Goal: Task Accomplishment & Management: Complete application form

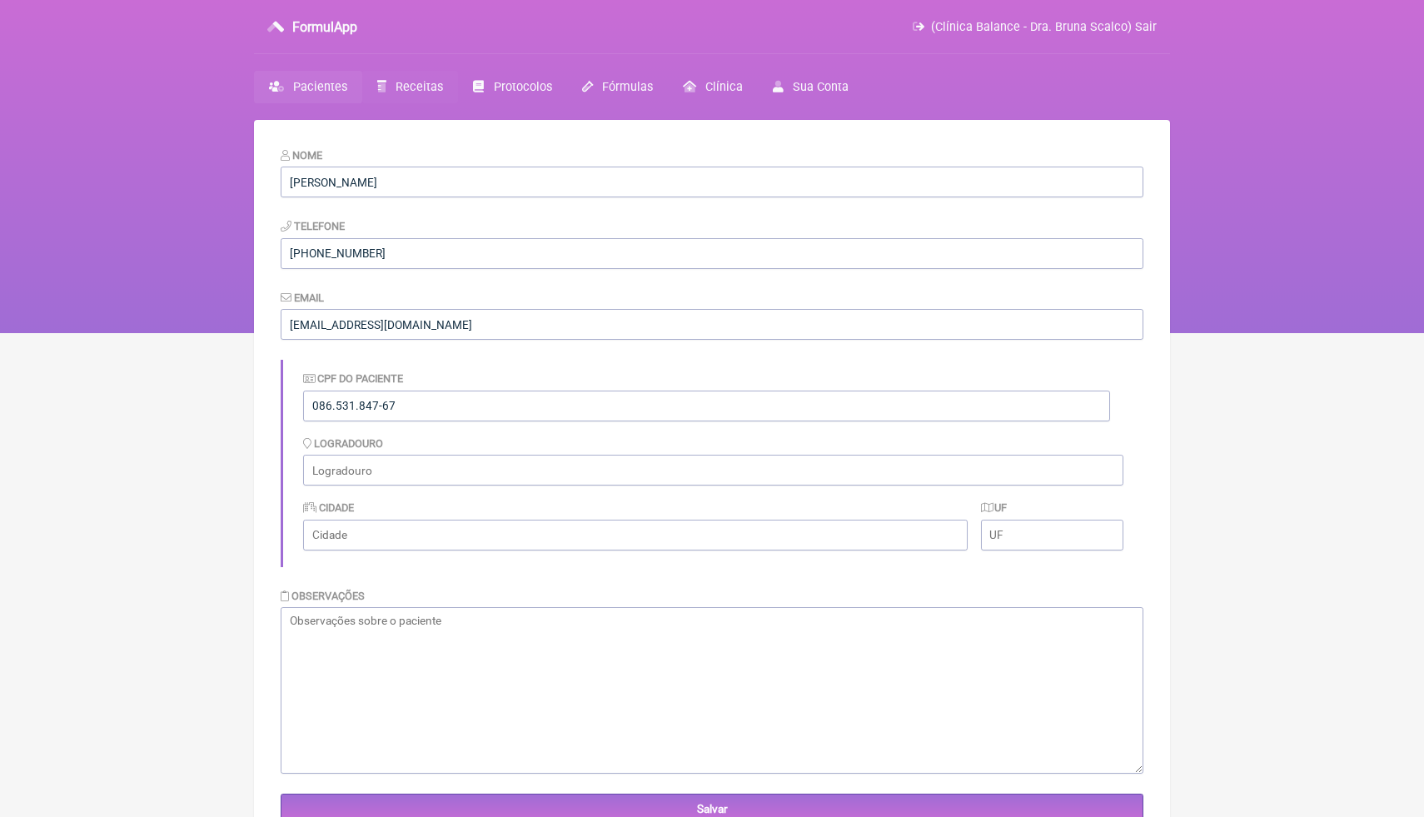
click at [421, 92] on span "Receitas" at bounding box center [419, 87] width 47 height 14
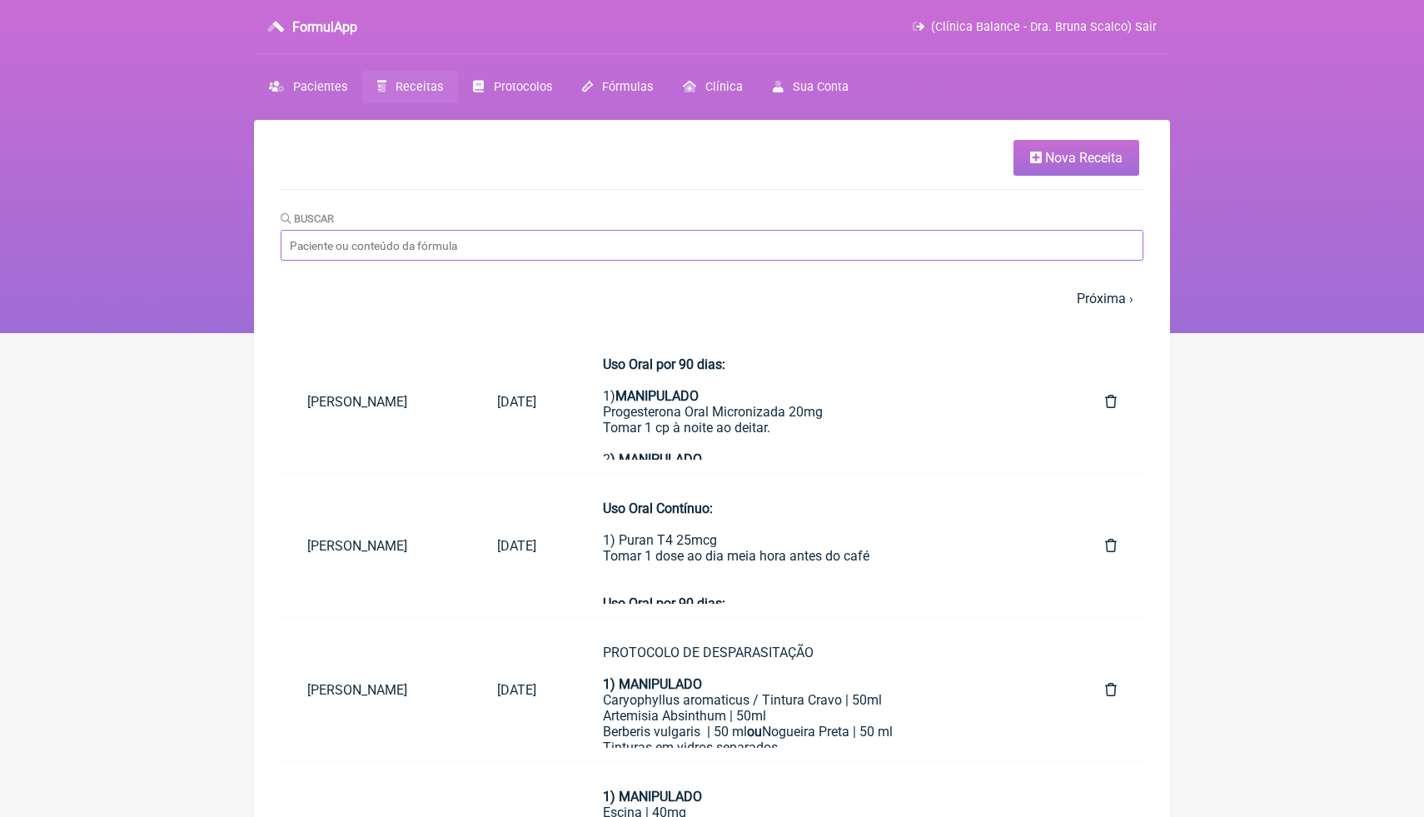
click at [455, 247] on input "Buscar" at bounding box center [712, 245] width 863 height 31
type input "vanessa"
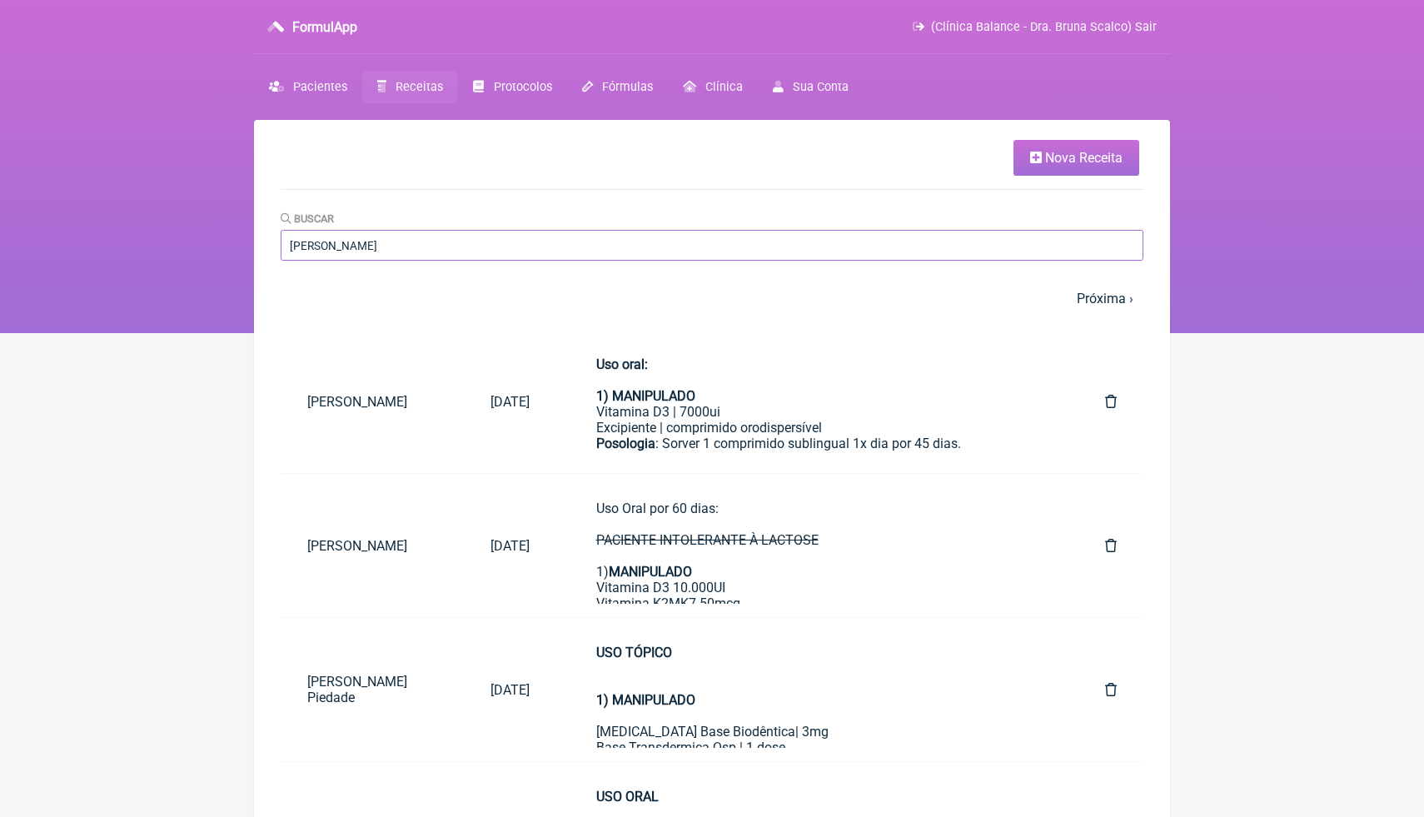
drag, startPoint x: 389, startPoint y: 236, endPoint x: 322, endPoint y: 231, distance: 66.8
click at [322, 232] on input "[PERSON_NAME]" at bounding box center [712, 245] width 863 height 31
drag, startPoint x: 341, startPoint y: 246, endPoint x: 232, endPoint y: 244, distance: 109.1
click at [232, 244] on div "FormulApp (Clínica Balance - Dra. Bruna Scalco) Sair Pacientes Receitas Protoco…" at bounding box center [712, 166] width 1424 height 333
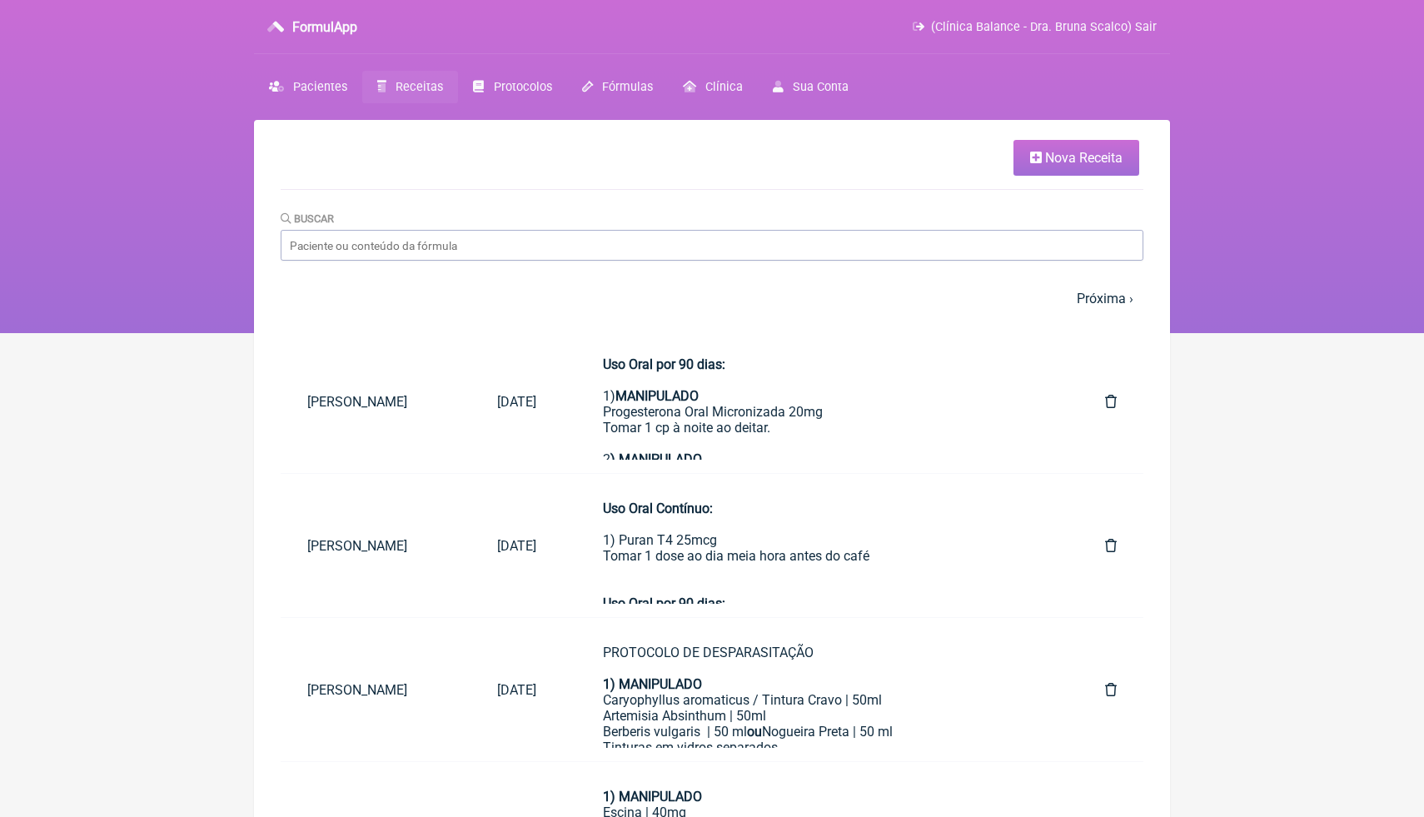
click at [930, 300] on nav "1 2 3 4 5 … Próxima › Última »" at bounding box center [712, 299] width 863 height 36
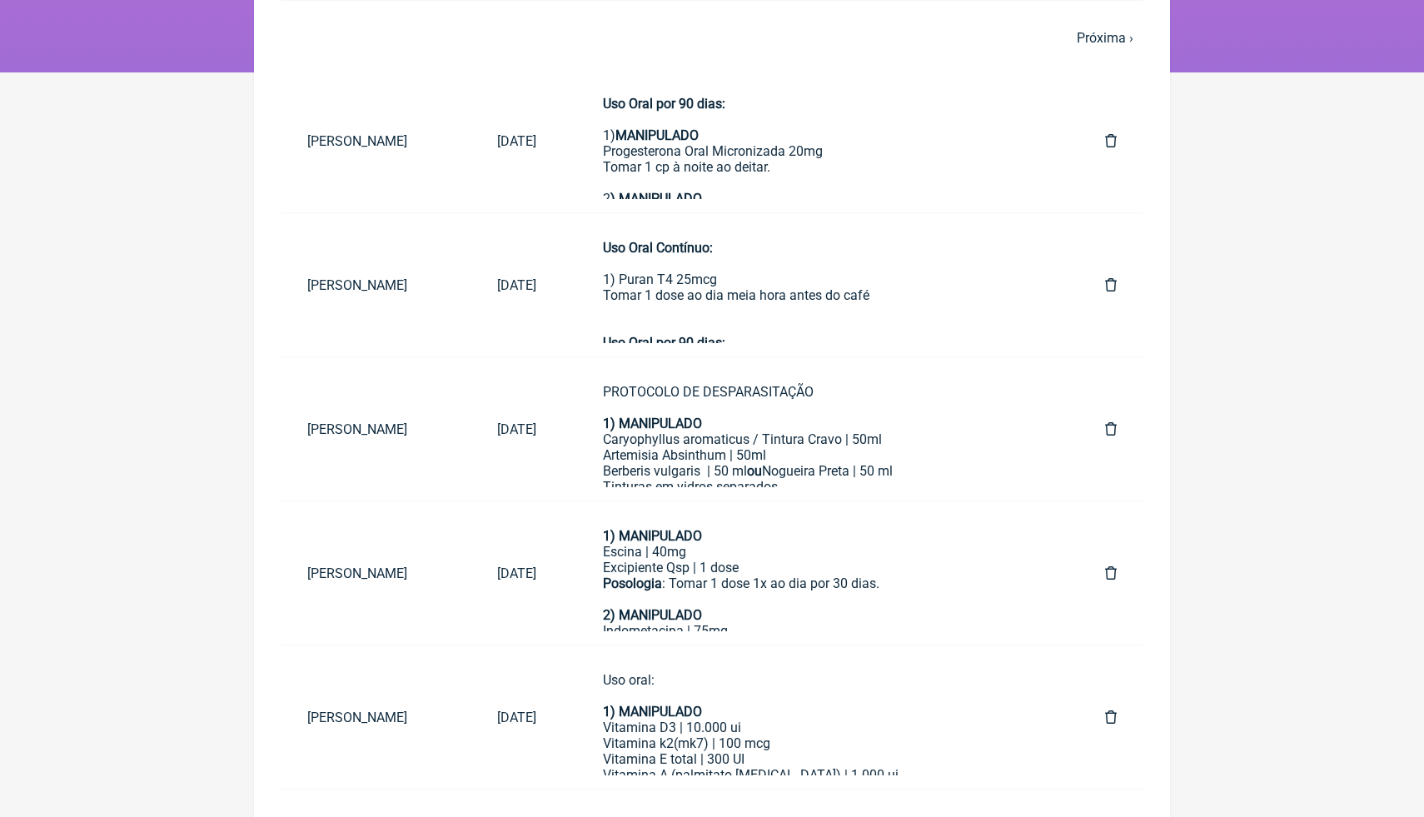
scroll to position [267, 0]
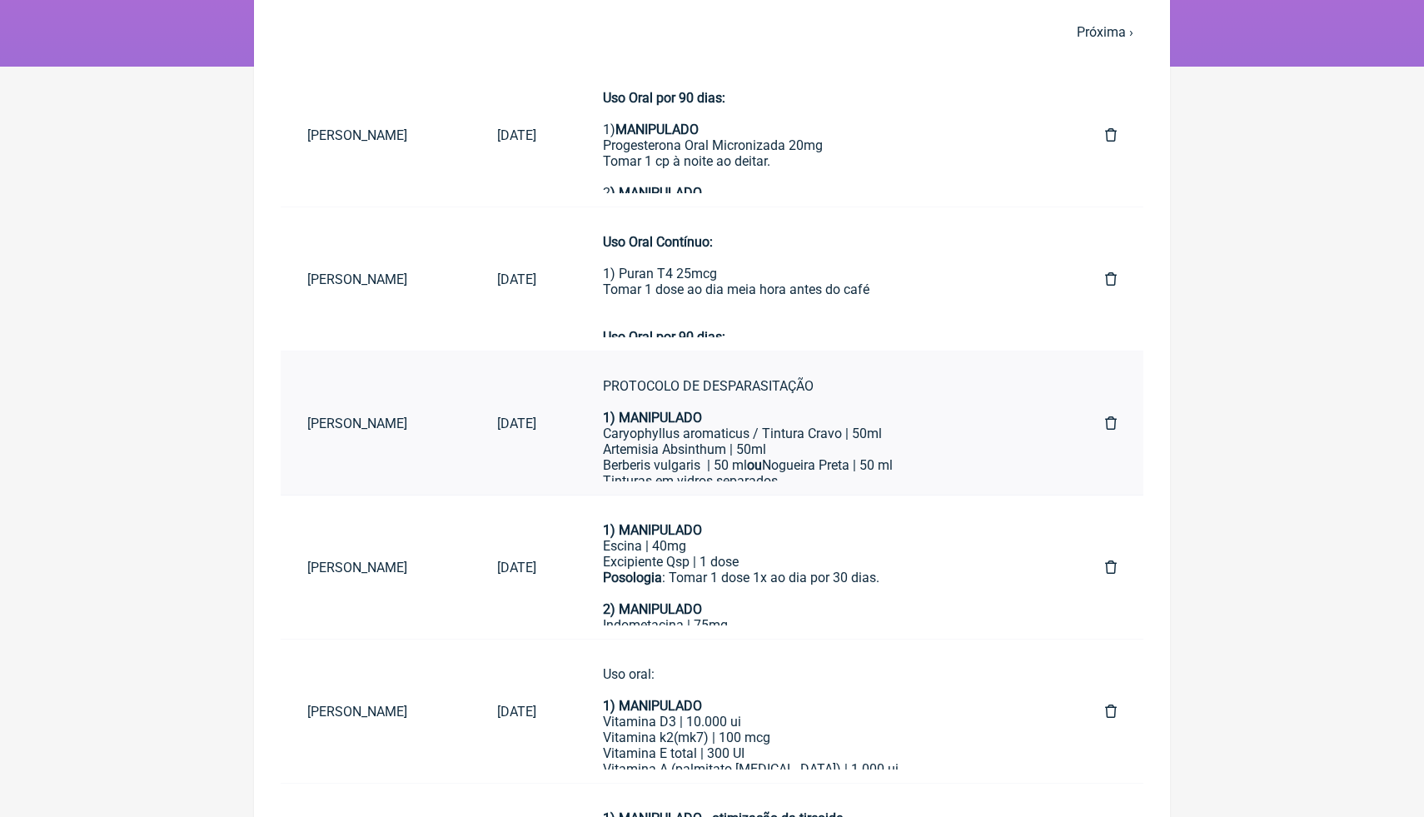
click at [855, 426] on div "Caryophyllus aromaticus / Tintura Cravo | 50ml" at bounding box center [821, 434] width 436 height 16
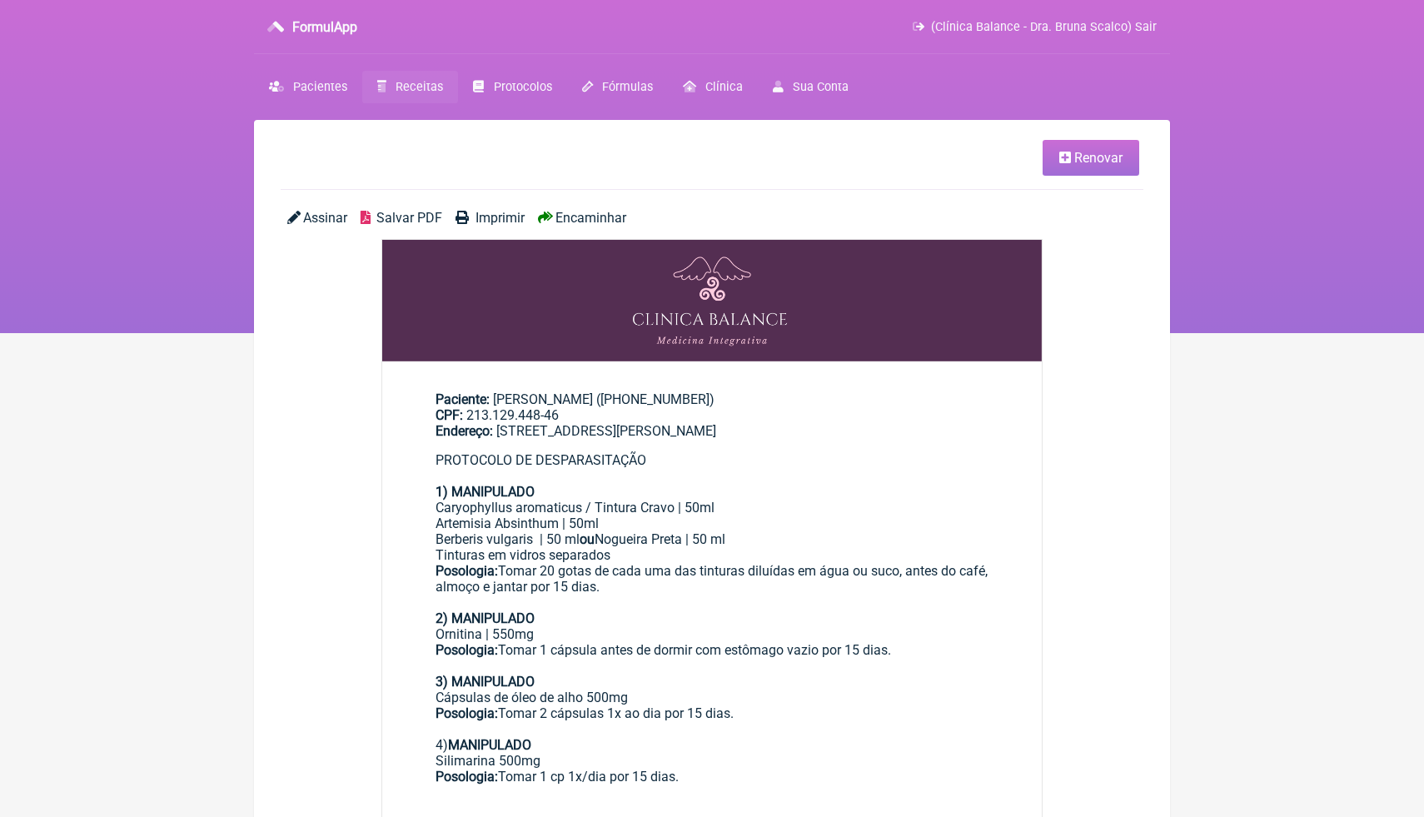
click at [823, 439] on div "Endereço: Rua José Garcia Sobrinho, 184 - Condomínio Residencial Euroville II, …" at bounding box center [712, 431] width 553 height 16
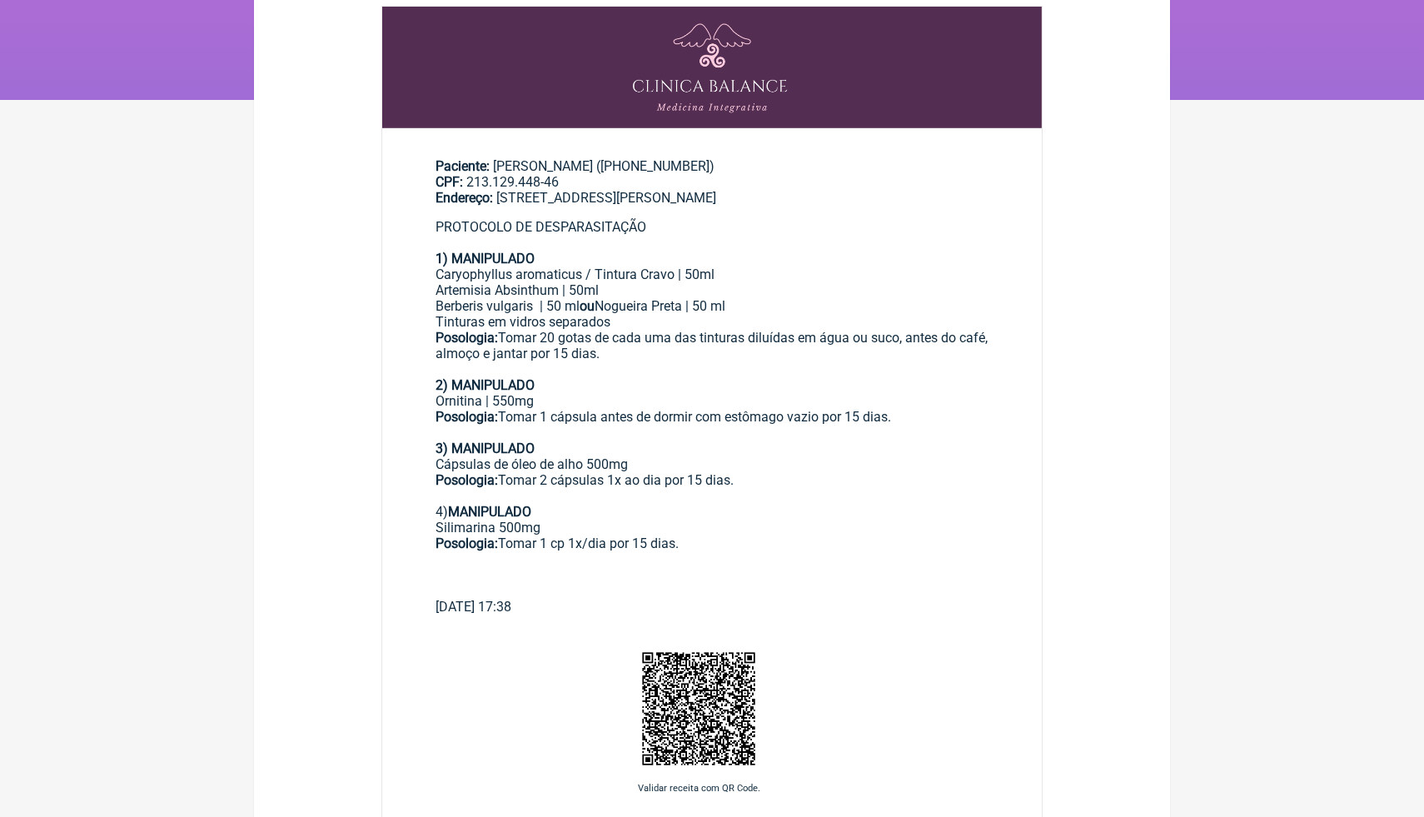
scroll to position [200, 0]
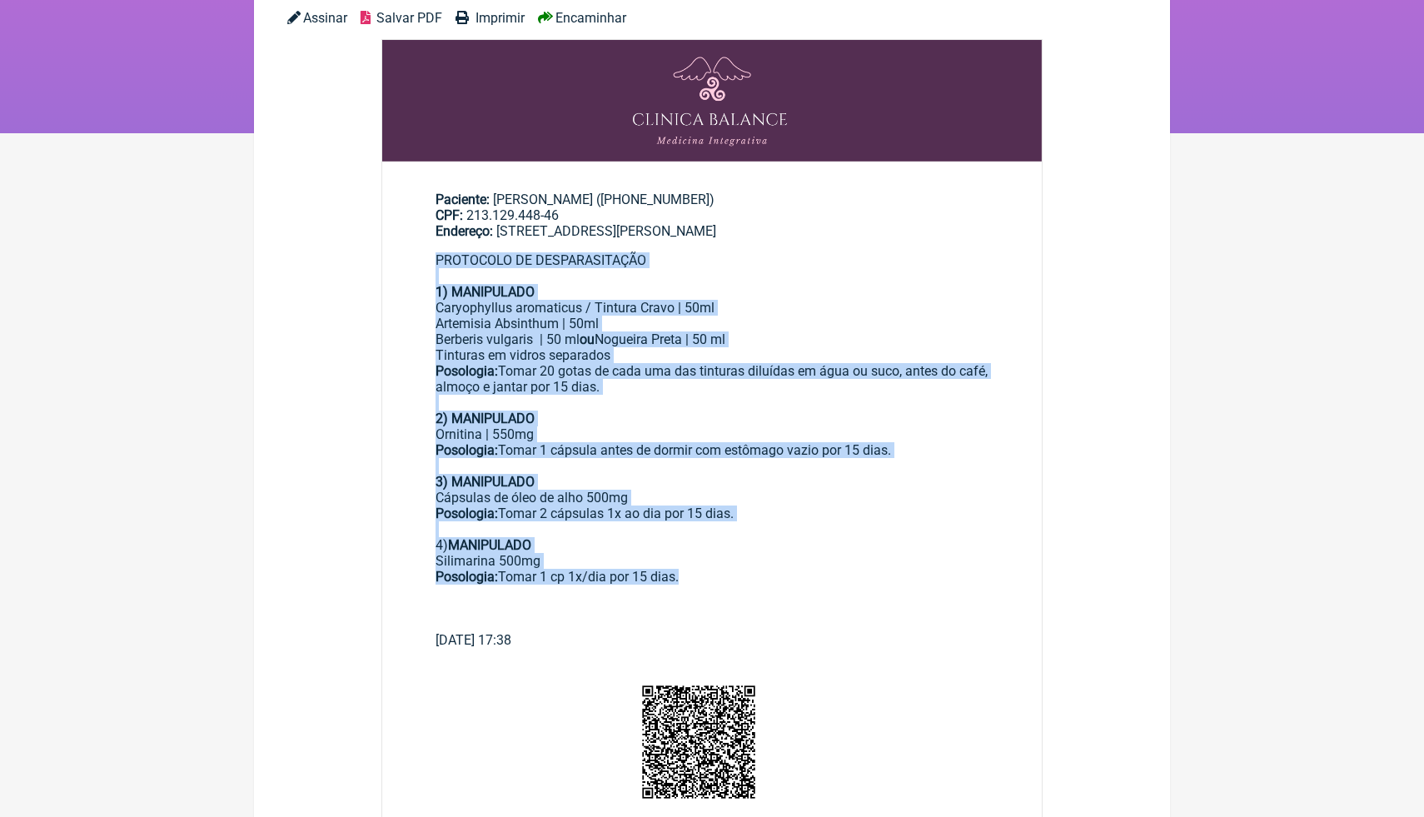
drag, startPoint x: 698, startPoint y: 586, endPoint x: 389, endPoint y: 269, distance: 442.9
click at [391, 269] on main "Paciente: Janete Rezende Pinto ((11) 99893-5661) CPF: 213.129.448-46 Endereço: …" at bounding box center [712, 413] width 660 height 496
copy div "PROTOCOLO DE DESPARASITAÇÃO 1) MANIPULADO Caryophyllus aromaticus / Tintura Cra…"
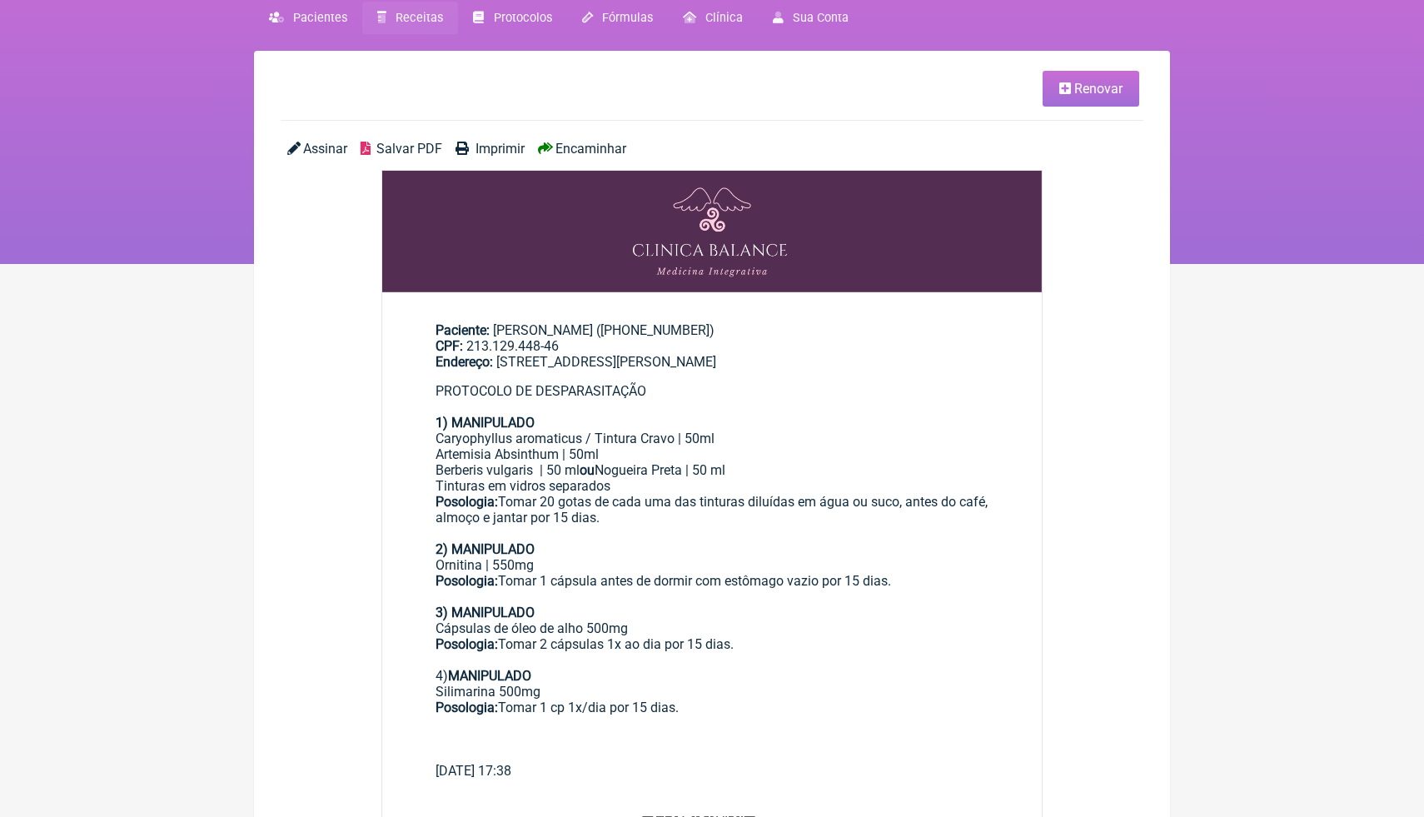
scroll to position [67, 0]
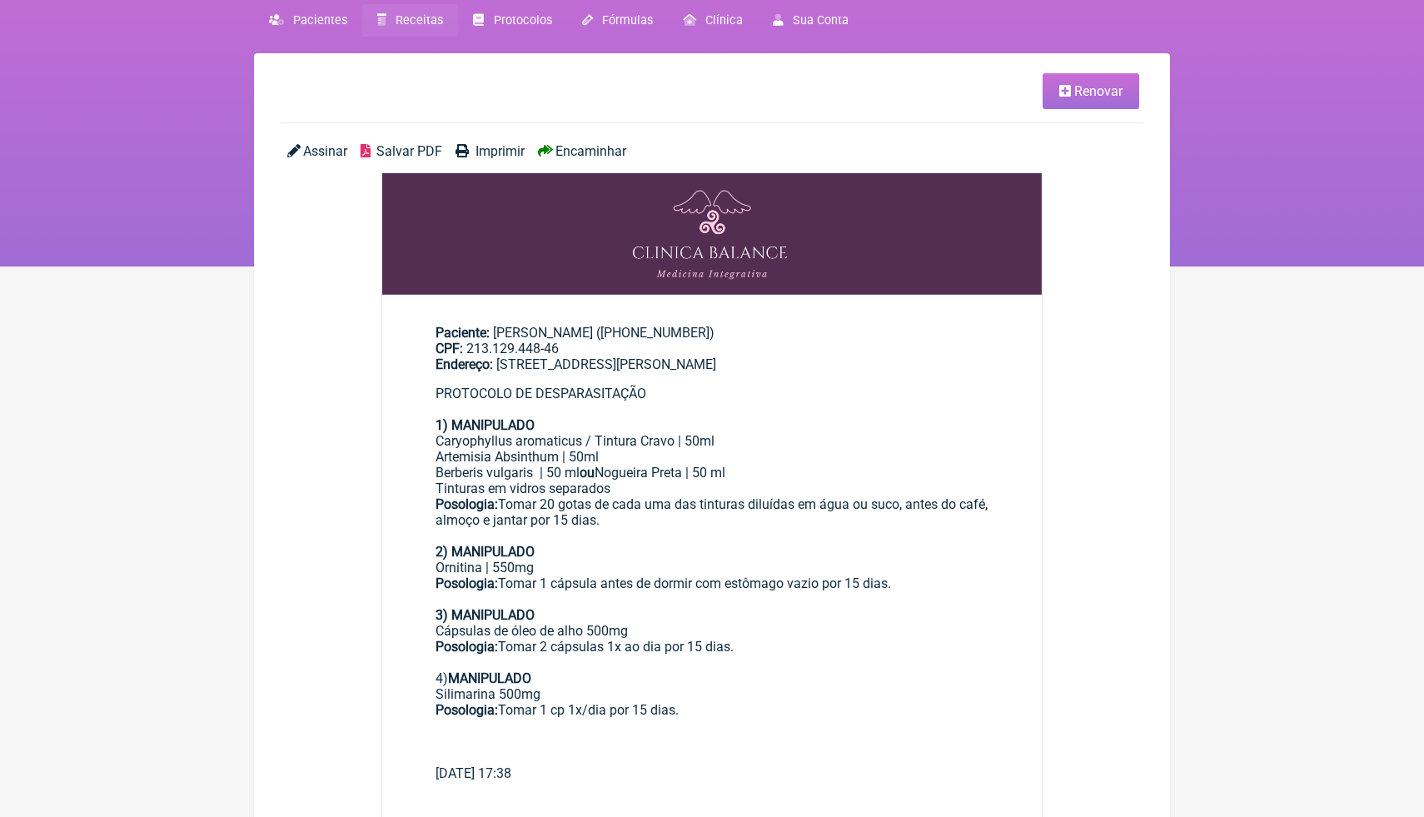
click at [414, 24] on span "Receitas" at bounding box center [419, 20] width 47 height 14
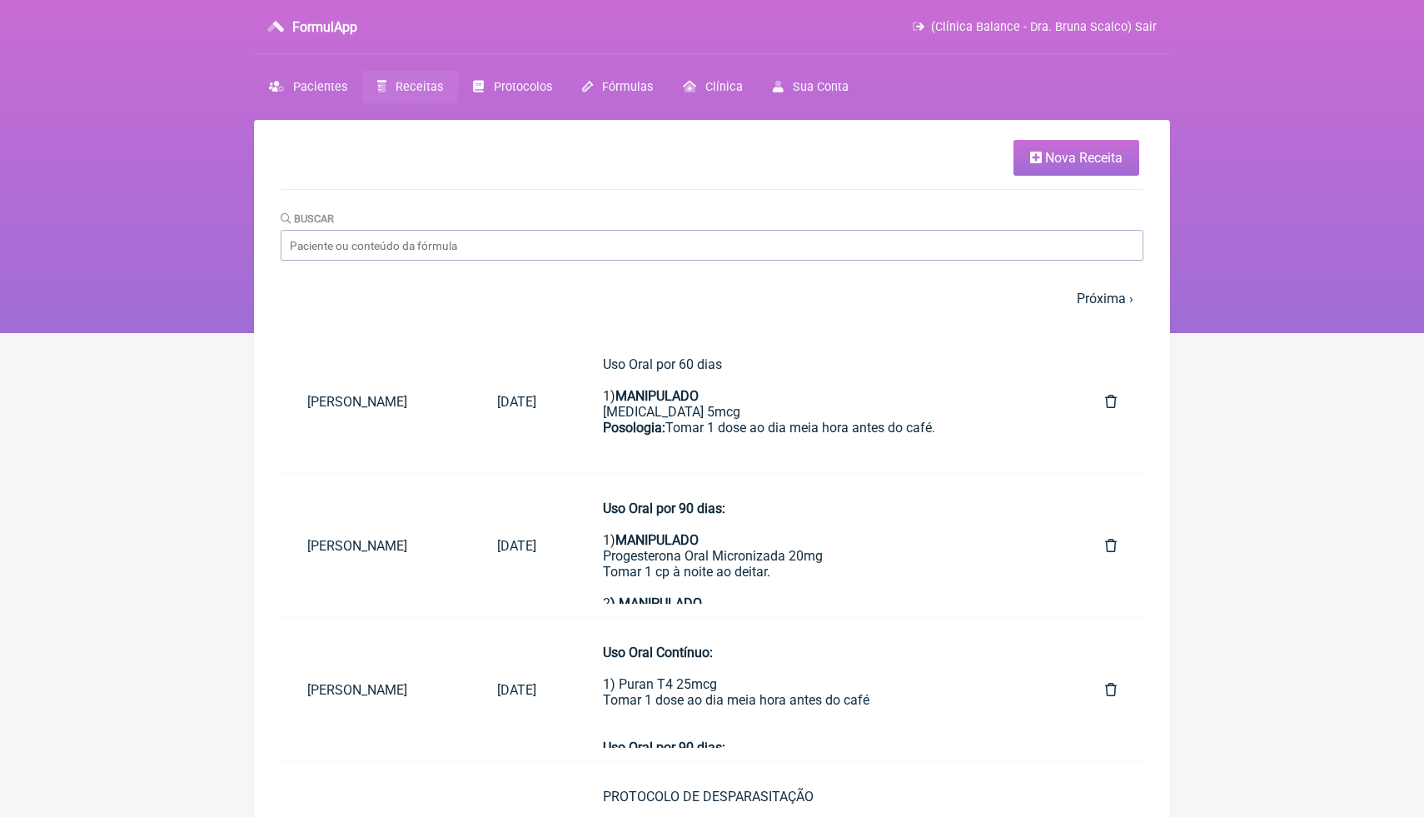
click at [1063, 154] on span "Nova Receita" at bounding box center [1083, 158] width 77 height 16
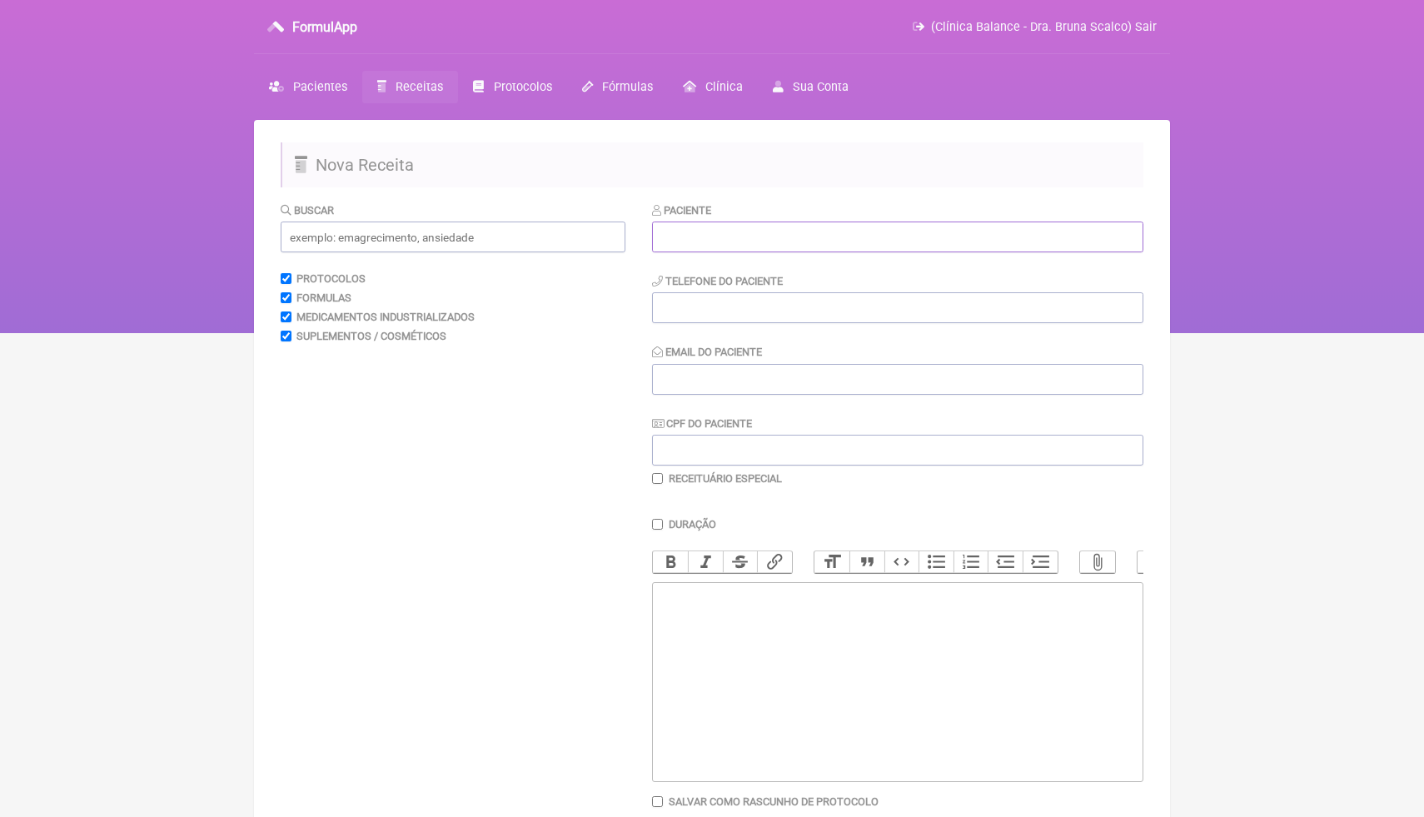
click at [836, 237] on input "text" at bounding box center [897, 237] width 491 height 31
click at [542, 251] on input "text" at bounding box center [453, 237] width 345 height 31
click at [709, 245] on input "text" at bounding box center [897, 237] width 491 height 31
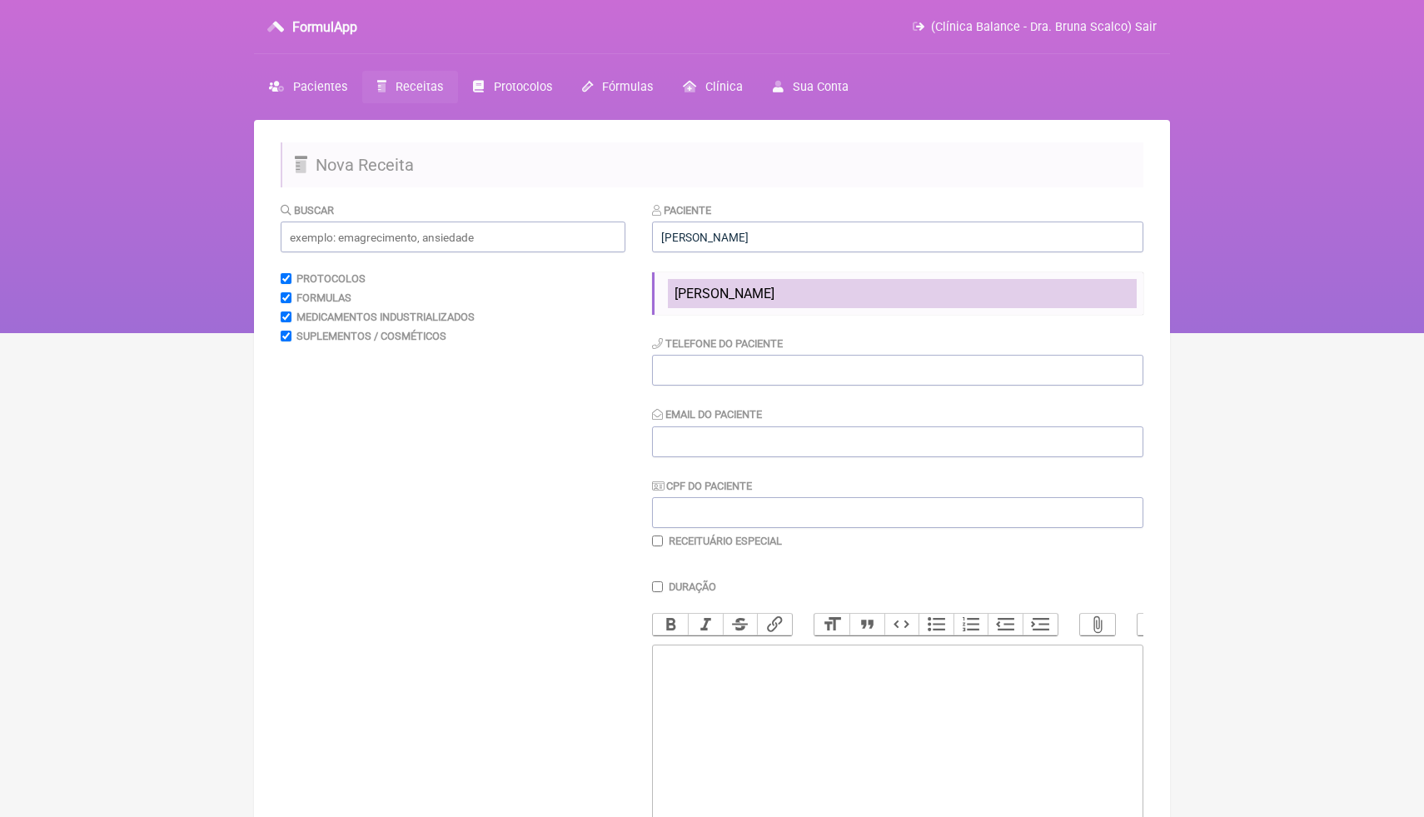
click at [769, 303] on li "[PERSON_NAME]" at bounding box center [902, 293] width 469 height 29
type input "[PERSON_NAME]"
type input "[PHONE_NUMBER]"
type input "[EMAIL_ADDRESS][DOMAIN_NAME]"
type input "086.531.847-67"
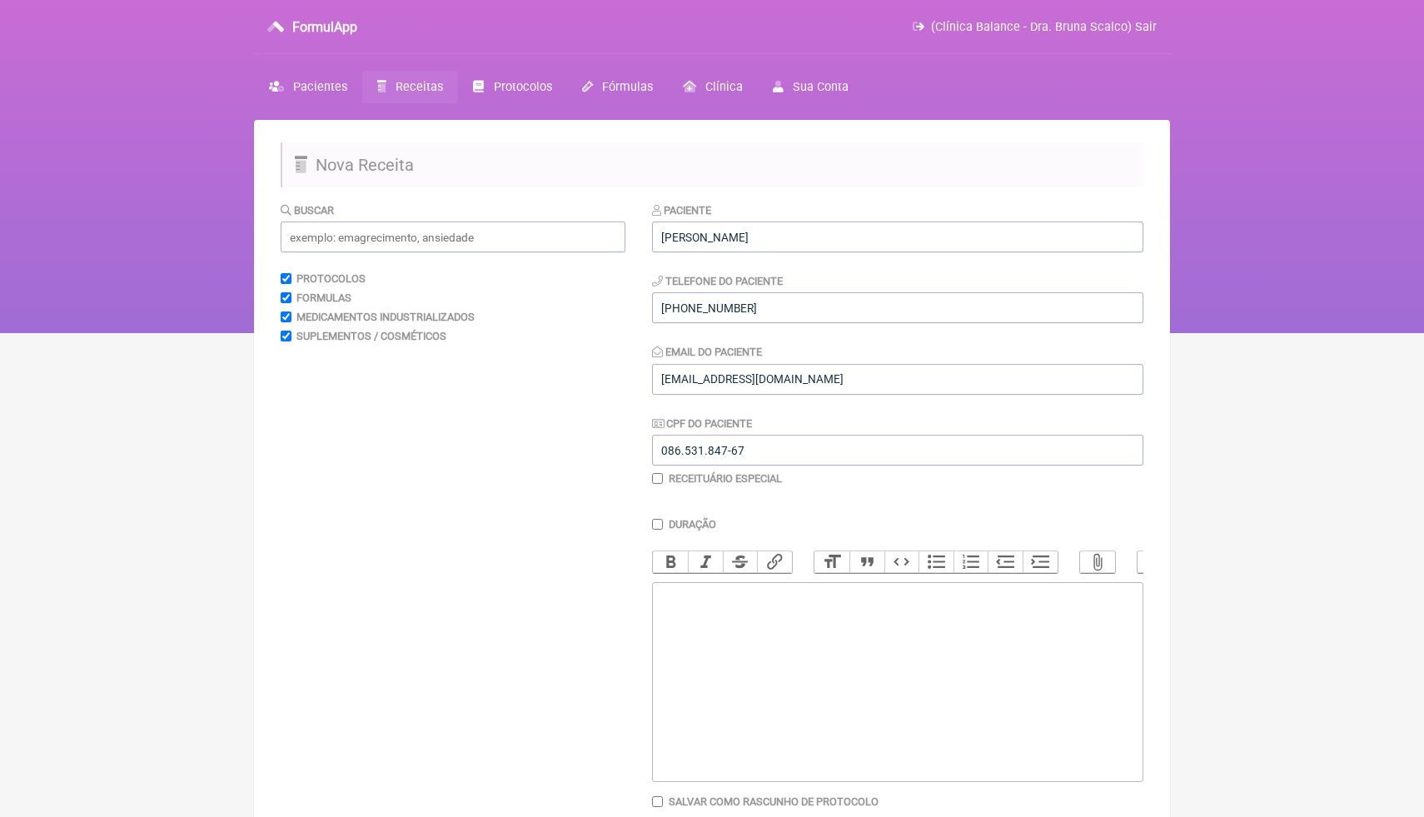
click at [844, 493] on div "Paciente Vanessa Eduardo Marques Telefone do Paciente (24) 99826-4027 Email do …" at bounding box center [897, 350] width 491 height 297
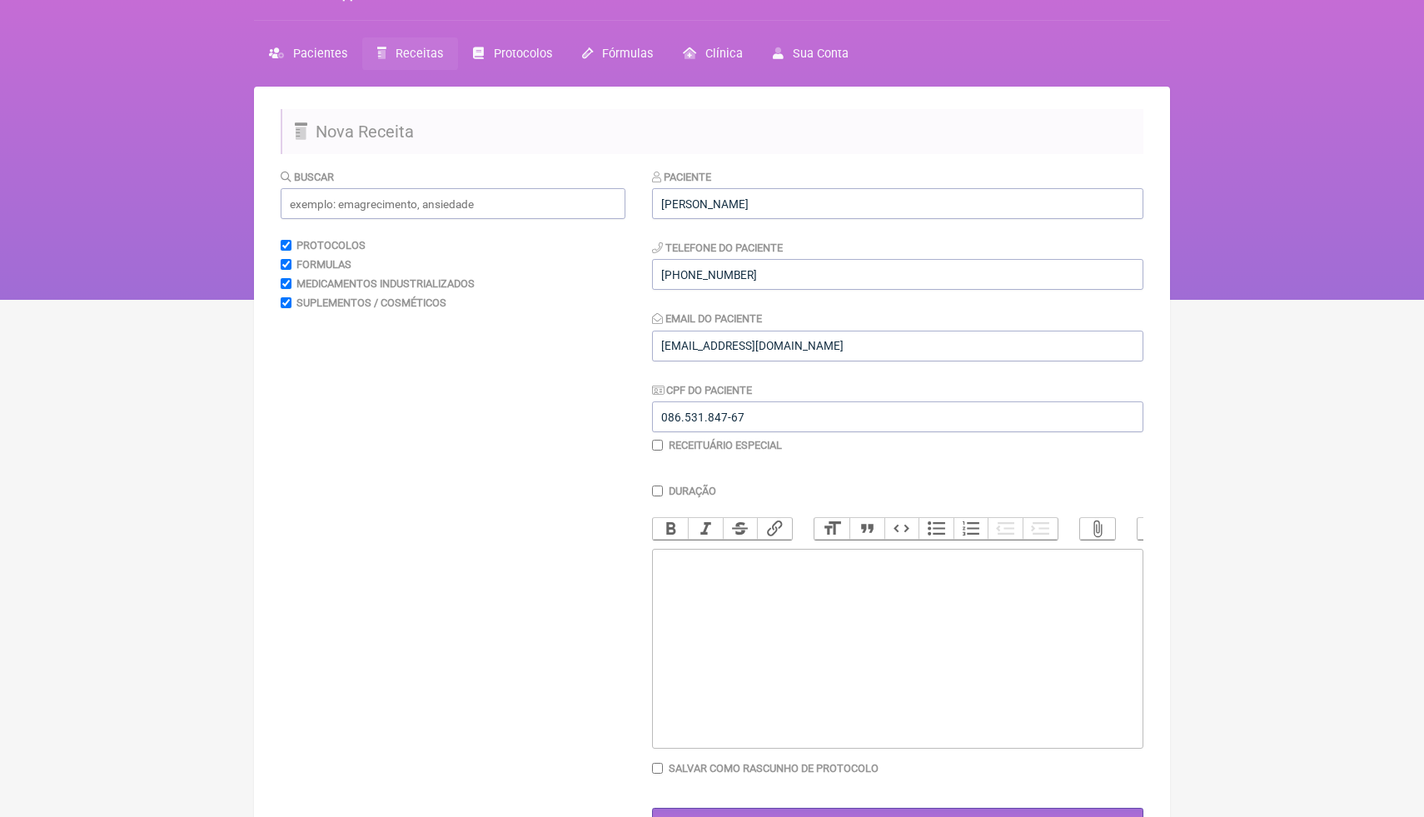
click at [729, 601] on trix-editor at bounding box center [897, 649] width 491 height 200
click at [511, 197] on input "text" at bounding box center [453, 203] width 345 height 31
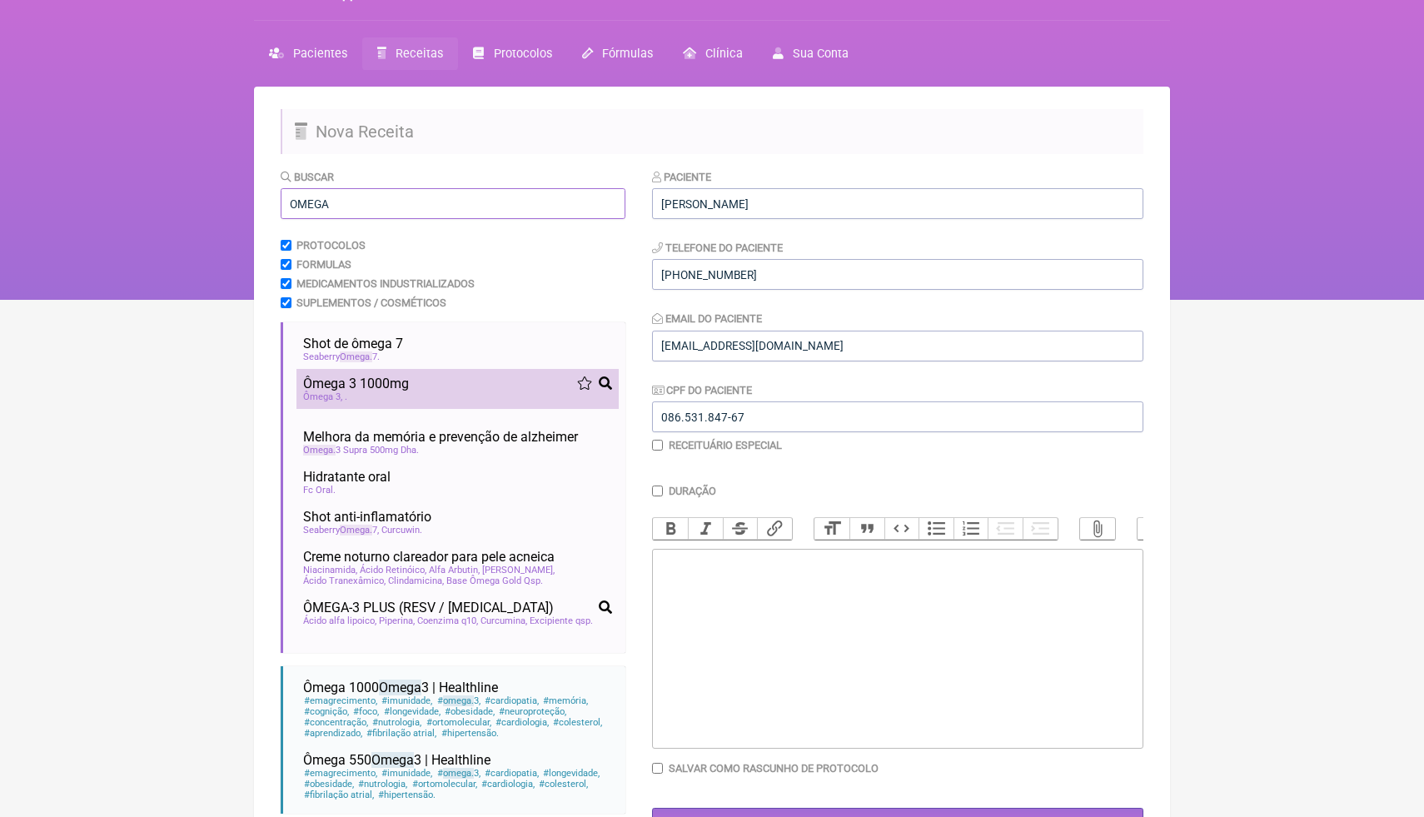
type input "OMEGA"
click at [445, 391] on div "Ômega 3" at bounding box center [457, 396] width 309 height 11
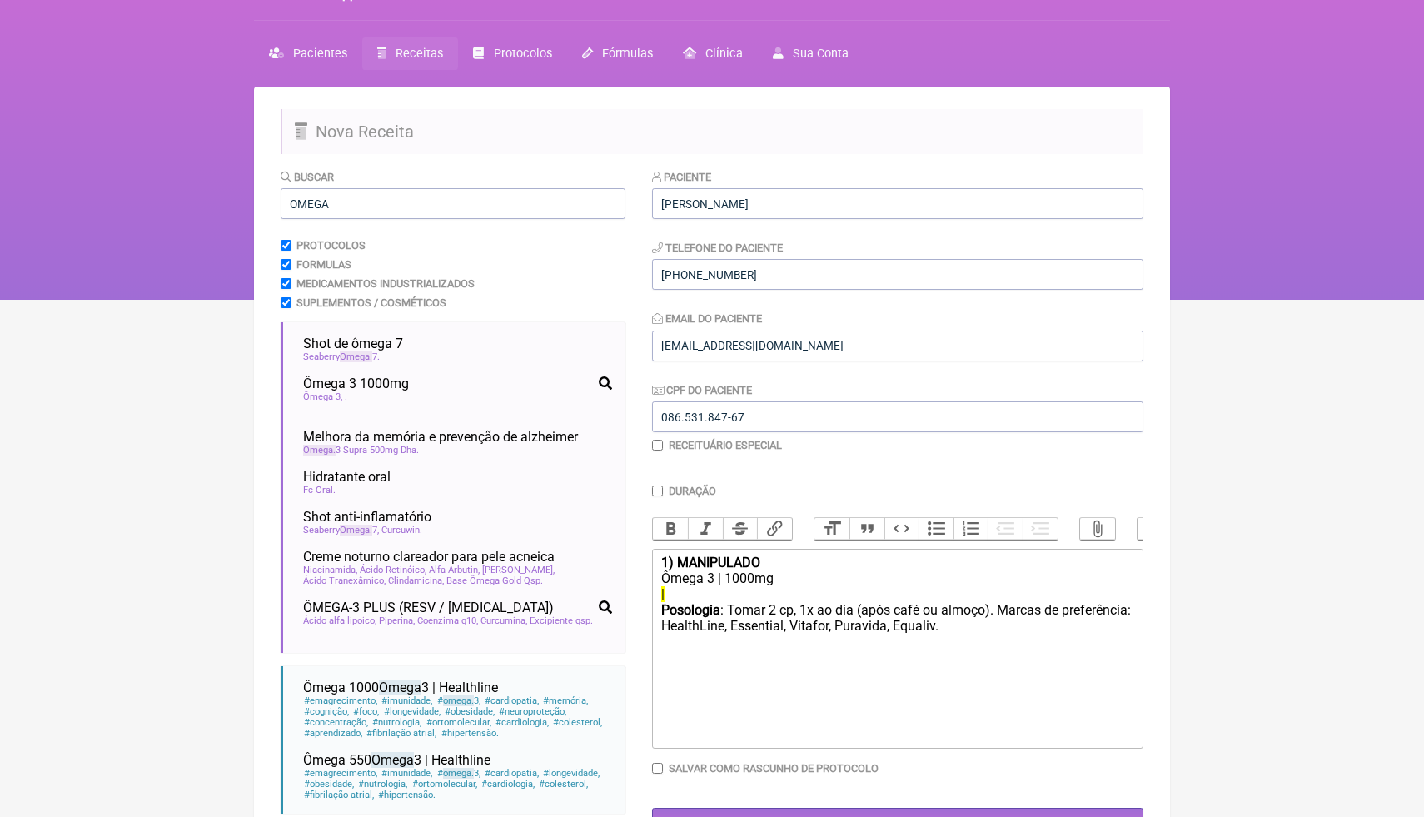
click at [684, 600] on div "|" at bounding box center [897, 594] width 473 height 16
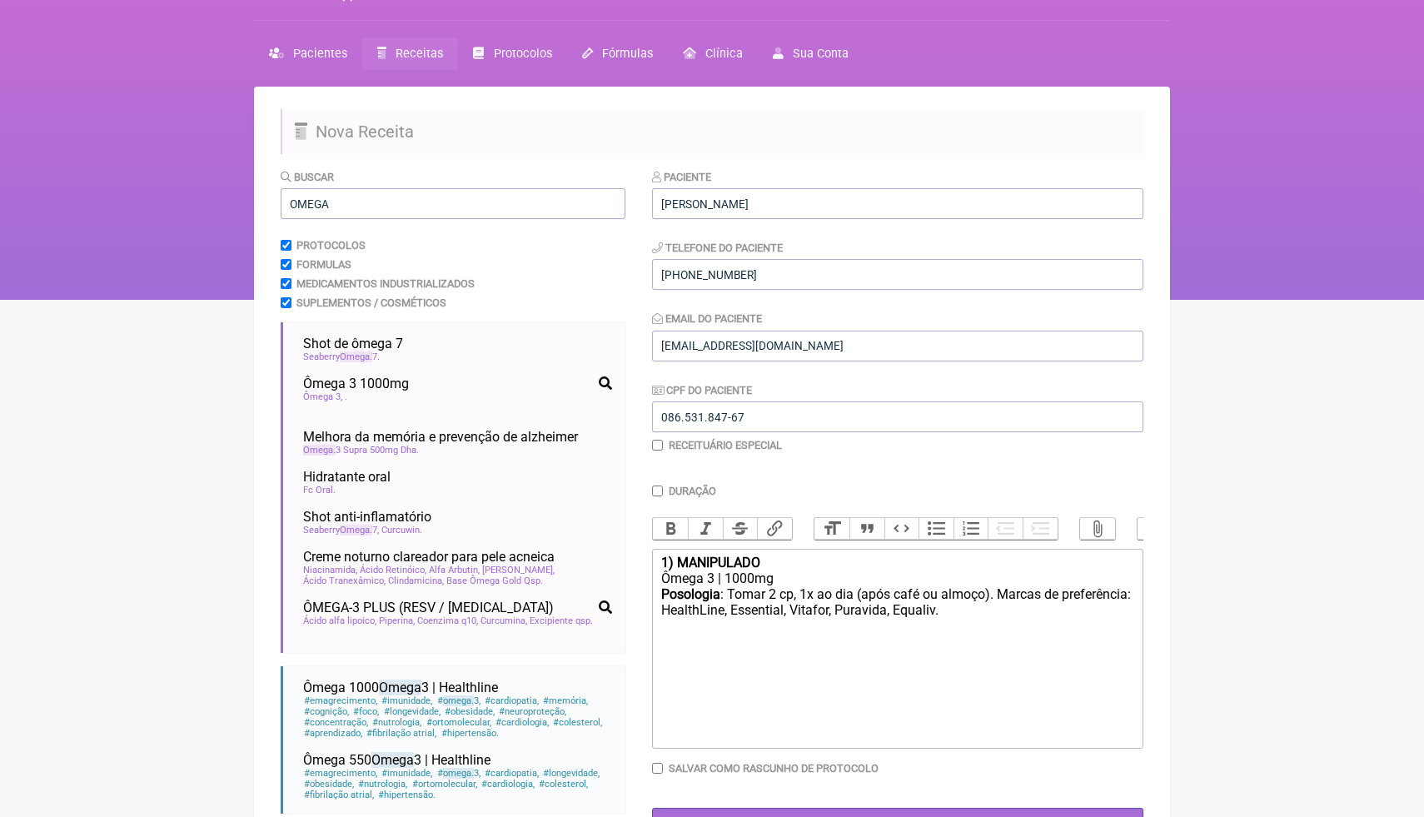
click at [880, 623] on div "Posologia : Tomar 2 cp, 1x ao dia (após café ou almoço). Marcas de preferência:…" at bounding box center [897, 610] width 473 height 49
click at [863, 613] on div "Posologia : Tomar 2 cp, 1x ao dia (após café ou almoço). Marcas de preferência:…" at bounding box center [897, 610] width 473 height 49
click at [1085, 613] on div "Posologia : Tomar 2 cp, 1x ao dia (após café ou almoço). Marcas de preferência:…" at bounding box center [897, 610] width 473 height 49
click at [1075, 614] on div "Posologia : Tomar 2 cp, 1x ao dia (após café ou almoço). Marcas de preferência:…" at bounding box center [897, 610] width 473 height 49
click at [712, 631] on div "Posologia : Tomar 2 cp, 1x ao dia (após café ou almoço). Marcas de preferência:…" at bounding box center [897, 618] width 473 height 65
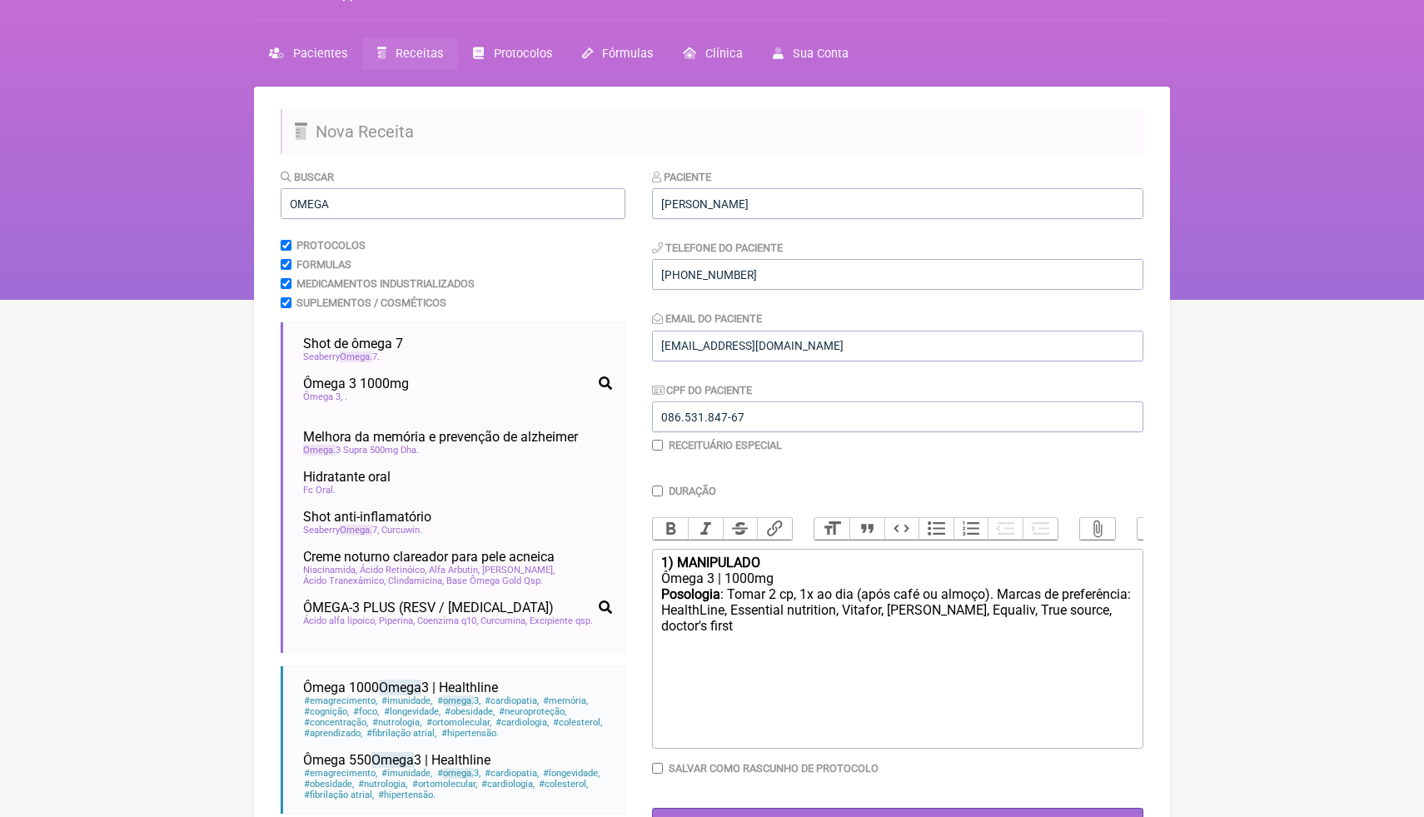
click at [720, 630] on div "Posologia : Tomar 2 cp, 1x ao dia (após café ou almoço). Marcas de preferência:…" at bounding box center [897, 618] width 473 height 65
type trix-editor "<div><strong>1) MANIPULADO</strong></div><div>Ômega 3 | 1000mg</div><div><stron…"
click at [794, 631] on div "Posologia : Tomar 2 cp, 1x ao dia (após café ou almoço). Marcas de preferência:…" at bounding box center [897, 618] width 473 height 65
click at [790, 629] on div "Posologia : Tomar 2 cp, 1x ao dia (após café ou almoço). Marcas de preferência:…" at bounding box center [897, 618] width 473 height 65
click at [1253, 300] on html "FormulApp (Clínica Balance - Dra. Bruna Scalco) Sair Pacientes Receitas Protoco…" at bounding box center [712, 133] width 1424 height 333
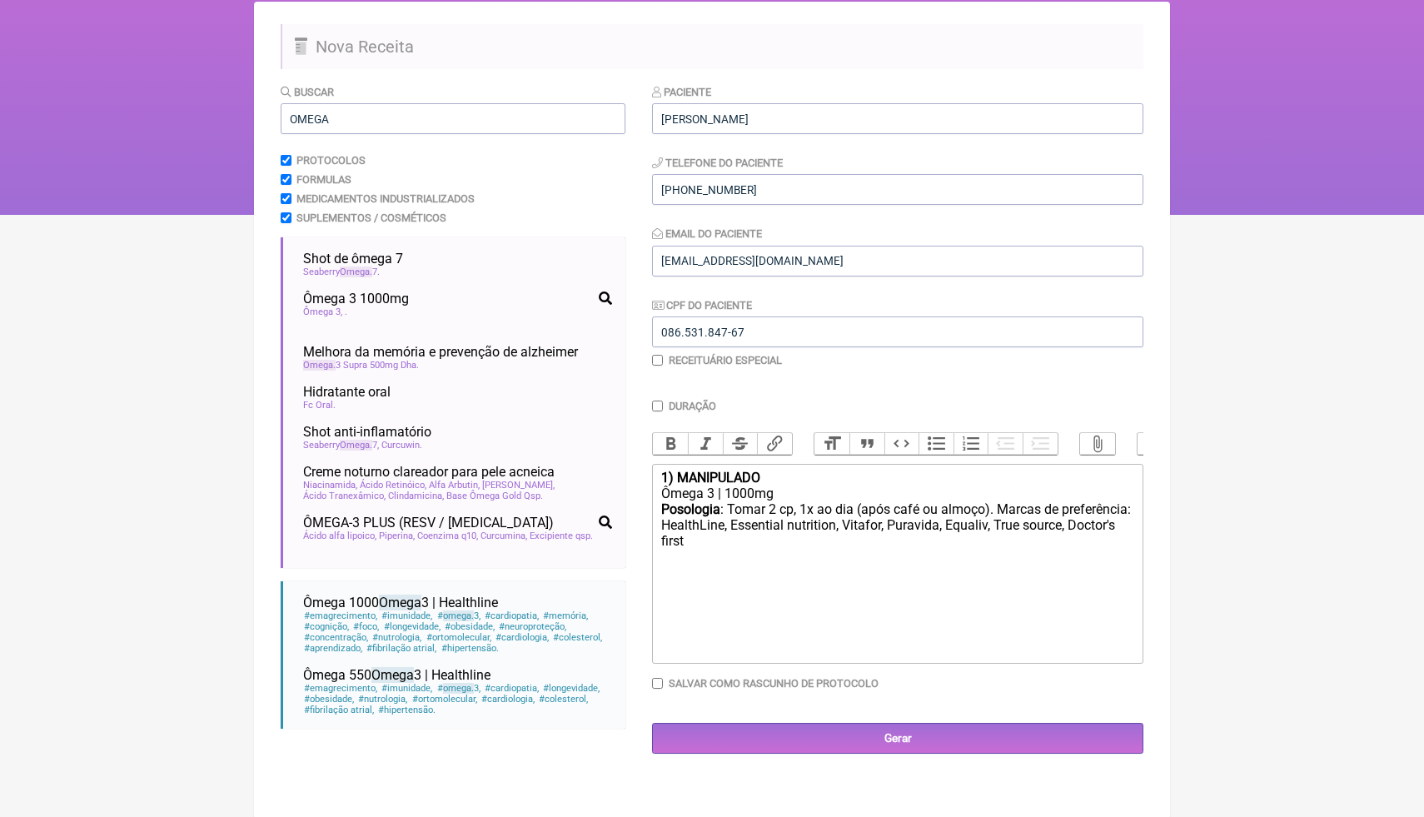
scroll to position [120, 0]
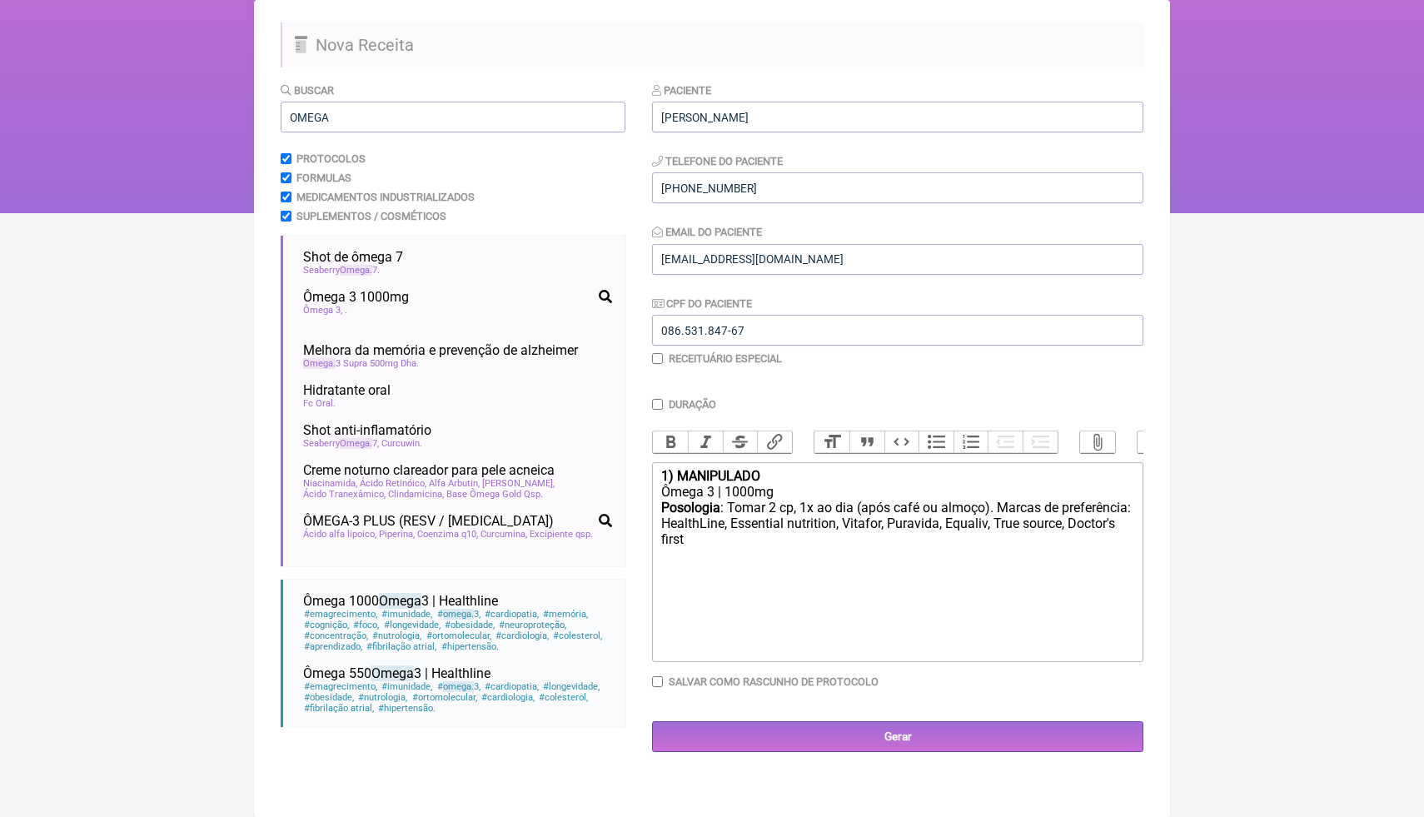
click at [657, 681] on input "Salvar como rascunho de Protocolo" at bounding box center [657, 681] width 11 height 11
checkbox input "true"
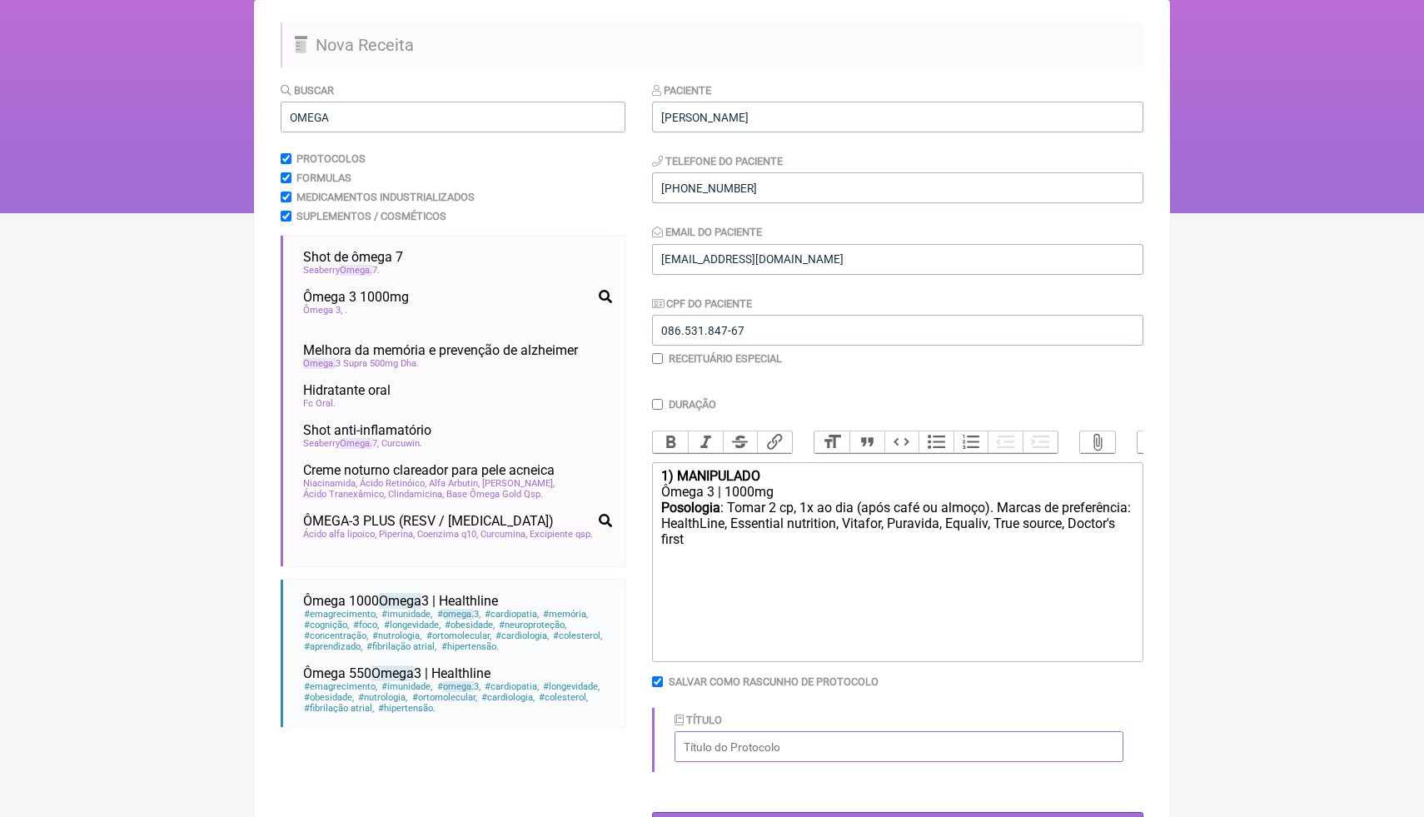
click at [944, 740] on input "Título" at bounding box center [899, 746] width 449 height 31
type input "ô"
type input "Ômega 3 1000mg / indicacao marcas"
click at [1253, 213] on html "FormulApp (Clínica Balance - Dra. Bruna Scalco) Sair Pacientes Receitas Protoco…" at bounding box center [712, 46] width 1424 height 333
click at [927, 816] on input "Gerar" at bounding box center [897, 827] width 491 height 31
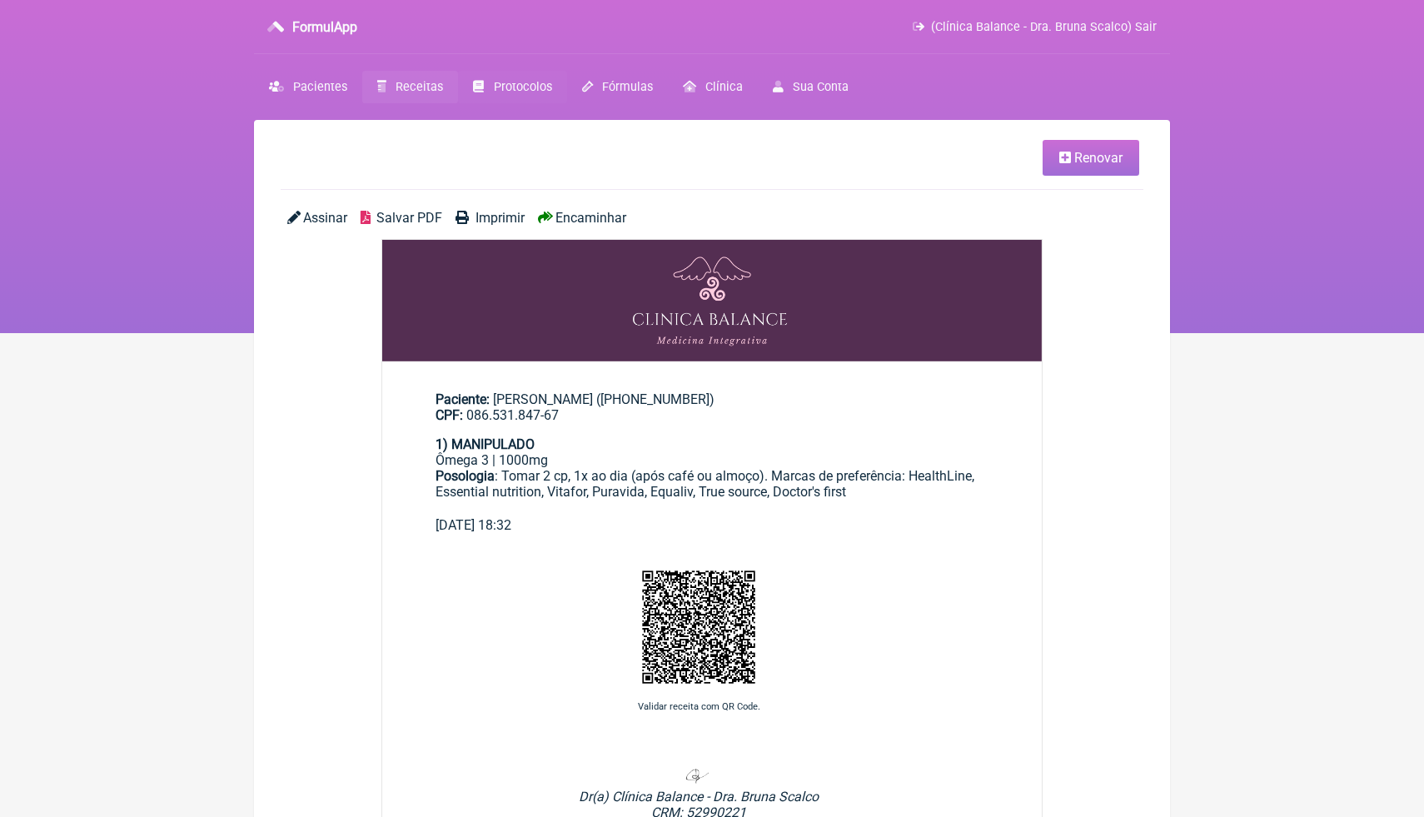
click at [526, 89] on span "Protocolos" at bounding box center [523, 87] width 58 height 14
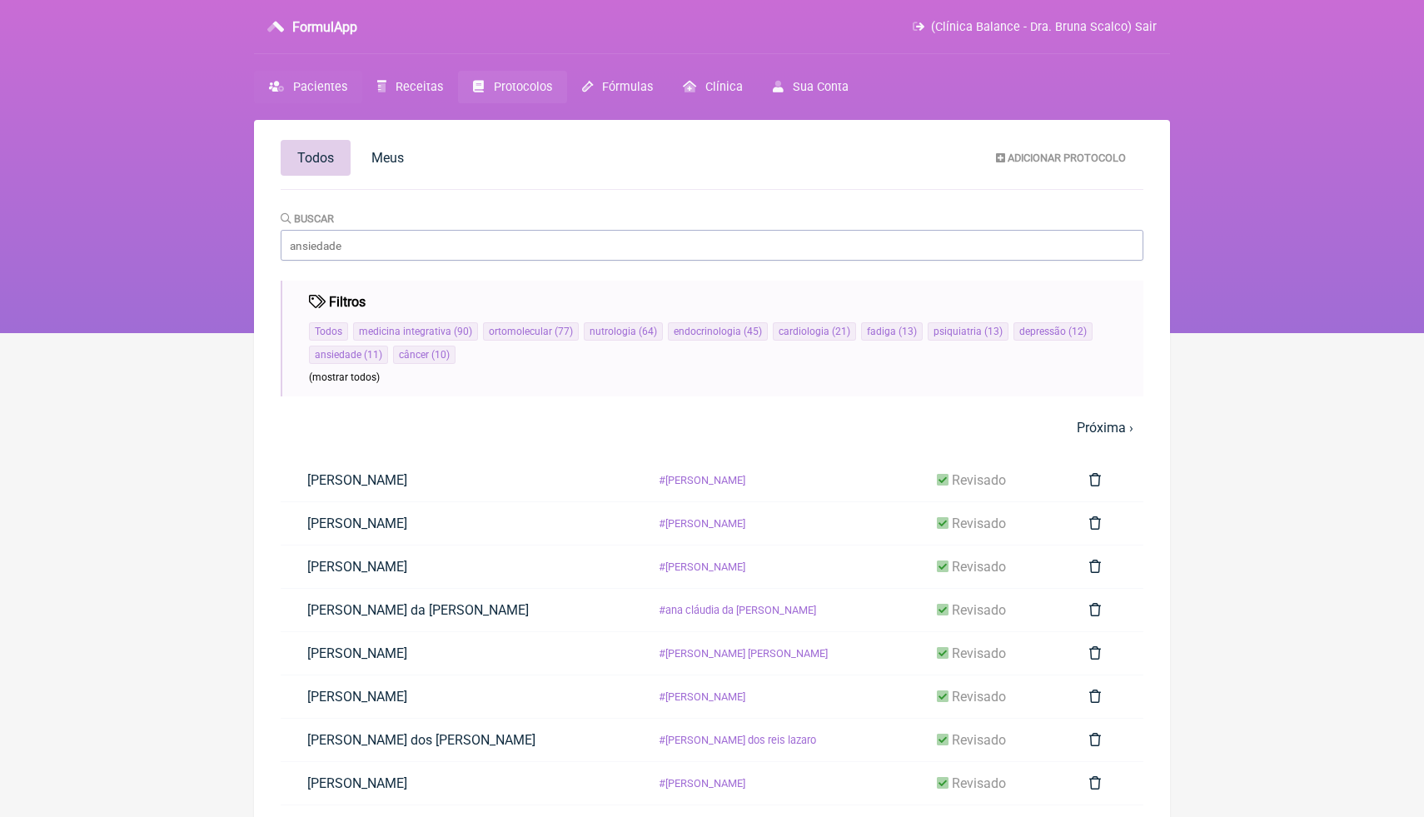
click at [335, 86] on span "Pacientes" at bounding box center [320, 87] width 54 height 14
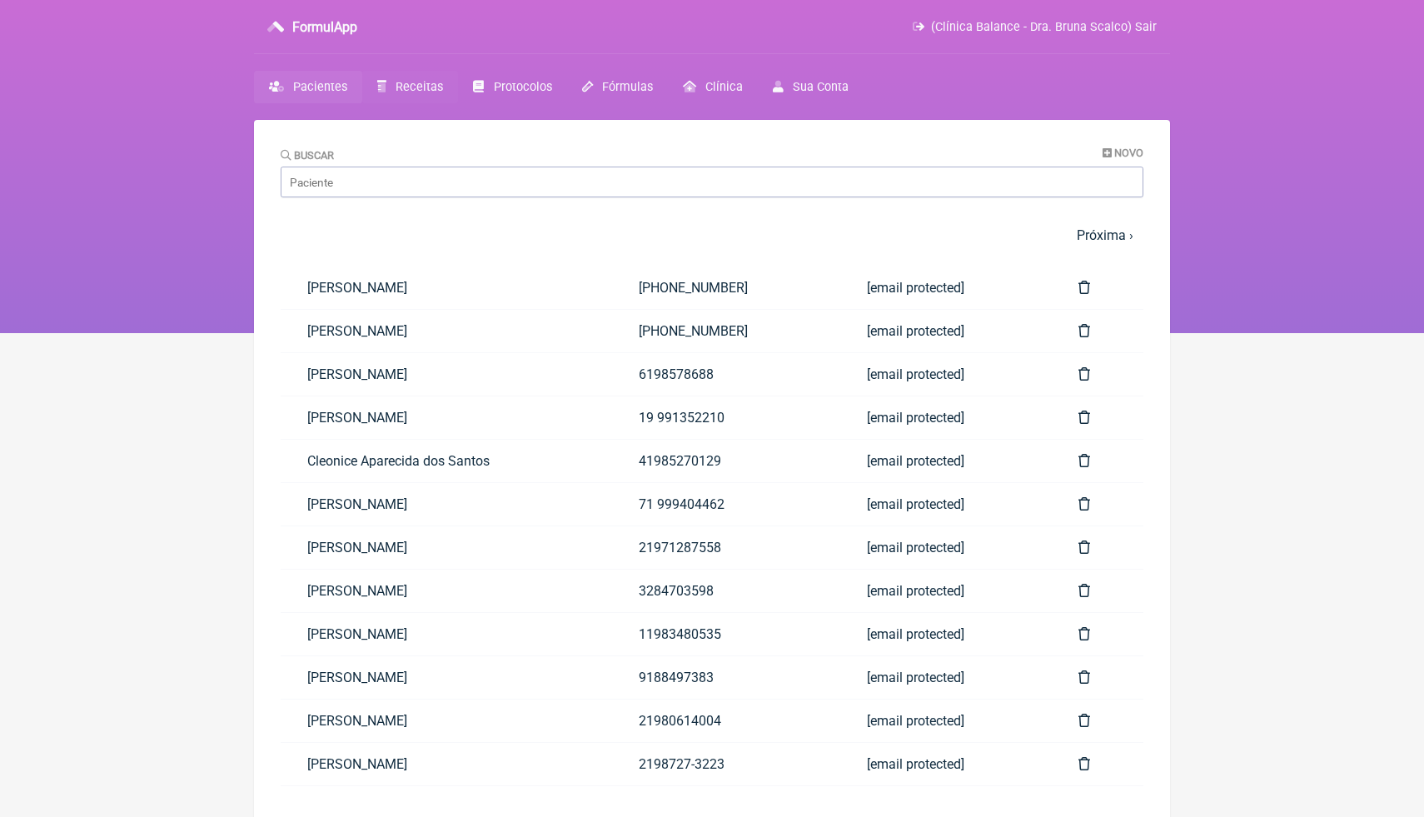
click at [429, 97] on link "Receitas" at bounding box center [410, 87] width 96 height 32
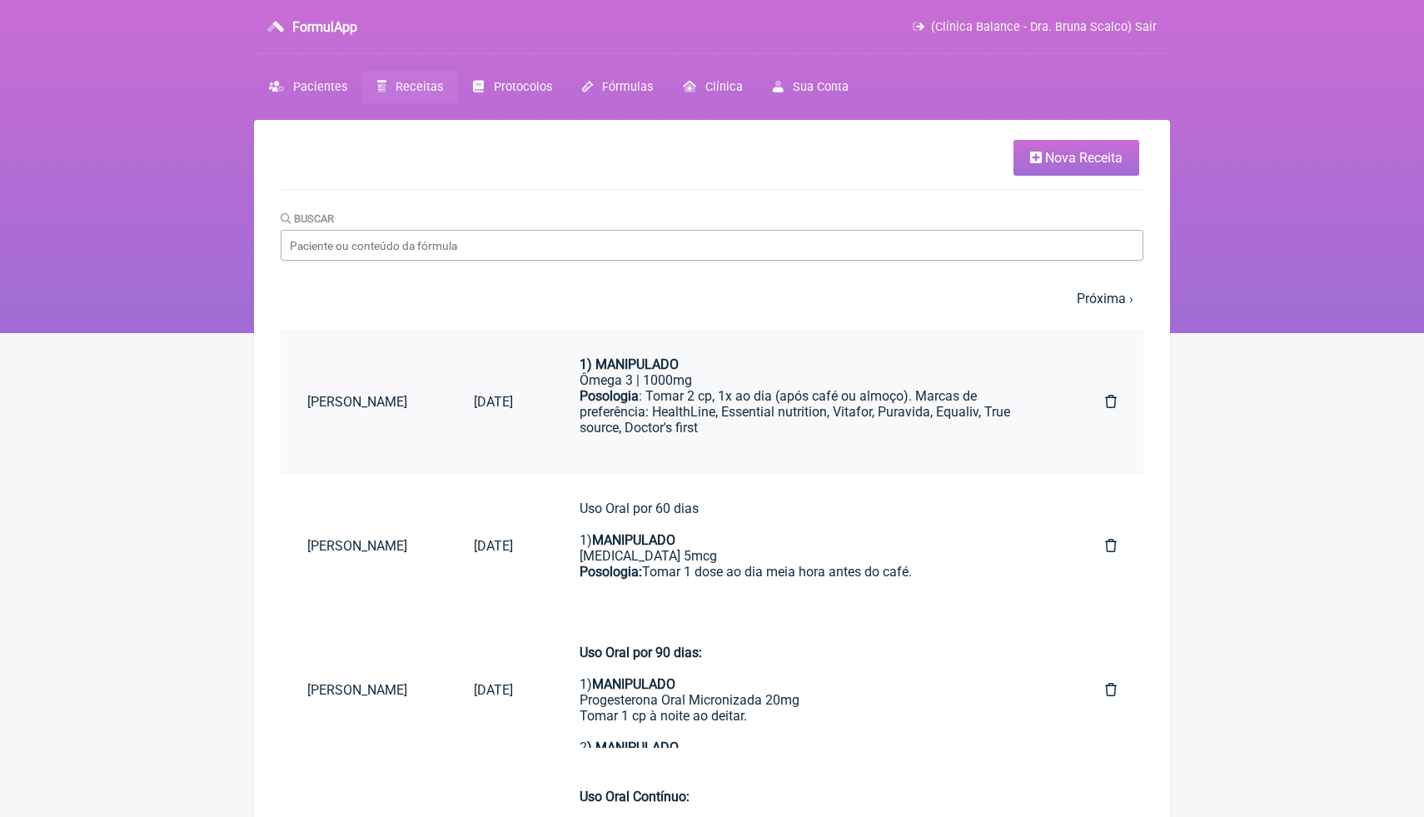
click at [1109, 405] on icon at bounding box center [1111, 401] width 12 height 13
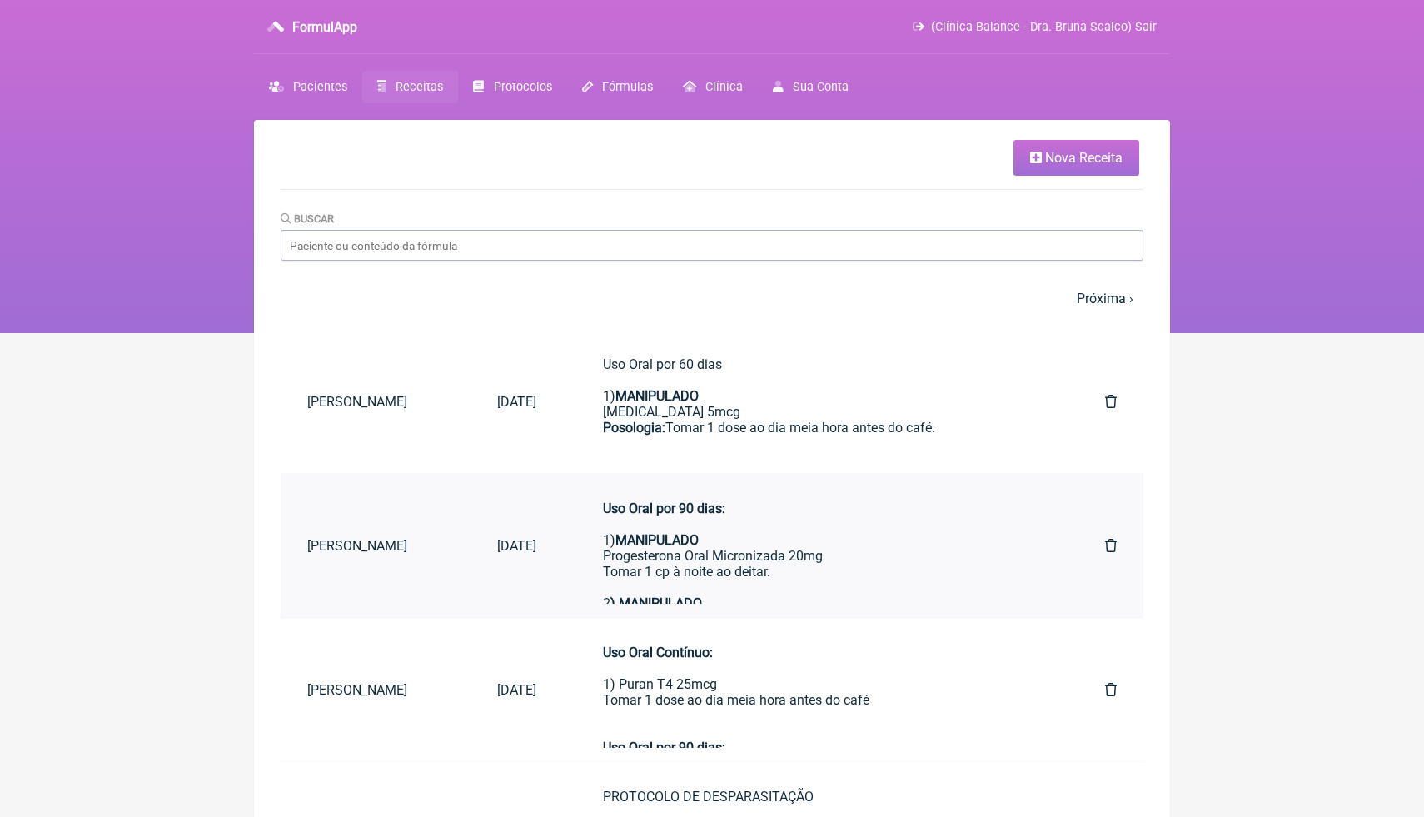
click at [752, 552] on div "Uso Oral por 90 dias: 1) MANIPULADO Progesterona Oral Micronizada 20mg Tomar 1 …" at bounding box center [821, 556] width 436 height 111
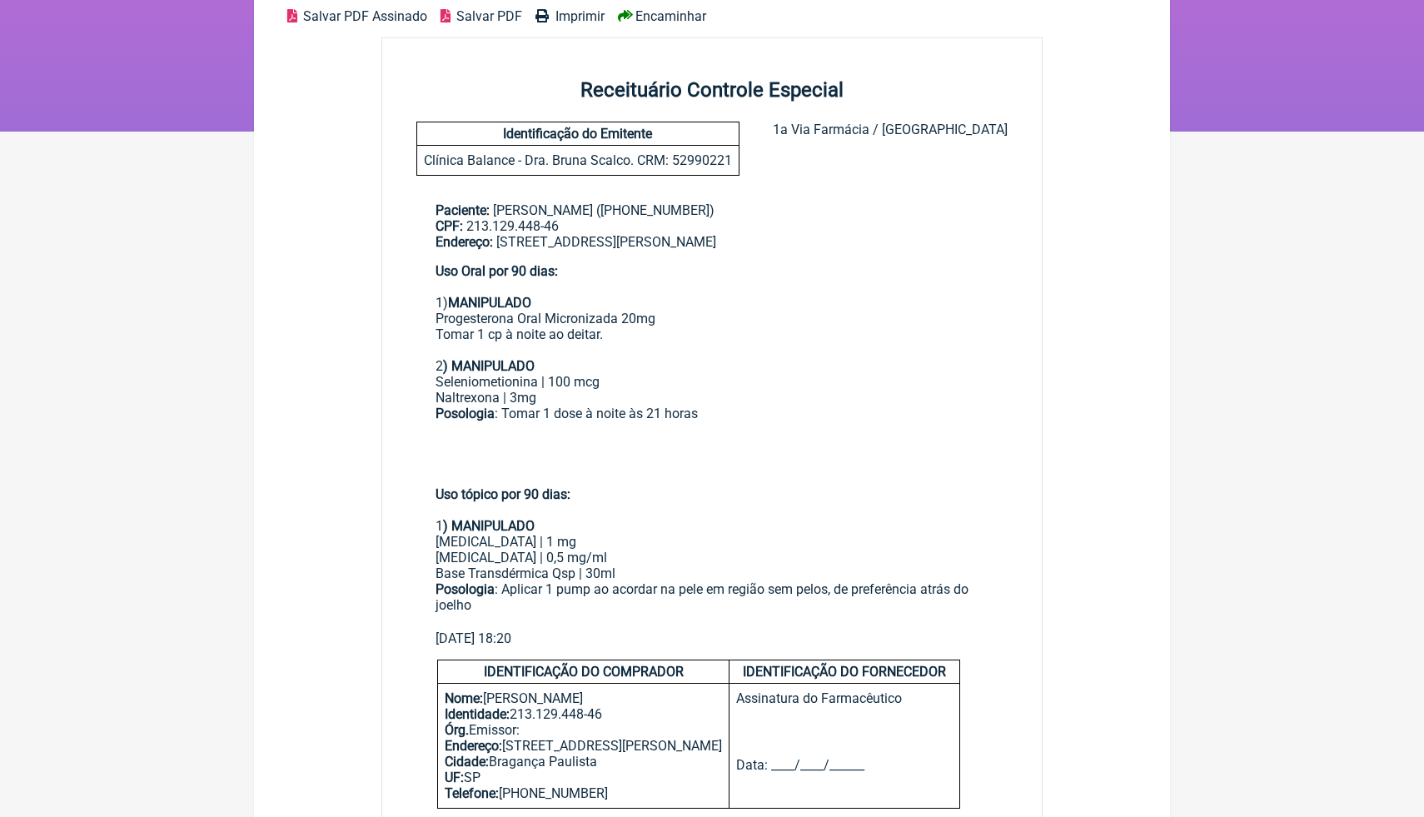
scroll to position [190, 0]
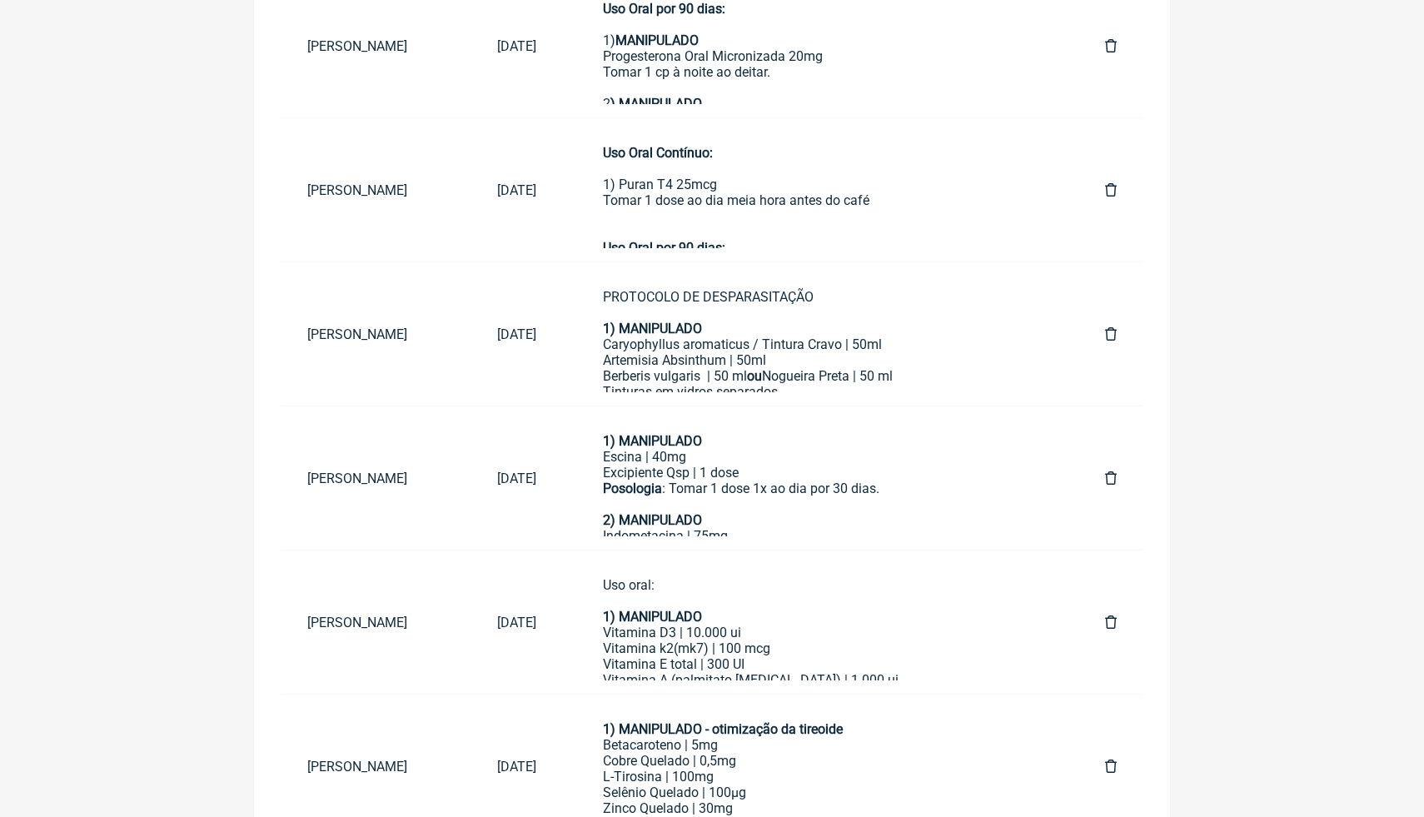
scroll to position [533, 0]
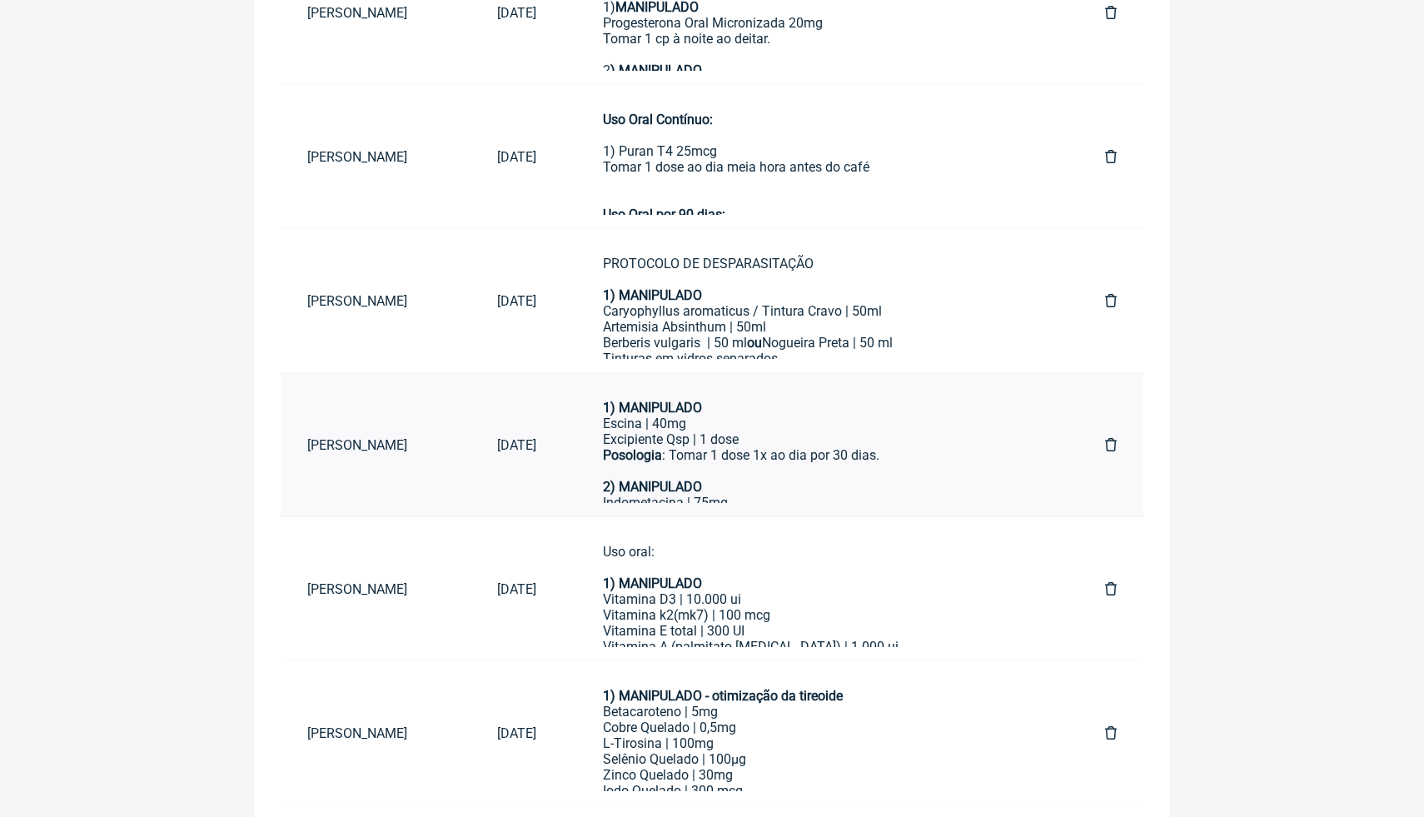
click at [825, 489] on div "2) MANIPULADO" at bounding box center [821, 487] width 436 height 16
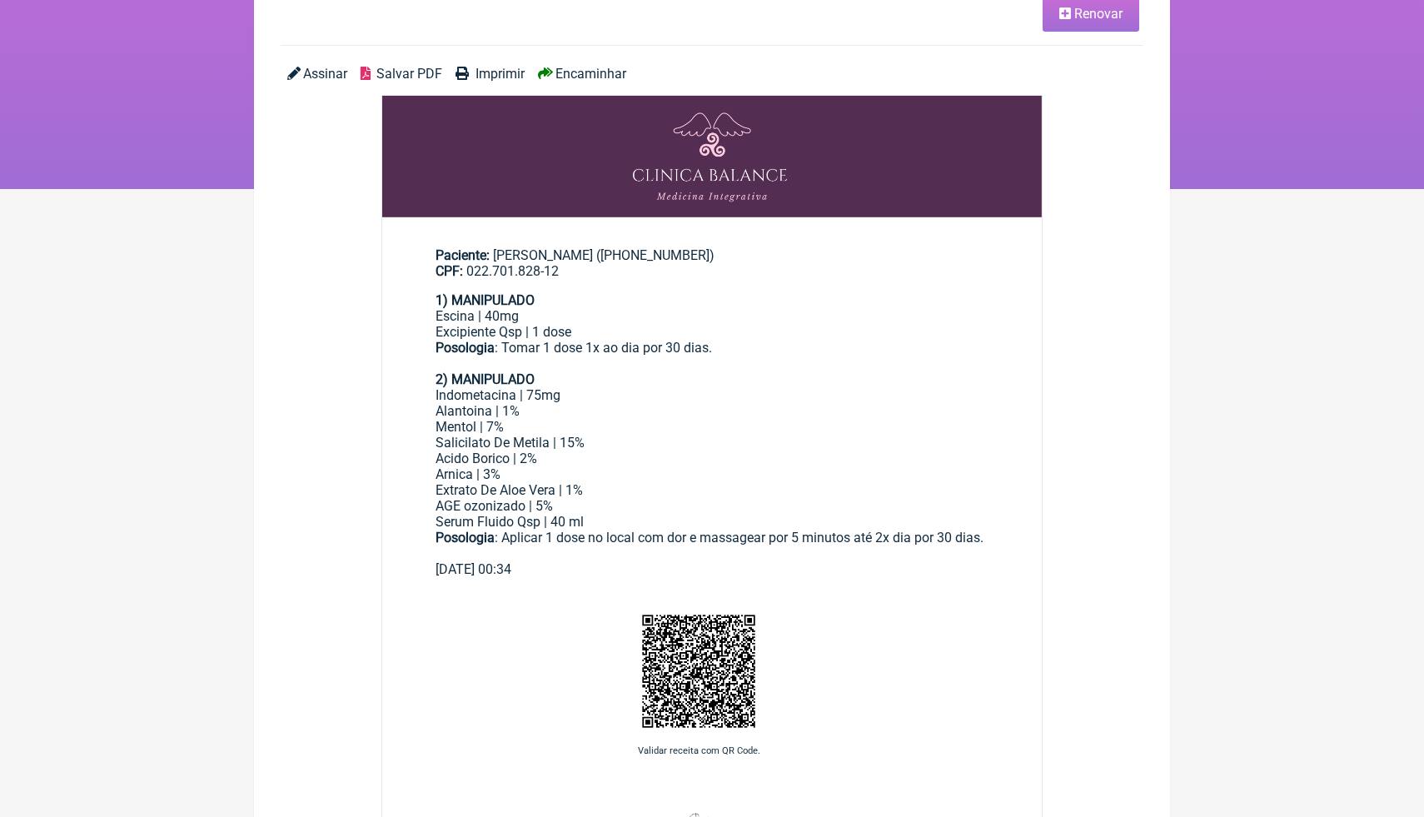
scroll to position [133, 0]
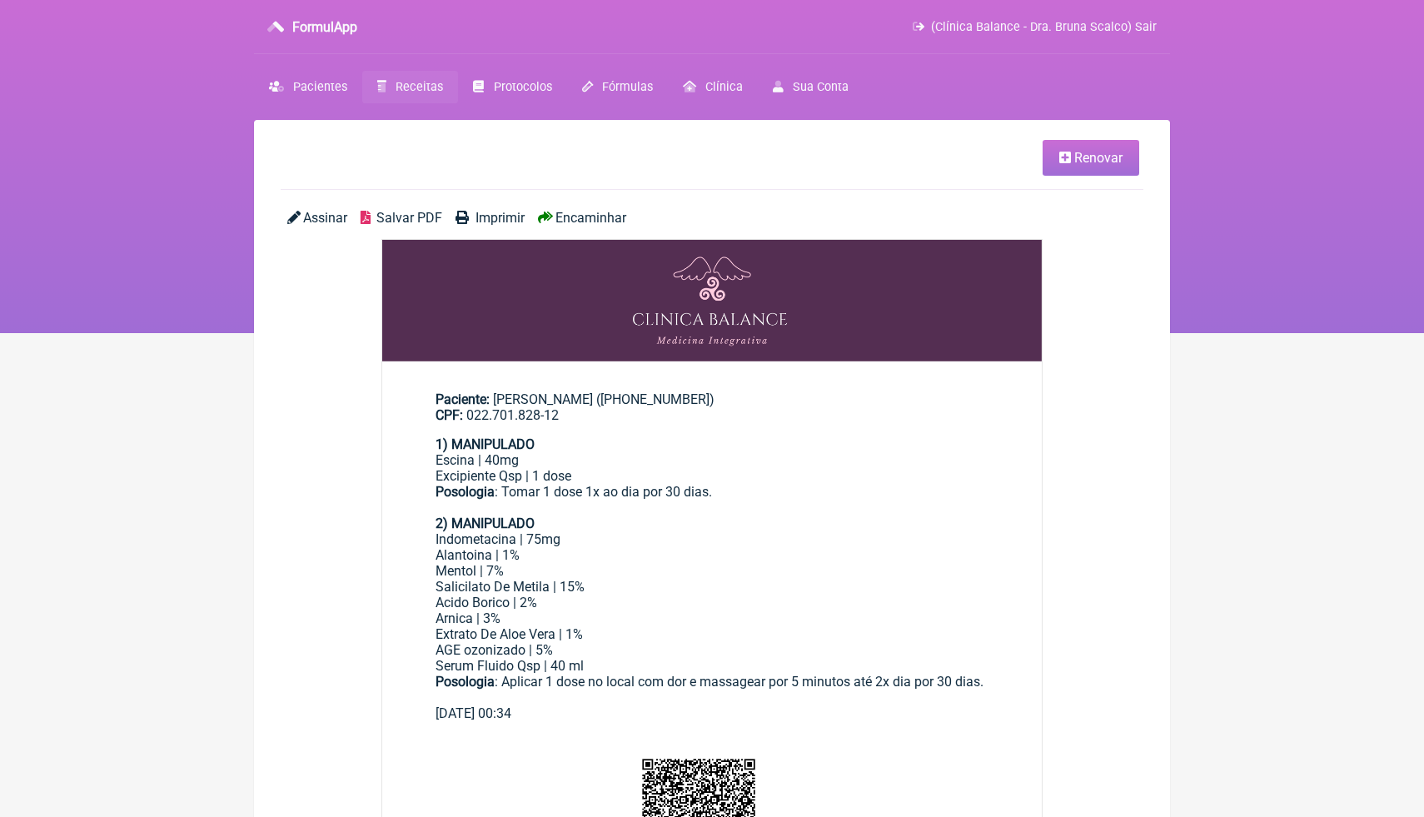
click at [441, 85] on span "Receitas" at bounding box center [419, 87] width 47 height 14
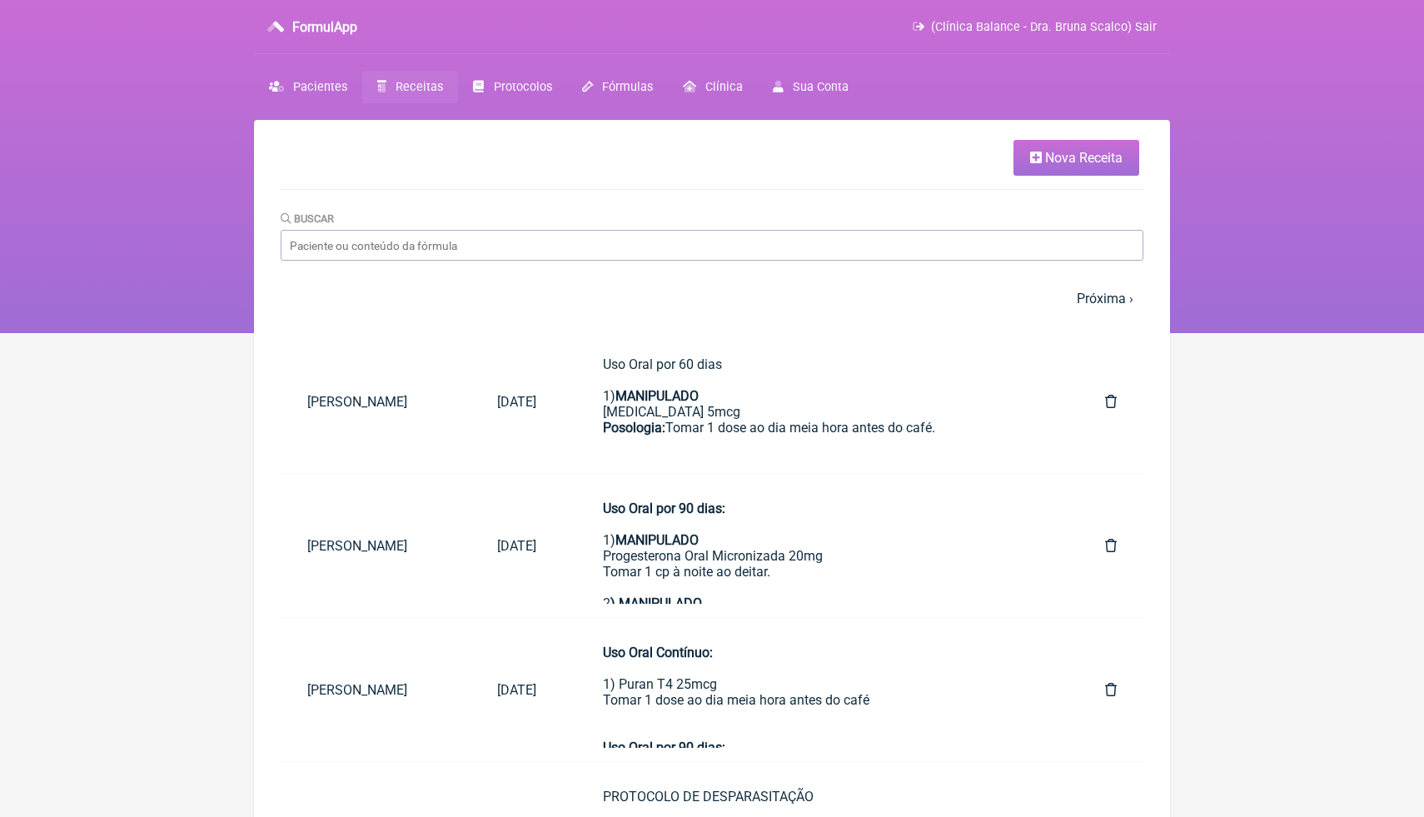
click at [1160, 341] on main "Nova Receita Buscar 1 2 3 4 5 … Próxima › Última » Paciente Data Formulas Lucia…" at bounding box center [712, 821] width 916 height 1403
click at [1074, 162] on span "Nova Receita" at bounding box center [1083, 158] width 77 height 16
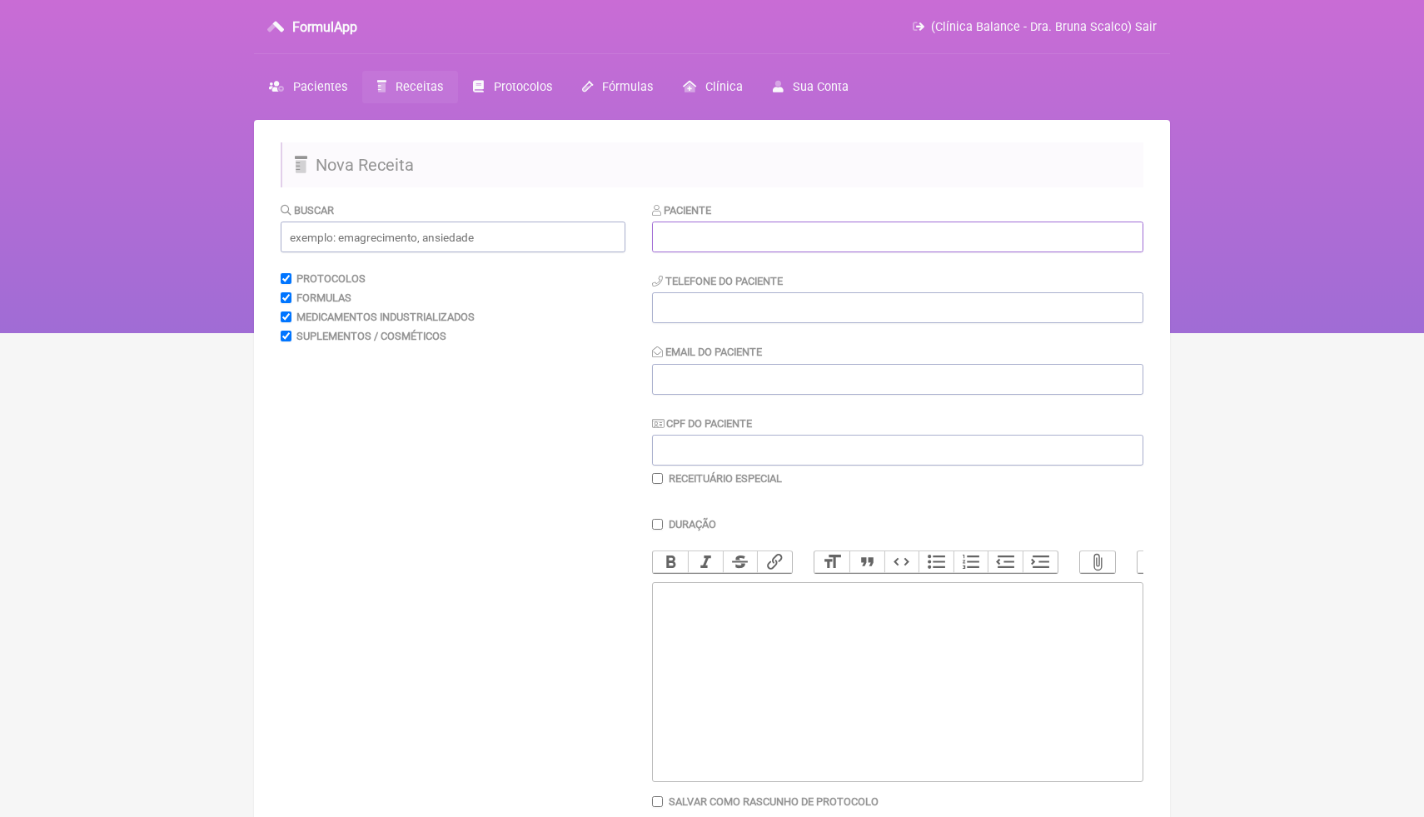
click at [922, 239] on input "text" at bounding box center [897, 237] width 491 height 31
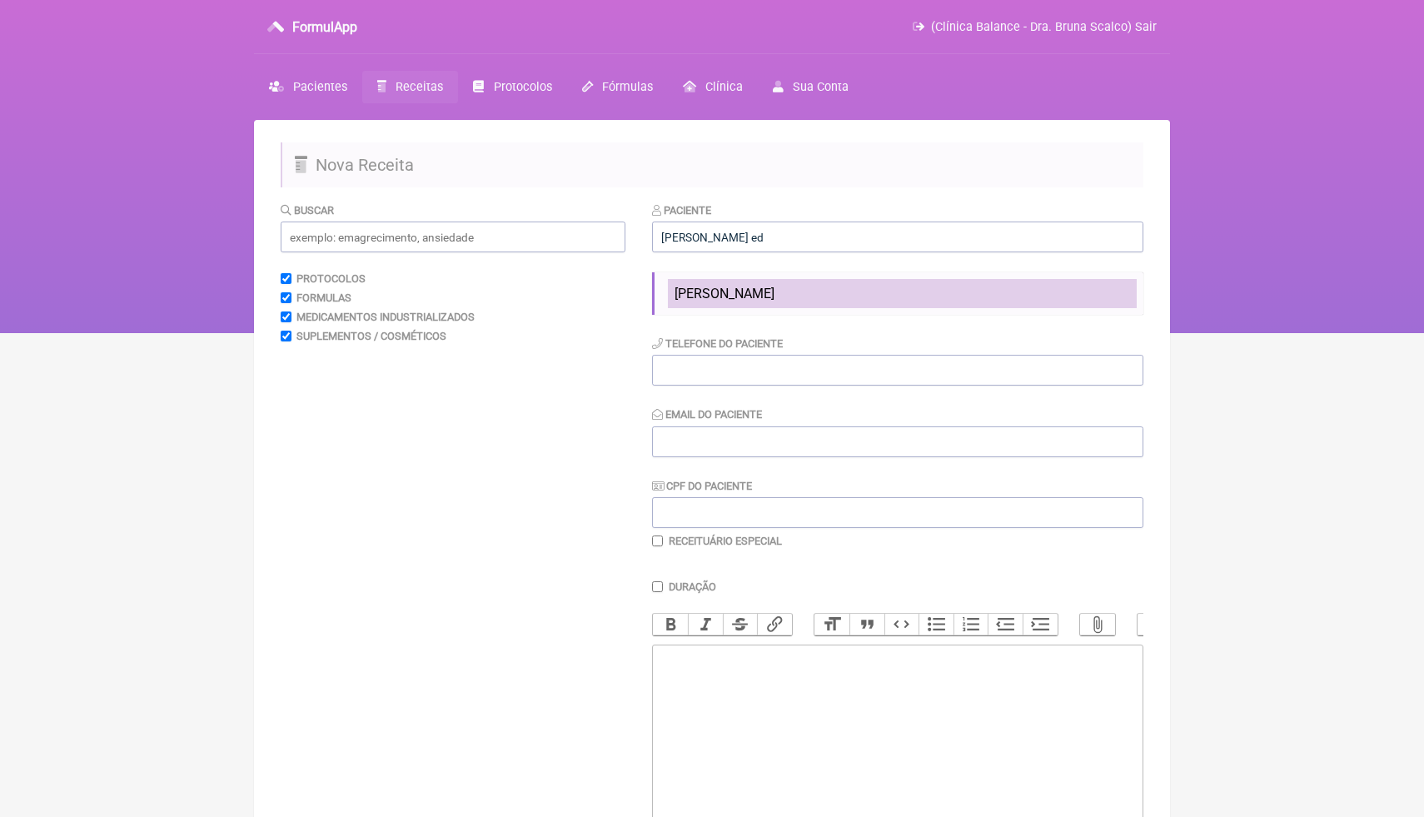
click at [942, 297] on li "[PERSON_NAME]" at bounding box center [902, 293] width 469 height 29
type input "[PERSON_NAME]"
type input "[PHONE_NUMBER]"
type input "[EMAIL_ADDRESS][DOMAIN_NAME]"
type input "086.531.847-67"
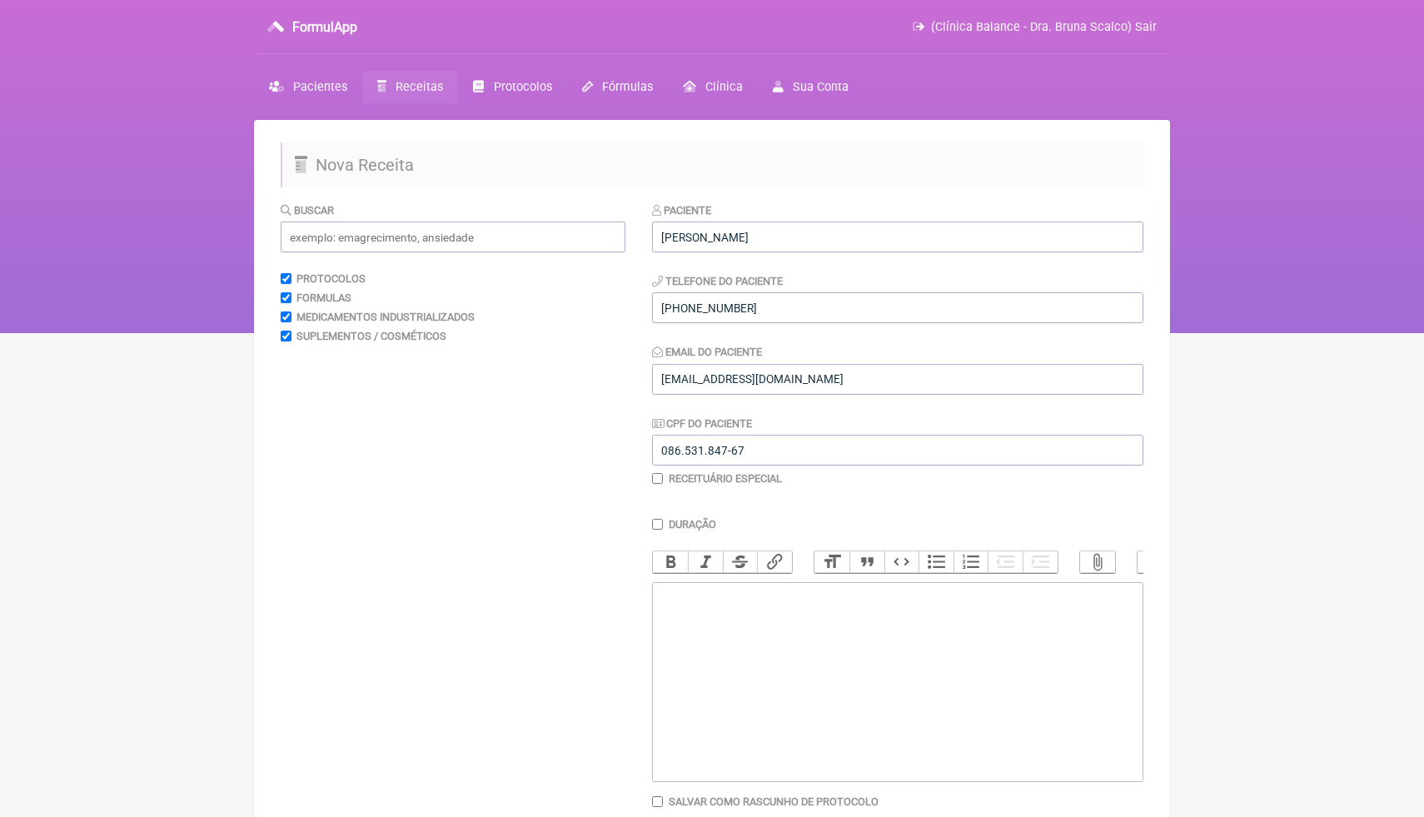
click at [810, 666] on trix-editor at bounding box center [897, 682] width 491 height 200
click at [489, 240] on input "text" at bounding box center [453, 237] width 345 height 31
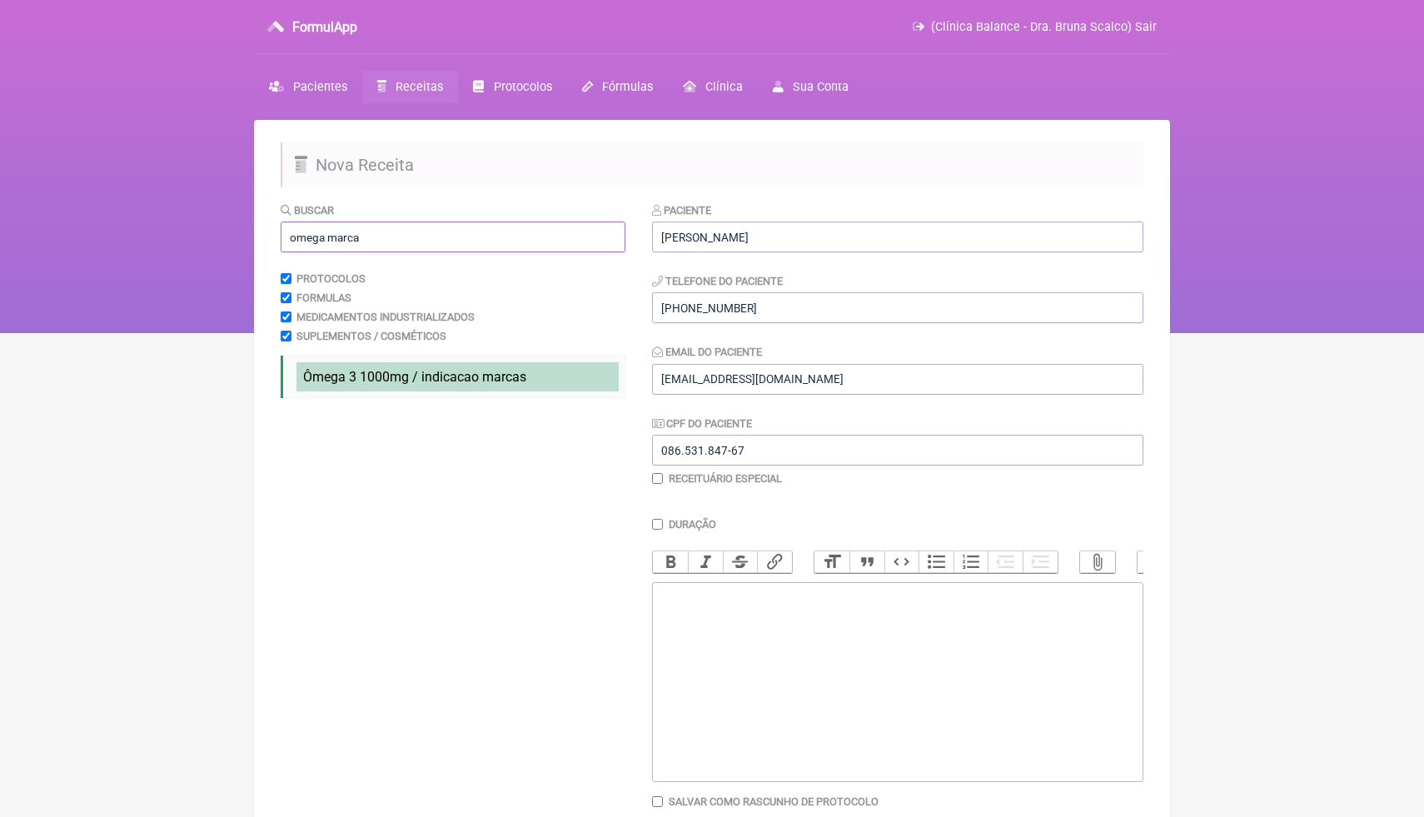
type input "omega marca"
click at [489, 381] on span "Ômega 3 1000mg / indicacao marcas" at bounding box center [414, 377] width 223 height 16
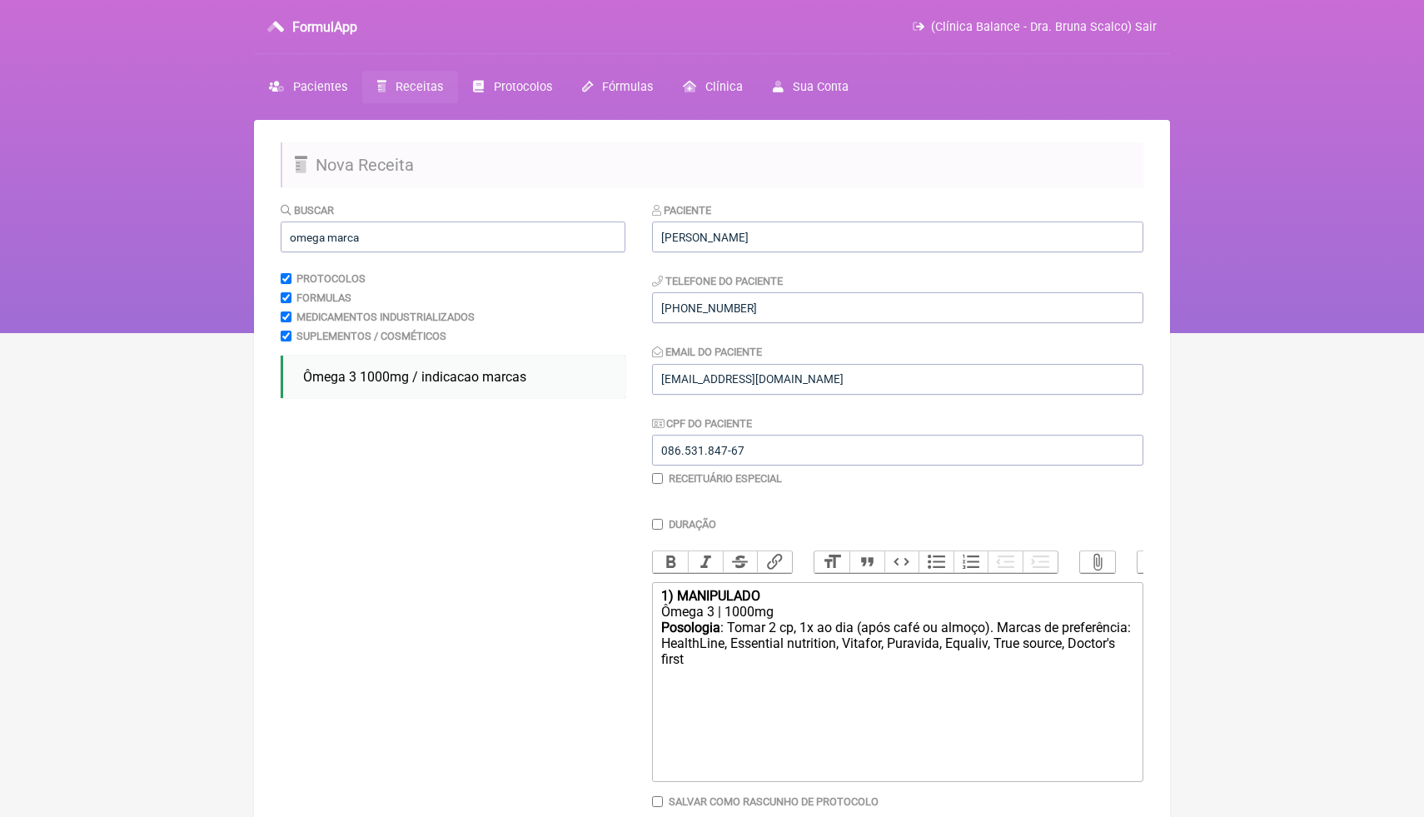
click at [661, 596] on strong "1) MANIPULADO" at bounding box center [710, 596] width 99 height 16
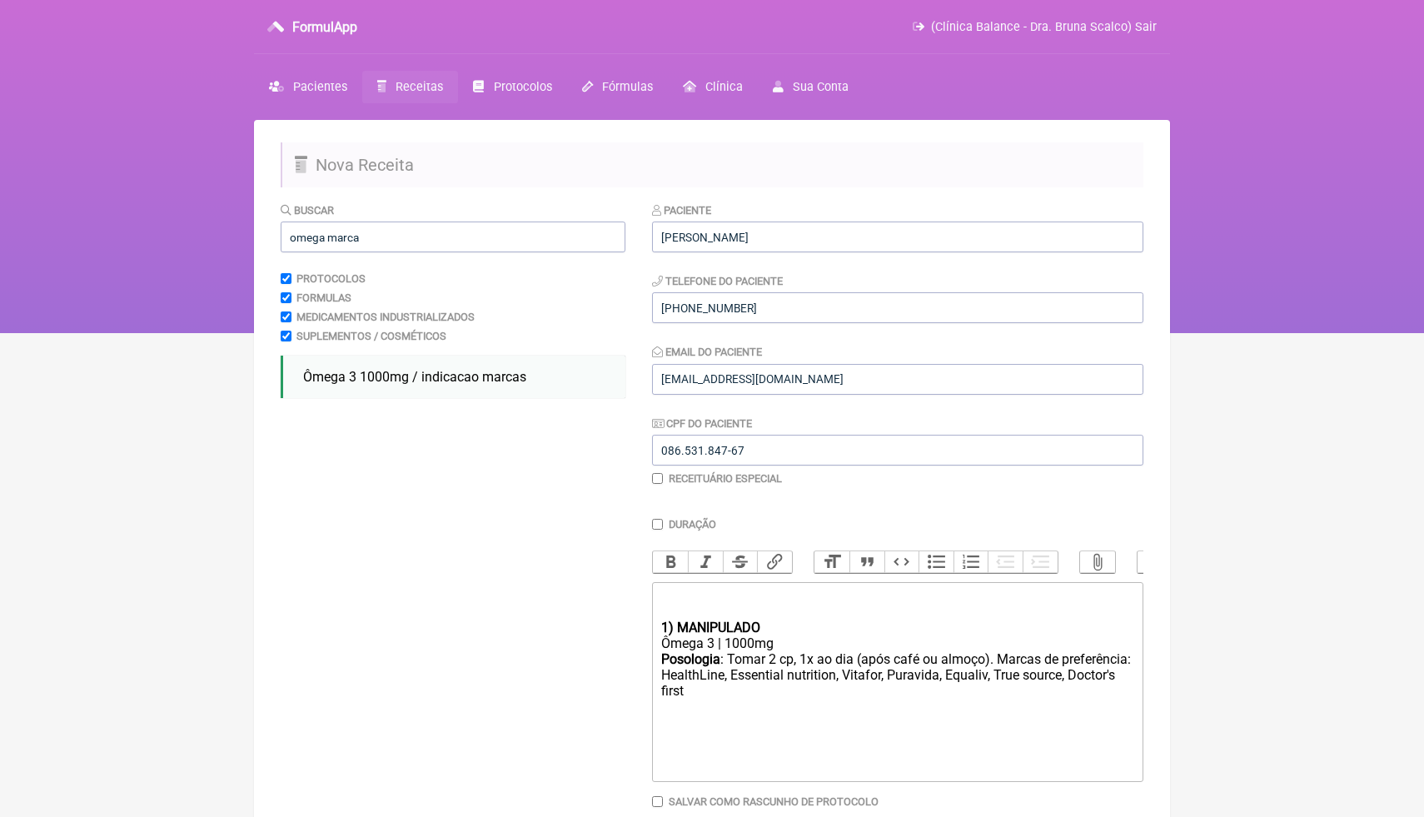
click at [671, 597] on div "1) MANIPULADO" at bounding box center [897, 611] width 473 height 47
click at [749, 621] on strong "1) MANIPULADO" at bounding box center [710, 628] width 99 height 16
click at [815, 625] on div "USO ORAL POR 60 DIAS 1) MANIPULADO" at bounding box center [897, 611] width 473 height 47
click at [812, 601] on div "USO ORAL POR 60 DIAS 1) MANIPULADO" at bounding box center [897, 611] width 473 height 47
drag, startPoint x: 830, startPoint y: 600, endPoint x: 629, endPoint y: 598, distance: 200.7
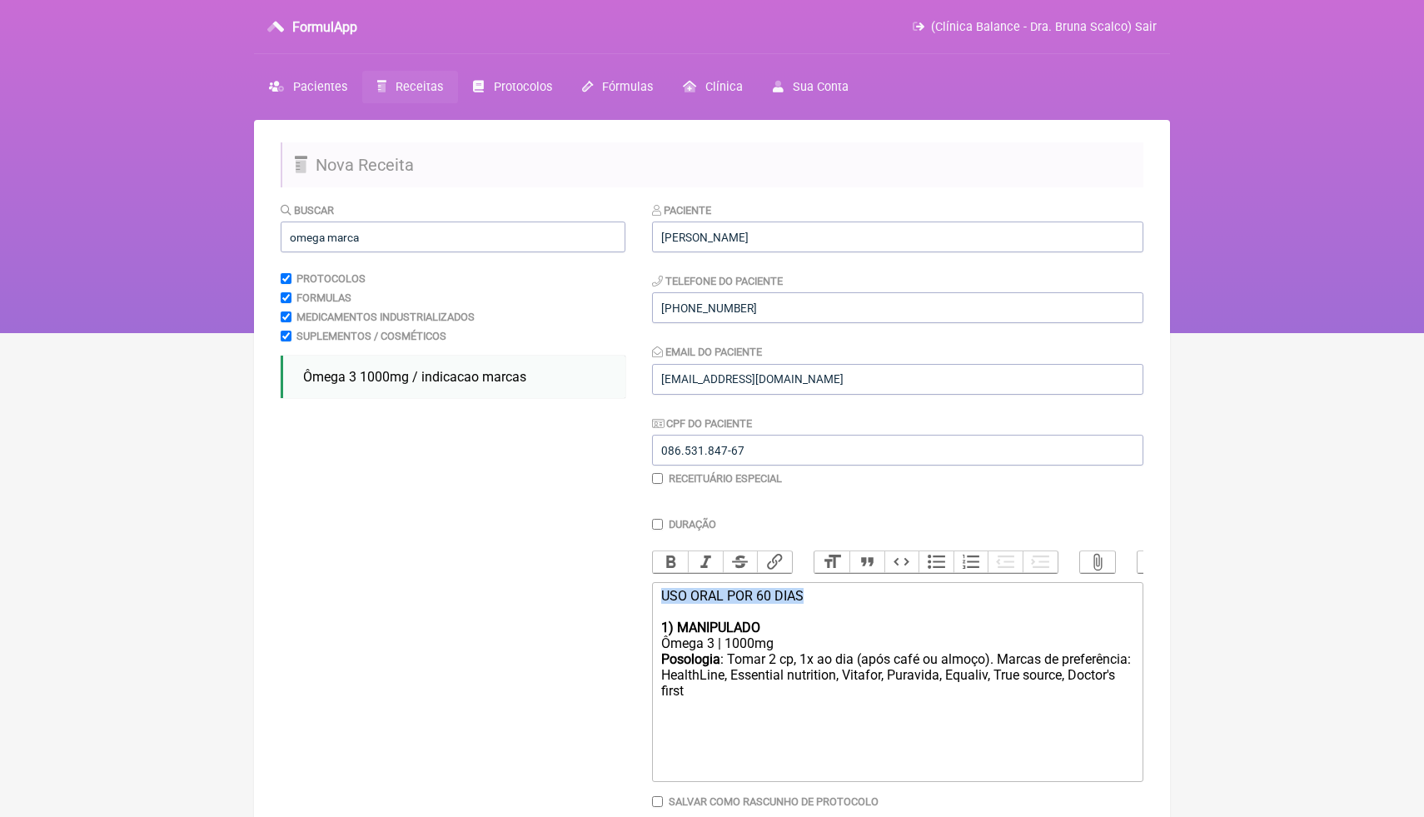
click at [629, 598] on form "Buscar omega marca Protocolos Formulas Medicamentos Industrializados Suplemento…" at bounding box center [712, 537] width 863 height 671
click at [816, 687] on div "Posologia : Tomar 2 cp, 1x ao dia (após café ou almoço). Marcas de preferência:…" at bounding box center [897, 691] width 473 height 81
click at [805, 693] on div "Posologia : Tomar 2 cp, 1x ao dia (após café ou almoço). Marcas de preferência:…" at bounding box center [897, 691] width 473 height 81
click at [797, 695] on div "Posologia : Tomar 2 cp, 1x ao dia (após café ou almoço). Marcas de preferência:…" at bounding box center [897, 691] width 473 height 81
click at [791, 694] on div "Posologia : Tomar 2 cp, 1x ao dia (após café ou almoço). Marcas de preferência:…" at bounding box center [897, 691] width 473 height 81
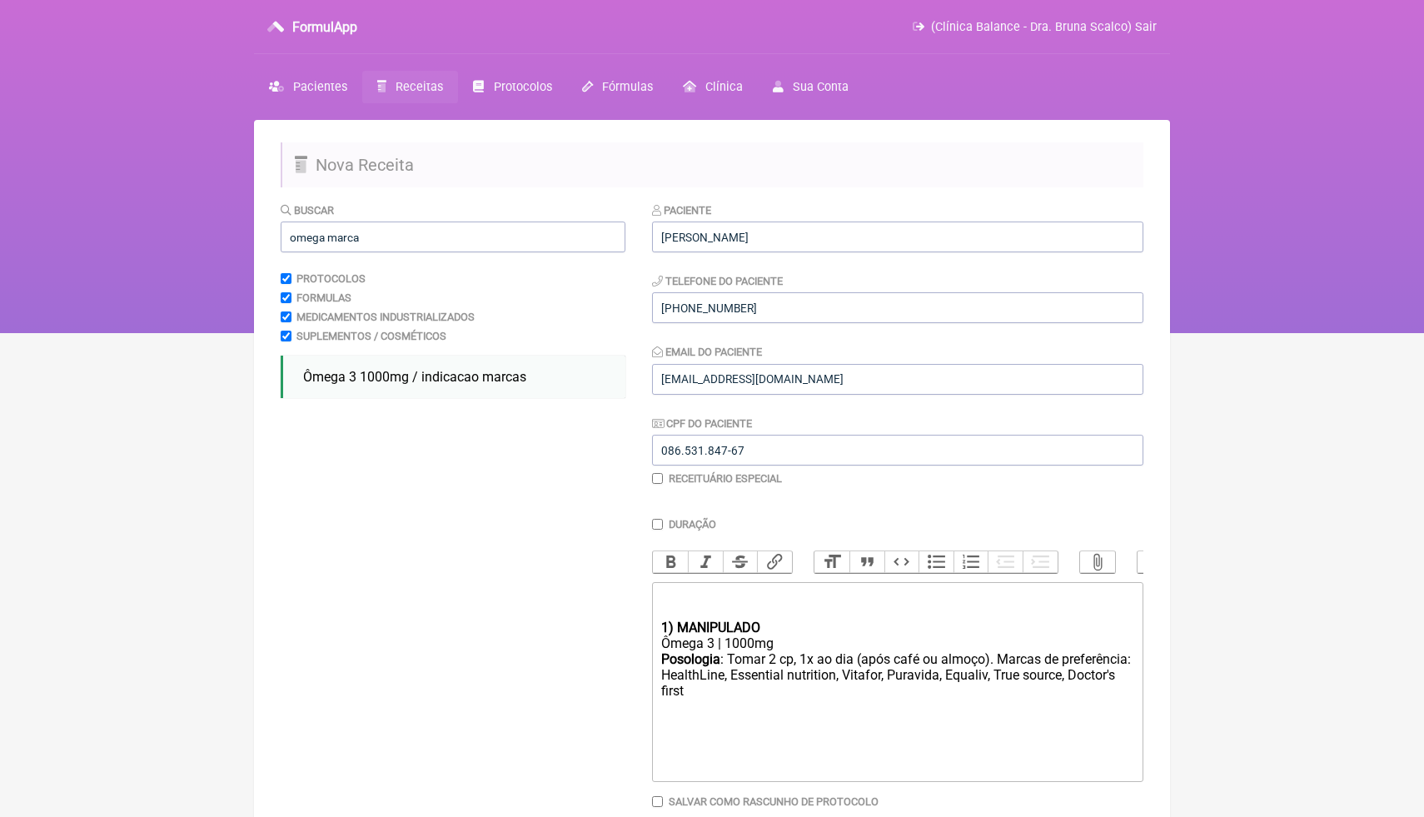
click at [798, 642] on div "Ômega 3 | 1000mg" at bounding box center [897, 644] width 473 height 16
click at [801, 695] on div "Posologia : Tomar 2 cp, 1x ao dia (após café ou almoço). Marcas de preferência:…" at bounding box center [897, 691] width 473 height 81
type trix-editor "<div><br><br><strong>1) MANIPULADO</strong></div><div>Ômega 3 | 1000mg</div><di…"
drag, startPoint x: 468, startPoint y: 233, endPoint x: 244, endPoint y: 217, distance: 224.6
click at [244, 220] on div "FormulApp (Clínica Balance - Dra. Bruna Scalco) Sair Pacientes Receitas Protoco…" at bounding box center [712, 166] width 1424 height 333
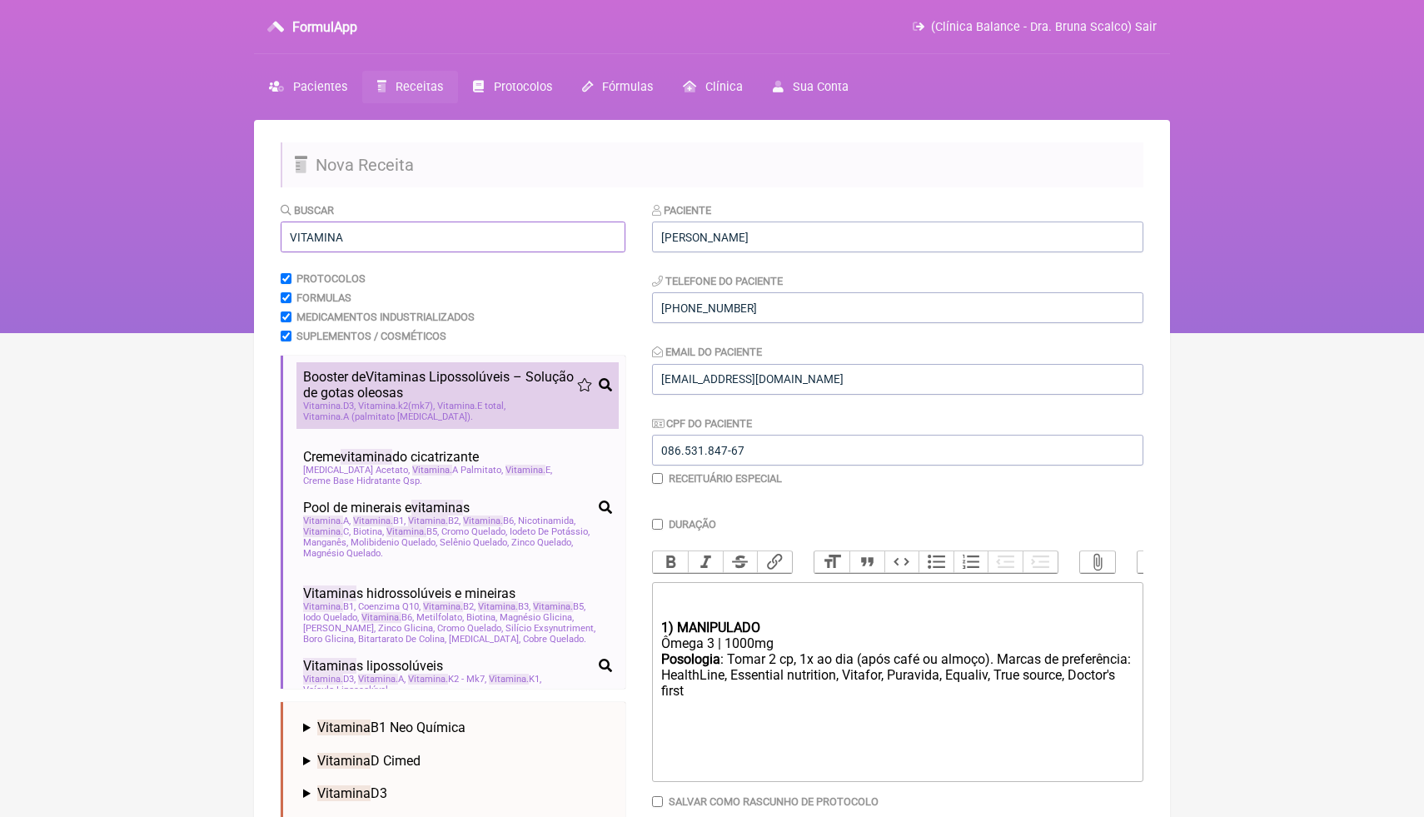
type input "VITAMINA"
click at [426, 401] on span "Vitamina k2(mk7)" at bounding box center [396, 406] width 77 height 11
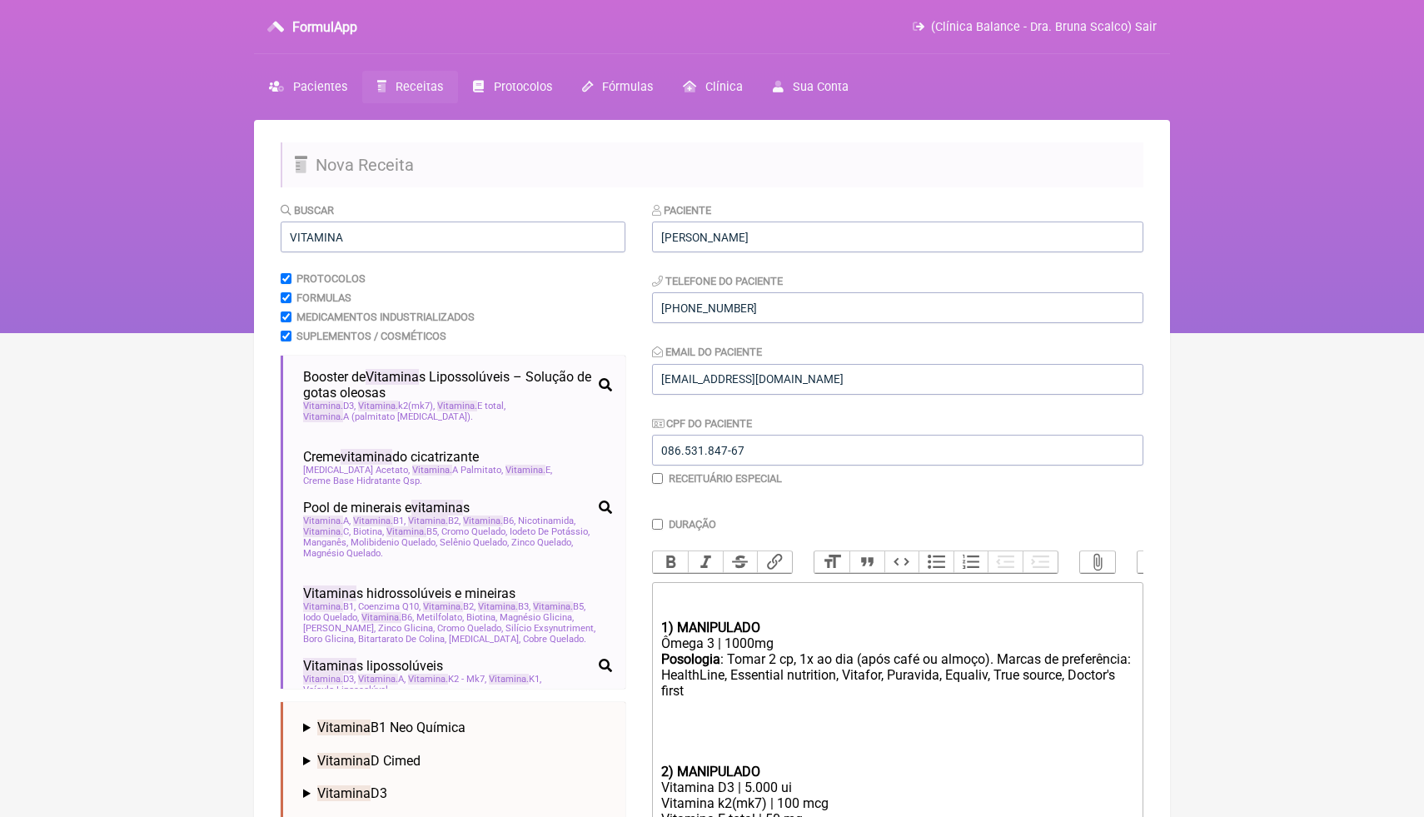
click at [835, 740] on div "Posologia : Tomar 2 cp, 1x ao dia (após café ou almoço). Marcas de preferência:…" at bounding box center [897, 707] width 473 height 112
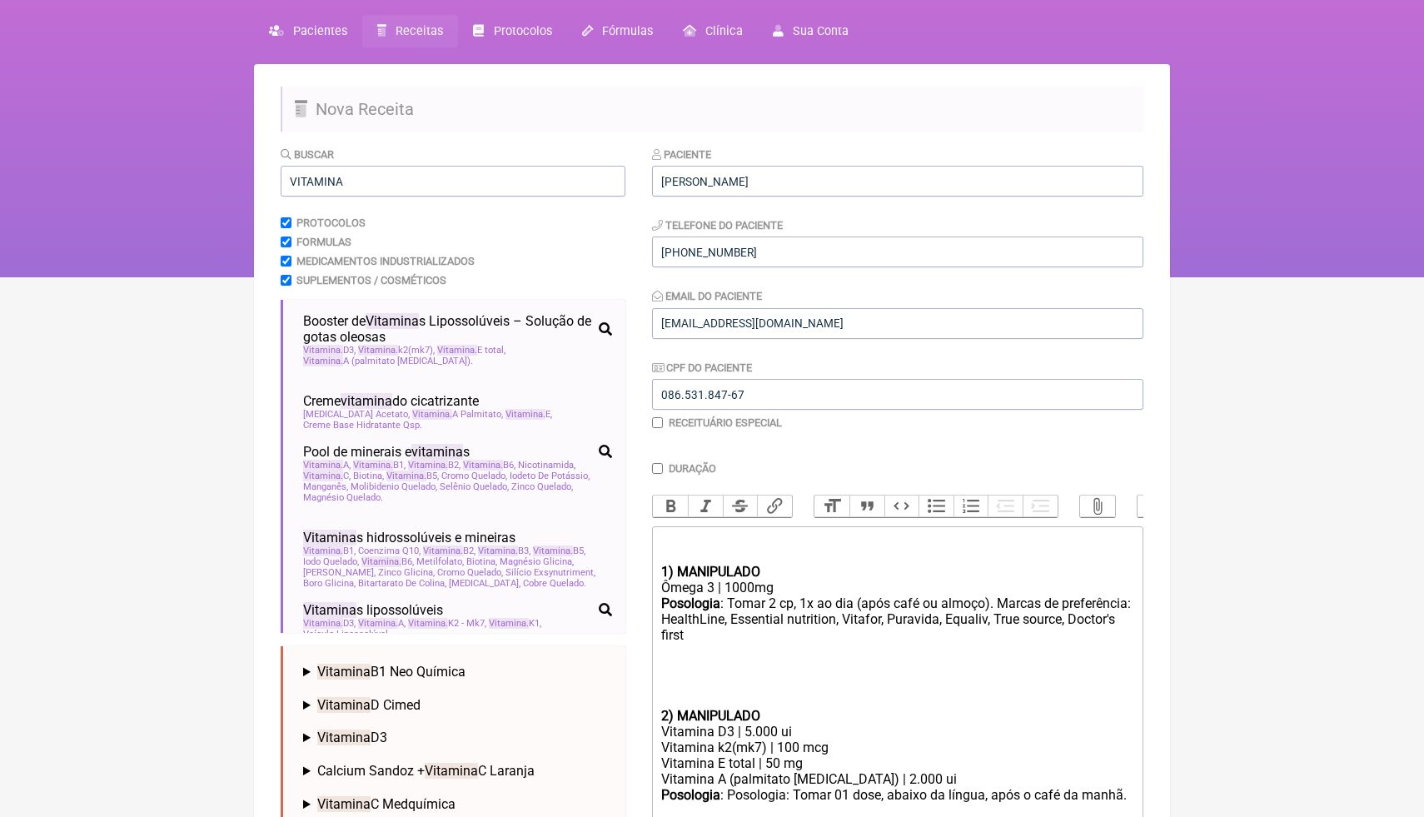
scroll to position [72, 0]
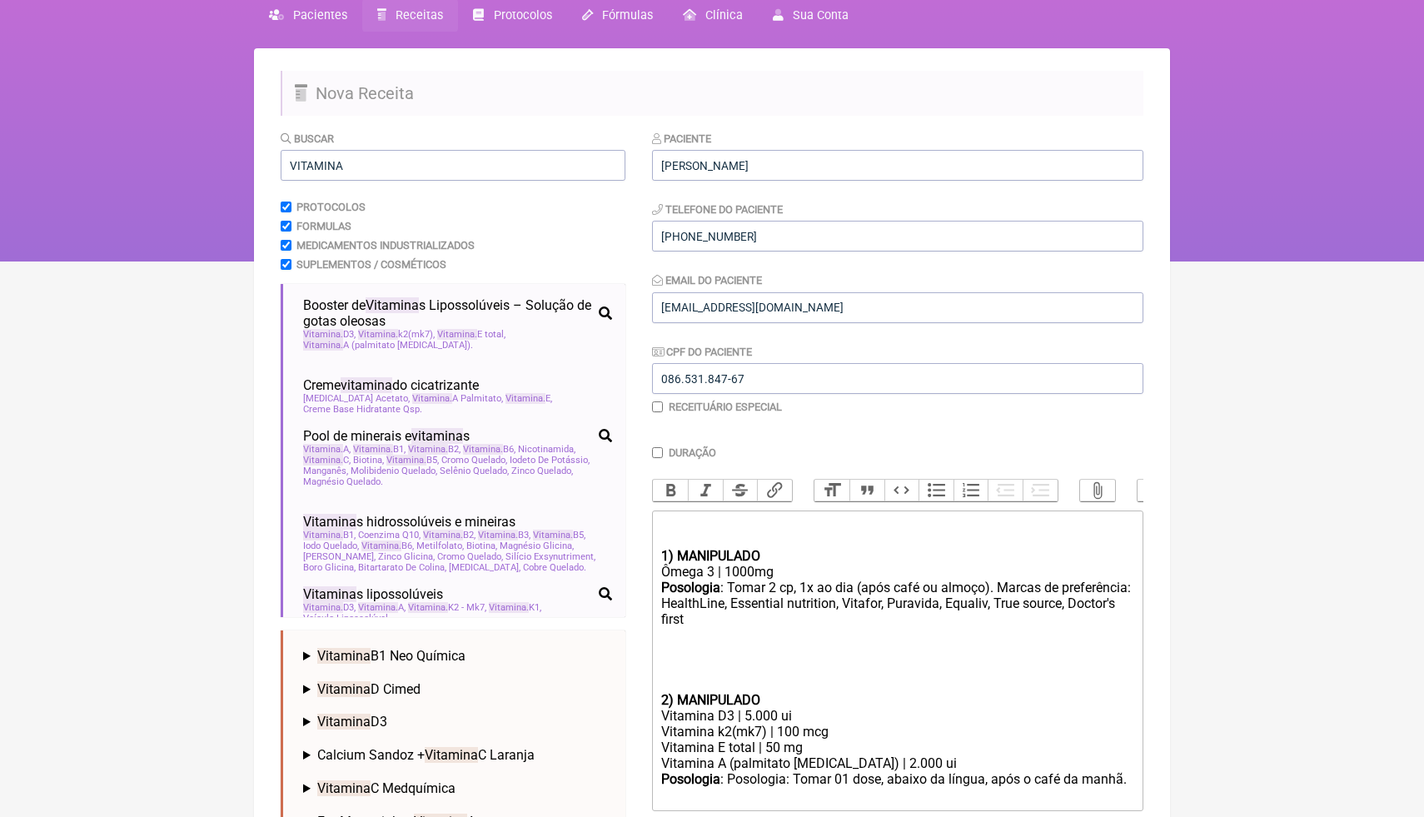
click at [667, 680] on div "Posologia : Tomar 2 cp, 1x ao dia (após café ou almoço). Marcas de preferência:…" at bounding box center [897, 636] width 473 height 112
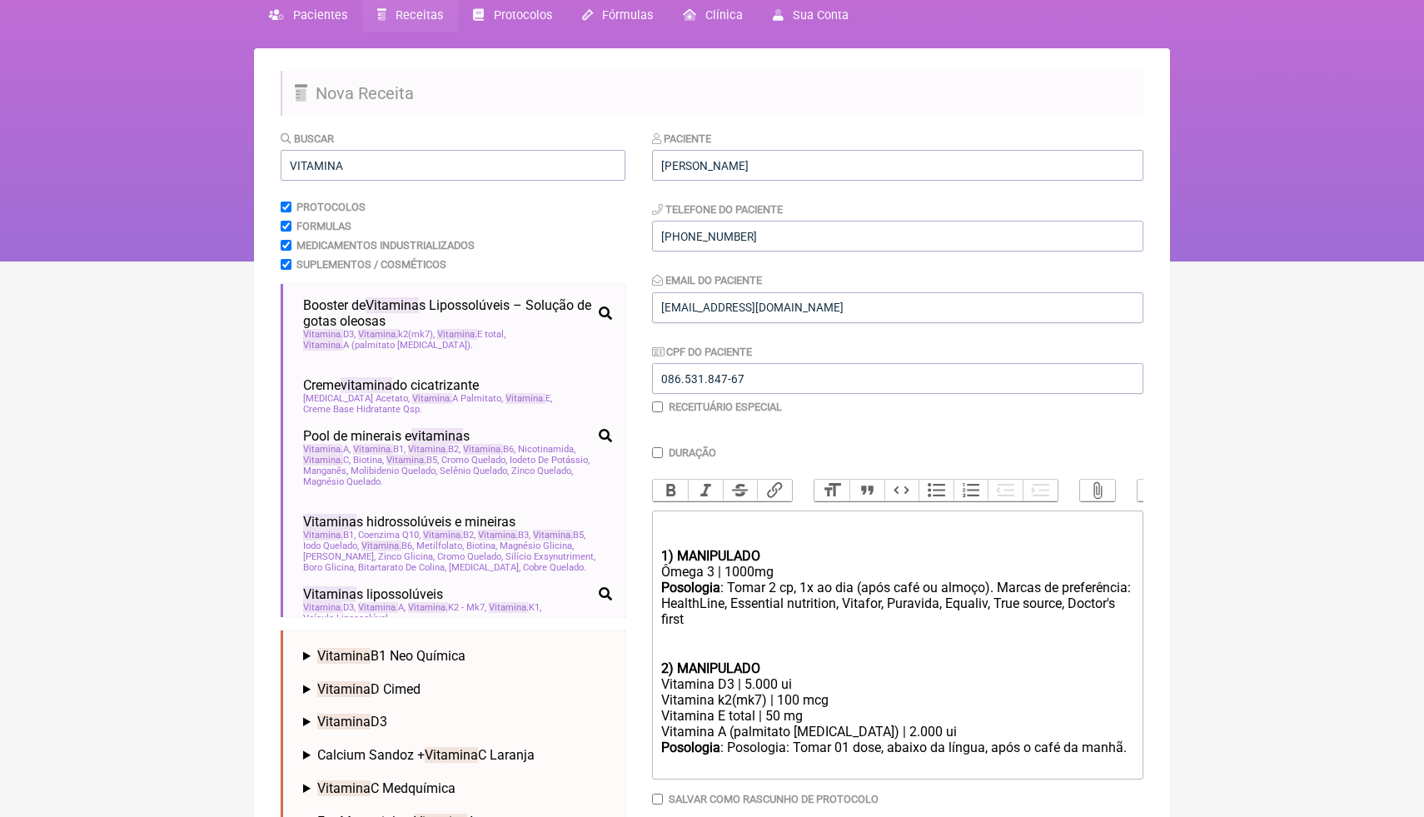
click at [852, 733] on div "Vitamina A (palmitato [MEDICAL_DATA]) | 2.000 ui" at bounding box center [897, 732] width 473 height 16
drag, startPoint x: 898, startPoint y: 729, endPoint x: 886, endPoint y: 726, distance: 11.9
click at [886, 727] on div "Vitamina A (palmitato retinol) | 5.000 ui" at bounding box center [897, 732] width 473 height 16
click at [853, 732] on div "Vitamina A (palmitato retinol) | 5.000 UI" at bounding box center [897, 732] width 473 height 16
drag, startPoint x: 781, startPoint y: 713, endPoint x: 769, endPoint y: 713, distance: 12.5
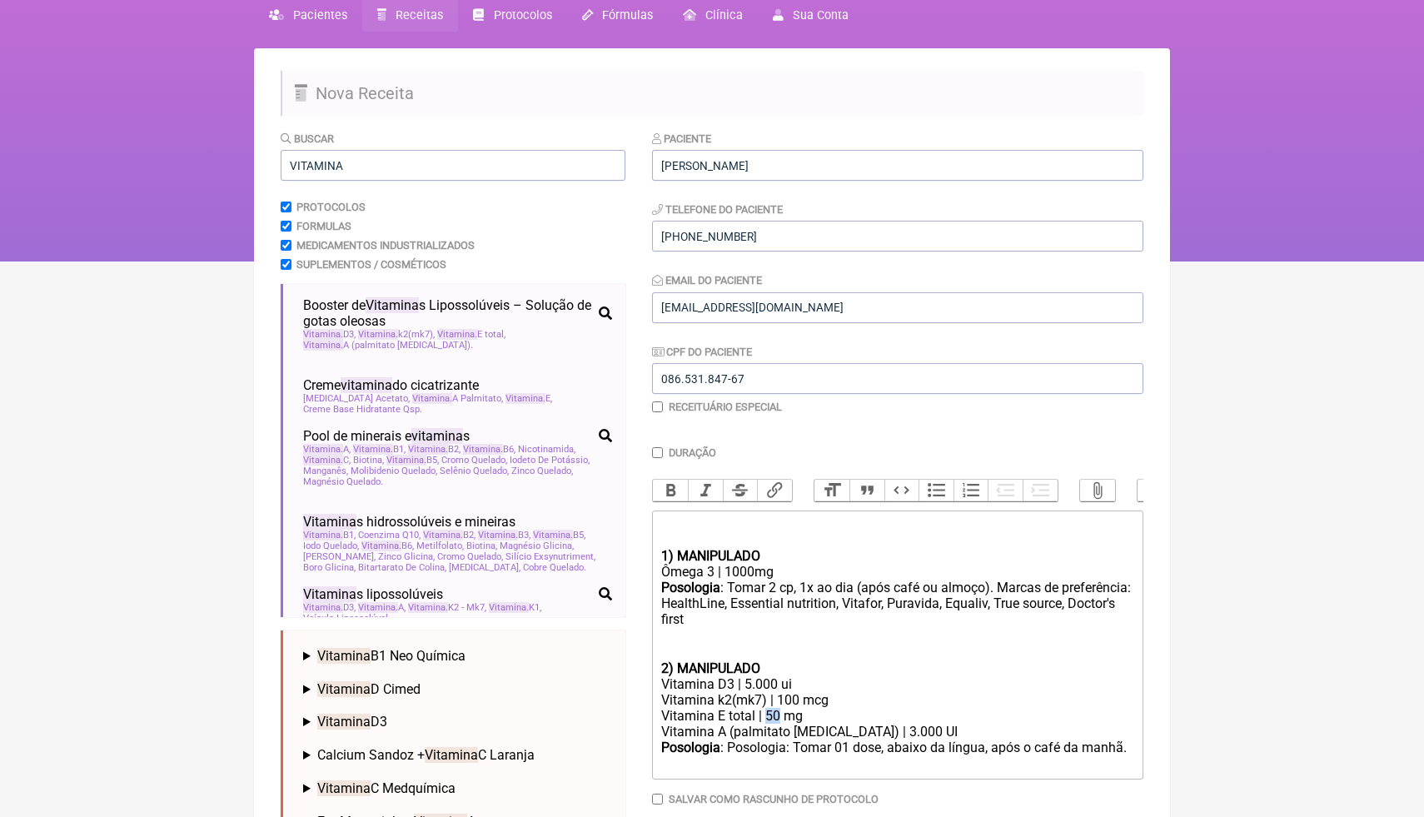
click at [769, 713] on div "Vitamina E total | 50 mg" at bounding box center [897, 716] width 473 height 16
click at [773, 714] on div "Vitamina E total | 400mg" at bounding box center [897, 716] width 473 height 16
drag, startPoint x: 797, startPoint y: 685, endPoint x: 785, endPoint y: 685, distance: 12.5
click at [785, 685] on div "Vitamina D3 | 5.000 ui" at bounding box center [897, 684] width 473 height 16
click at [925, 674] on div "2) MANIPULADO" at bounding box center [897, 669] width 473 height 16
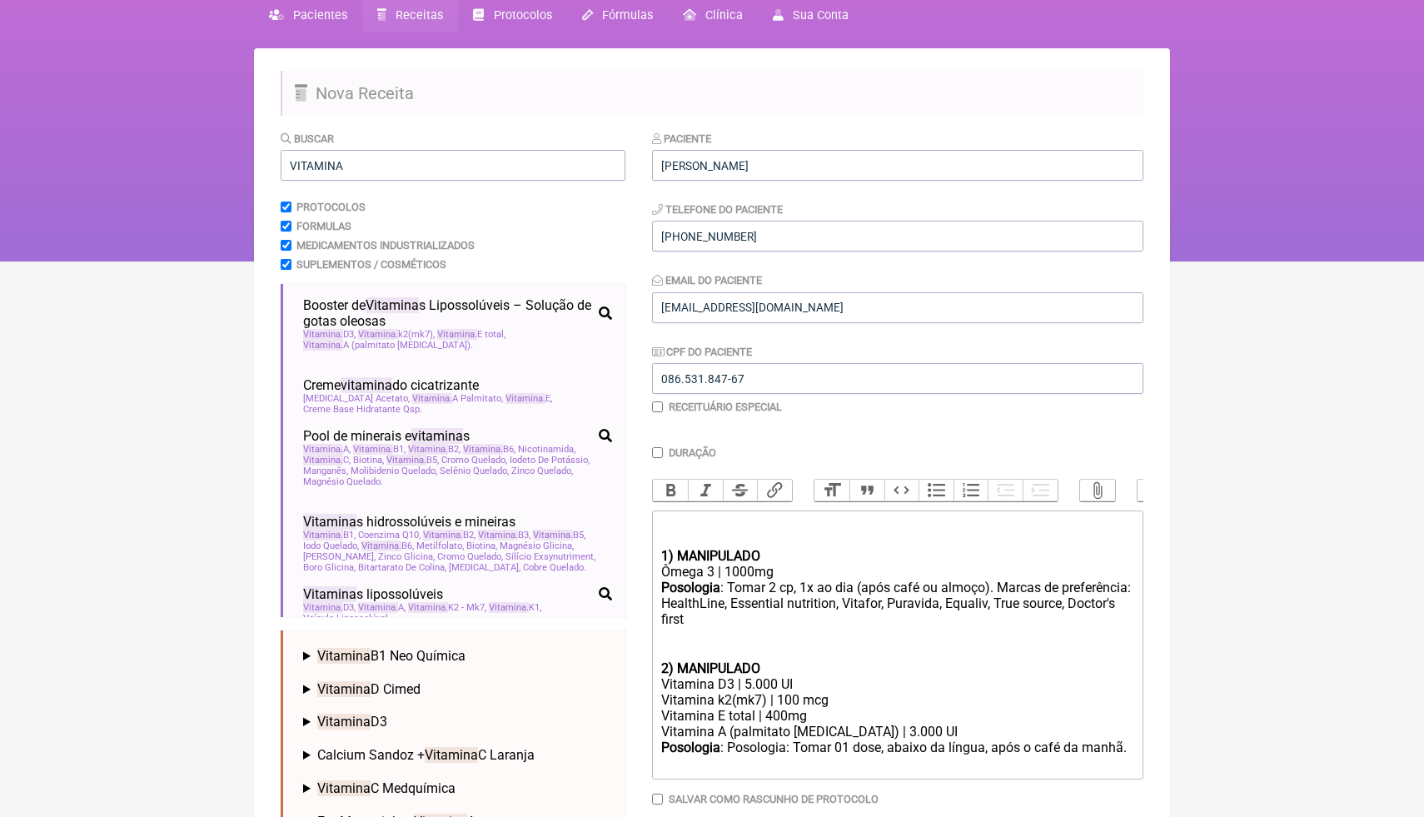
click at [1139, 747] on trix-editor "1) MANIPULADO Ômega 3 | 1000mg Posologia : Tomar 2 cp, 1x ao dia (após café ou …" at bounding box center [897, 645] width 491 height 269
click at [833, 616] on div "Posologia : Tomar 2 cp, 1x ao dia (após café ou almoço). Marcas de preferência:…" at bounding box center [897, 620] width 473 height 81
click at [792, 615] on div "Posologia : Tomar 2 cp, 1x ao dia (após café ou almoço). Marcas de preferência:…" at bounding box center [897, 620] width 473 height 81
click at [791, 617] on div "Posologia : Tomar 2 cp, 1x ao dia (após café ou almoço). Marcas de preferência:…" at bounding box center [897, 620] width 473 height 81
click at [1135, 750] on trix-editor "1) MANIPULADO Ômega 3 | 1000mg Posologia : Tomar 2 cp, 1x ao dia (após café ou …" at bounding box center [897, 645] width 491 height 269
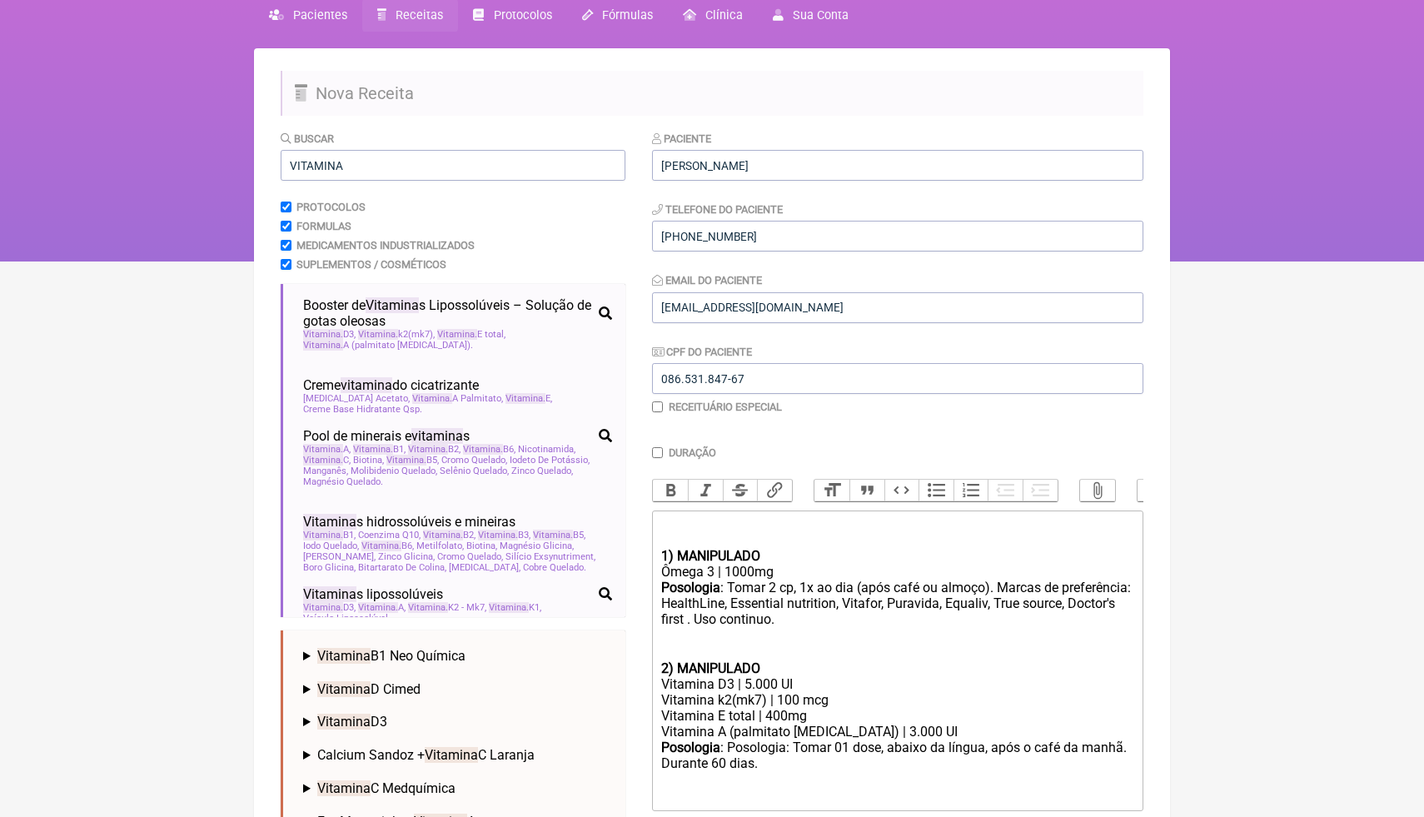
type trix-editor "<div><br><br><strong>1) MANIPULADO</strong></div><div>Ômega 3 | 1000mg</div><di…"
click at [536, 163] on input "VITAMINA" at bounding box center [453, 165] width 345 height 31
drag, startPoint x: 535, startPoint y: 165, endPoint x: 332, endPoint y: 163, distance: 203.2
click at [332, 164] on input "VITAMINA" at bounding box center [453, 165] width 345 height 31
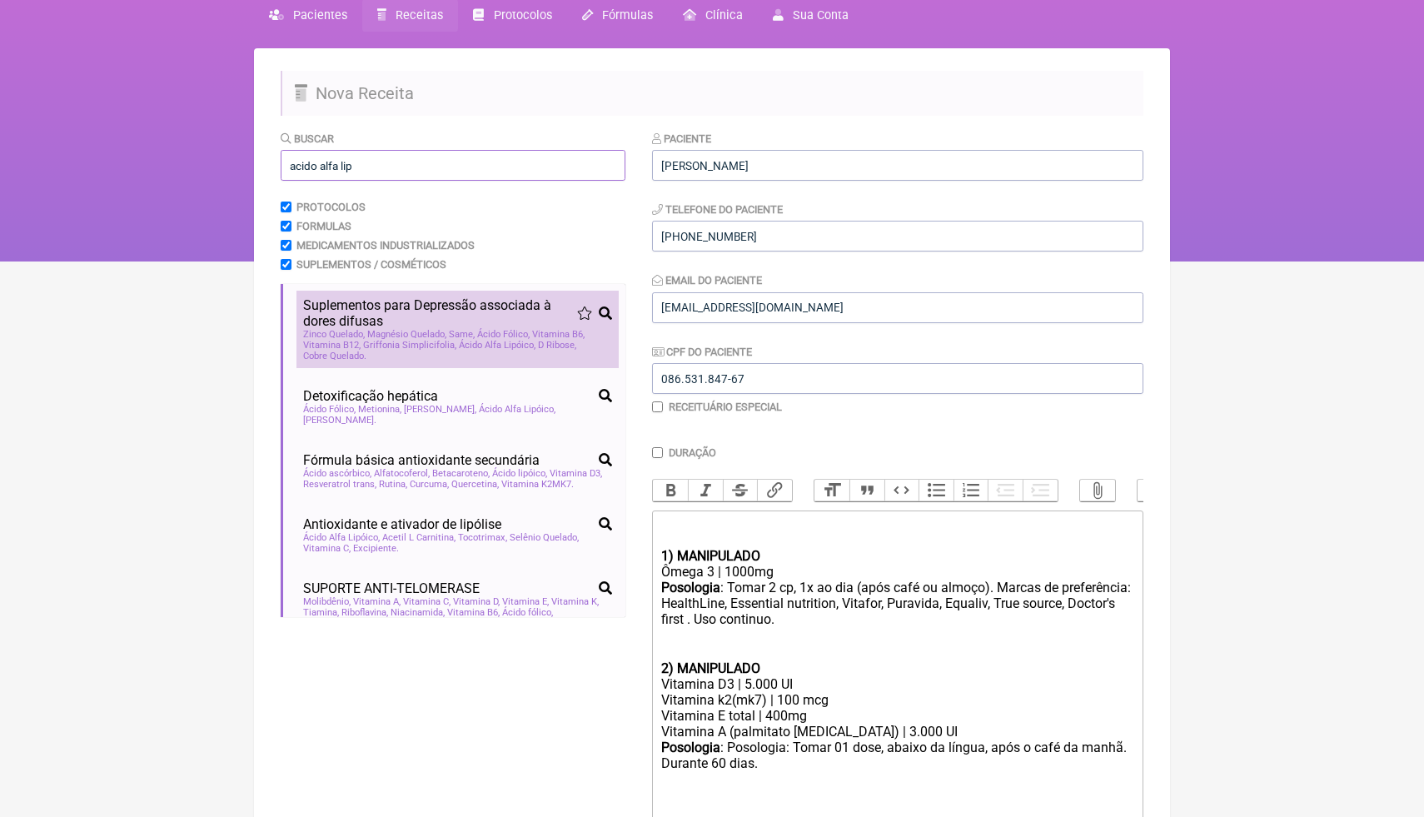
type input "acido alfa lip"
click at [434, 332] on span "Magnésio Quelado" at bounding box center [406, 334] width 79 height 11
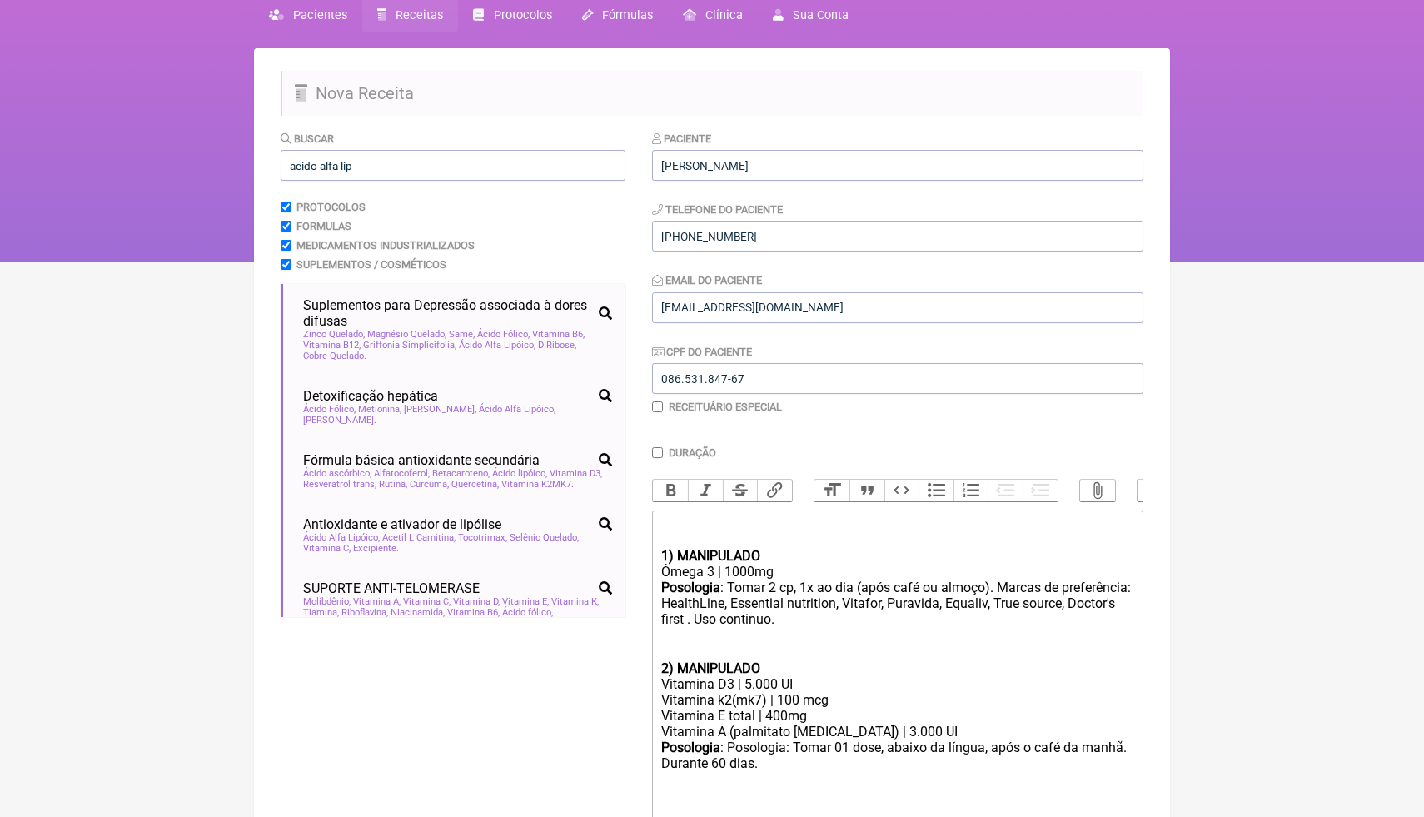
click at [865, 661] on div "2) MANIPULADO" at bounding box center [897, 669] width 473 height 16
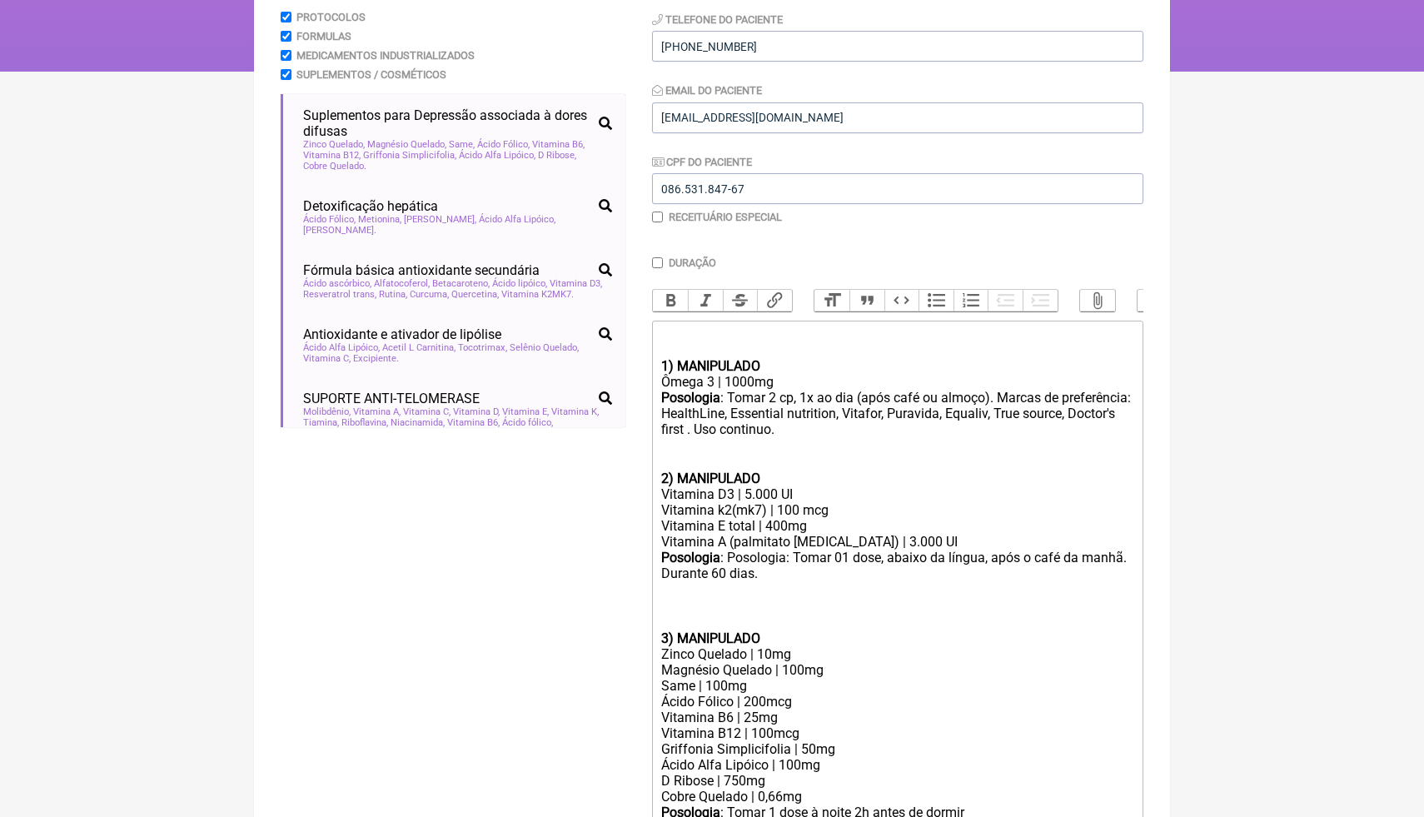
scroll to position [277, 0]
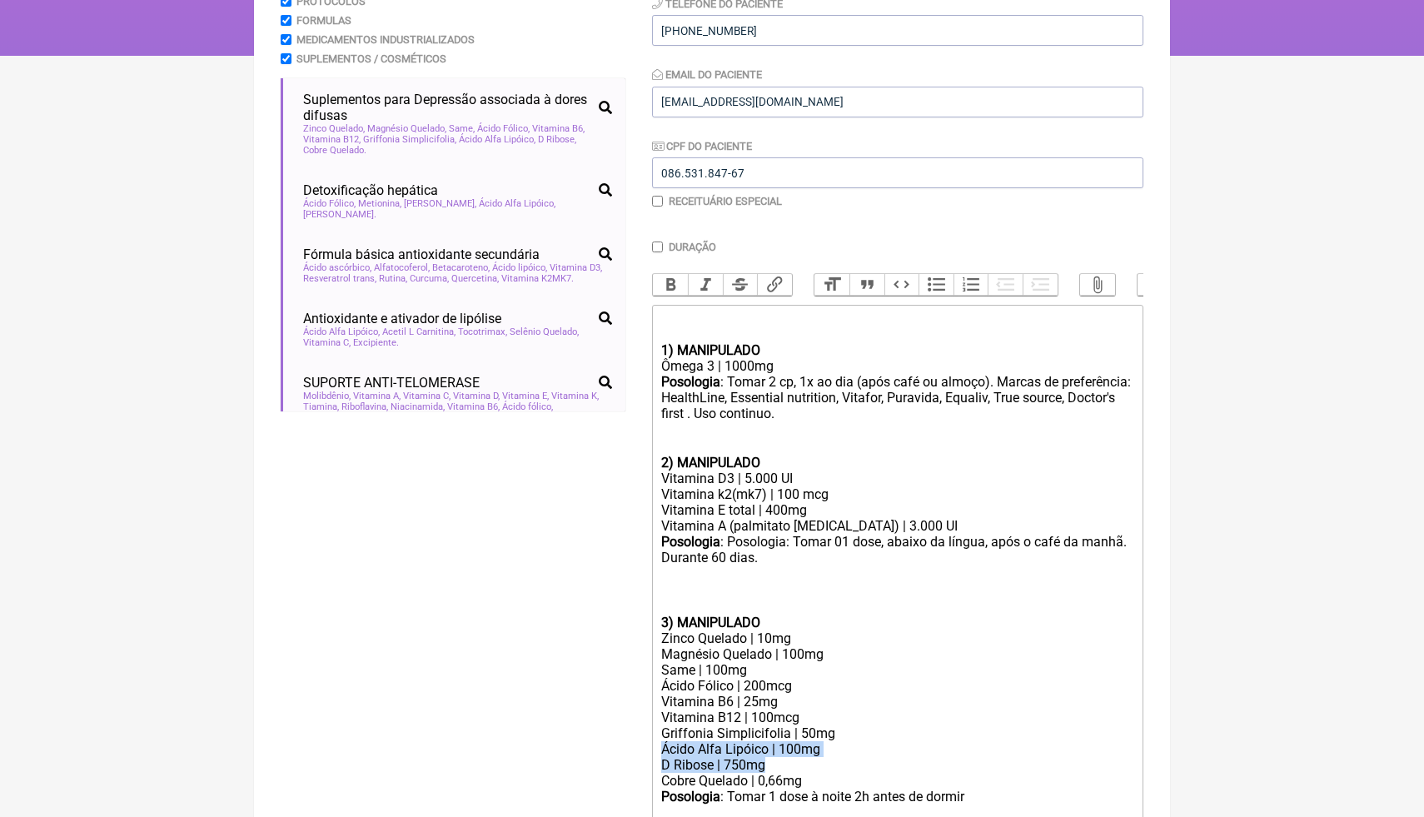
drag, startPoint x: 776, startPoint y: 763, endPoint x: 660, endPoint y: 744, distance: 118.2
click at [660, 745] on trix-editor "1) MANIPULADO Ômega 3 | 1000mg Posologia : Tomar 2 cp, 1x ao dia (após café ou …" at bounding box center [897, 567] width 491 height 524
drag, startPoint x: 817, startPoint y: 777, endPoint x: 639, endPoint y: 750, distance: 180.4
click at [639, 750] on form "Buscar acido alfa lip Protocolos Formulas Medicamentos Industrializados Supleme…" at bounding box center [712, 421] width 863 height 995
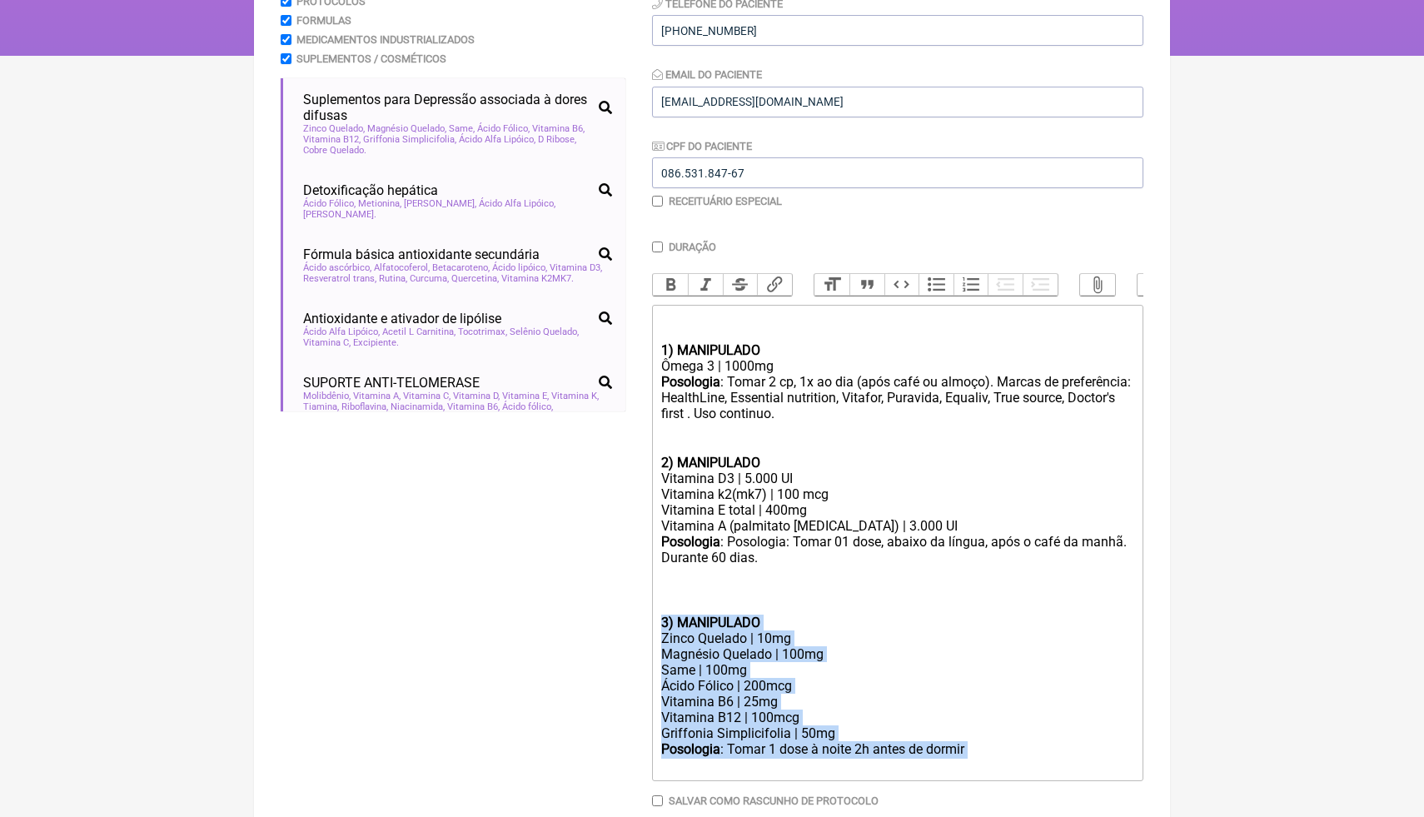
drag, startPoint x: 1000, startPoint y: 751, endPoint x: 659, endPoint y: 621, distance: 364.6
click at [659, 621] on trix-editor "1) MANIPULADO Ômega 3 | 1000mg Posologia : Tomar 2 cp, 1x ao dia (após café ou …" at bounding box center [897, 543] width 491 height 476
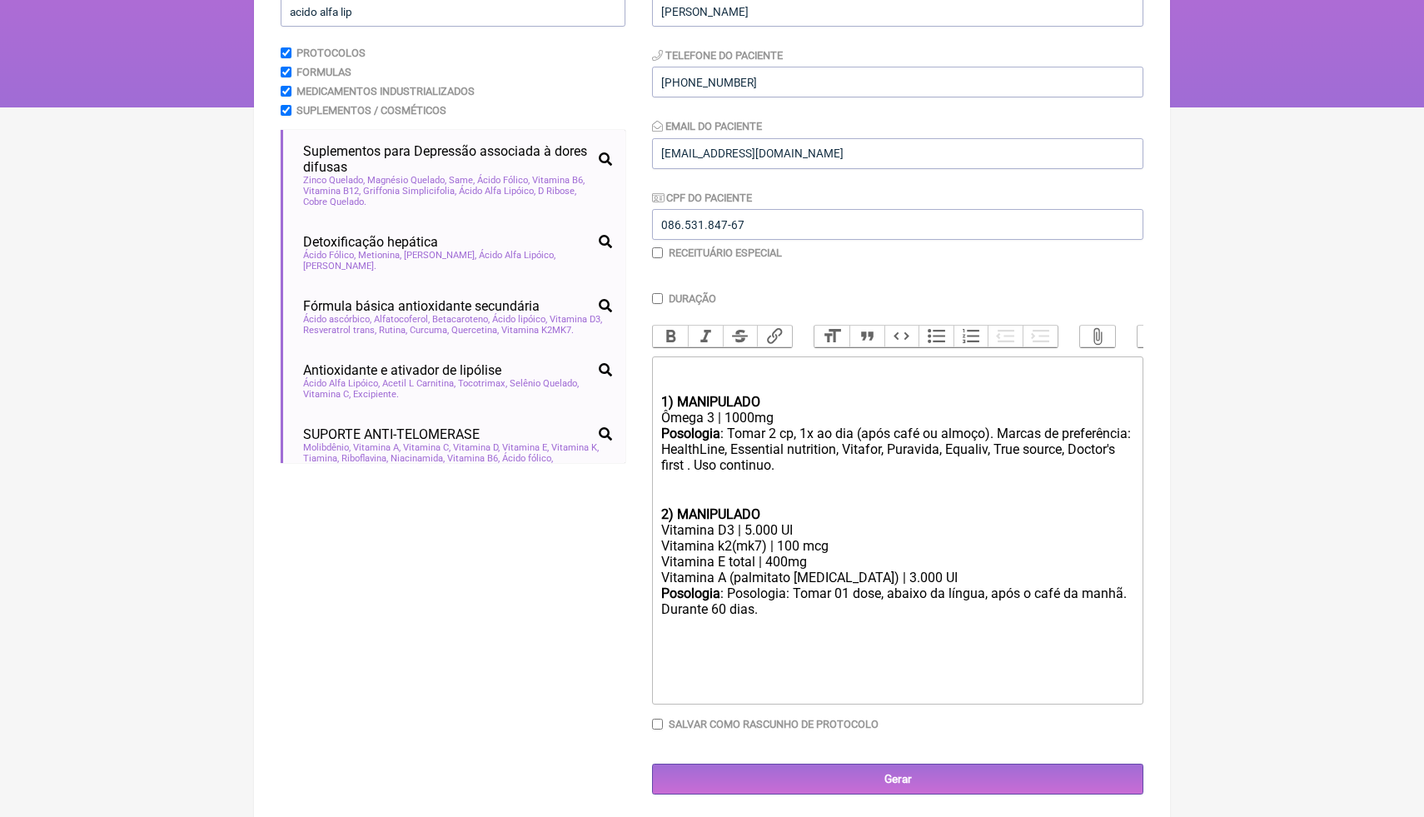
scroll to position [210, 0]
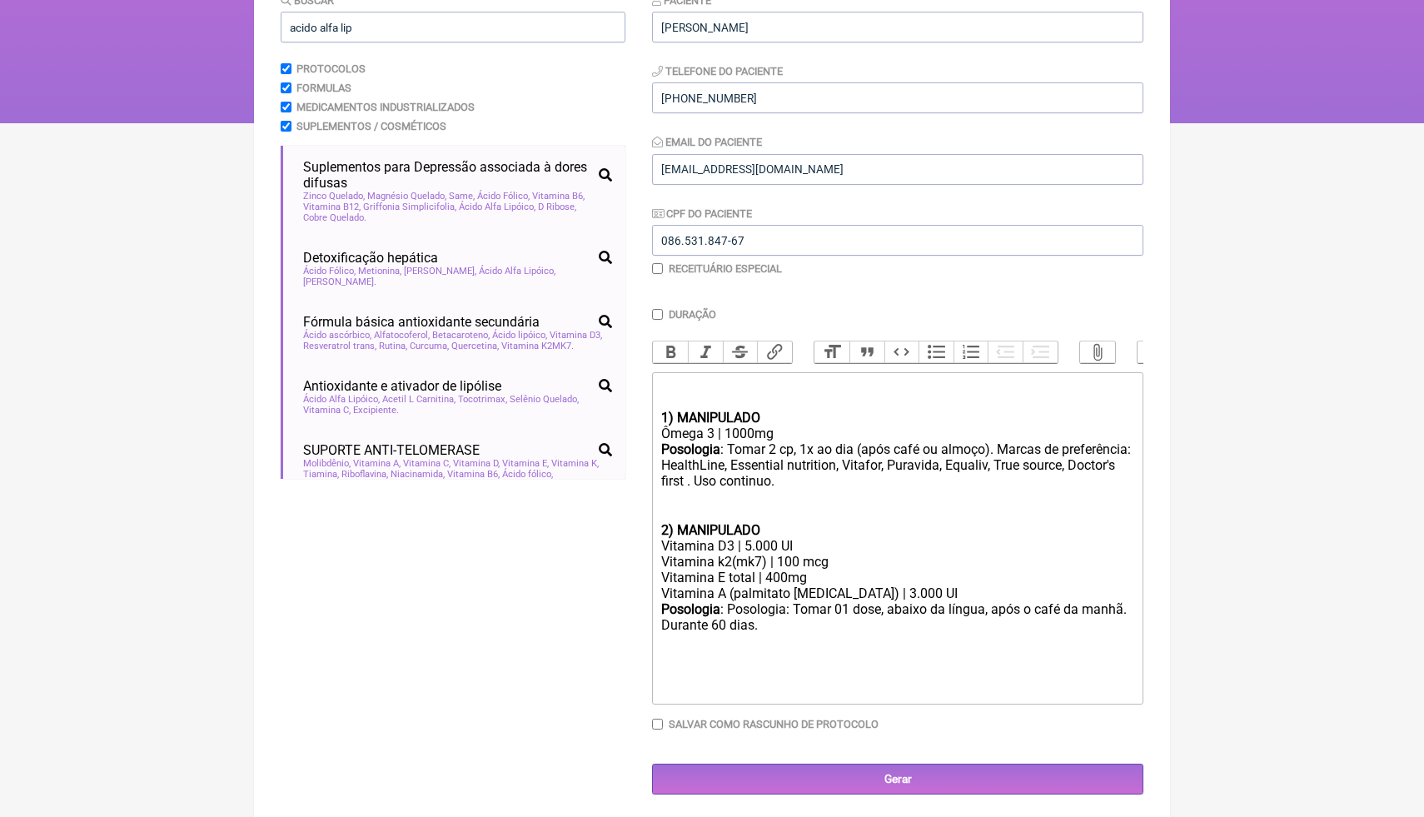
paste trix-editor "<div><br><br><strong>1) MANIPULADO</strong></div><div>Ômega 3 | 1000mg</div><di…"
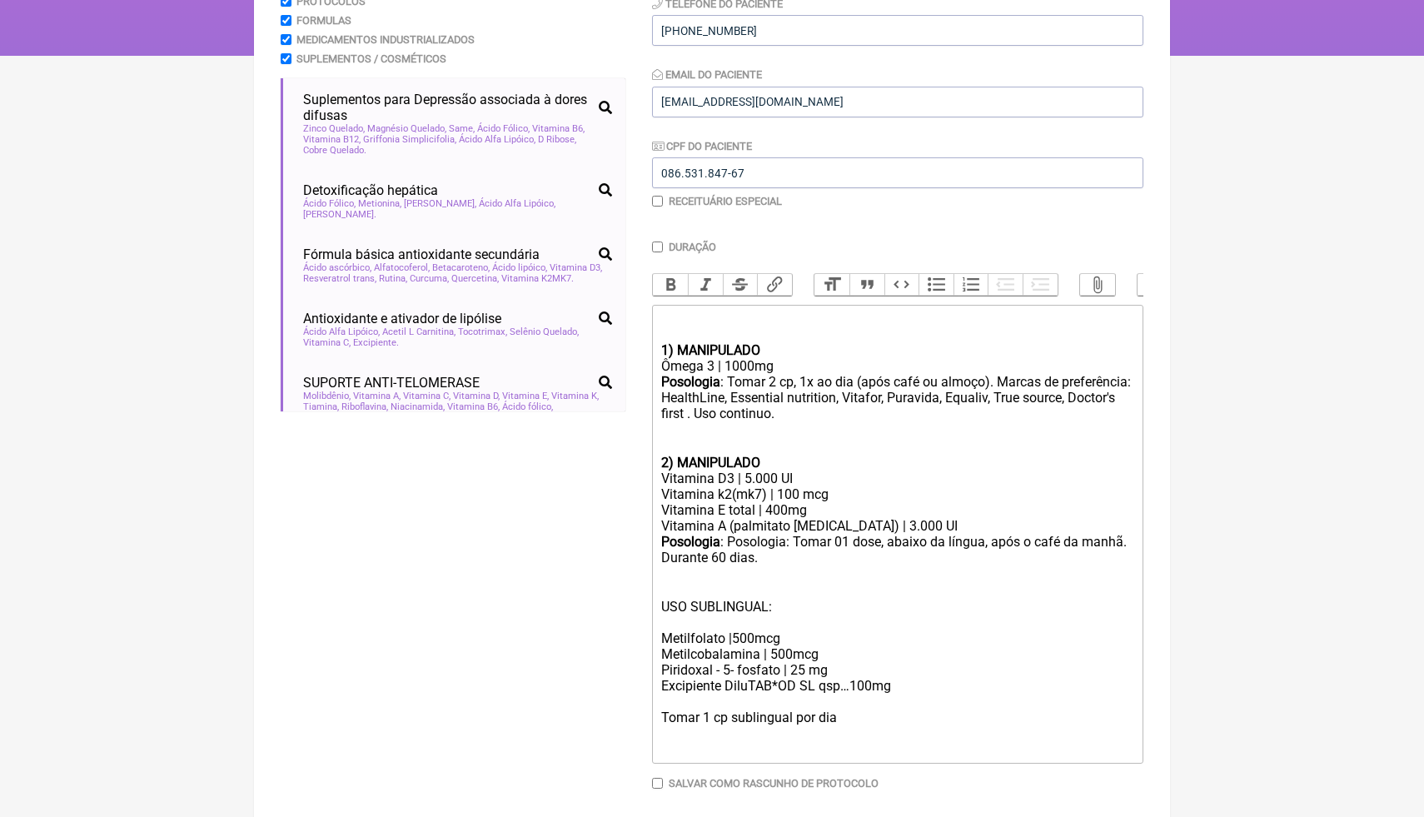
click at [844, 717] on div "Tomar 1 cp sublingual por dia" at bounding box center [897, 718] width 473 height 16
drag, startPoint x: 789, startPoint y: 606, endPoint x: 617, endPoint y: 604, distance: 171.6
click at [616, 604] on form "Buscar acido alfa lip Protocolos Formulas Medicamentos Industrializados Supleme…" at bounding box center [712, 389] width 863 height 930
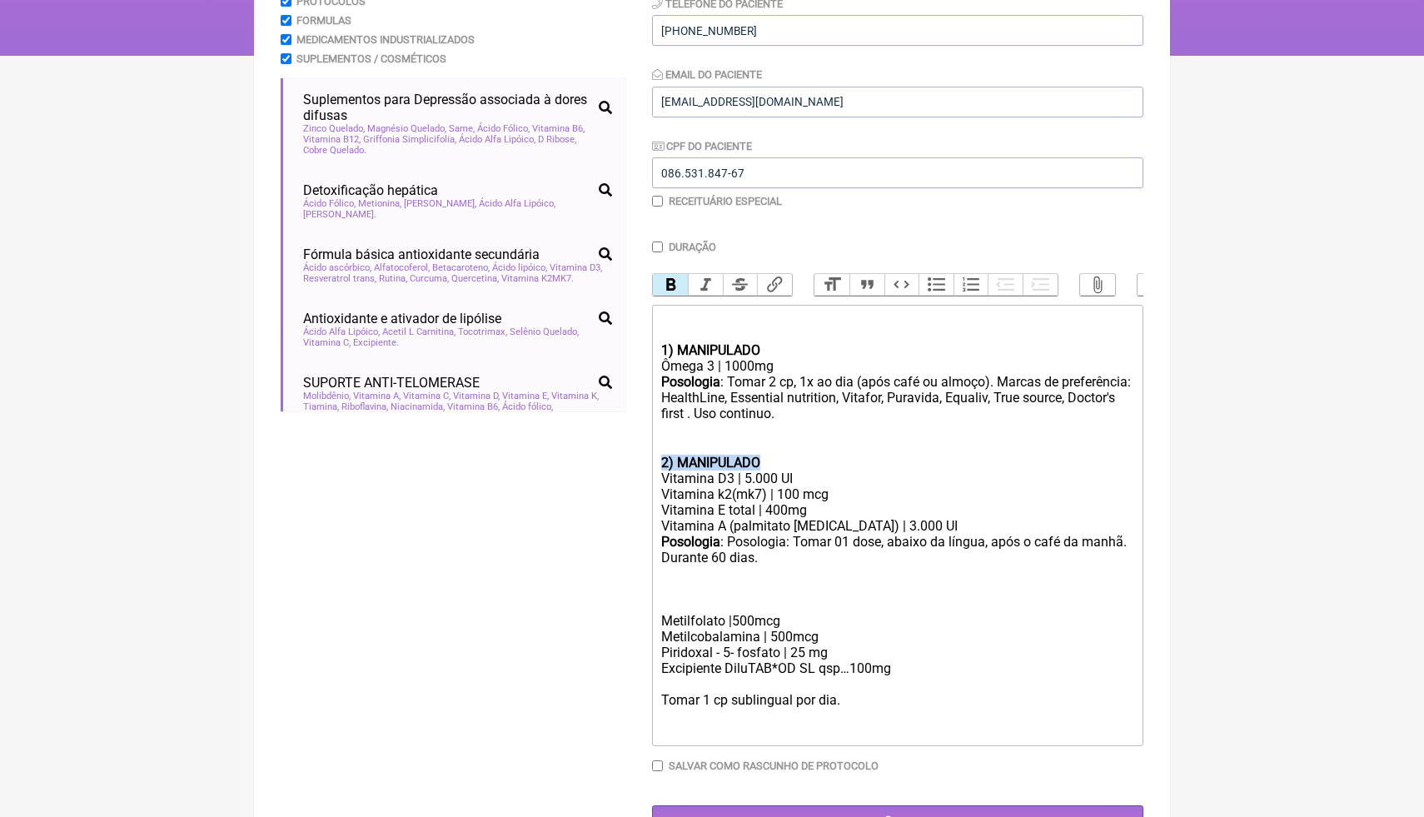
drag, startPoint x: 771, startPoint y: 459, endPoint x: 663, endPoint y: 451, distance: 108.5
click at [663, 456] on div "2) MANIPULADO" at bounding box center [897, 463] width 473 height 16
copy strong "2) MANIPULADO"
click at [675, 602] on div at bounding box center [897, 605] width 473 height 16
paste trix-editor "strong>2) MANIPULADO</strong"
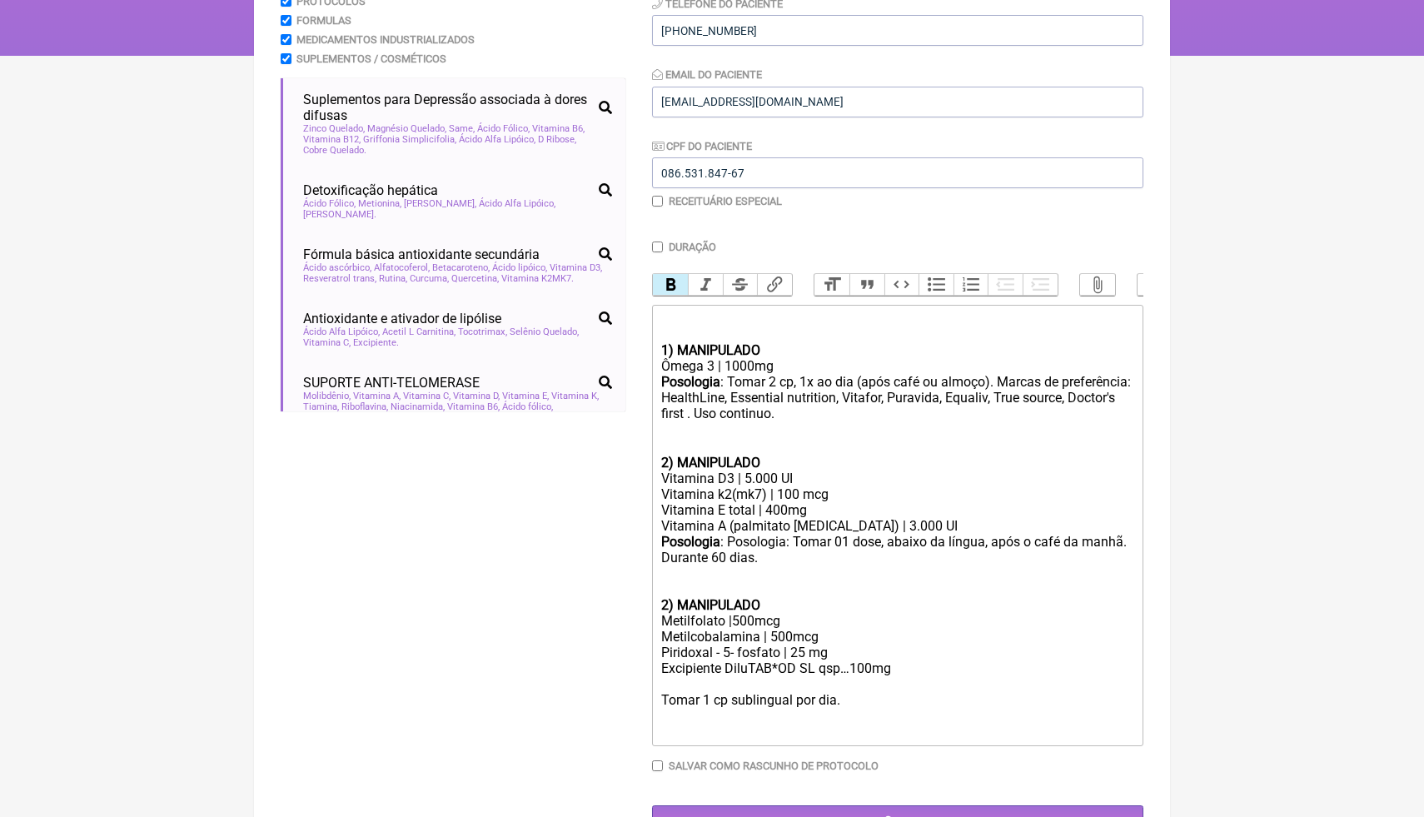
click at [670, 604] on strong "2) MANIPULADO" at bounding box center [710, 605] width 99 height 16
click at [661, 604] on div "3 ) MANIPULADO" at bounding box center [897, 605] width 473 height 16
click at [668, 287] on button "Bold" at bounding box center [670, 285] width 35 height 22
click at [719, 586] on div "Posologia : Posologia: Tomar 01 dose, abaixo da língua, após o café da manhã. D…" at bounding box center [897, 565] width 473 height 63
click at [721, 445] on div "Posologia : Tomar 2 cp, 1x ao dia (após café ou almoço). Marcas de preferência:…" at bounding box center [897, 414] width 473 height 81
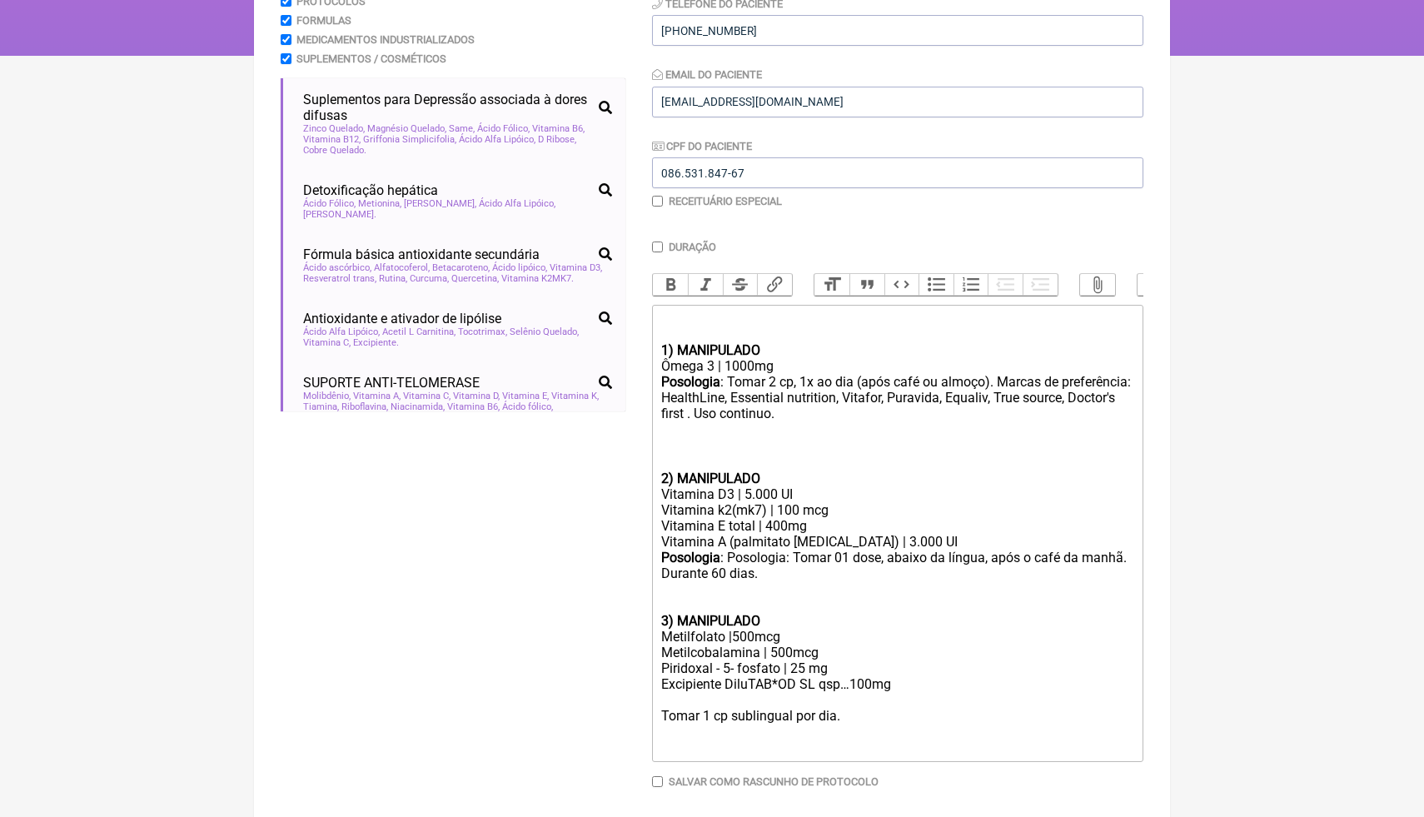
click at [703, 592] on div "Posologia : Posologia: Tomar 01 dose, abaixo da língua, após o café da manhã. D…" at bounding box center [897, 581] width 473 height 63
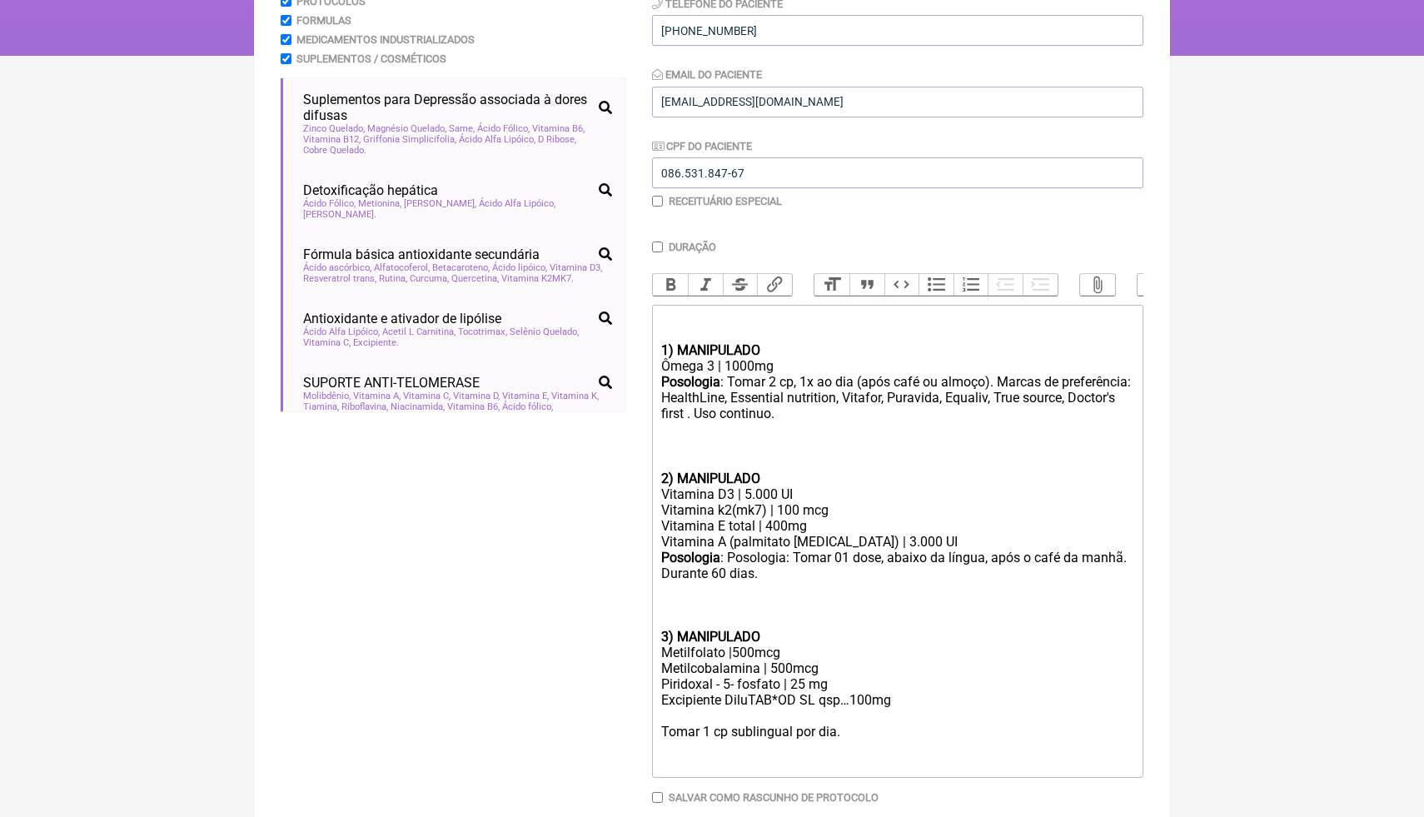
click at [820, 661] on div "Metilcobalamina | 500mcg" at bounding box center [897, 669] width 473 height 16
drag, startPoint x: 786, startPoint y: 651, endPoint x: 736, endPoint y: 647, distance: 50.1
click at [735, 647] on div "Metilfolato |500mcg" at bounding box center [897, 653] width 473 height 16
click at [733, 652] on div "Metilfolato |1mg" at bounding box center [897, 653] width 473 height 16
drag, startPoint x: 819, startPoint y: 671, endPoint x: 772, endPoint y: 667, distance: 46.8
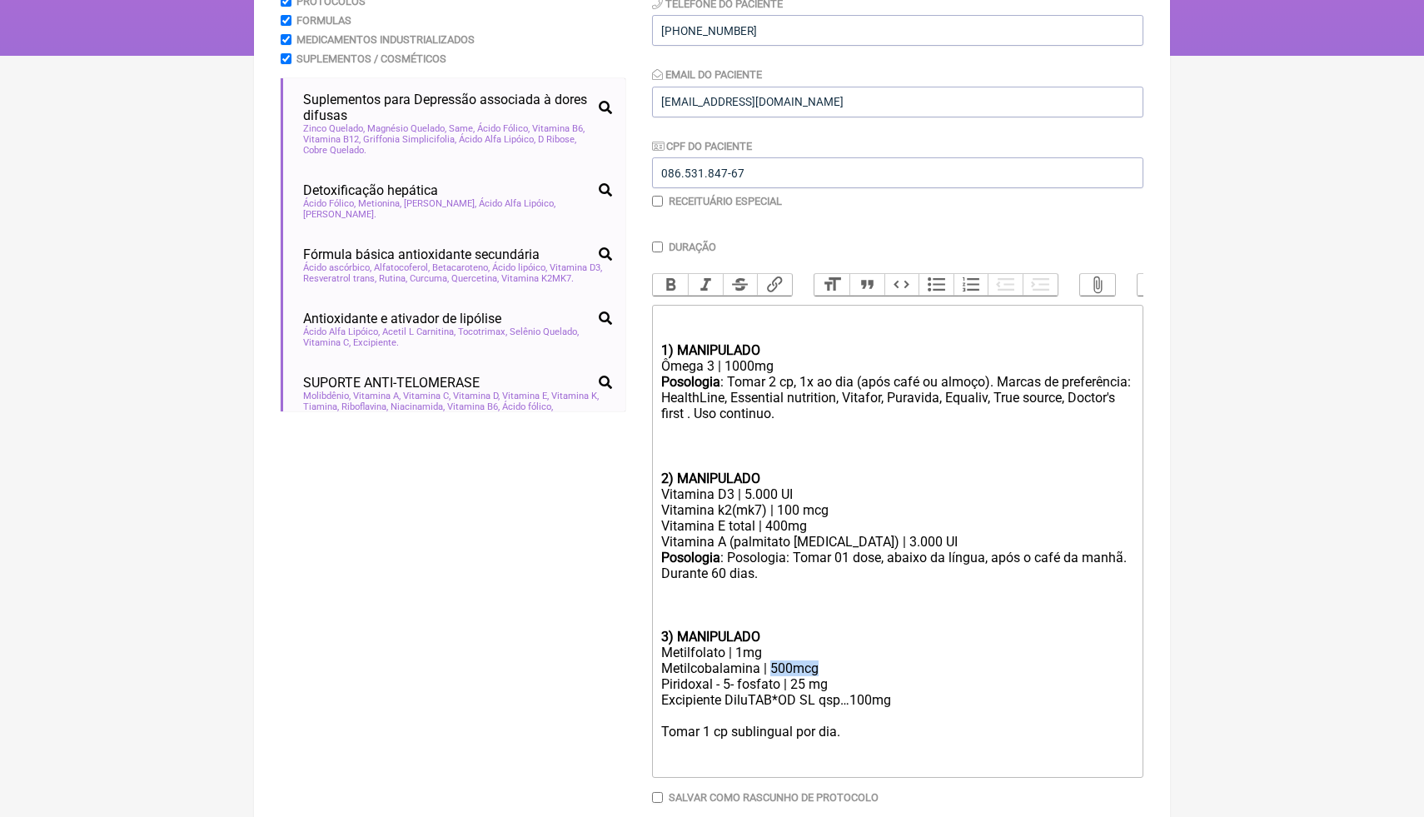
click at [772, 667] on div "Metilcobalamina | 500mcg" at bounding box center [897, 669] width 473 height 16
click at [894, 671] on div "Metilcobalamina | 1mg" at bounding box center [897, 669] width 473 height 16
click at [857, 732] on div "Tomar 1 cp sublingual por dia." at bounding box center [897, 732] width 473 height 16
click at [905, 542] on div "Vitamina A (palmitato [MEDICAL_DATA]) | 3.000 UI" at bounding box center [897, 542] width 473 height 16
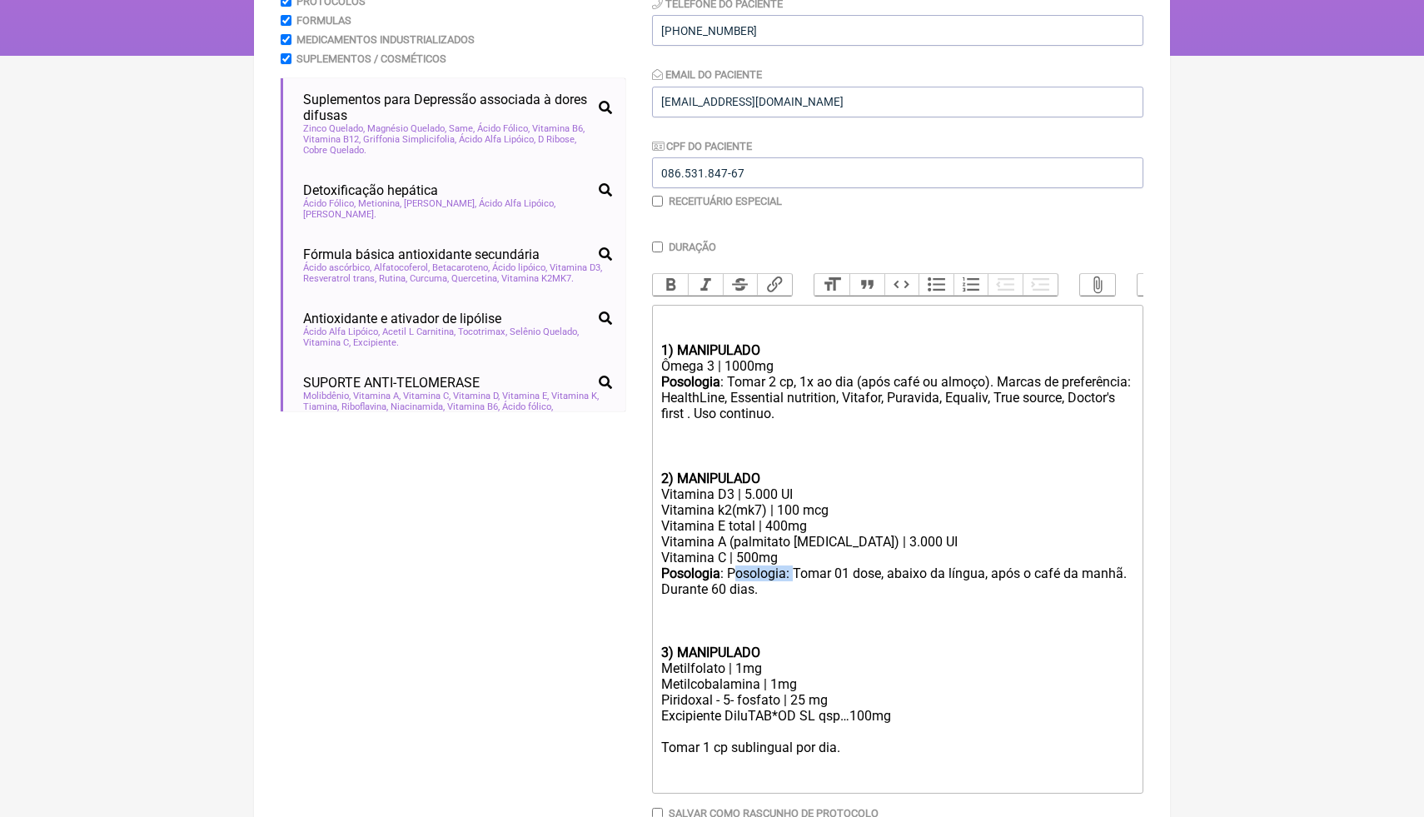
drag, startPoint x: 795, startPoint y: 578, endPoint x: 736, endPoint y: 568, distance: 60.0
click at [736, 571] on div "Posologia : Posologia: Tomar 01 dose, abaixo da língua, após o café da manhã. D…" at bounding box center [897, 605] width 473 height 79
drag, startPoint x: 733, startPoint y: 576, endPoint x: 661, endPoint y: 571, distance: 72.6
click at [660, 571] on trix-editor "1) MANIPULADO Ômega 3 | 1000mg Posologia : Tomar 2 cp, 1x ao dia (após café ou …" at bounding box center [897, 549] width 491 height 489
copy div "Posologia :"
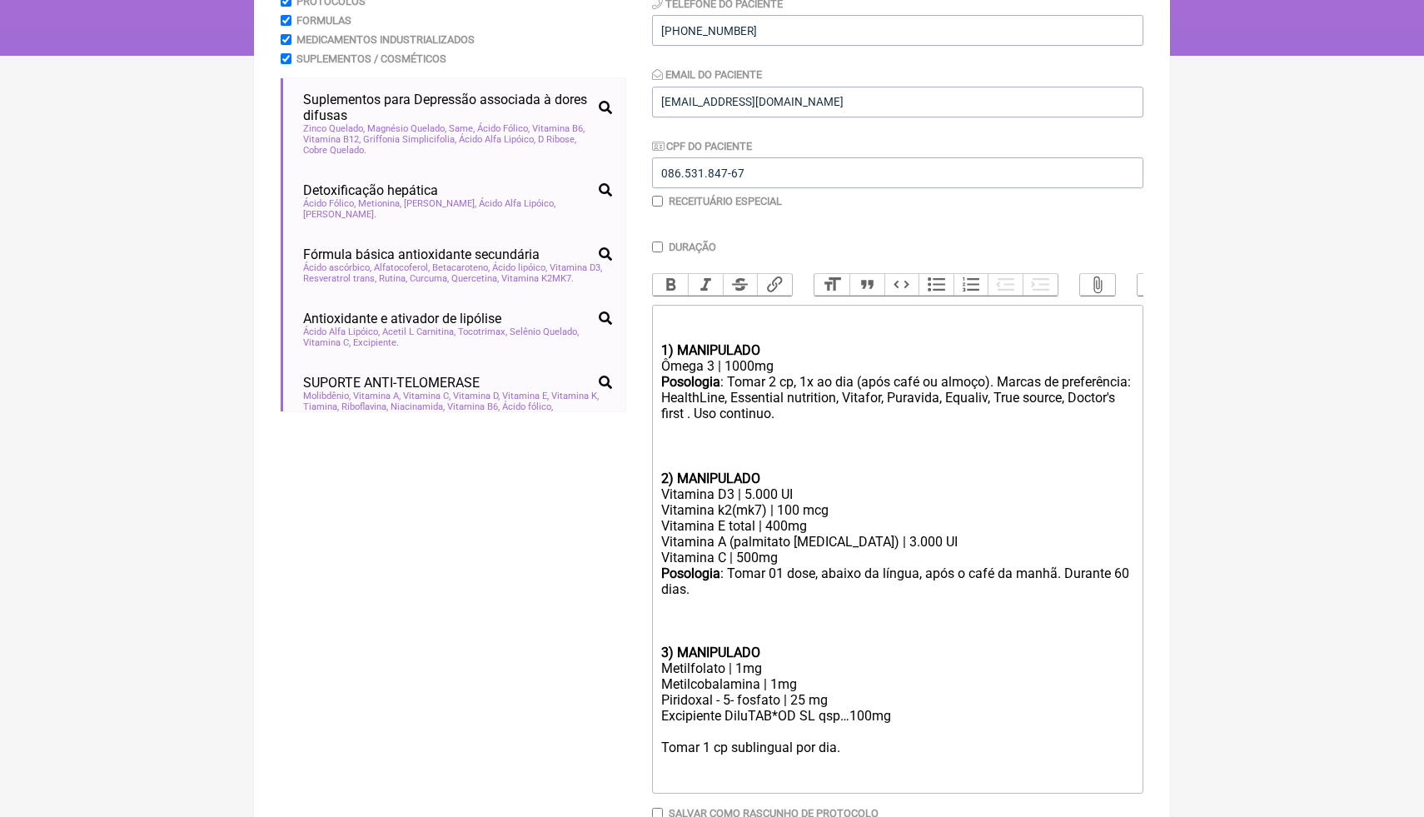
click at [664, 745] on div "Tomar 1 cp sublingual por dia." at bounding box center [897, 748] width 473 height 16
paste trix-editor "<strong>Posologia</strong>:"
type trix-editor "<div><br><br><strong>1) MANIPULADO</strong></div><div>Ômega 3 | 1000mg</div><di…"
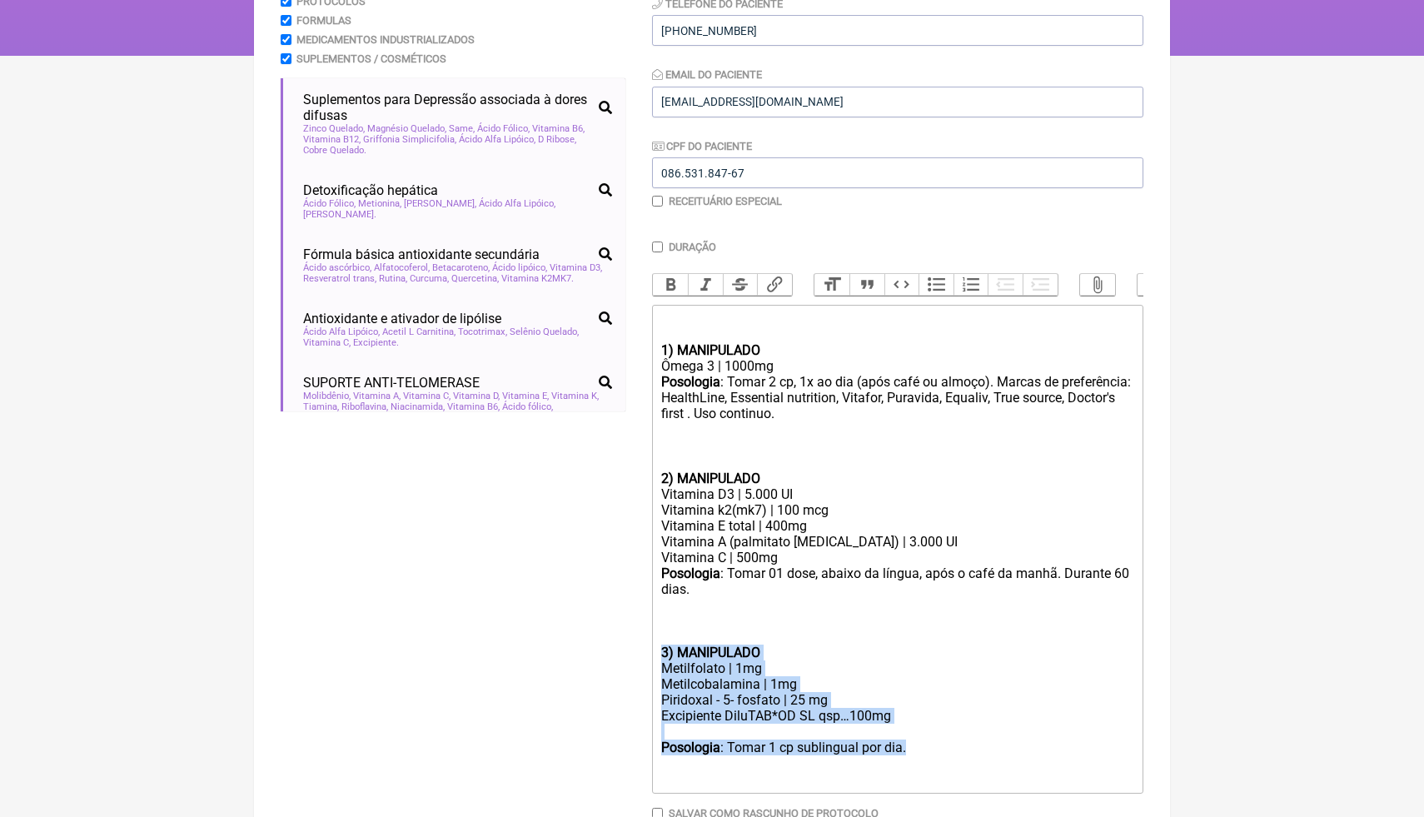
drag, startPoint x: 930, startPoint y: 747, endPoint x: 609, endPoint y: 653, distance: 335.0
click at [609, 652] on form "Buscar acido alfa lip Protocolos Formulas Medicamentos Industrializados Supleme…" at bounding box center [712, 404] width 863 height 960
copy trix-editor "3) MANIPULADO Metilfolato | 1mg Metilcobalamina | 1mg Piridoxal - 5- fosfato | …"
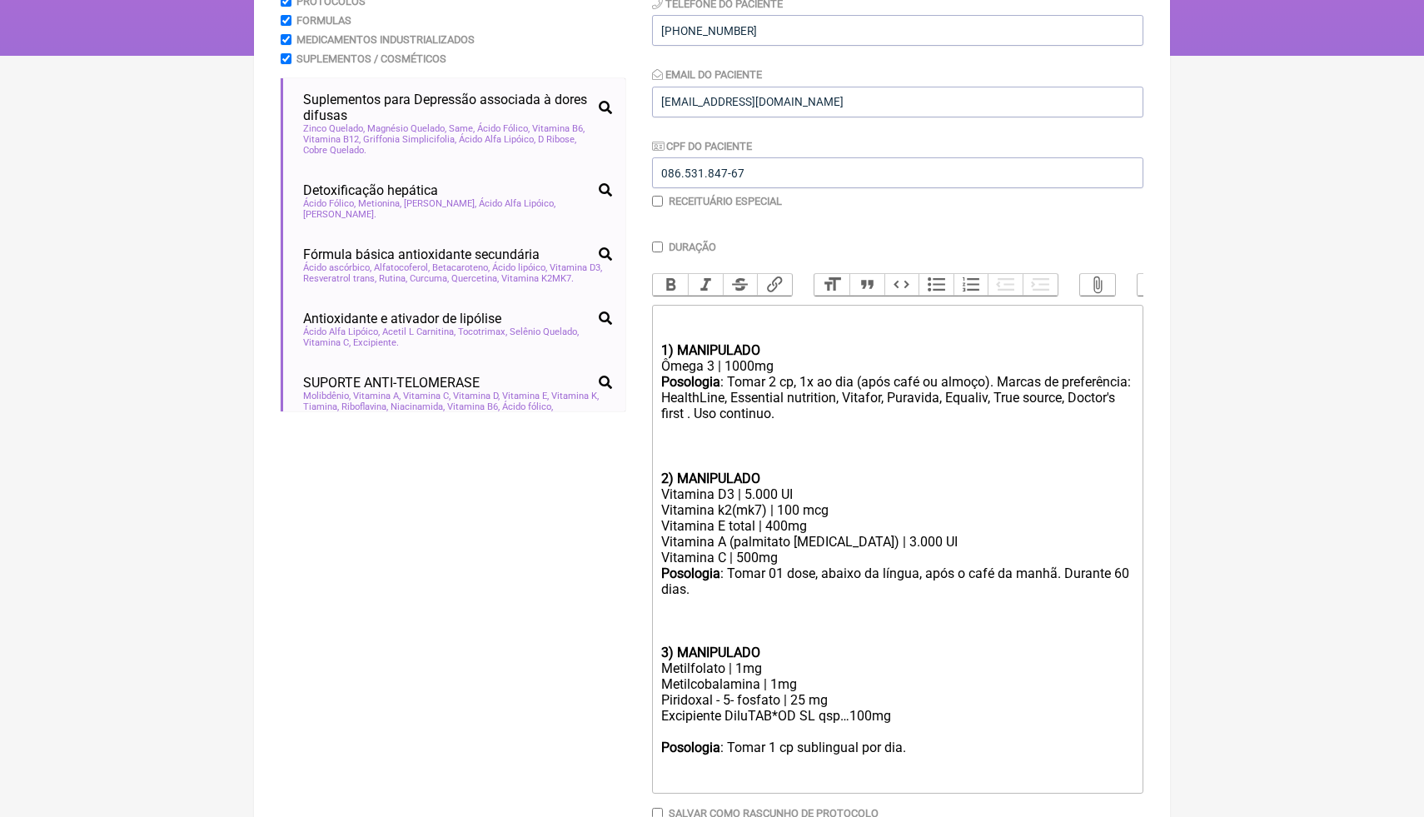
click at [811, 599] on div "Posologia : Tomar 01 dose, abaixo da língua, após o café da manhã. Durante 60 d…" at bounding box center [897, 605] width 473 height 79
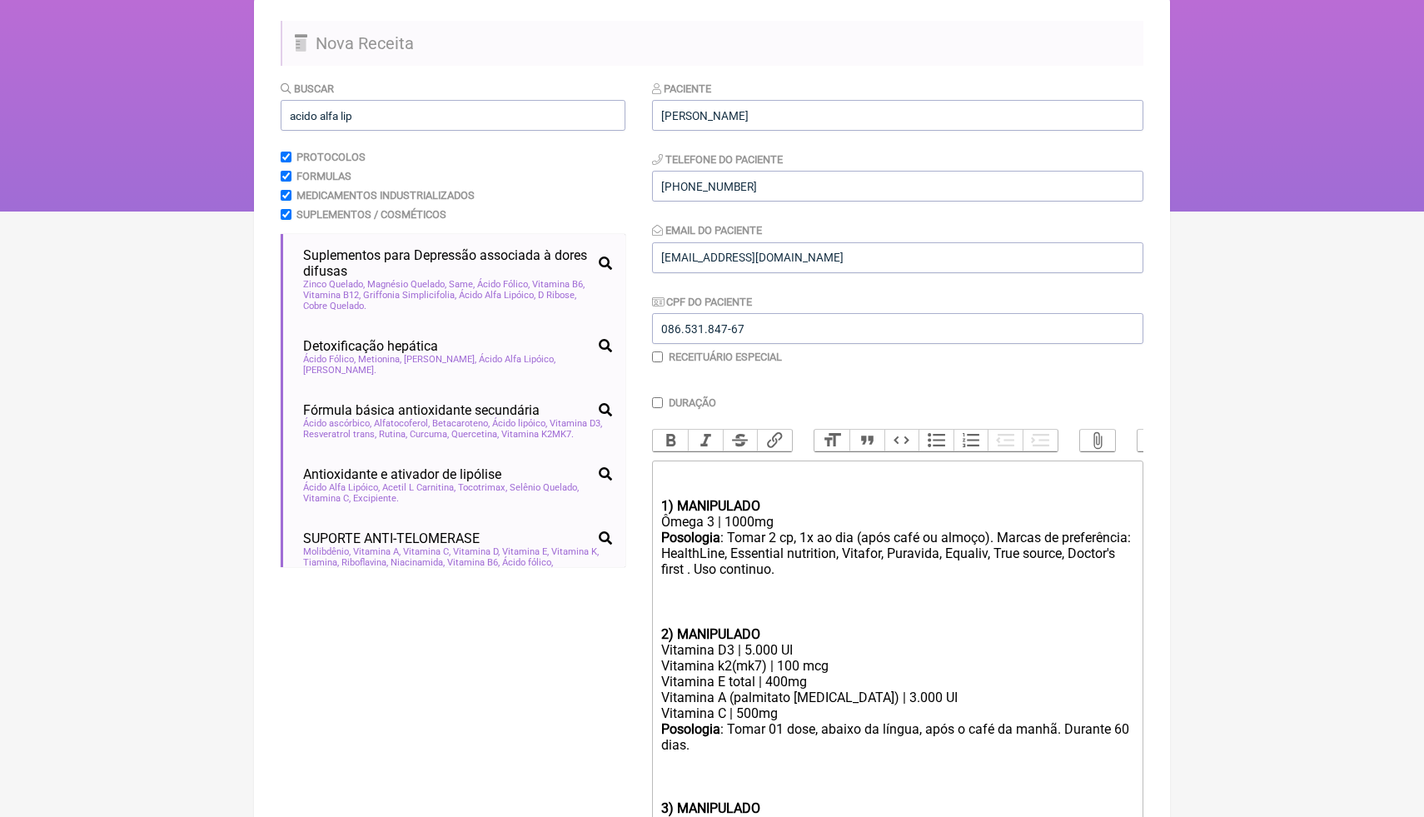
scroll to position [111, 0]
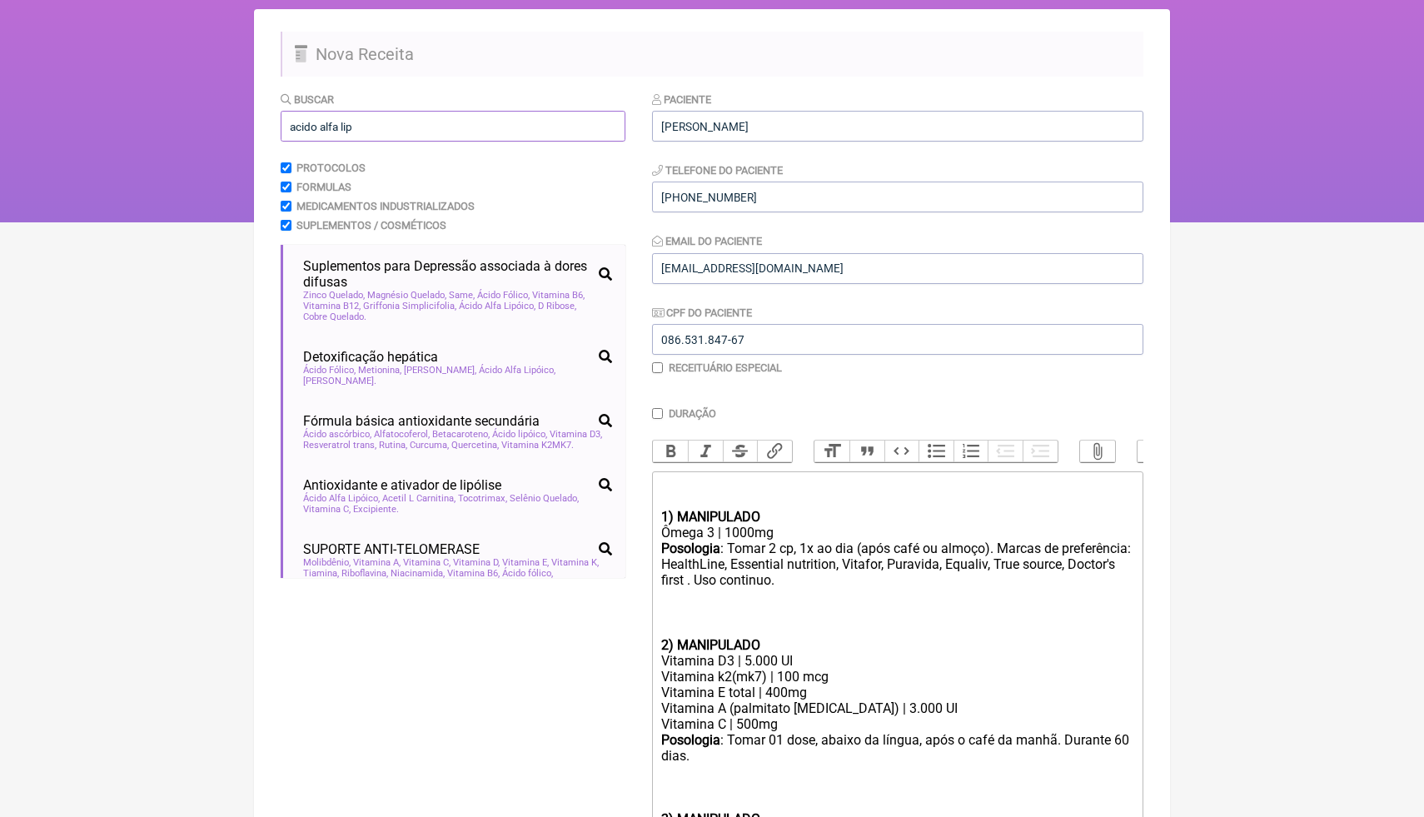
drag, startPoint x: 371, startPoint y: 129, endPoint x: 259, endPoint y: 130, distance: 112.4
click at [259, 130] on main "Nova Receita Buscar acido alfa lip Protocolos Formulas Medicamentos Industriali…" at bounding box center [712, 543] width 916 height 1068
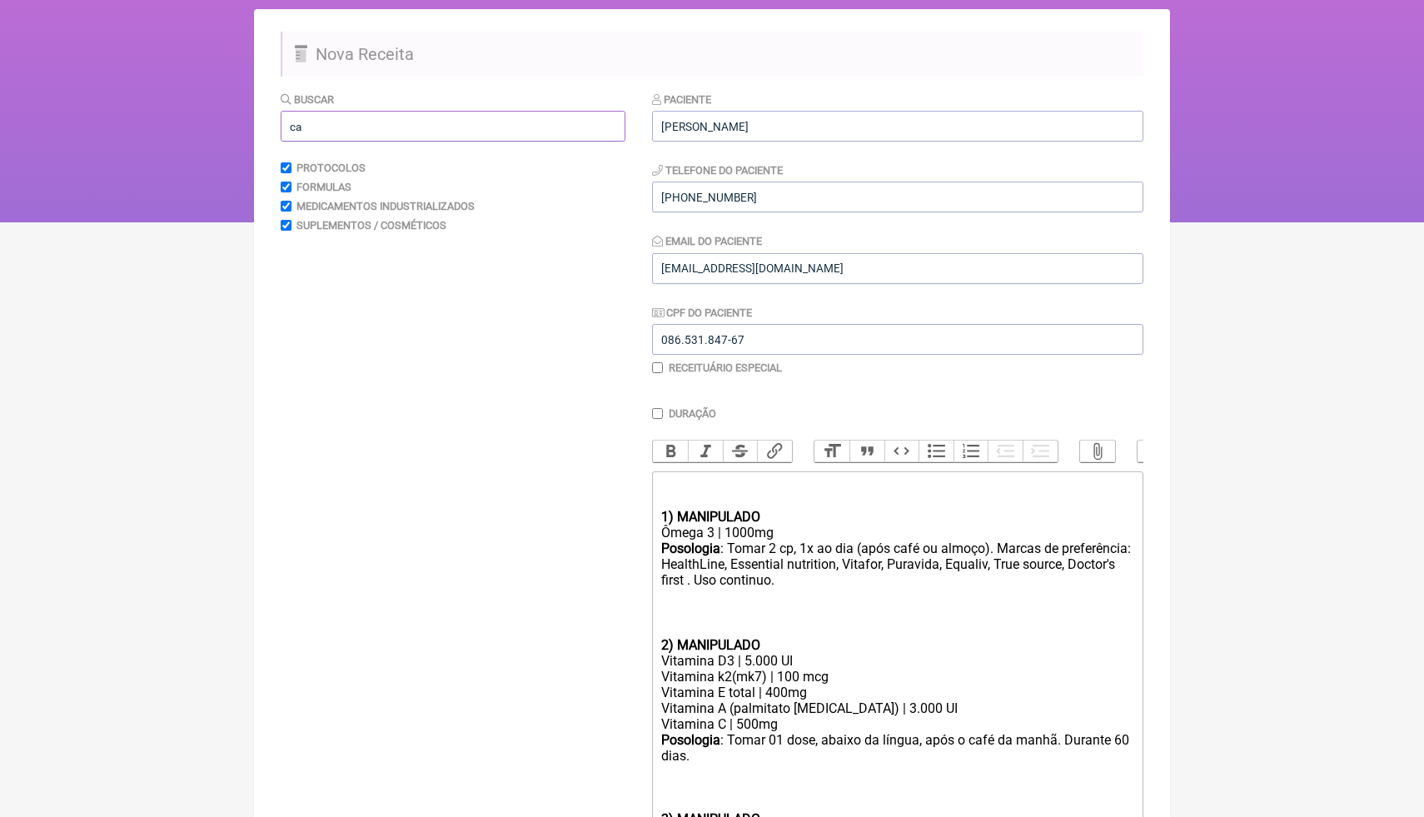
type input "c"
click at [325, 135] on input "text" at bounding box center [453, 126] width 345 height 31
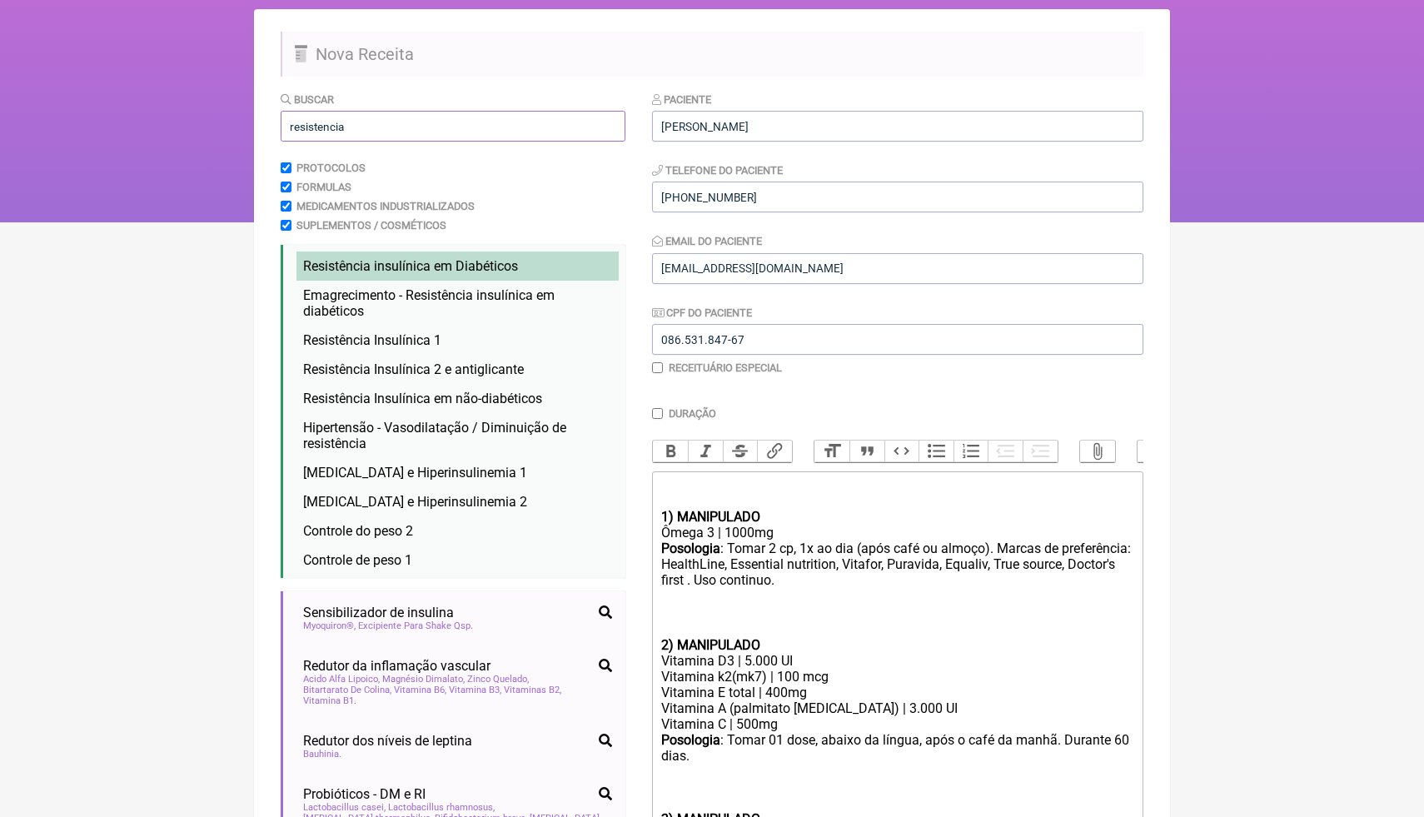
type input "resistencia"
click at [417, 273] on li "Resistência insulínica em Diabéticos diabetes resistência insulínica" at bounding box center [458, 266] width 322 height 29
click at [1212, 222] on html "FormulApp (Clínica Balance - Dra. Bruna Scalco) Sair Pacientes Receitas Protoco…" at bounding box center [712, 55] width 1424 height 333
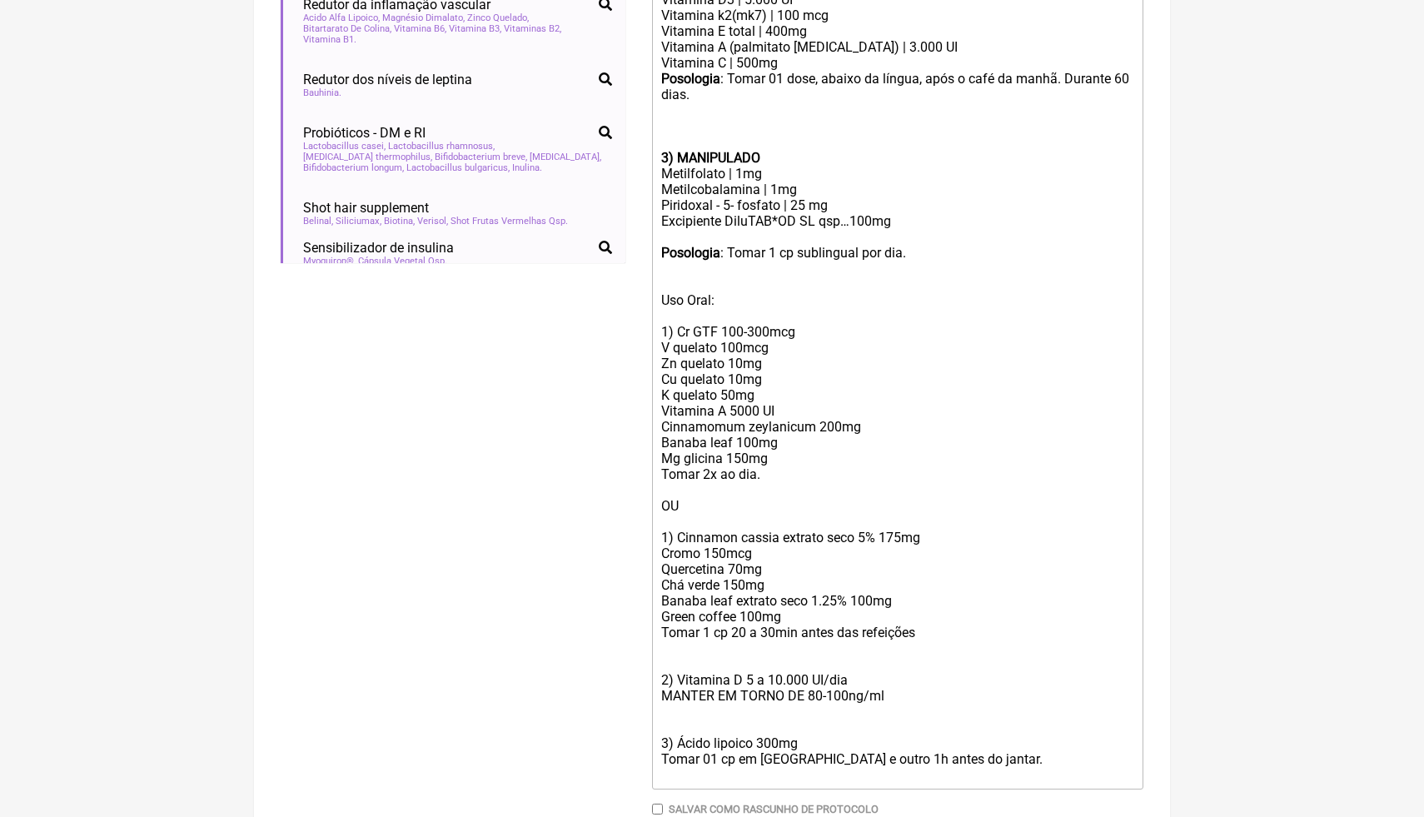
scroll to position [777, 0]
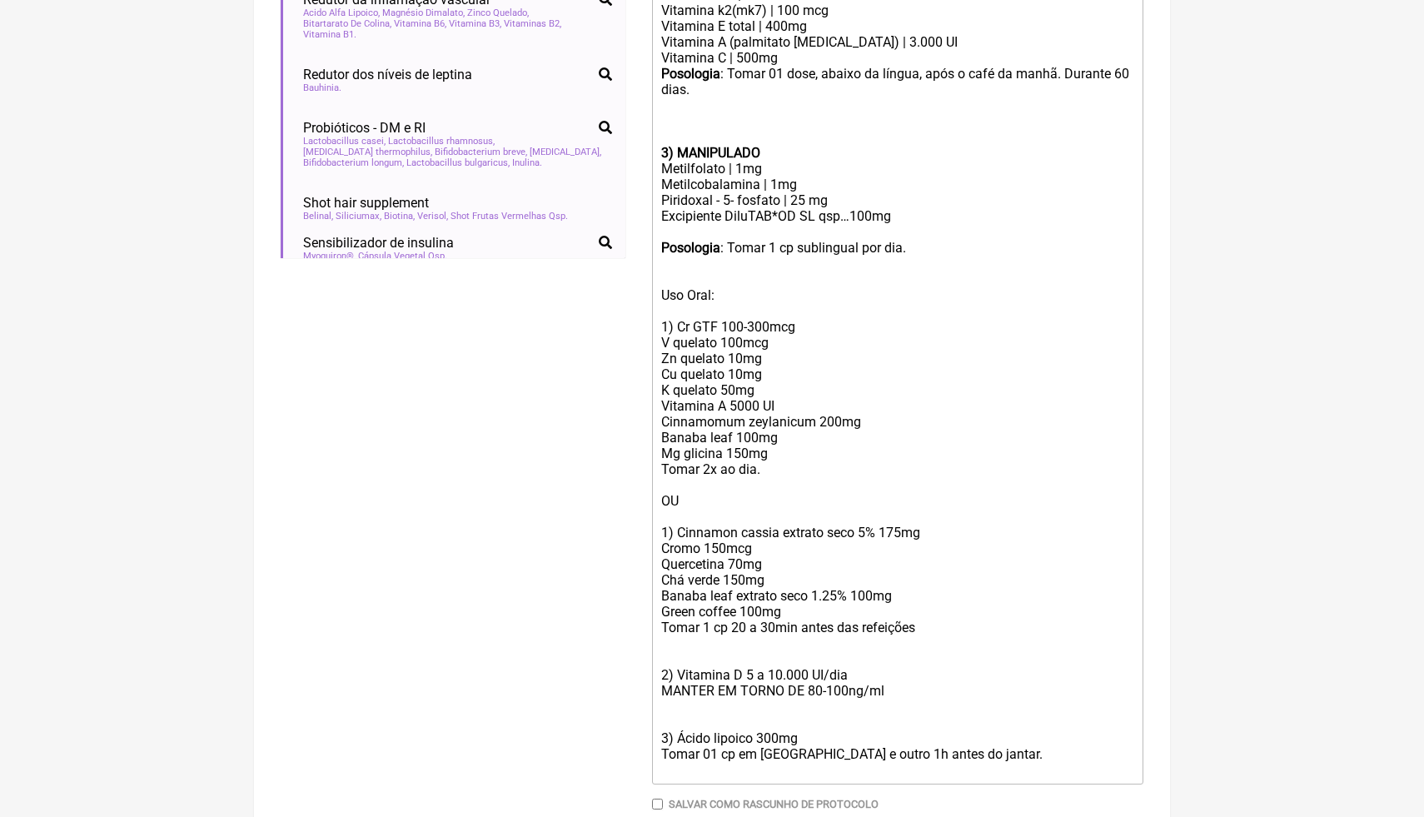
click at [947, 145] on div "3) MANIPULADO" at bounding box center [897, 153] width 473 height 16
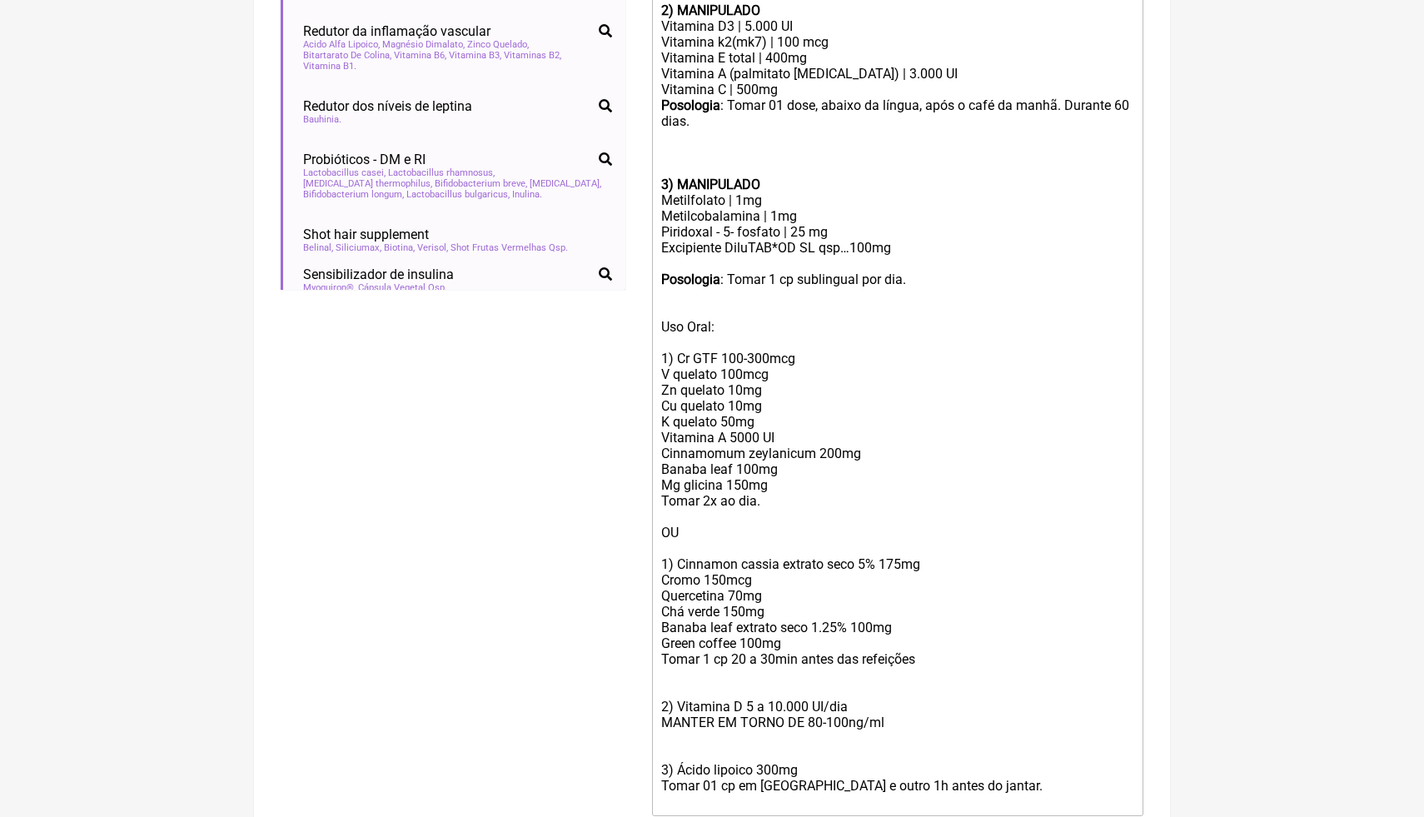
scroll to position [730, 0]
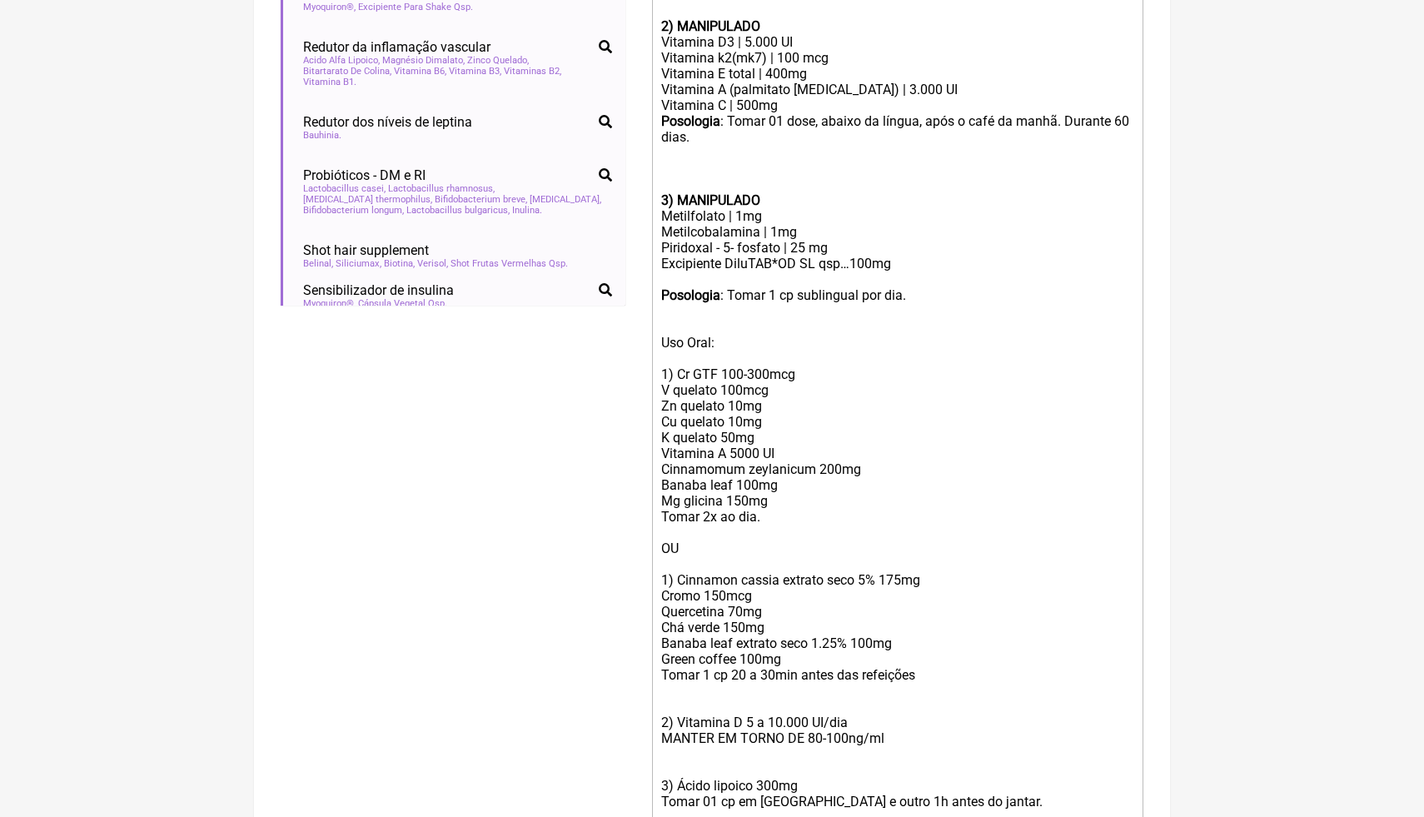
click at [750, 40] on div "Vitamina D3 | 5.000 UI" at bounding box center [897, 42] width 473 height 16
click at [900, 755] on div "Uso Oral: 1) Cr GTF 100-300mcg V quelato 100mcg Zn quelato 10mg Cu quelato 10mg…" at bounding box center [897, 580] width 473 height 491
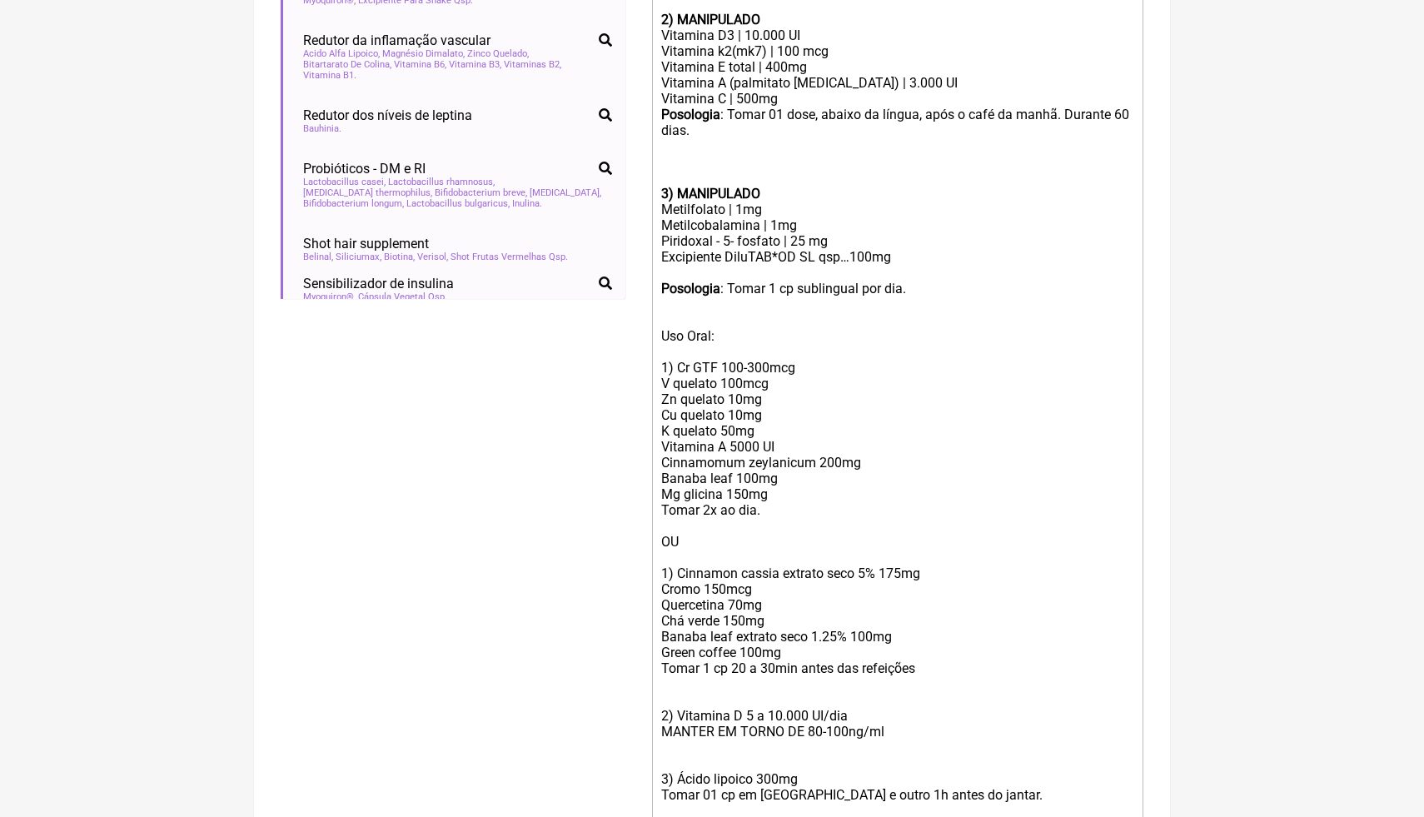
click at [933, 286] on div "Posologia : Tomar 1 cp sublingual por dia." at bounding box center [897, 289] width 473 height 16
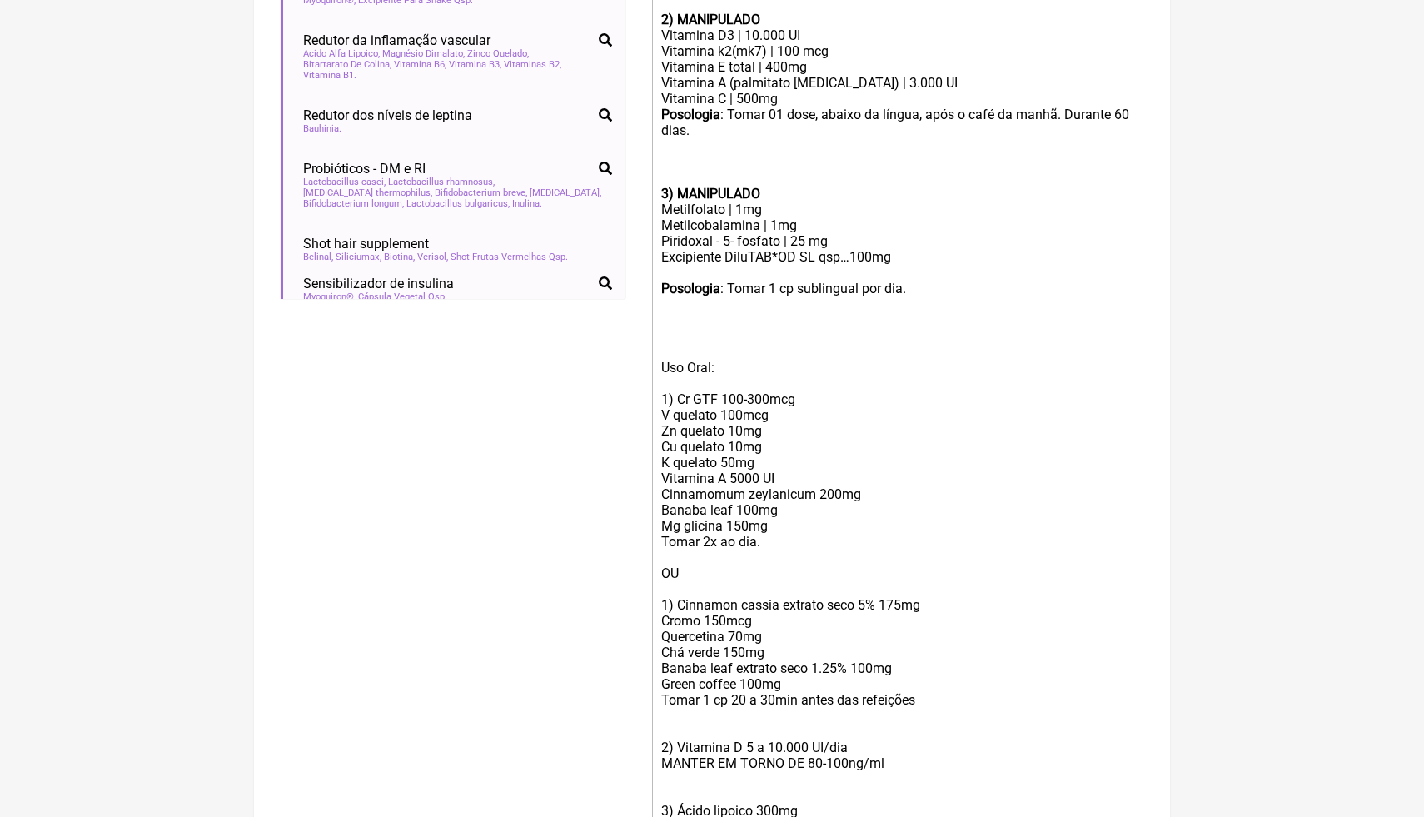
paste trix-editor "strong>2) MANIPULADO</strong></div><div>Acido alfa lipoico | 300mg&nbsp;</div><…"
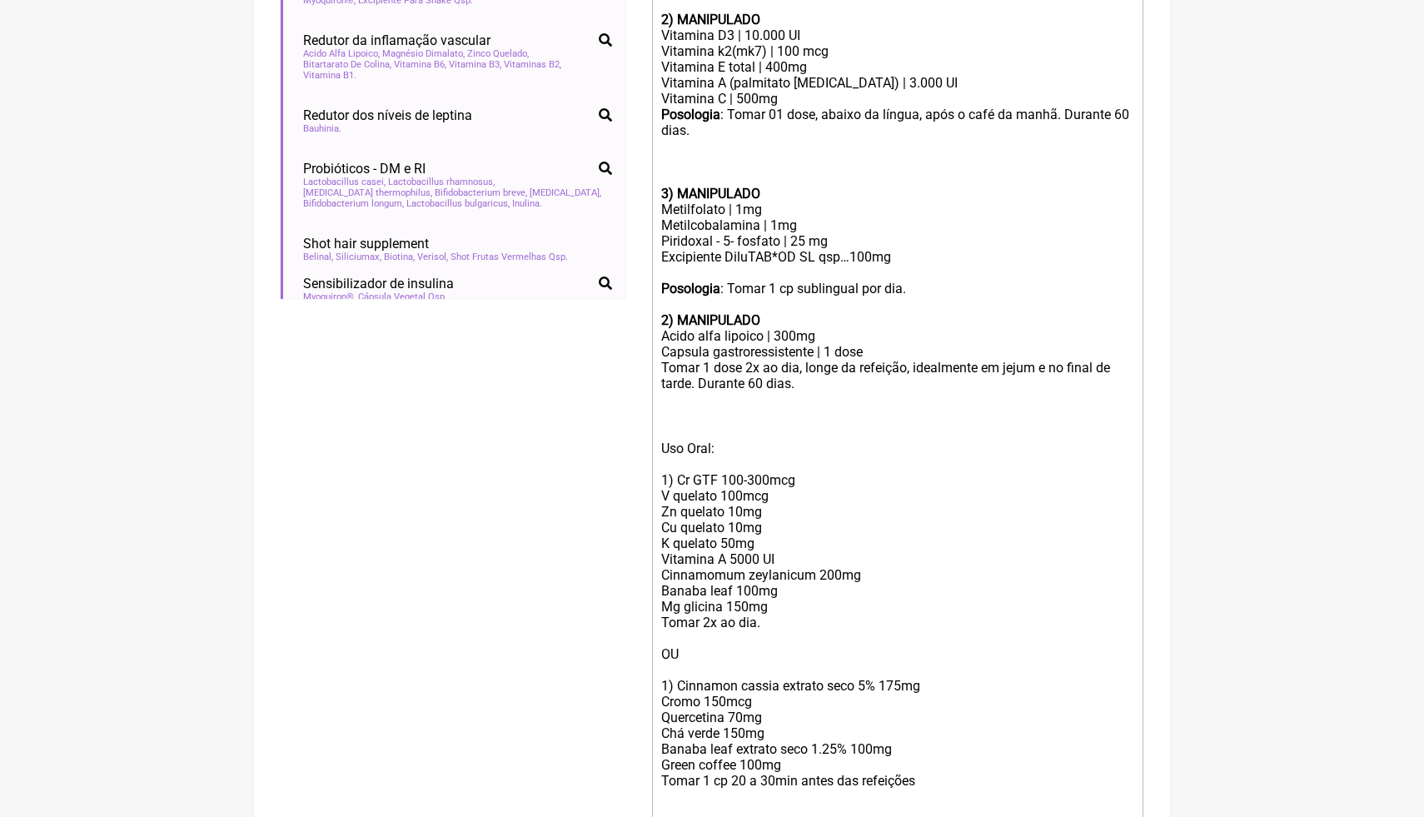
click at [772, 297] on div "Posologia : Tomar 1 cp sublingual por dia. 2) MANIPULADO" at bounding box center [897, 304] width 473 height 47
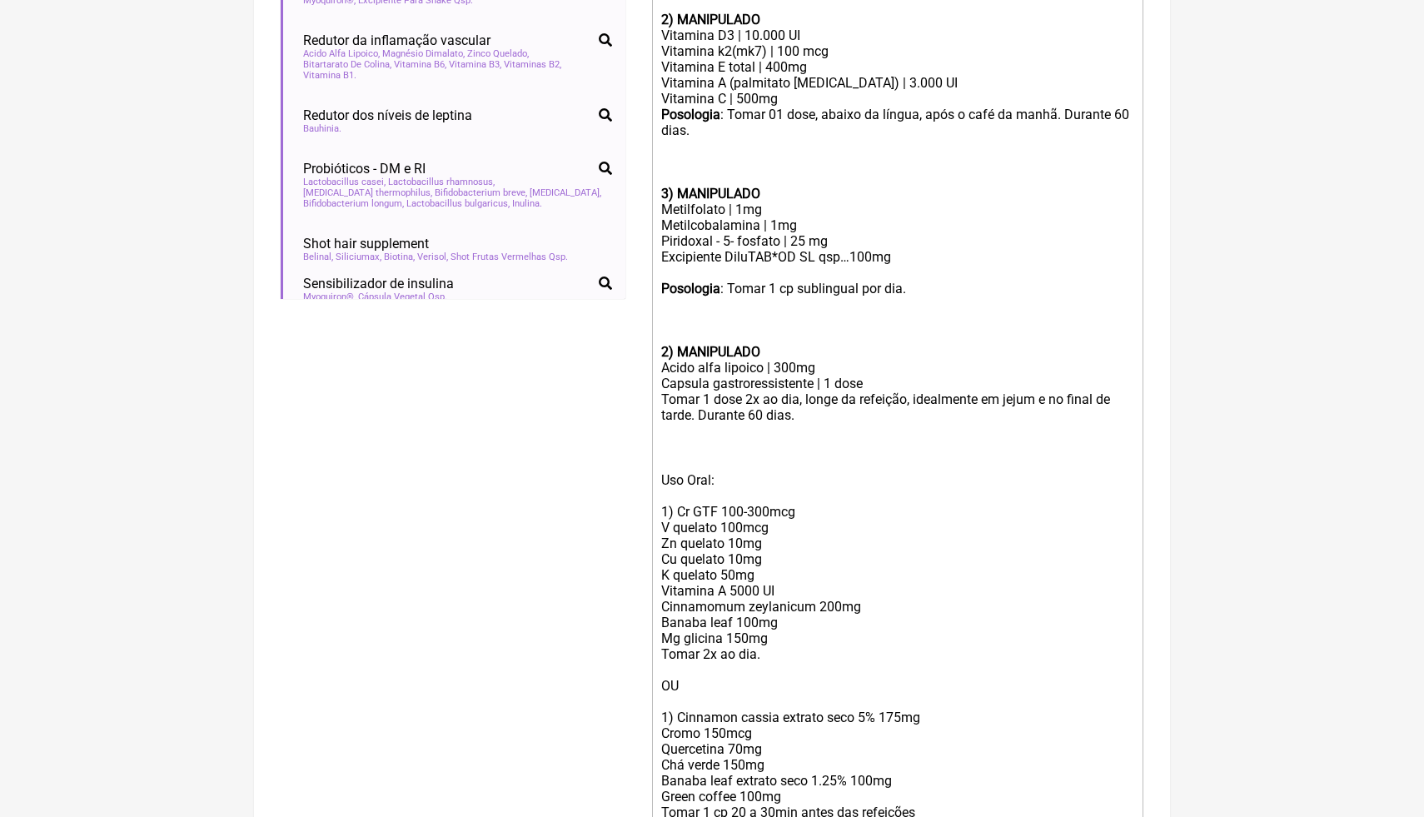
click at [670, 352] on strong "2) MANIPULADO" at bounding box center [710, 352] width 99 height 16
click at [666, 351] on div "Posologia : Tomar 1 cp sublingual por dia. 4 ) MANIPULADO" at bounding box center [897, 320] width 473 height 79
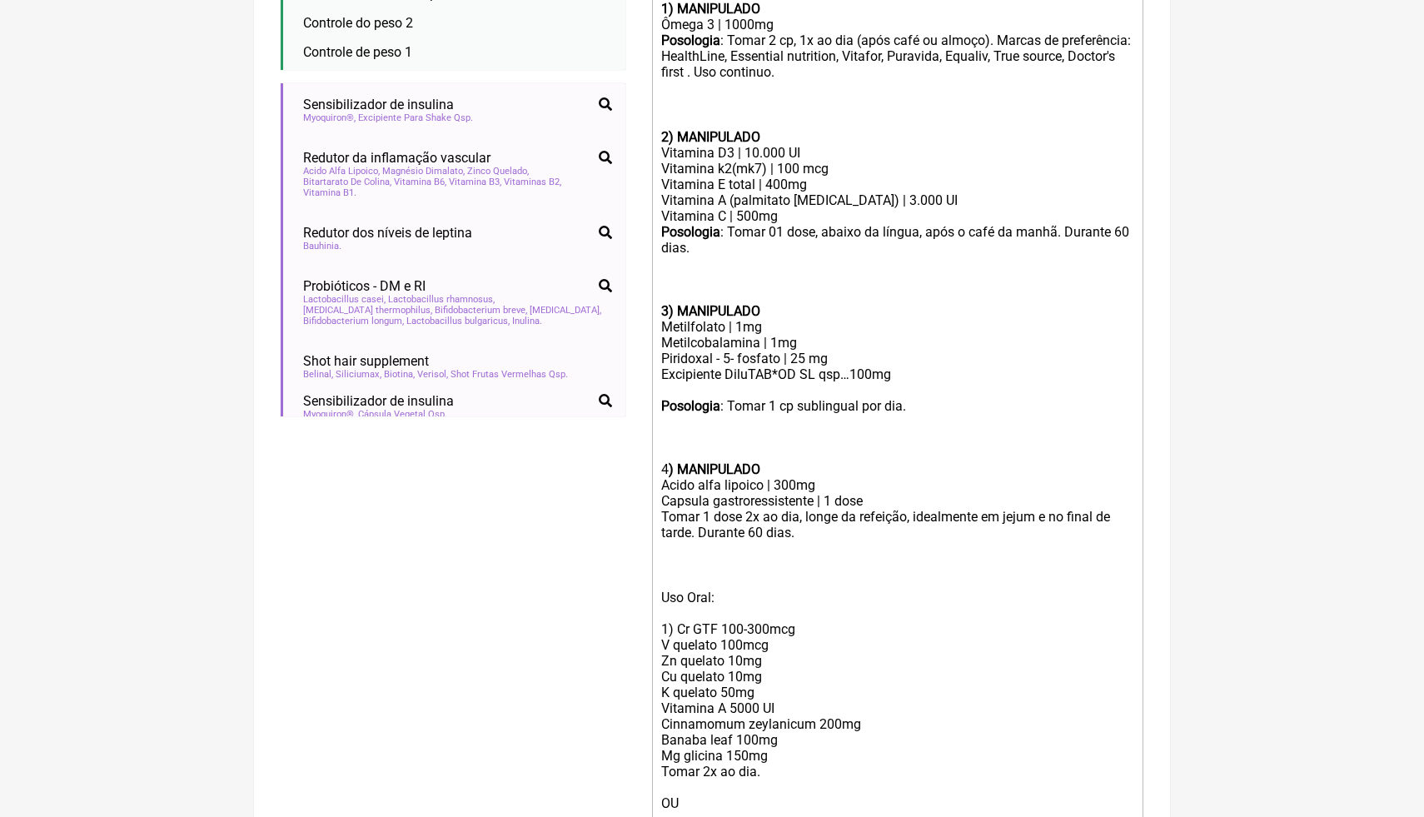
scroll to position [587, 0]
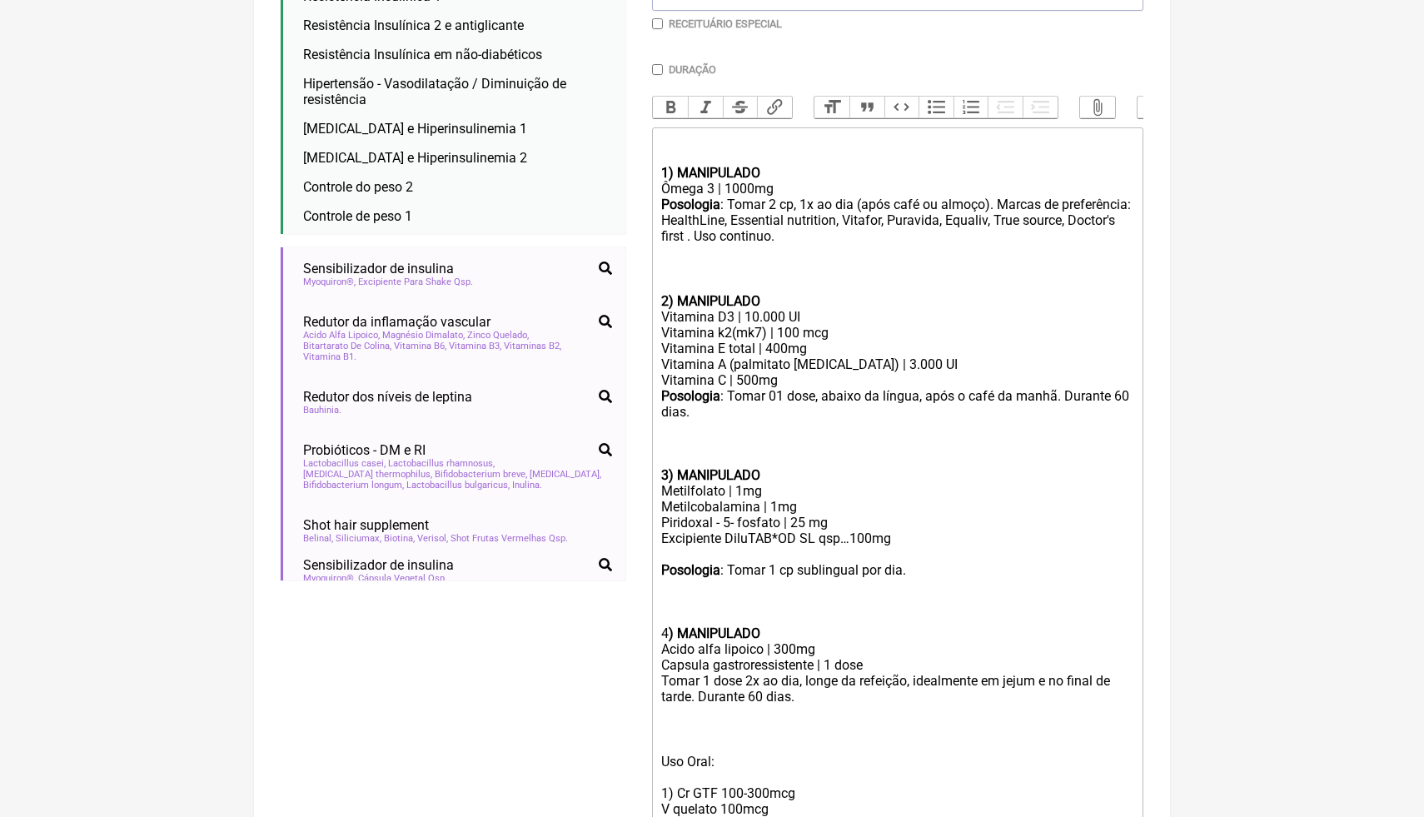
scroll to position [454, 0]
click at [666, 632] on div "Posologia : Tomar 1 cp sublingual por dia. 4 ) MANIPULADO" at bounding box center [897, 602] width 473 height 79
click at [669, 633] on trix-editor "1) MANIPULADO Ômega 3 | 1000mg Posologia : Tomar 2 cp, 1x ao dia (após café ou …" at bounding box center [897, 690] width 491 height 1124
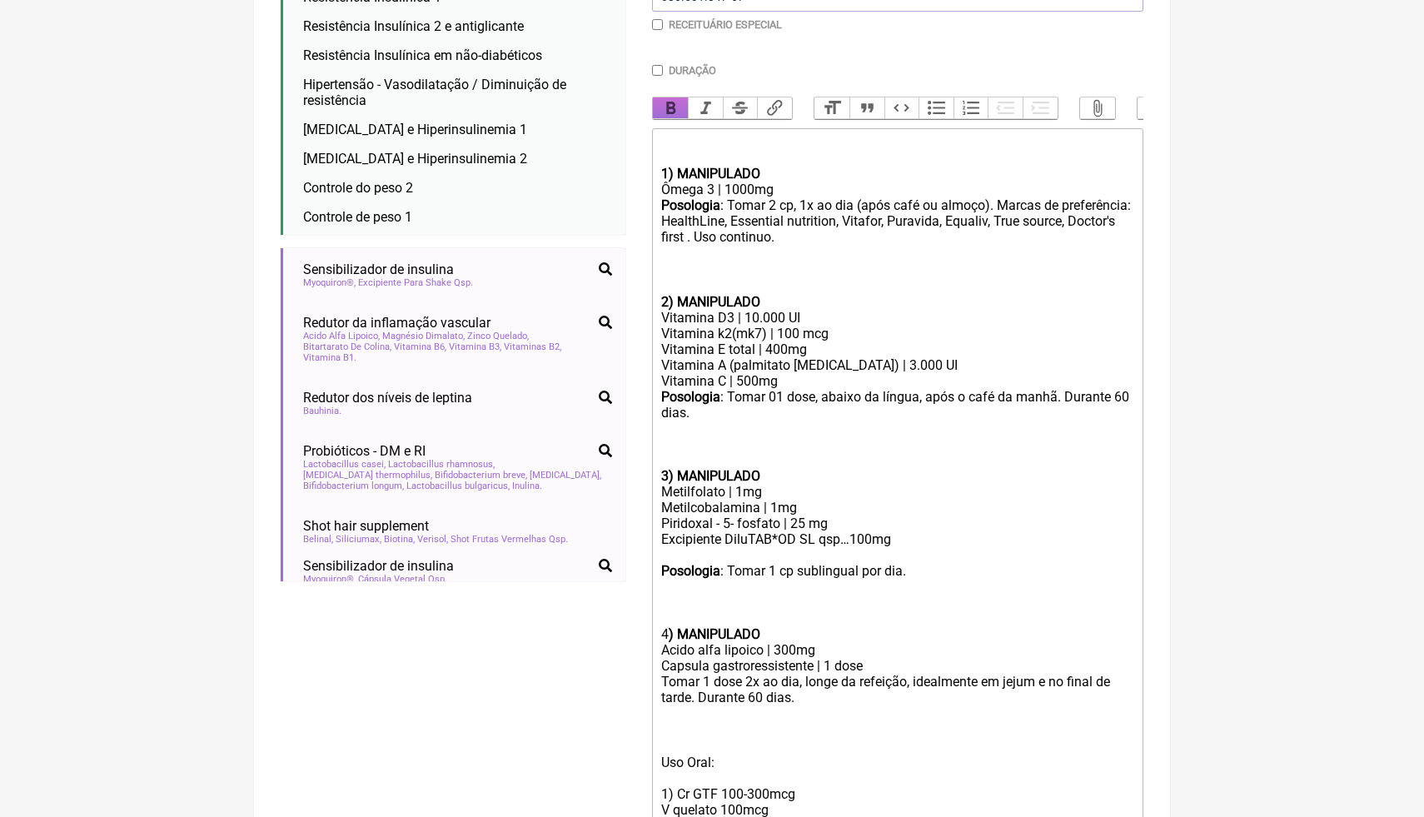
click at [678, 110] on button "Bold" at bounding box center [670, 108] width 35 height 22
click at [889, 429] on div "Posologia : Tomar 01 dose, abaixo da língua, após o café da manhã. Durante 60 d…" at bounding box center [897, 428] width 473 height 79
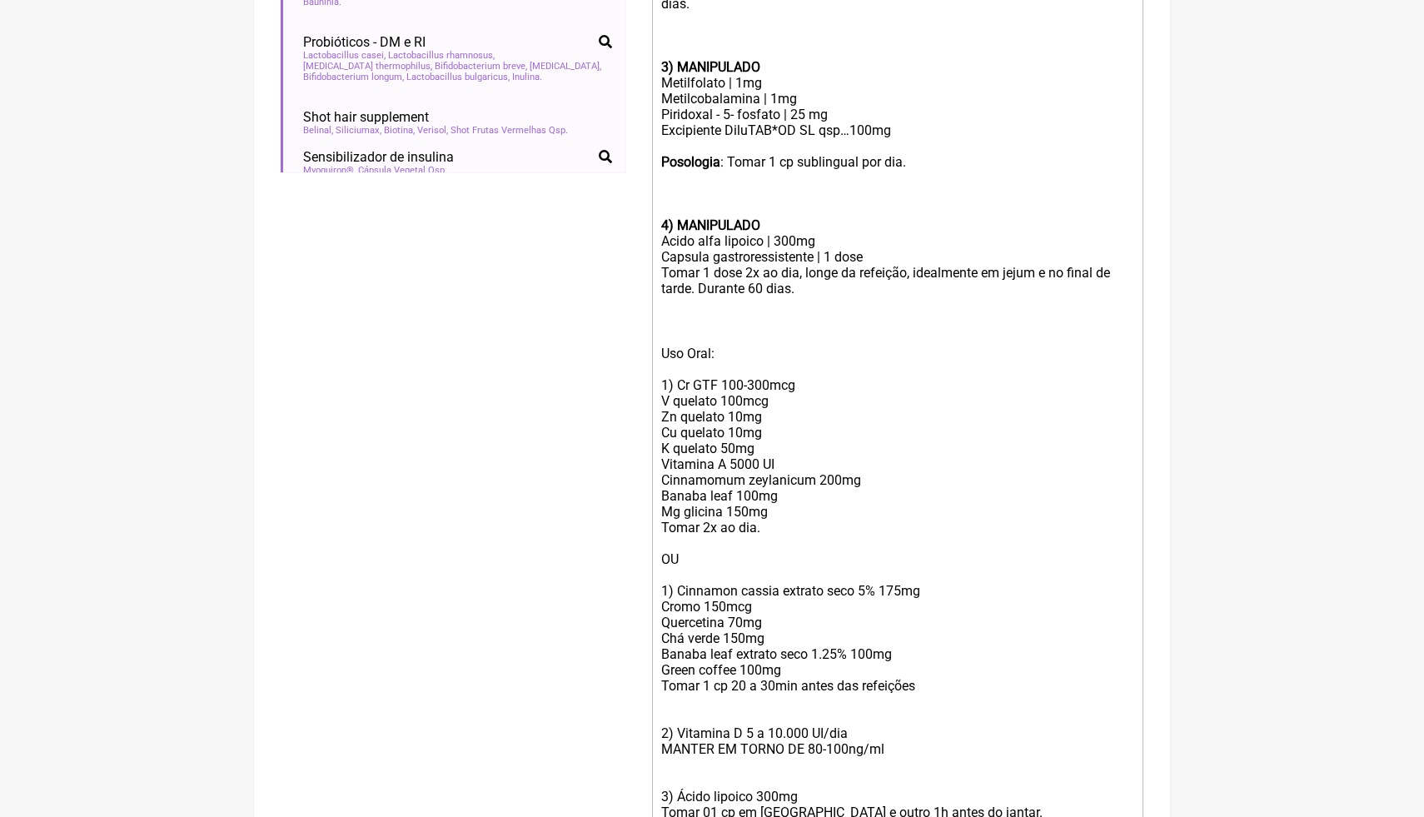
scroll to position [879, 0]
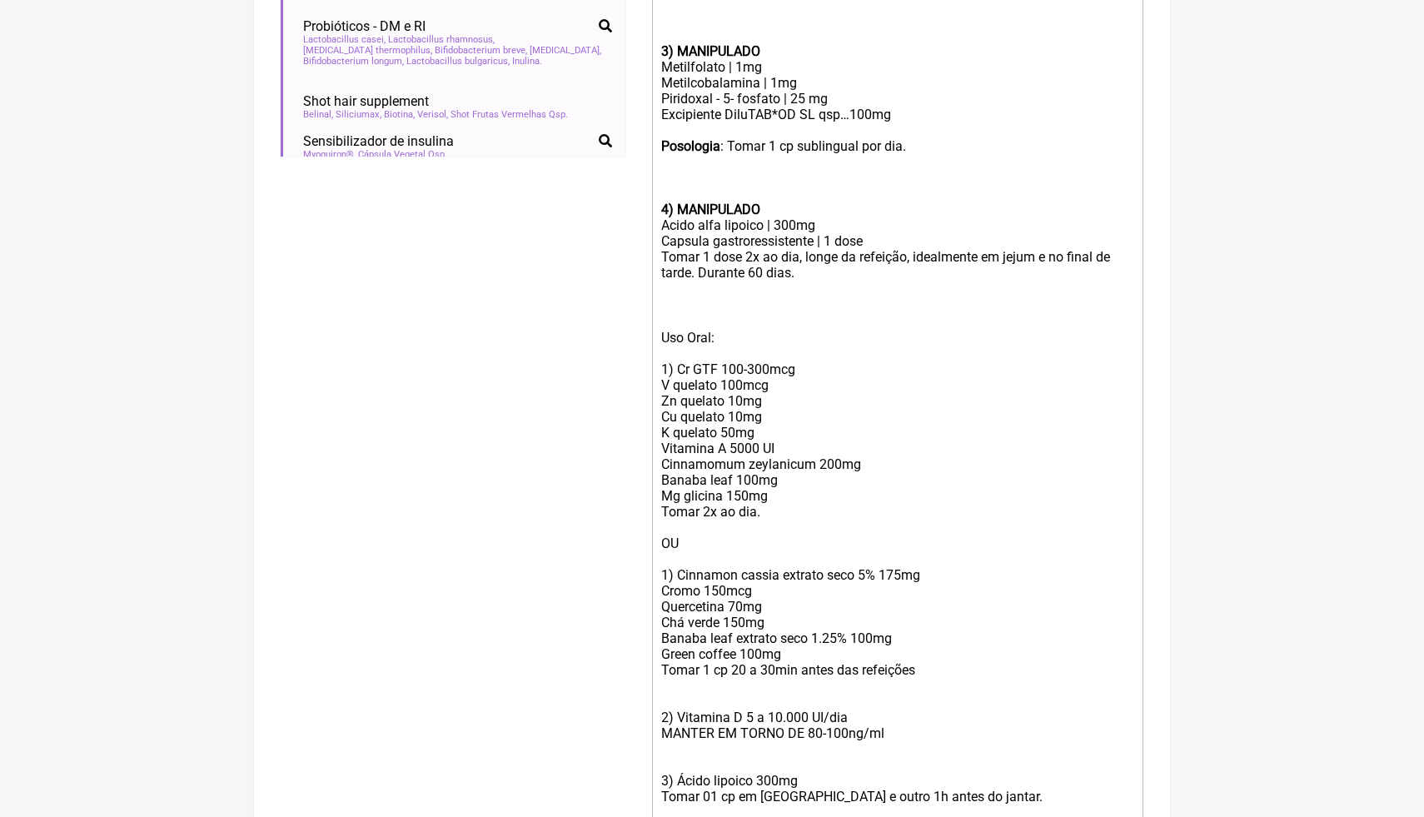
click at [677, 574] on div "Uso Oral: 1) Cr GTF 100-300mcg V quelato 100mcg Zn quelato 10mg Cu quelato 10mg…" at bounding box center [897, 575] width 473 height 491
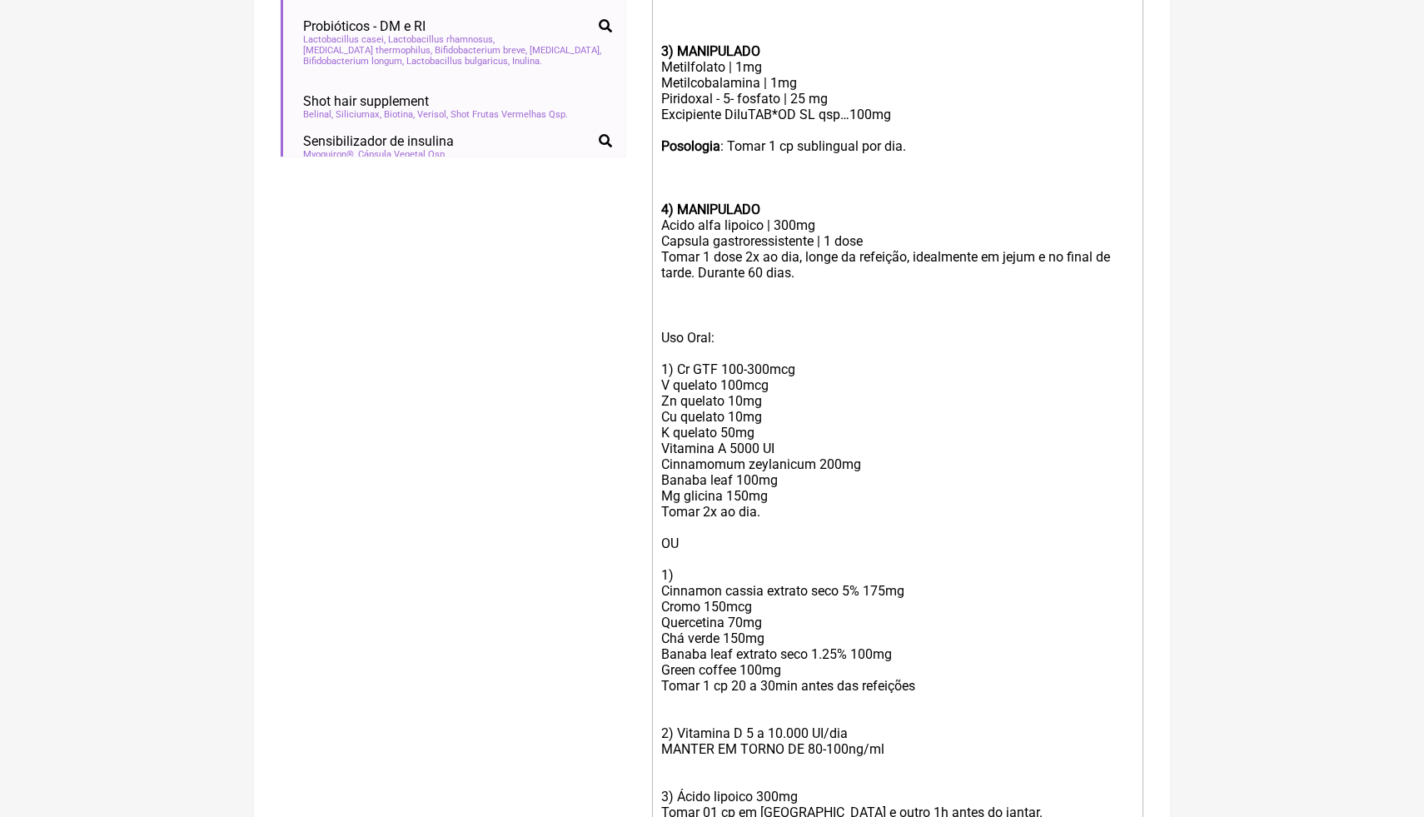
click at [706, 608] on div "Uso Oral: 1) Cr GTF 100-300mcg V quelato 100mcg Zn quelato 10mg Cu quelato 10mg…" at bounding box center [897, 583] width 473 height 506
drag, startPoint x: 790, startPoint y: 668, endPoint x: 652, endPoint y: 638, distance: 141.5
click at [652, 638] on trix-editor "1) MANIPULADO Ômega 3 | 1000mg Posologia : Tomar 2 cp, 1x ao dia (após café ou …" at bounding box center [897, 272] width 491 height 1139
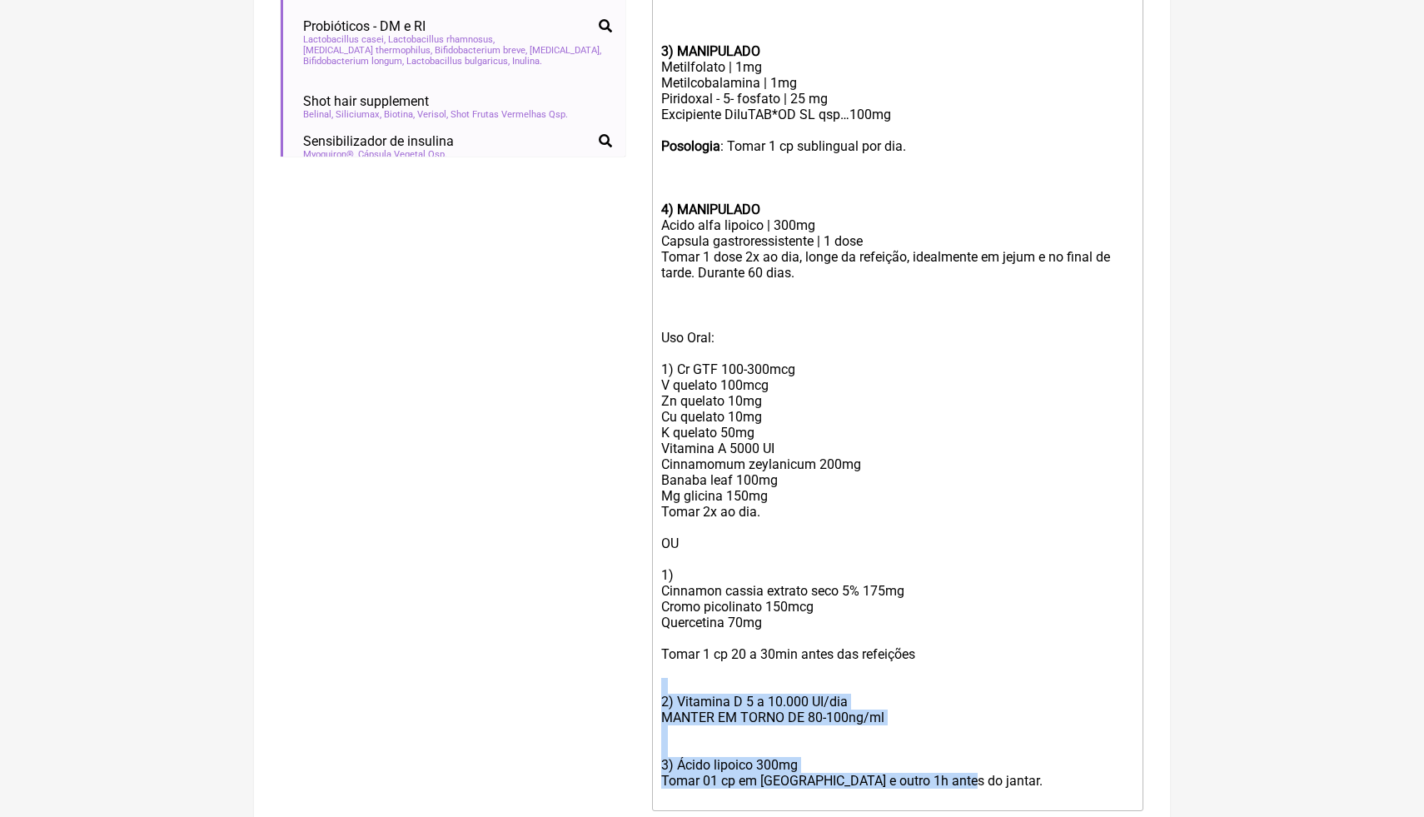
drag, startPoint x: 967, startPoint y: 782, endPoint x: 648, endPoint y: 683, distance: 334.1
click at [647, 682] on form "Buscar resistencia Protocolos Formulas Medicamentos Industrializados Suplemento…" at bounding box center [712, 112] width 863 height 1578
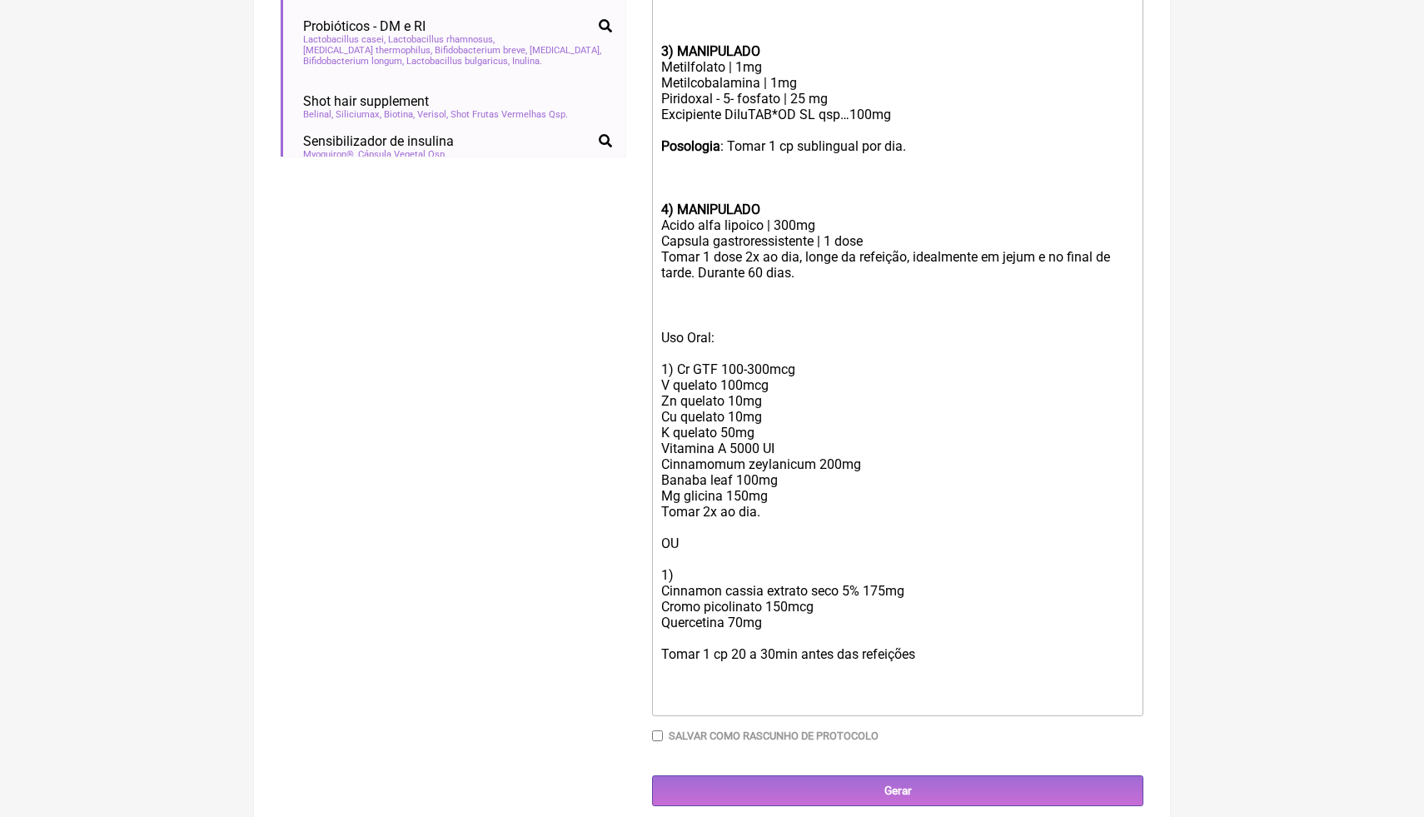
click at [685, 307] on div at bounding box center [897, 306] width 473 height 16
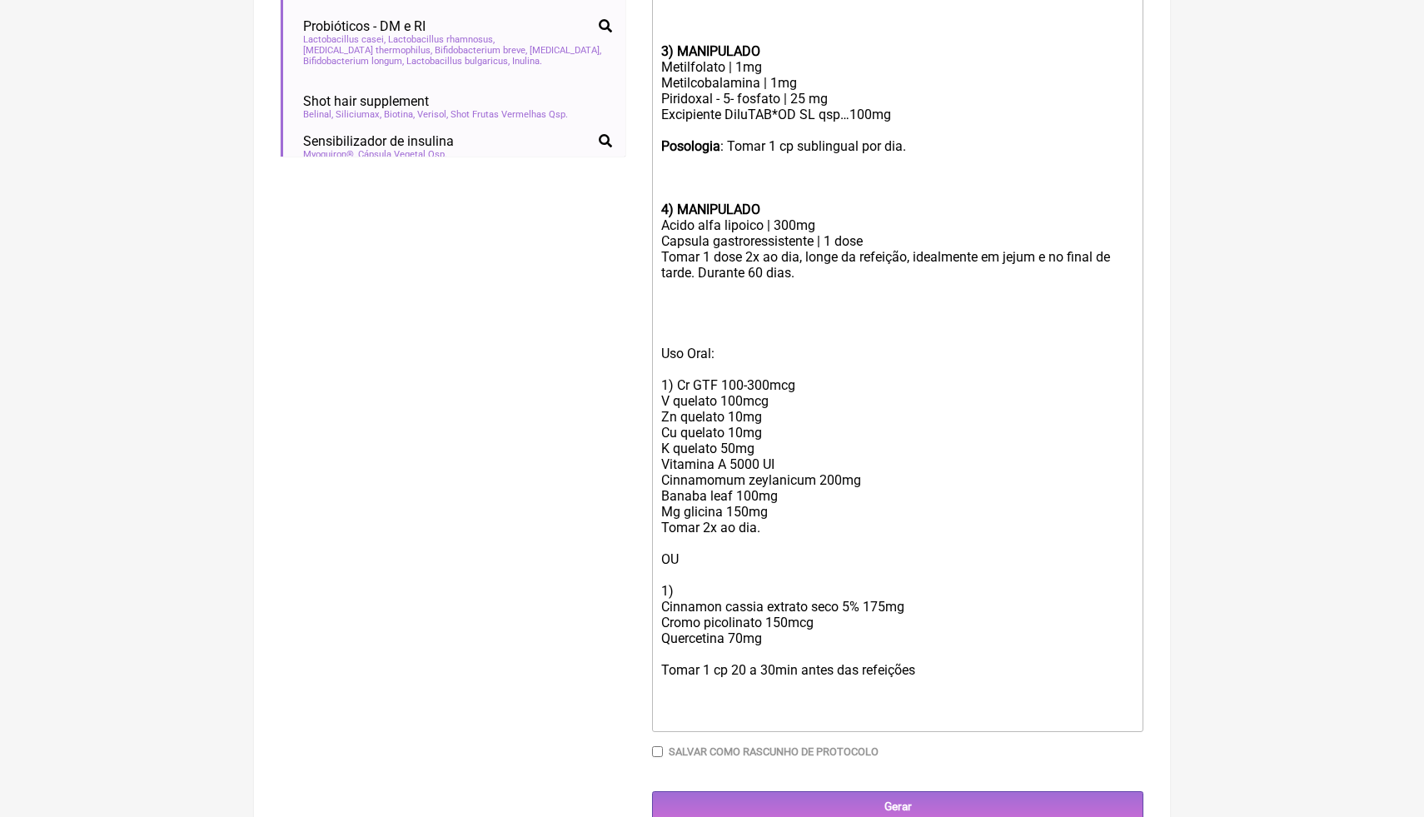
paste trix-editor "USO ORAL:</div><div><br></div><div>Seleniometionina….. 100mcg</div><div>Zinco g…"
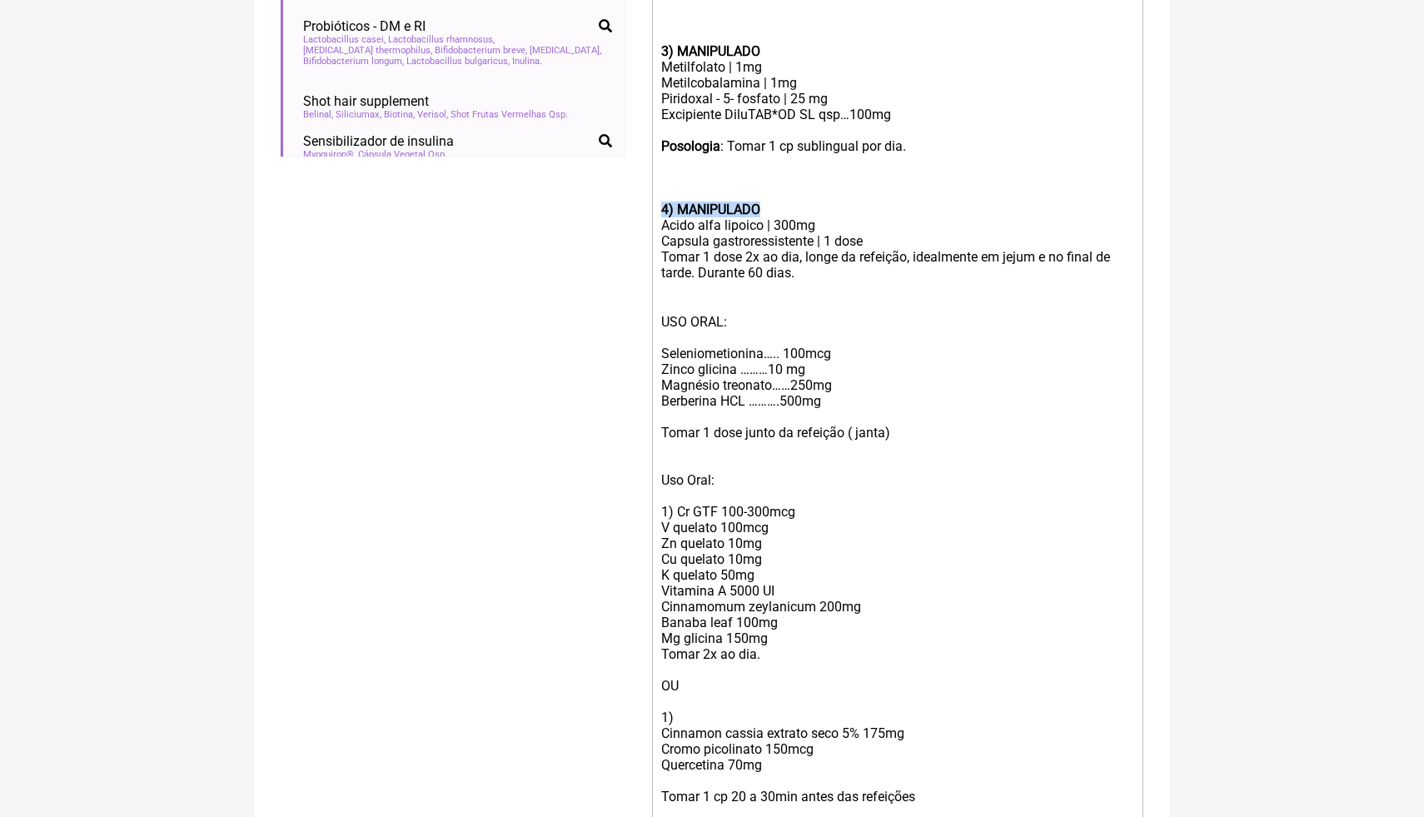
drag, startPoint x: 788, startPoint y: 211, endPoint x: 665, endPoint y: 205, distance: 123.4
click at [665, 205] on div "Posologia : Tomar 1 cp sublingual por dia. 4) MANIPULADO" at bounding box center [897, 177] width 473 height 79
copy strong "4) MANIPULADO"
drag, startPoint x: 757, startPoint y: 315, endPoint x: 655, endPoint y: 311, distance: 102.5
click at [655, 312] on trix-editor "1) MANIPULADO Ômega 3 | 1000mg Posologia : Tomar 2 cp, 1x ao dia (após café ou …" at bounding box center [897, 280] width 491 height 1155
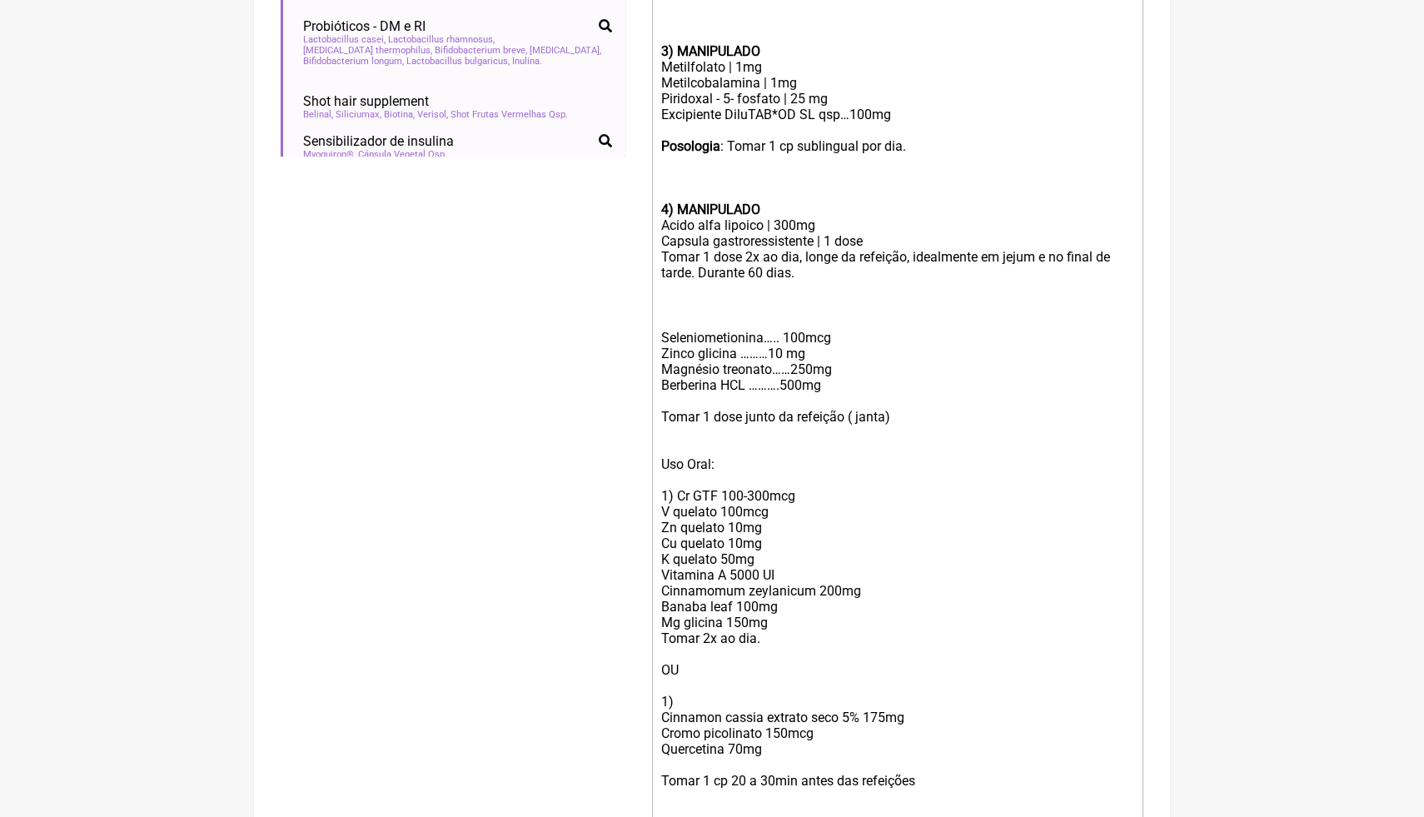
click at [669, 322] on div at bounding box center [897, 322] width 473 height 16
paste trix-editor "strong>4) MANIPULADO</strong"
click at [670, 322] on strong "4) MANIPULADO" at bounding box center [710, 322] width 99 height 16
click at [663, 321] on strong "4) MANIPULADO" at bounding box center [710, 322] width 99 height 16
click at [662, 321] on strong "4) MANIPULADO" at bounding box center [710, 322] width 99 height 16
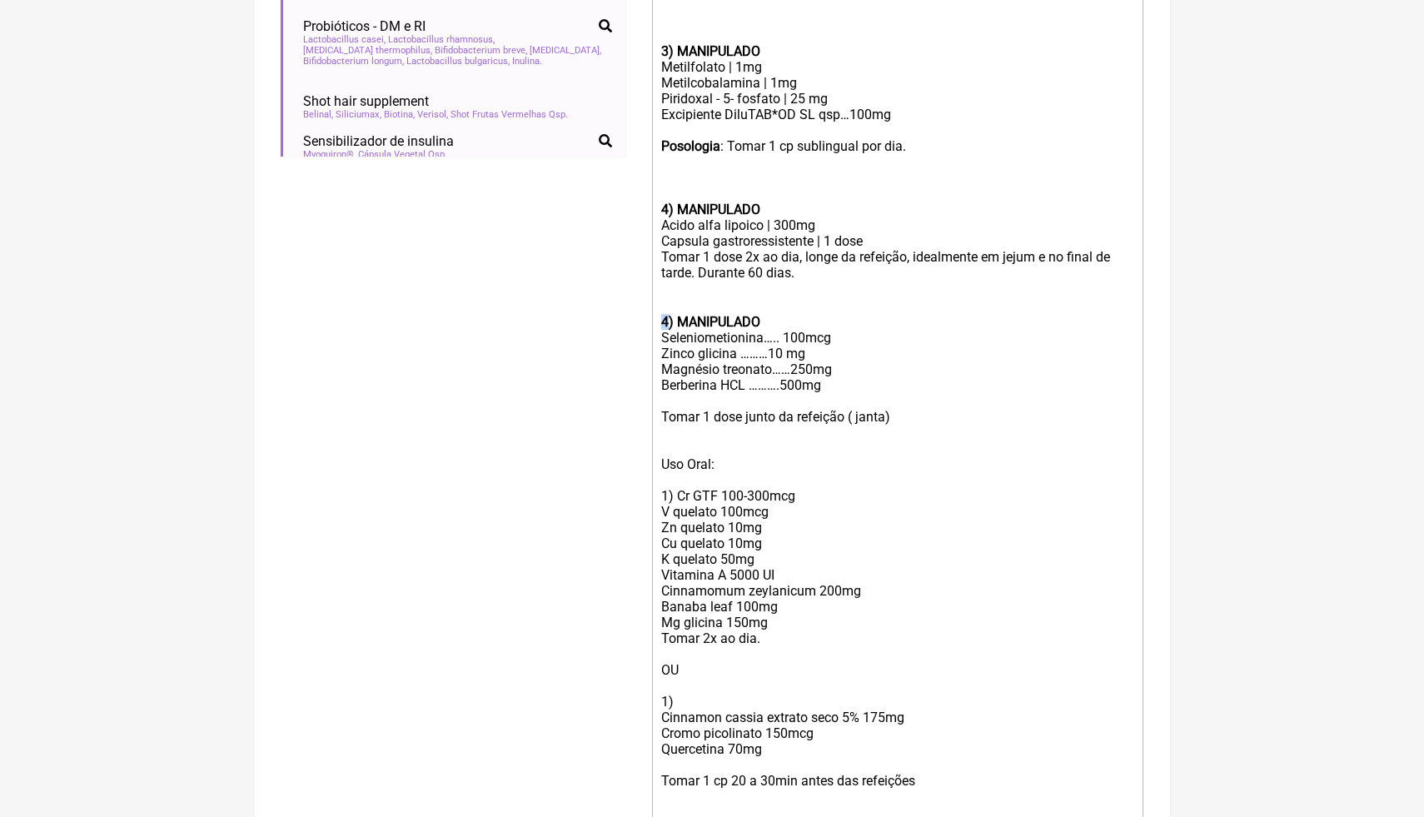
click at [661, 320] on strong "4) MANIPULADO" at bounding box center [710, 322] width 99 height 16
click at [747, 361] on div "Magnésio treonato……250mg" at bounding box center [897, 369] width 473 height 16
click at [783, 353] on div "Zinco glicina ………10 mg" at bounding box center [897, 354] width 473 height 16
drag, startPoint x: 846, startPoint y: 366, endPoint x: 659, endPoint y: 371, distance: 187.5
click at [657, 370] on trix-editor "1) MANIPULADO Ômega 3 | 1000mg Posologia : Tomar 2 cp, 1x ao dia (após café ou …" at bounding box center [897, 272] width 491 height 1139
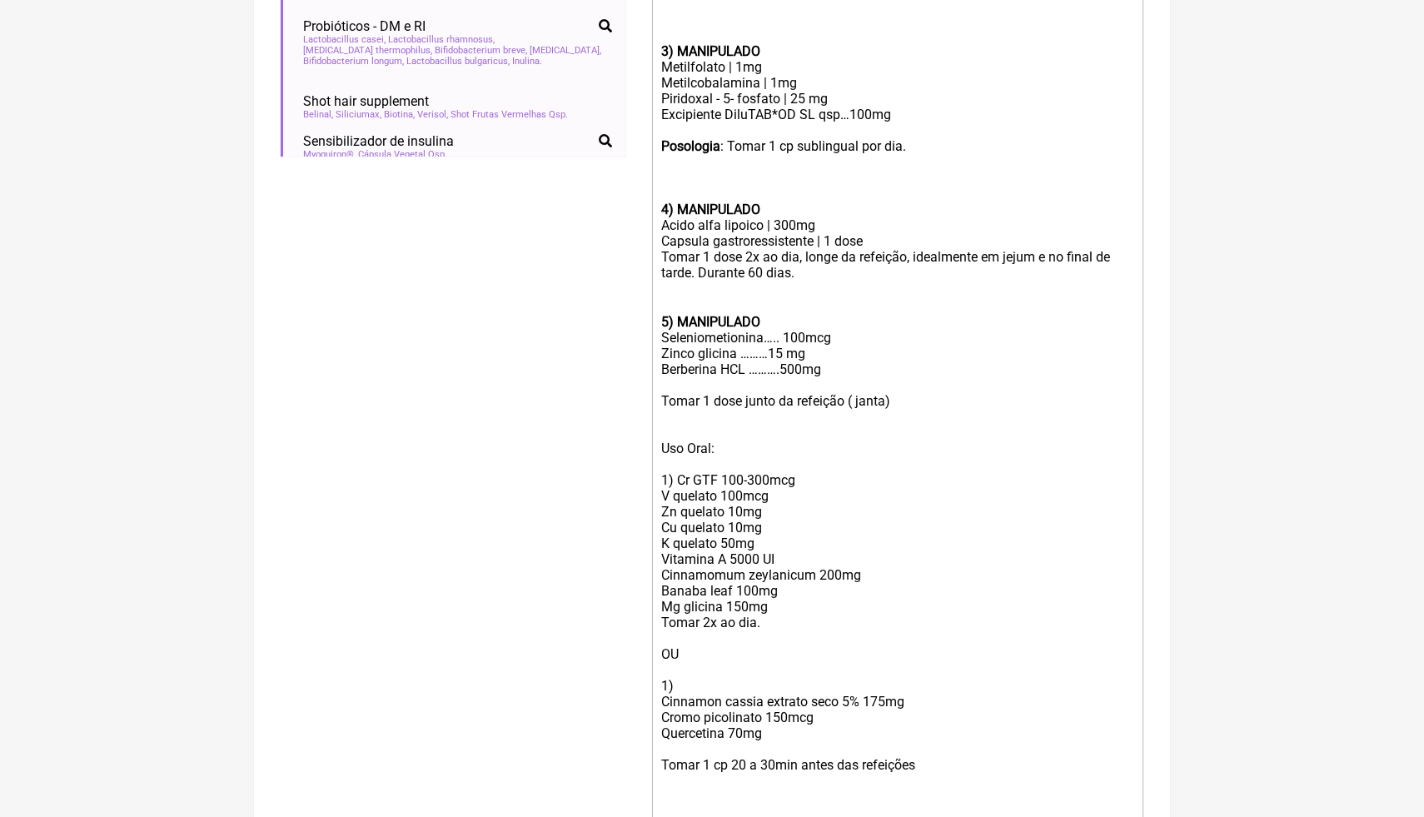
click at [847, 361] on div "Berberina HCL ……….500mg" at bounding box center [897, 369] width 473 height 16
drag, startPoint x: 785, startPoint y: 334, endPoint x: 770, endPoint y: 334, distance: 15.0
click at [770, 334] on div "Seleniometionina….. 100mcg" at bounding box center [897, 338] width 473 height 16
drag, startPoint x: 770, startPoint y: 351, endPoint x: 742, endPoint y: 350, distance: 28.3
click at [742, 351] on div "Zinco glicina ………15 mg" at bounding box center [897, 354] width 473 height 16
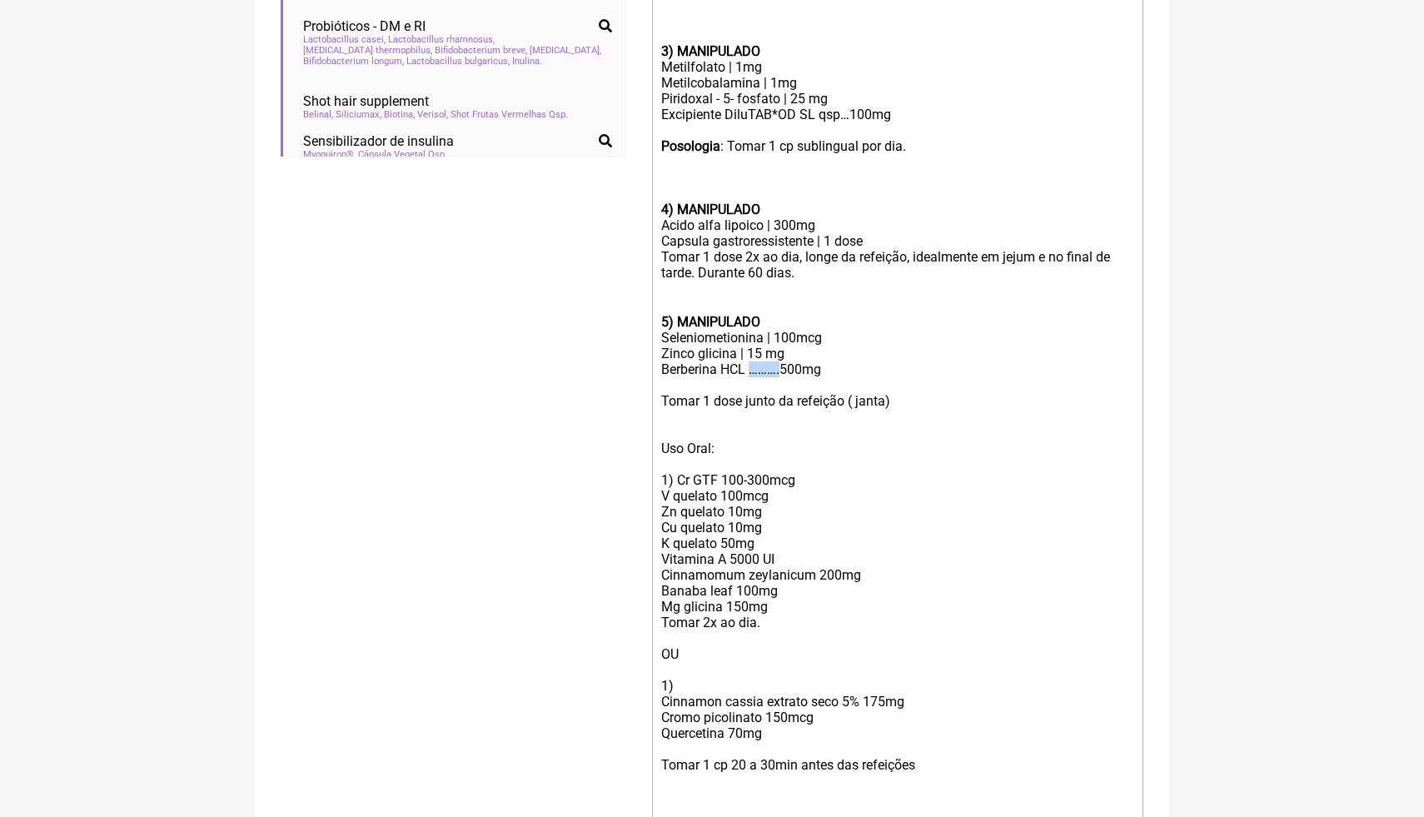
drag, startPoint x: 788, startPoint y: 366, endPoint x: 754, endPoint y: 369, distance: 34.3
click at [754, 370] on div "Berberina HCL ……….500mg" at bounding box center [897, 369] width 473 height 16
click at [808, 368] on div "Berberina HCL | 500mg" at bounding box center [897, 369] width 473 height 16
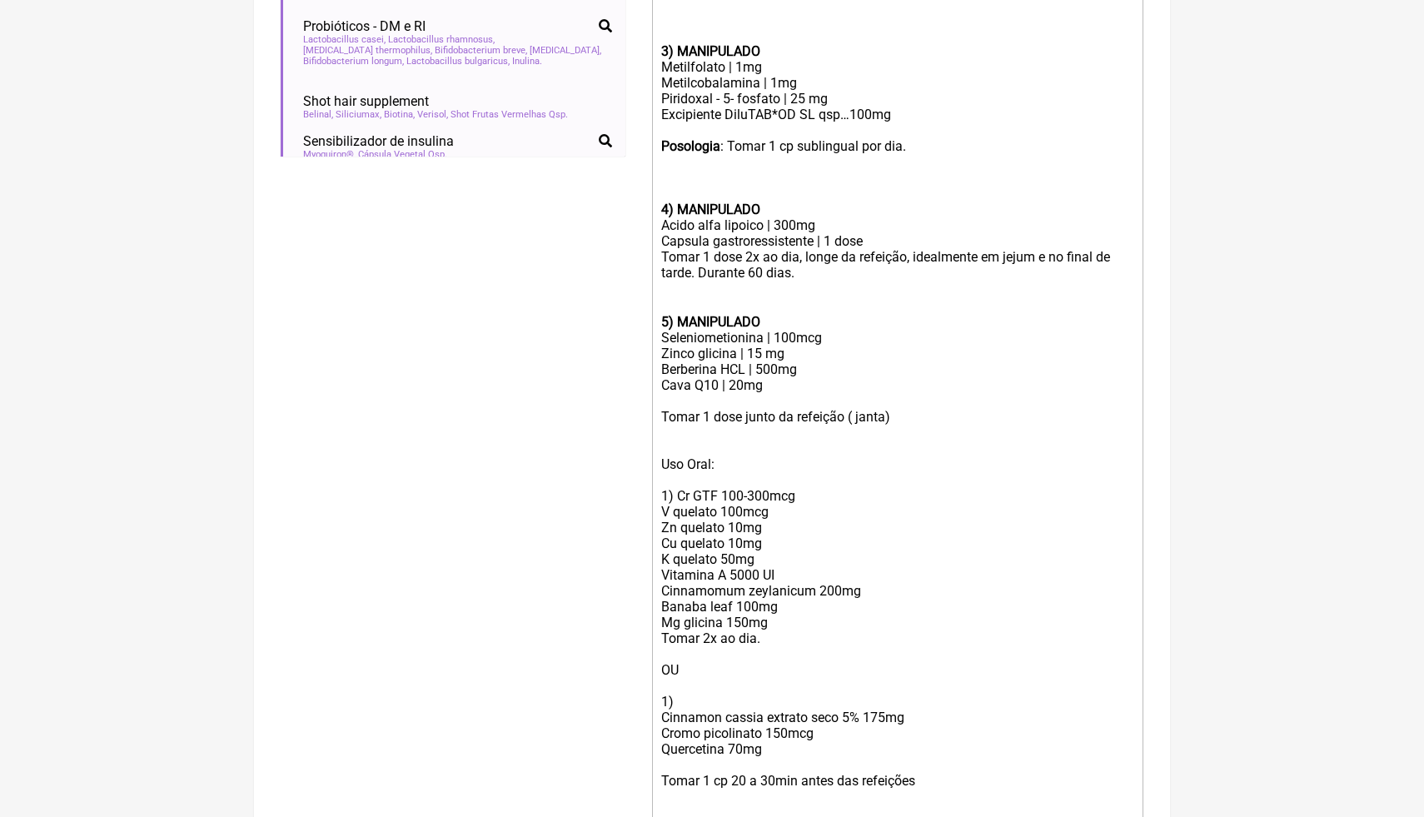
click at [745, 418] on div "Tomar 1 dose junto da refeição ( janta)" at bounding box center [897, 417] width 473 height 16
drag, startPoint x: 970, startPoint y: 414, endPoint x: 917, endPoint y: 411, distance: 52.6
click at [917, 413] on div "Tomar 1 dose , 2x ao dia, junto da refeição ( janta)" at bounding box center [897, 417] width 473 height 16
drag, startPoint x: 909, startPoint y: 112, endPoint x: 662, endPoint y: 114, distance: 246.6
click at [661, 114] on div "Excipiente DiluTAB*OD SL qsp…100mg" at bounding box center [897, 115] width 473 height 16
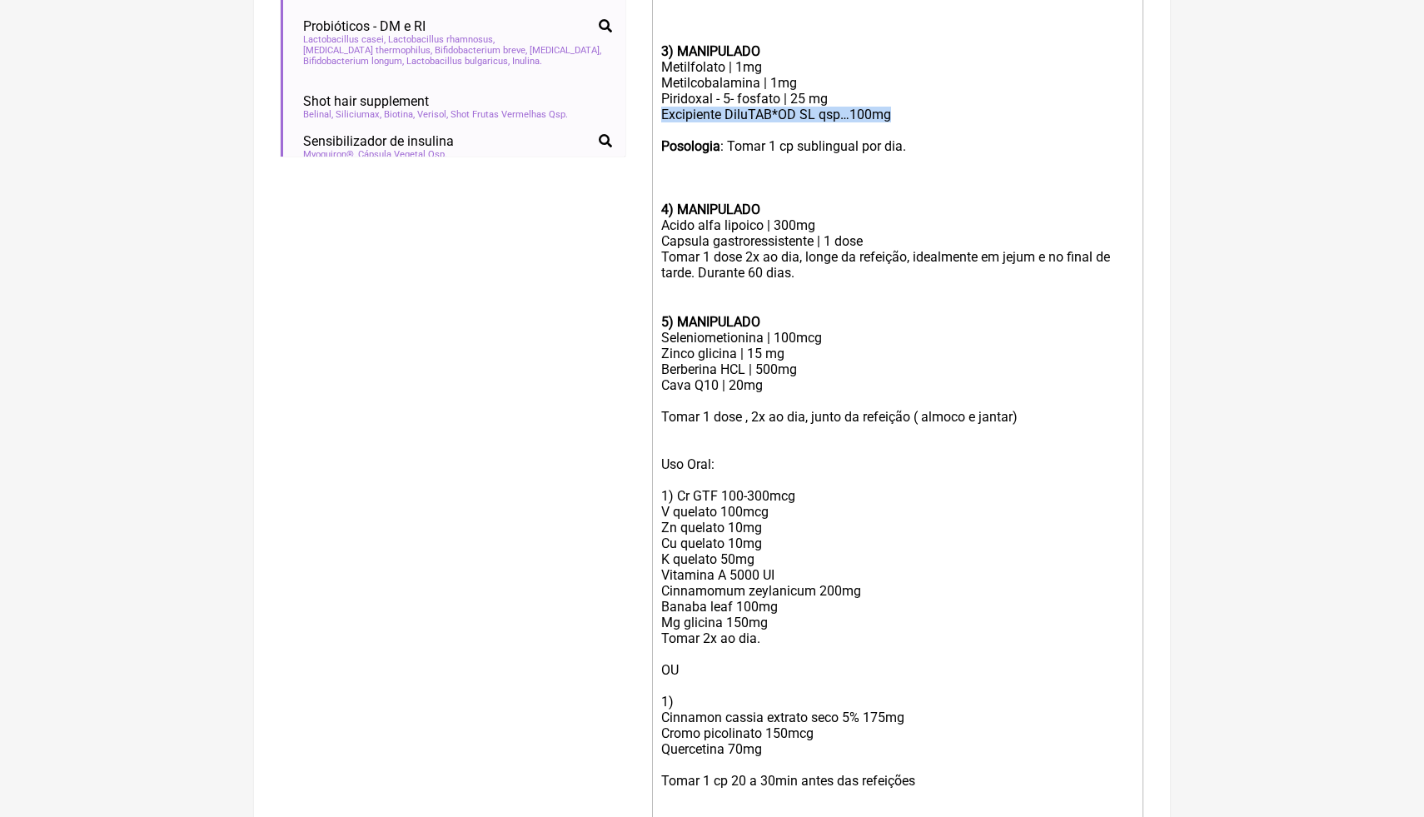
copy div "Excipiente DiluTAB*OD SL qsp…100mg"
click at [700, 393] on div at bounding box center [897, 401] width 473 height 16
paste trix-editor "Excipiente DiluTAB*OD SL qsp…100mg"
drag, startPoint x: 816, startPoint y: 399, endPoint x: 728, endPoint y: 398, distance: 88.3
click at [728, 398] on div "Excipiente DiluTAB*OD SL qsp…100mg" at bounding box center [897, 401] width 473 height 16
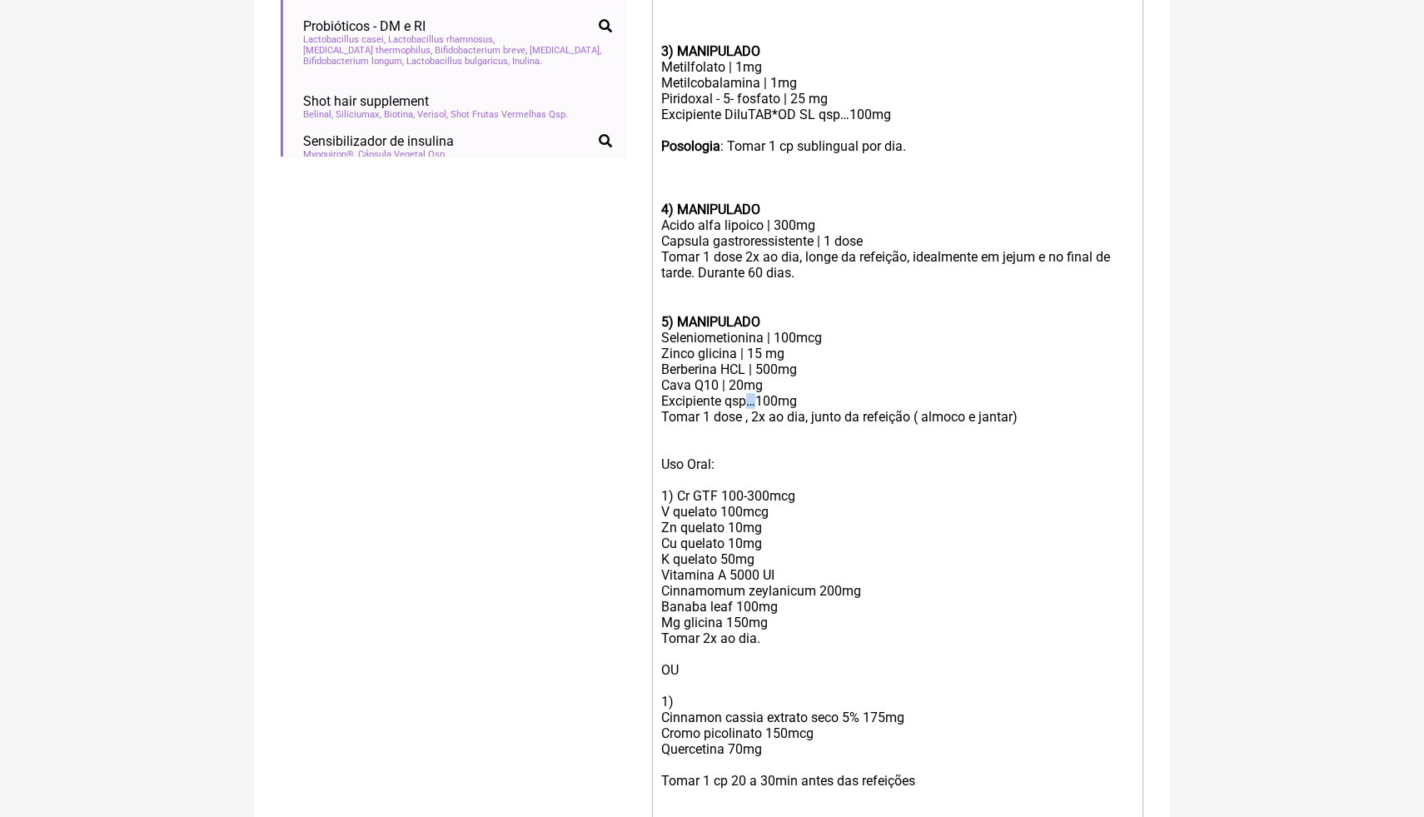
drag, startPoint x: 760, startPoint y: 401, endPoint x: 751, endPoint y: 399, distance: 9.3
click at [751, 400] on div "Excipiente qsp…100mg" at bounding box center [897, 401] width 473 height 16
drag, startPoint x: 910, startPoint y: 397, endPoint x: 871, endPoint y: 398, distance: 38.3
click at [871, 399] on div "Excipiente qsp capsulas vegetais | 100mg" at bounding box center [897, 401] width 473 height 16
drag, startPoint x: 730, startPoint y: 150, endPoint x: 657, endPoint y: 145, distance: 72.6
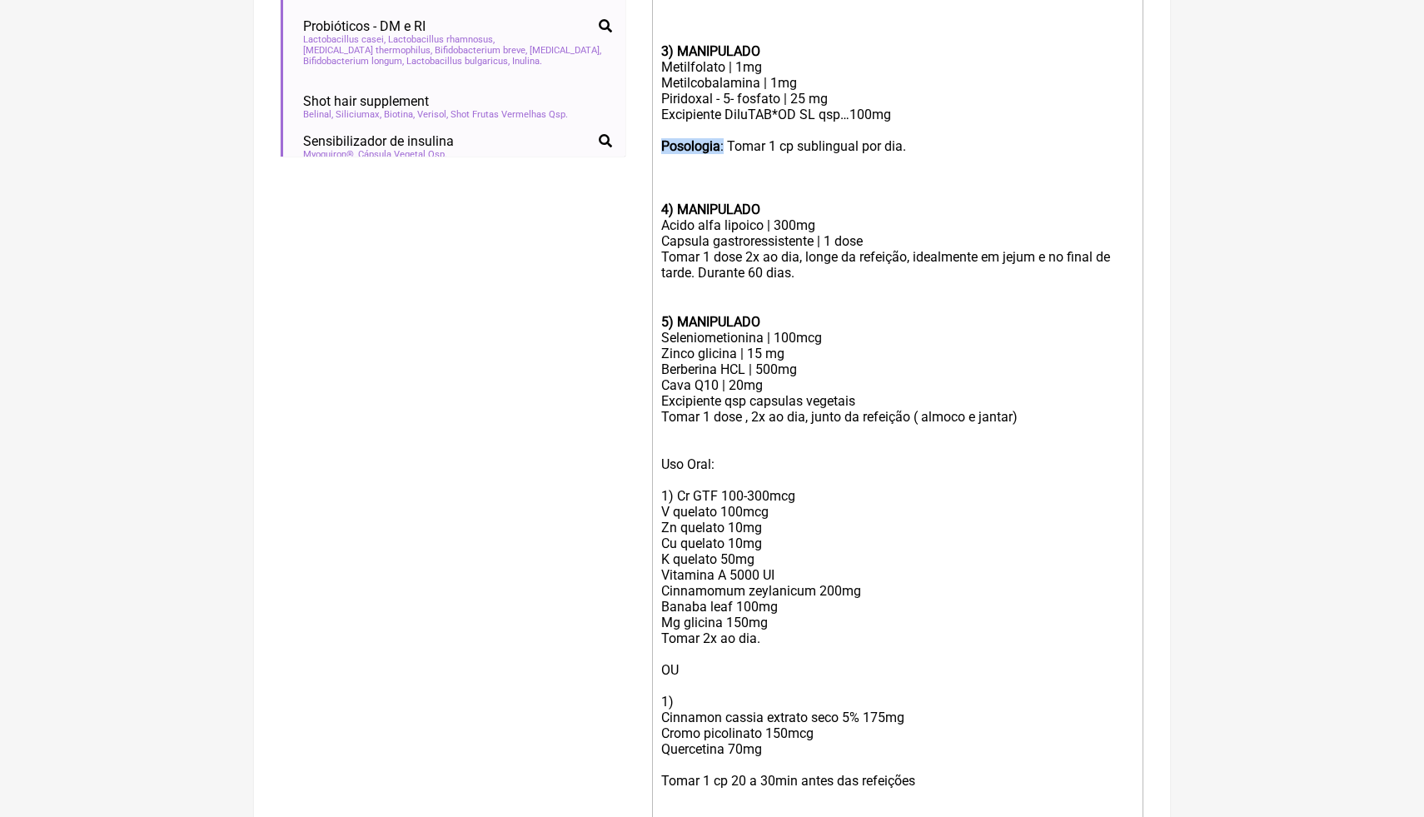
click at [657, 145] on trix-editor "1) MANIPULADO Ômega 3 | 1000mg Posologia : Tomar 2 cp, 1x ao dia (após café ou …" at bounding box center [897, 272] width 491 height 1139
copy div "Posologia :"
click at [661, 256] on div "Tomar 1 dose 2x ao dia, longe da refeição, idealmente em jejum e no final de ta…" at bounding box center [897, 265] width 473 height 33
paste trix-editor "<strong>Posologia</strong>:"
click at [789, 383] on div "Berberina HCL | 500mg Cava Q10 | 20mg" at bounding box center [897, 377] width 473 height 32
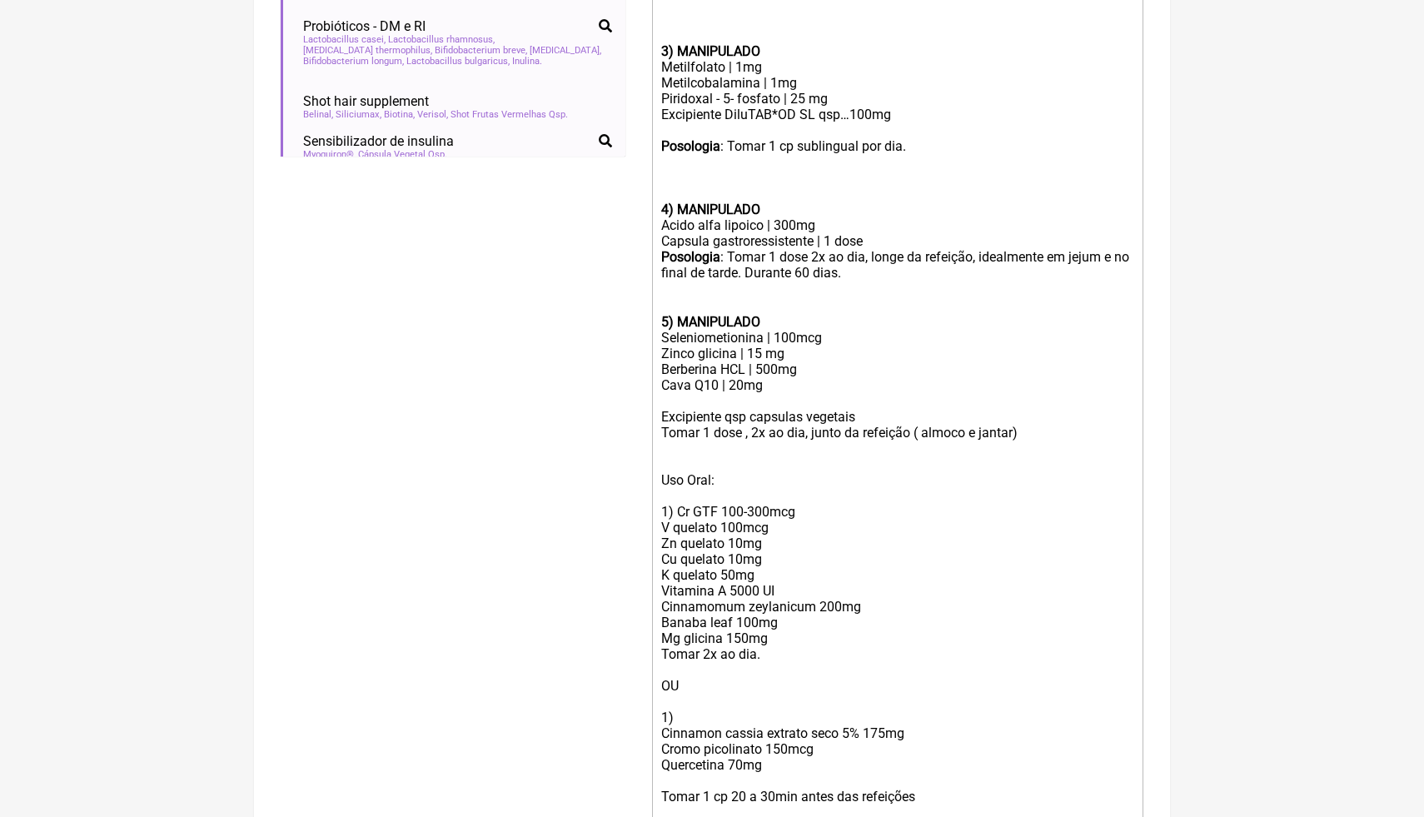
paste trix-editor "Astaxantina…………………………………..5mg"
drag, startPoint x: 875, startPoint y: 399, endPoint x: 735, endPoint y: 400, distance: 139.1
click at [735, 400] on div "Berberina HCL | 500mg Cava Q10 | 20mg Astaxantina…………………………………..5mg" at bounding box center [897, 384] width 473 height 47
click at [743, 67] on div "Metilfolato | 1mg" at bounding box center [897, 67] width 473 height 16
click at [811, 124] on div at bounding box center [897, 130] width 473 height 16
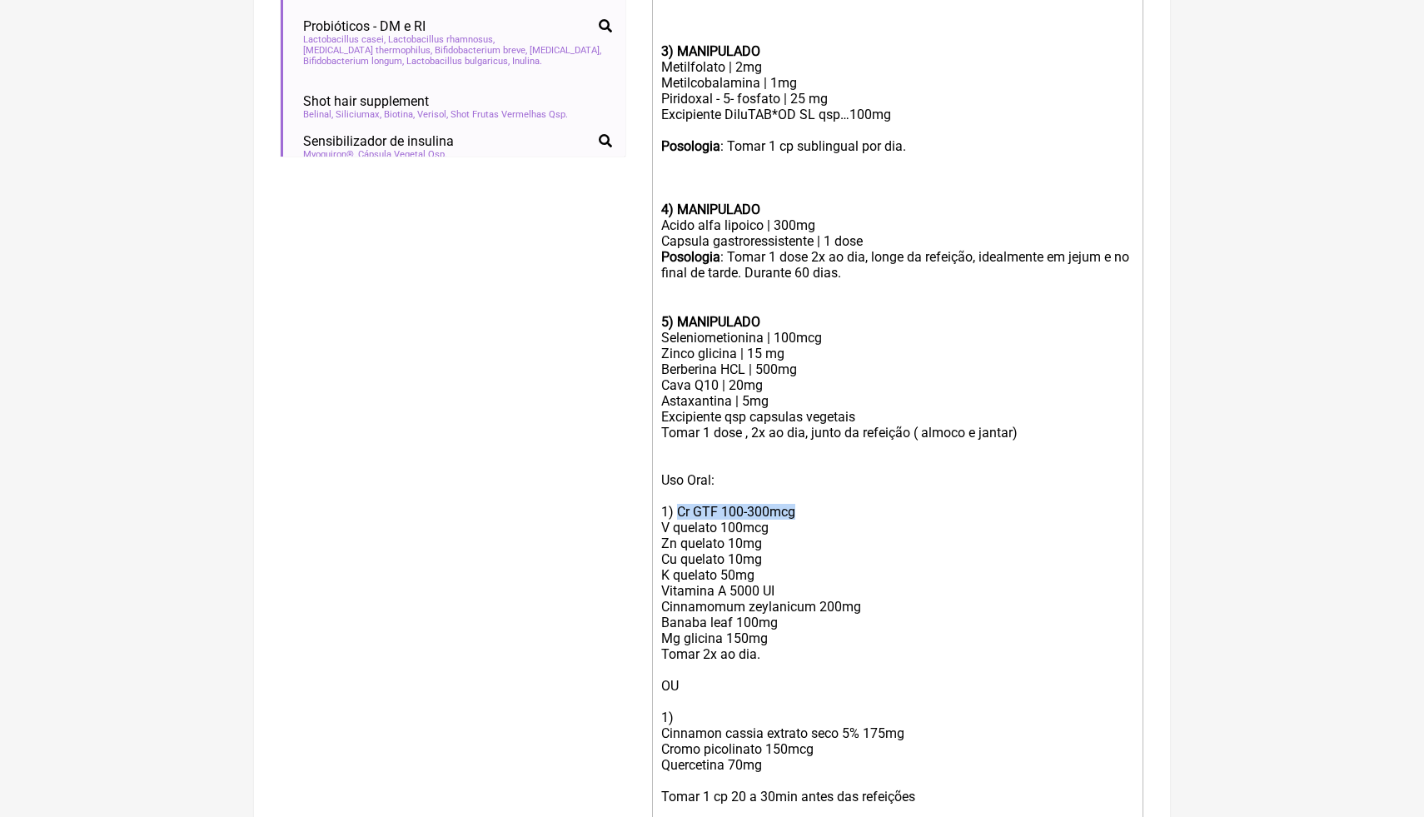
drag, startPoint x: 810, startPoint y: 511, endPoint x: 679, endPoint y: 503, distance: 131.9
click at [678, 504] on div "Uso Oral: 1) Cr GTF 100-300mcg V quelato 100mcg Zn quelato 10mg Cu quelato 10mg…" at bounding box center [897, 662] width 473 height 380
copy div "Cr GTF 100-300mcg"
click at [773, 395] on div "Berberina HCL | 500mg Cava Q10 | 20mg Astaxantina | 5mg" at bounding box center [897, 384] width 473 height 47
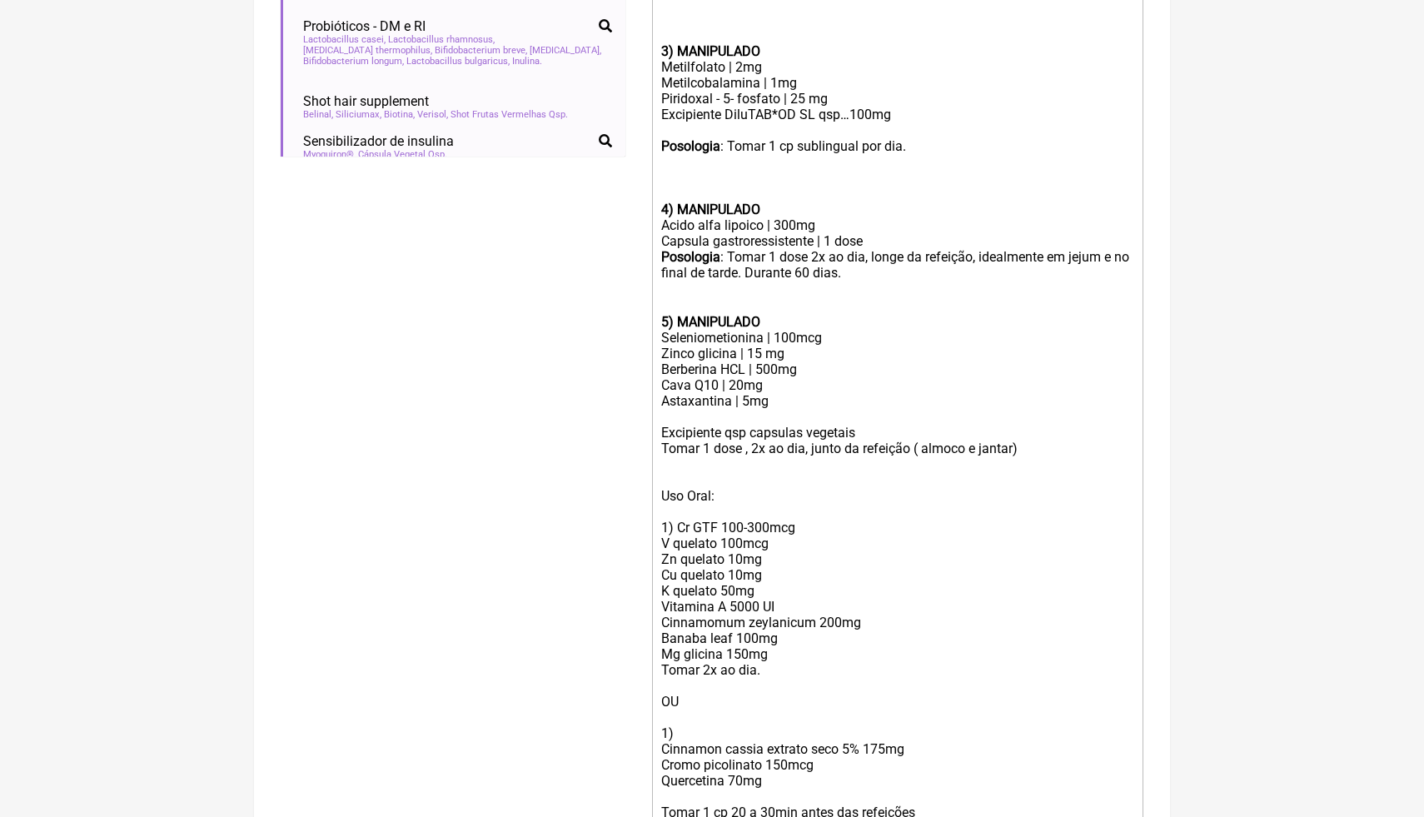
paste trix-editor "Cr GTF 100-300mcg"
drag, startPoint x: 760, startPoint y: 415, endPoint x: 715, endPoint y: 414, distance: 44.2
click at [715, 414] on div "Berberina HCL | 500mg Cava Q10 | 20mg Astaxantina | 5mg Cr GTF 100-300mcg" at bounding box center [897, 392] width 473 height 63
click at [706, 407] on div "Berberina HCL | 500mg Cava Q10 | 20mg Astaxantina | 5mg Cr GTF 150mcg" at bounding box center [897, 392] width 473 height 63
drag, startPoint x: 870, startPoint y: 618, endPoint x: 660, endPoint y: 615, distance: 209.9
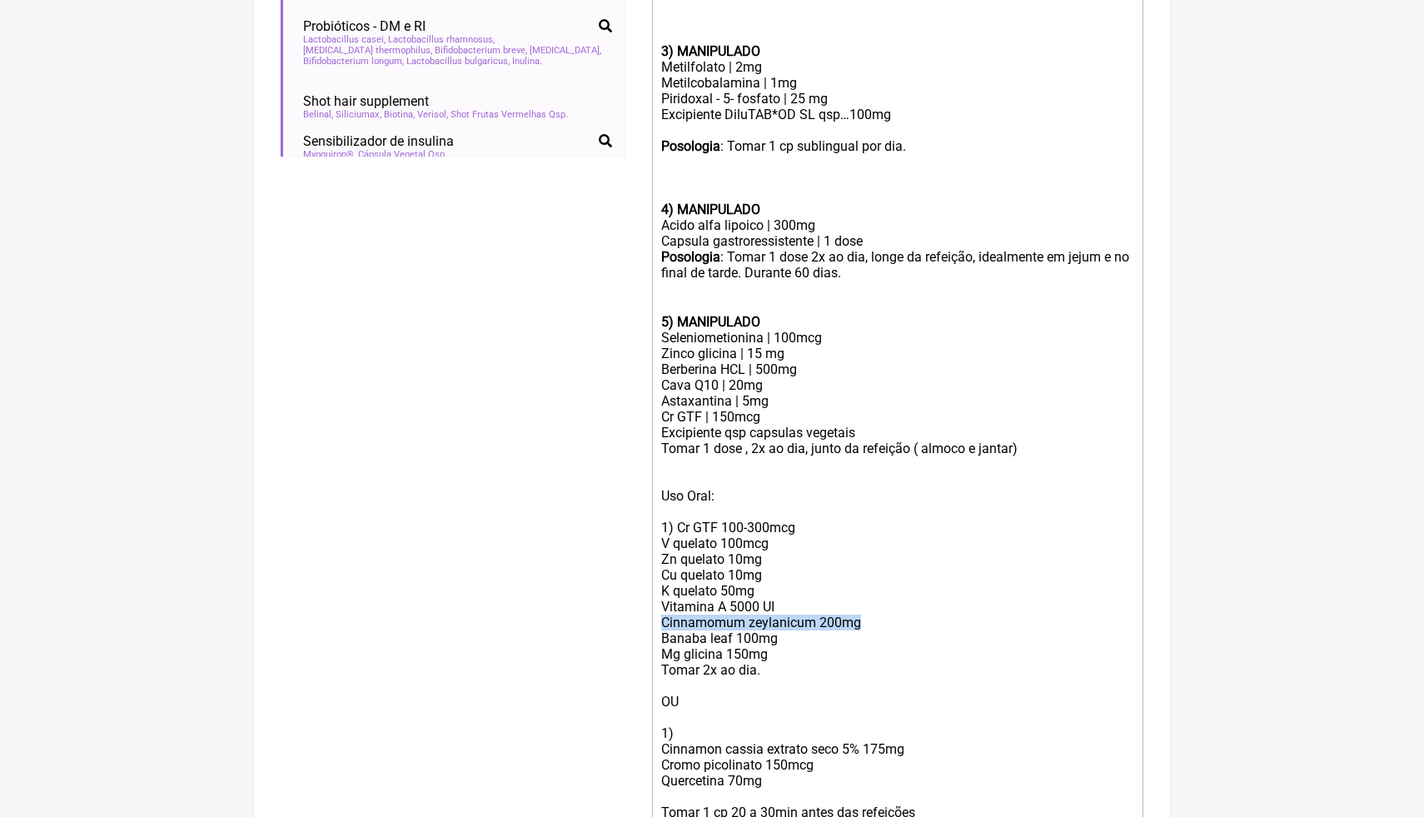
click at [660, 616] on trix-editor "1) MANIPULADO Ômega 3 | 1000mg Posologia : Tomar 2 cp, 1x ao dia (após café ou …" at bounding box center [897, 288] width 491 height 1171
copy div "Cinnamomum zeylanicum 200mg"
click at [772, 409] on div "Berberina HCL | 500mg Cava Q10 | 20mg Astaxantina | 5mg Cr GTF | 150mcg" at bounding box center [897, 392] width 473 height 63
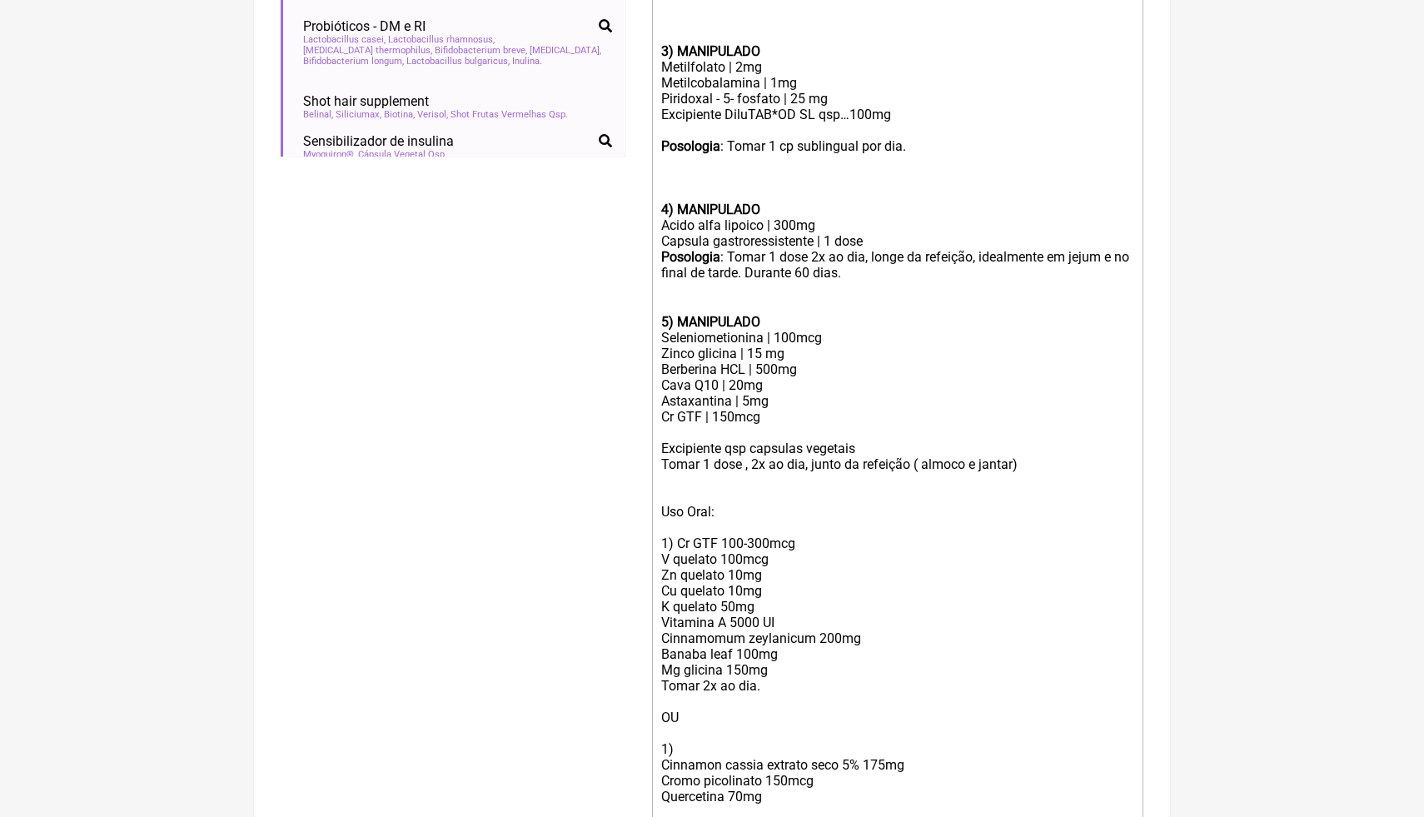
paste trix-editor "Cinnamomum zeylanicum 200mg"
click at [825, 432] on div "Berberina HCL | 500mg Cava Q10 | 20mg Astaxantina | 5mg Cr GTF | 150mcg Cinnamo…" at bounding box center [897, 400] width 473 height 79
click at [840, 431] on div "Berberina HCL | 500mg Cava Q10 | 20mg Astaxantina | 5mg Cr GTF | 150mcg Cinnamo…" at bounding box center [897, 400] width 473 height 79
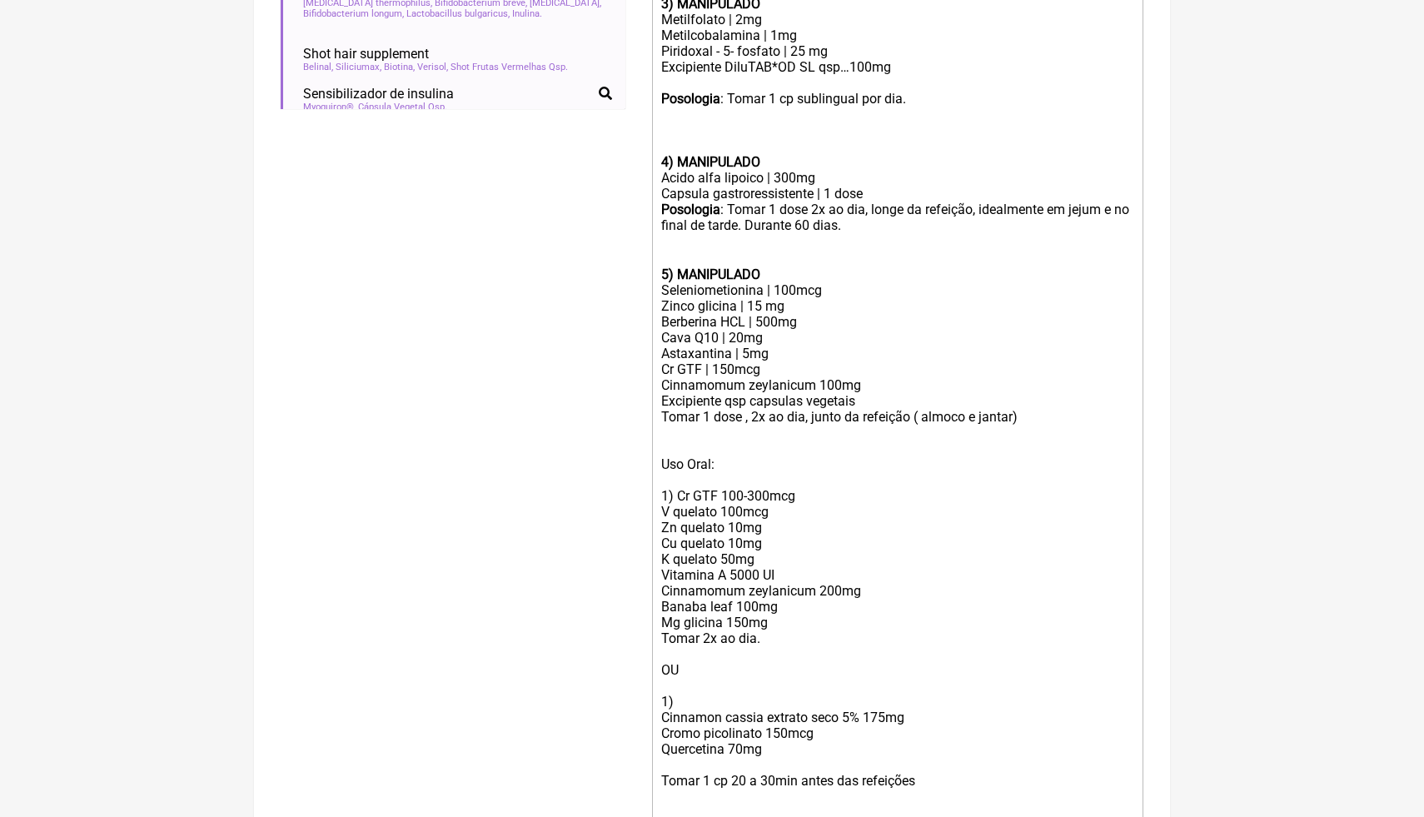
scroll to position [942, 0]
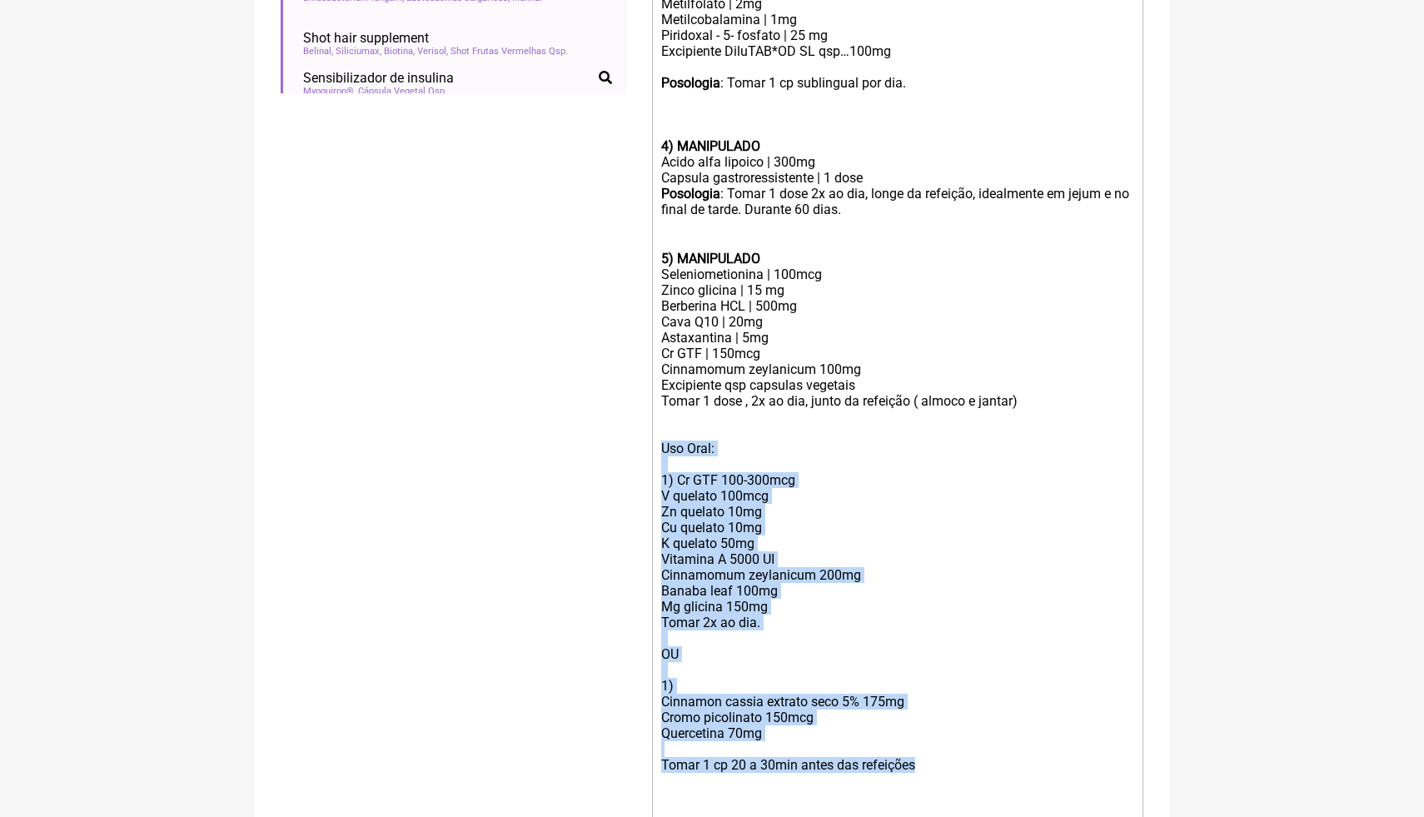
drag, startPoint x: 931, startPoint y: 765, endPoint x: 662, endPoint y: 455, distance: 410.3
click at [663, 451] on div "Uso Oral: 1) Cr GTF 100-300mcg V quelato 100mcg Zn quelato 10mg Cu quelato 10mg…" at bounding box center [897, 631] width 473 height 380
paste trix-editor "<div><br><br><strong>1) MANIPULADO</strong></div><div>Ômega 3 | 1000mg</div><di…"
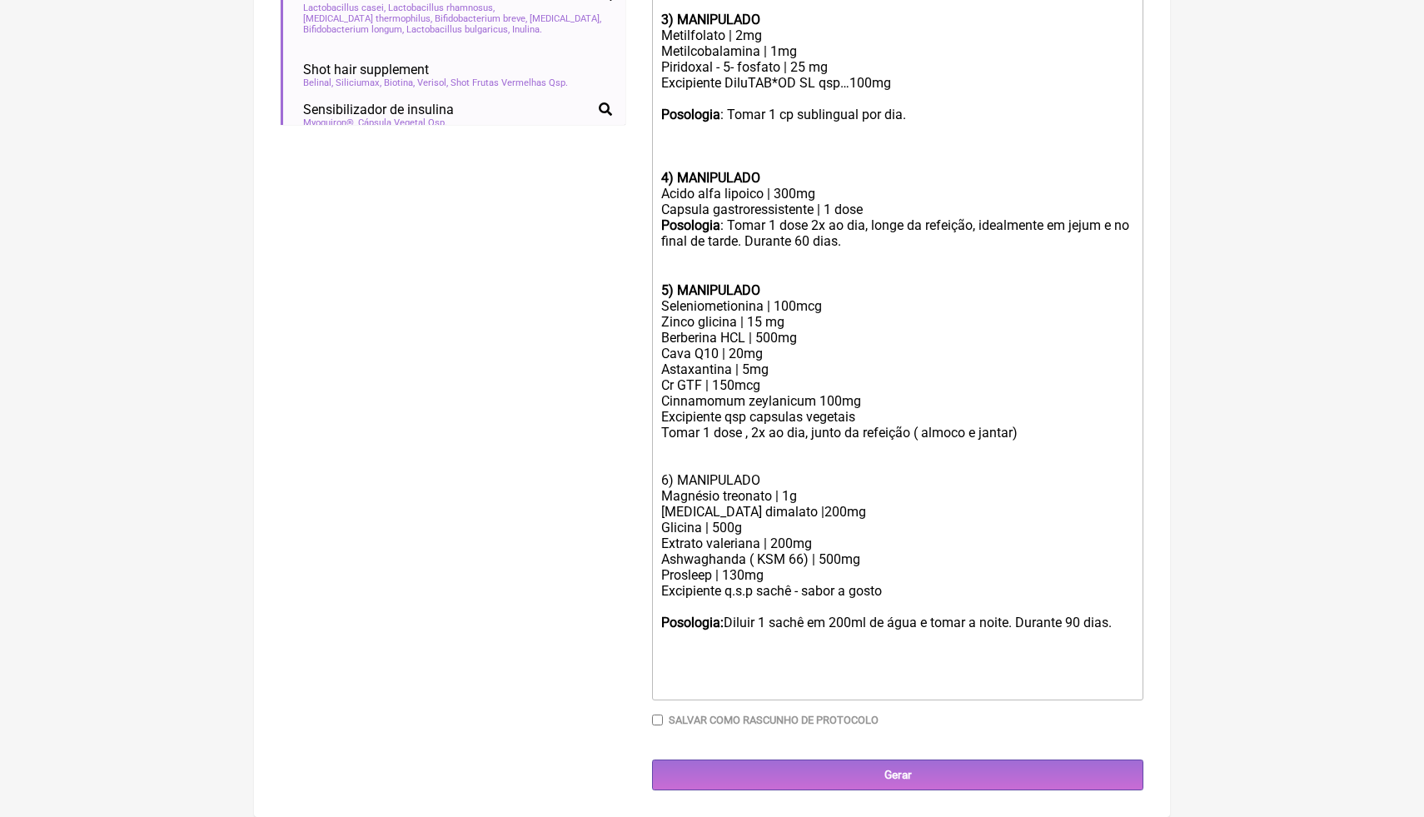
scroll to position [906, 0]
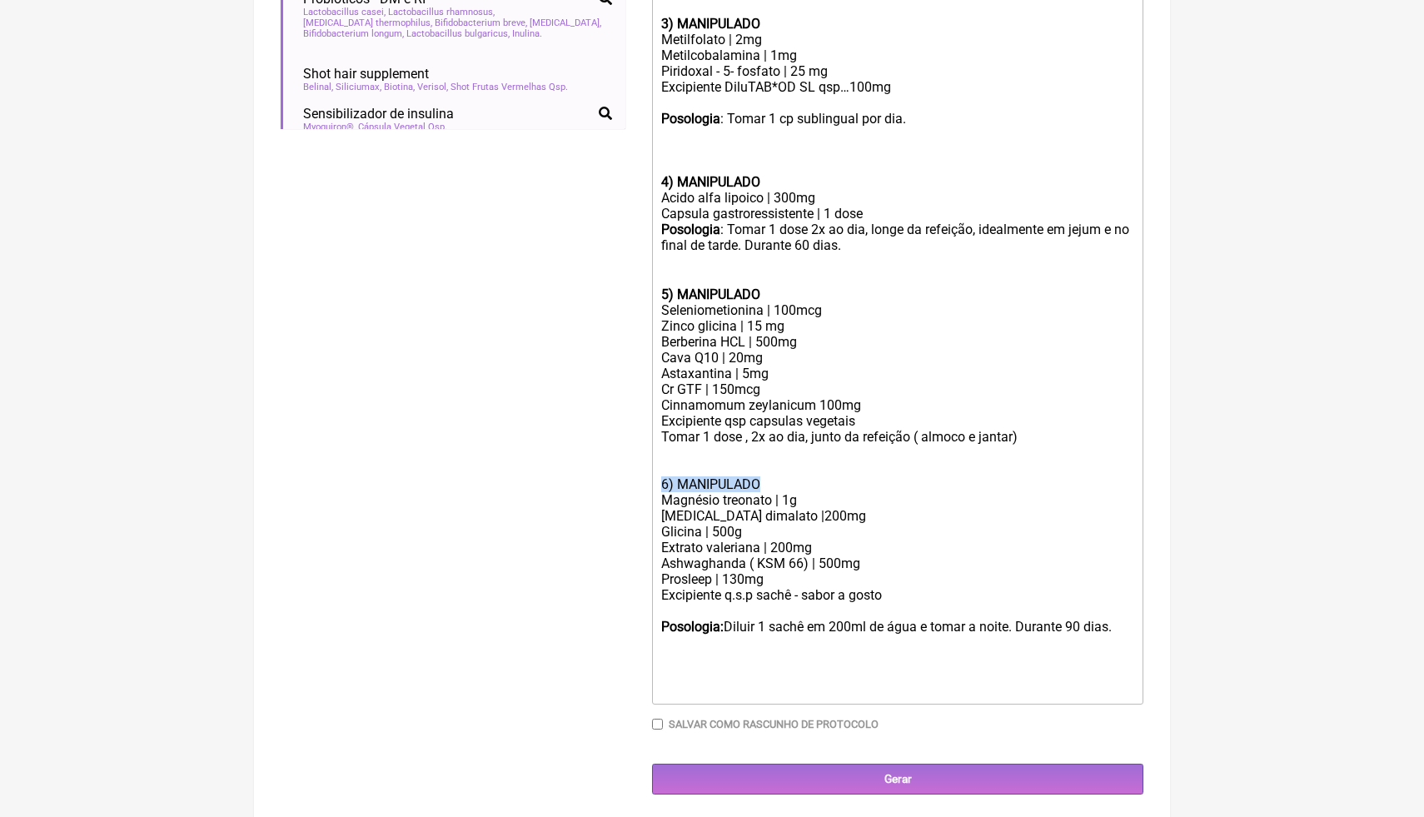
drag, startPoint x: 775, startPoint y: 479, endPoint x: 658, endPoint y: 475, distance: 117.5
click at [657, 475] on trix-editor "1) MANIPULADO Ômega 3 | 1000mg Posologia : Tomar 2 cp, 1x ao dia (após café ou …" at bounding box center [897, 190] width 491 height 1029
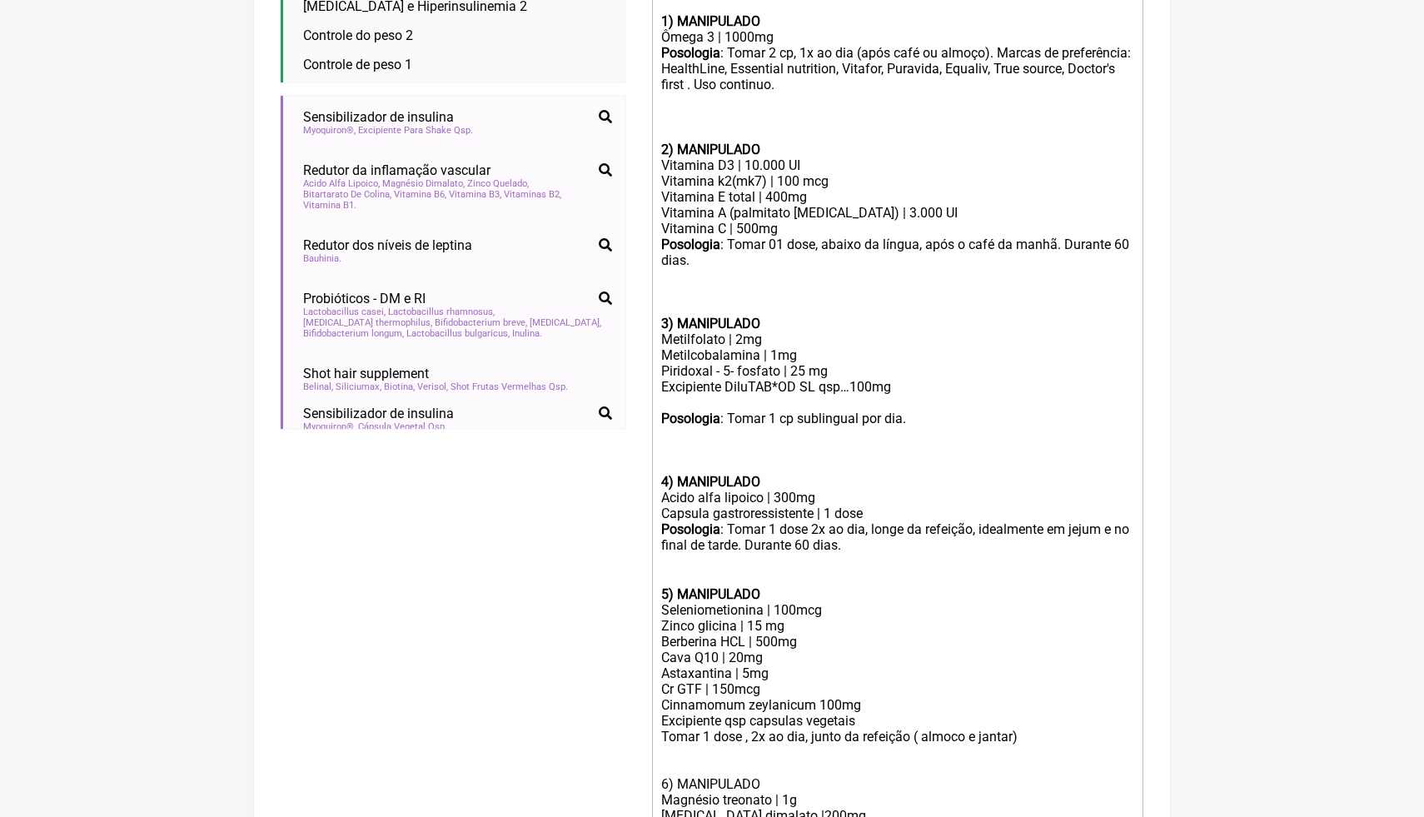
scroll to position [606, 0]
drag, startPoint x: 790, startPoint y: 776, endPoint x: 627, endPoint y: 765, distance: 162.8
click at [627, 768] on form "Buscar resistencia Protocolos Formulas Medicamentos Industrializados Suplemento…" at bounding box center [712, 344] width 863 height 1499
click at [1038, 484] on div "Posologia : Tomar 1 cp sublingual por dia. 4) MANIPULADO" at bounding box center [897, 450] width 473 height 79
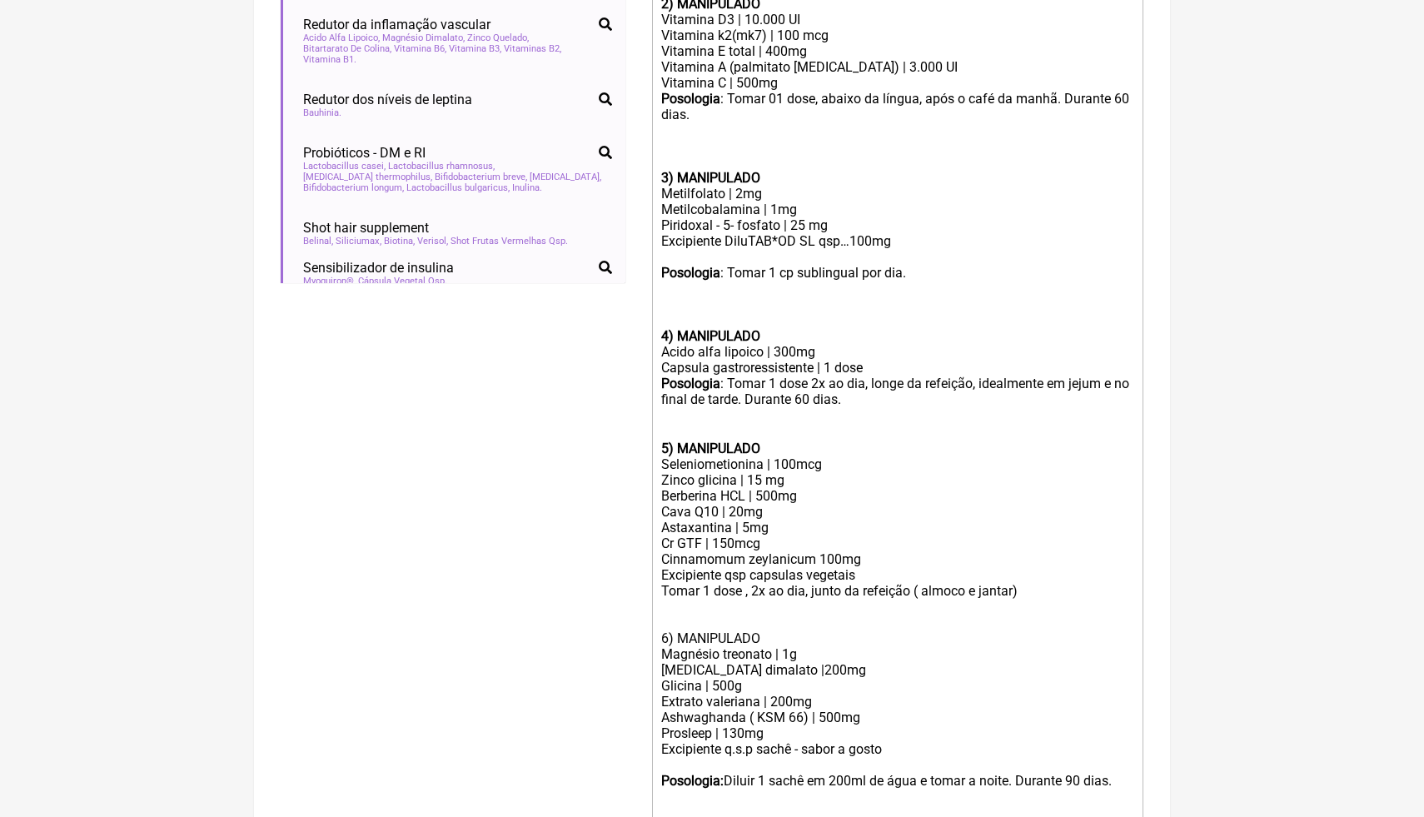
scroll to position [784, 0]
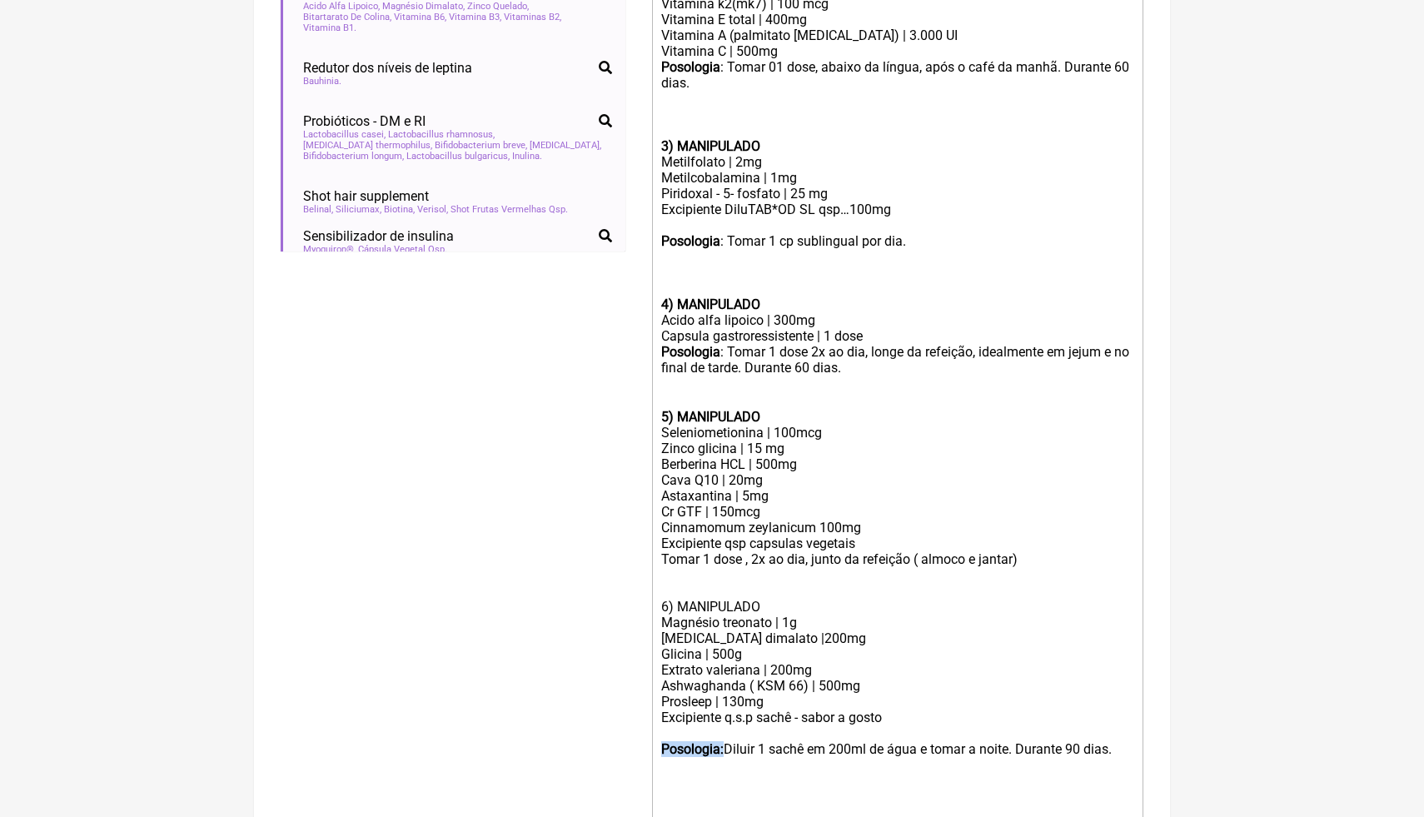
drag, startPoint x: 730, startPoint y: 748, endPoint x: 665, endPoint y: 745, distance: 65.0
click at [665, 746] on div "Posologia: Diluir 1 sachê em 200ml de água e tomar a noite. Durante 90 dias." at bounding box center [897, 741] width 473 height 32
copy strong "Posologia:"
click at [659, 557] on trix-editor "1) MANIPULADO Ômega 3 | 1000mg Posologia : Tomar 2 cp, 1x ao dia (após café ou …" at bounding box center [897, 312] width 491 height 1029
paste trix-editor "<div><br><br><strong>1) MANIPULADO</strong></div><div>Ômega 3 | 1000mg</div><di…"
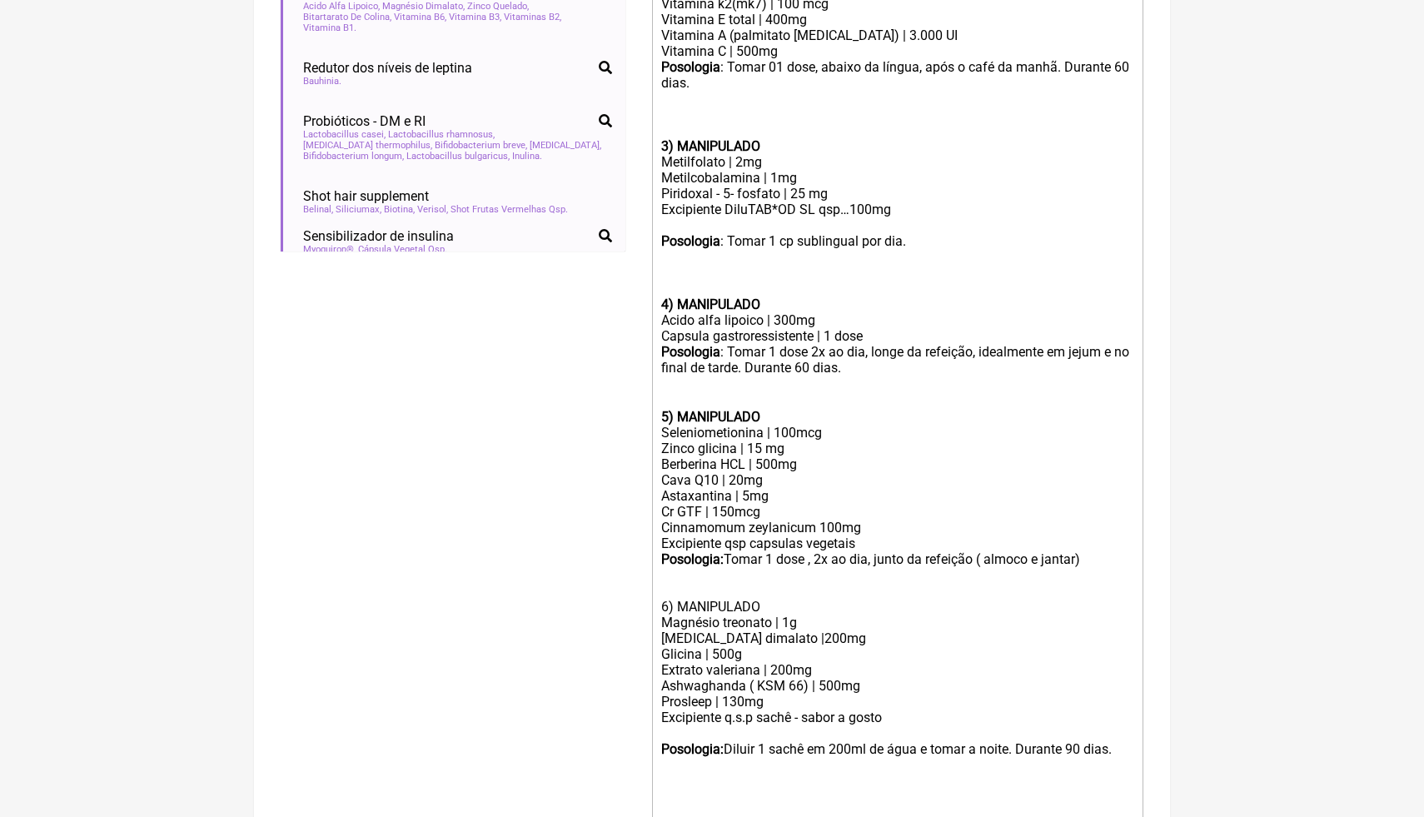
click at [659, 557] on trix-editor "1) MANIPULADO Ômega 3 | 1000mg Posologia : Tomar 2 cp, 1x ao dia (após café ou …" at bounding box center [897, 312] width 491 height 1029
click at [730, 551] on div "Posologia: Tomar 1 dose , 2x ao dia, junto da refeição ( almoco e jantar)" at bounding box center [897, 559] width 473 height 16
click at [1028, 215] on div "Excipiente DiluTAB*OD SL qsp…100mg" at bounding box center [897, 210] width 473 height 16
drag, startPoint x: 775, startPoint y: 701, endPoint x: 641, endPoint y: 698, distance: 134.1
click at [641, 700] on form "Buscar resistencia Protocolos Formulas Medicamentos Industrializados Suplemento…" at bounding box center [712, 167] width 863 height 1499
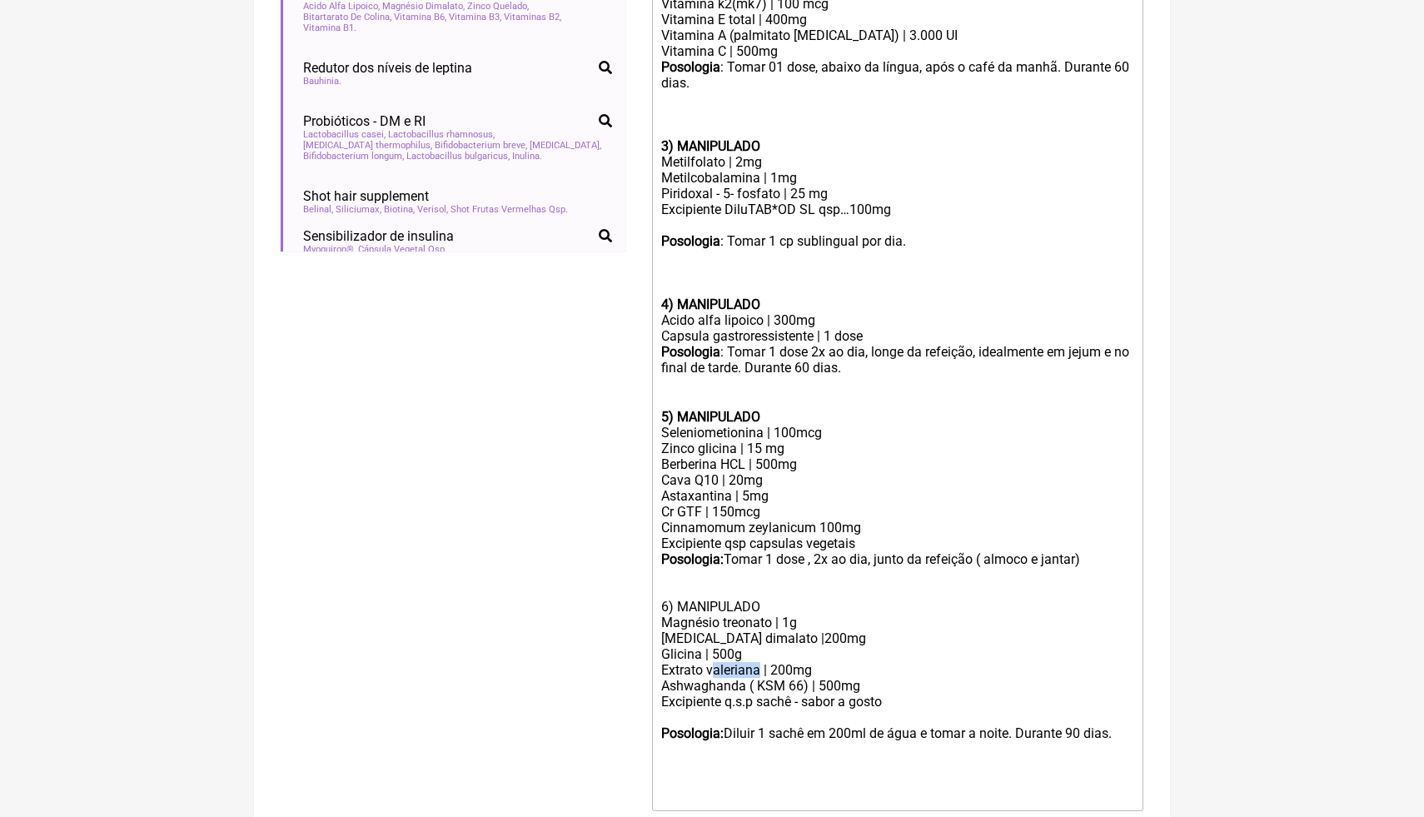
drag, startPoint x: 762, startPoint y: 669, endPoint x: 713, endPoint y: 667, distance: 49.2
click at [712, 668] on div "Extrato valeriana | 200mg" at bounding box center [897, 670] width 473 height 16
click at [834, 631] on div "Magnesio dimalato |200mg" at bounding box center [897, 639] width 473 height 16
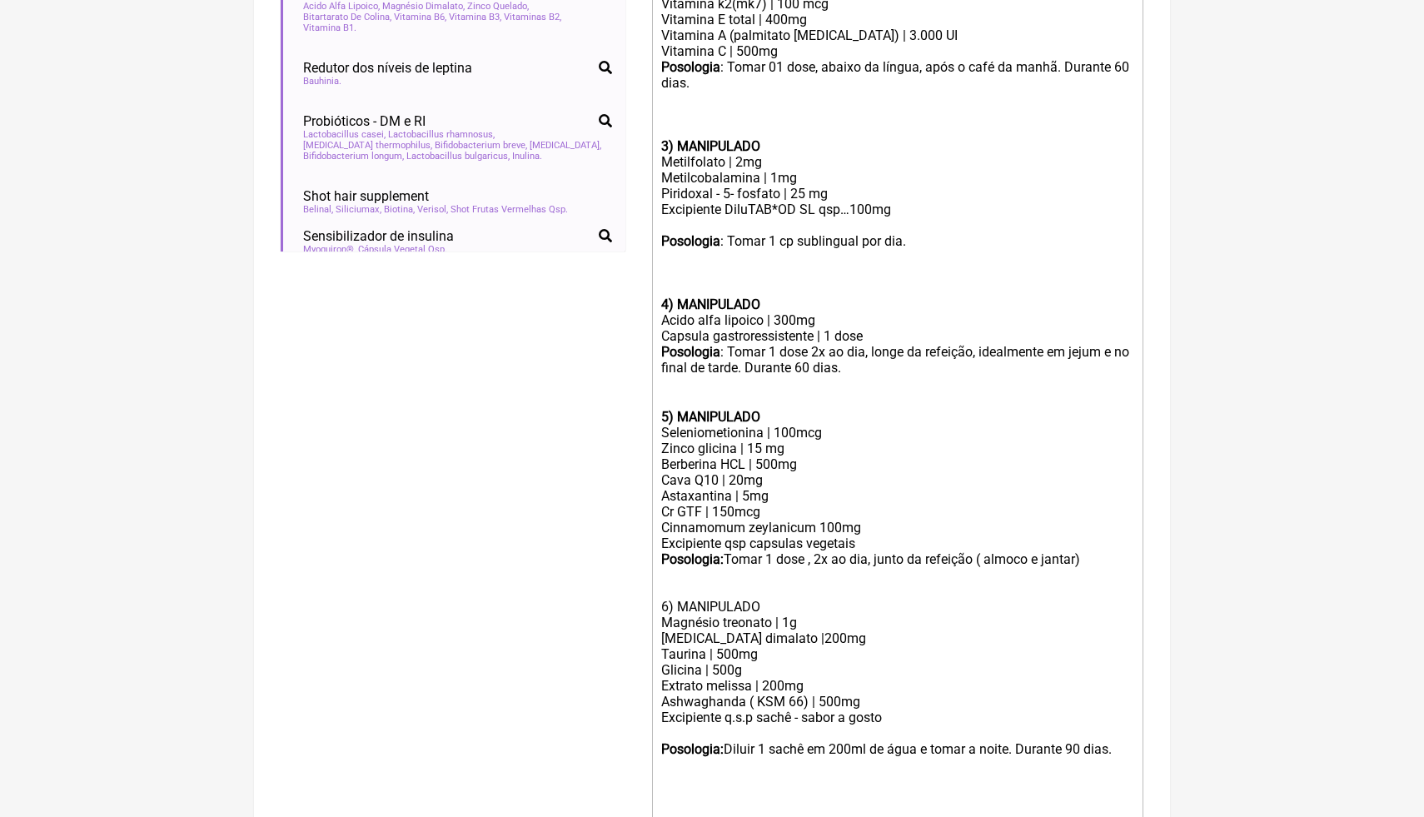
click at [790, 622] on div "Magnésio treonato | 1g" at bounding box center [897, 623] width 473 height 16
click at [827, 625] on div "Magnésio treonato | 500g" at bounding box center [897, 623] width 473 height 16
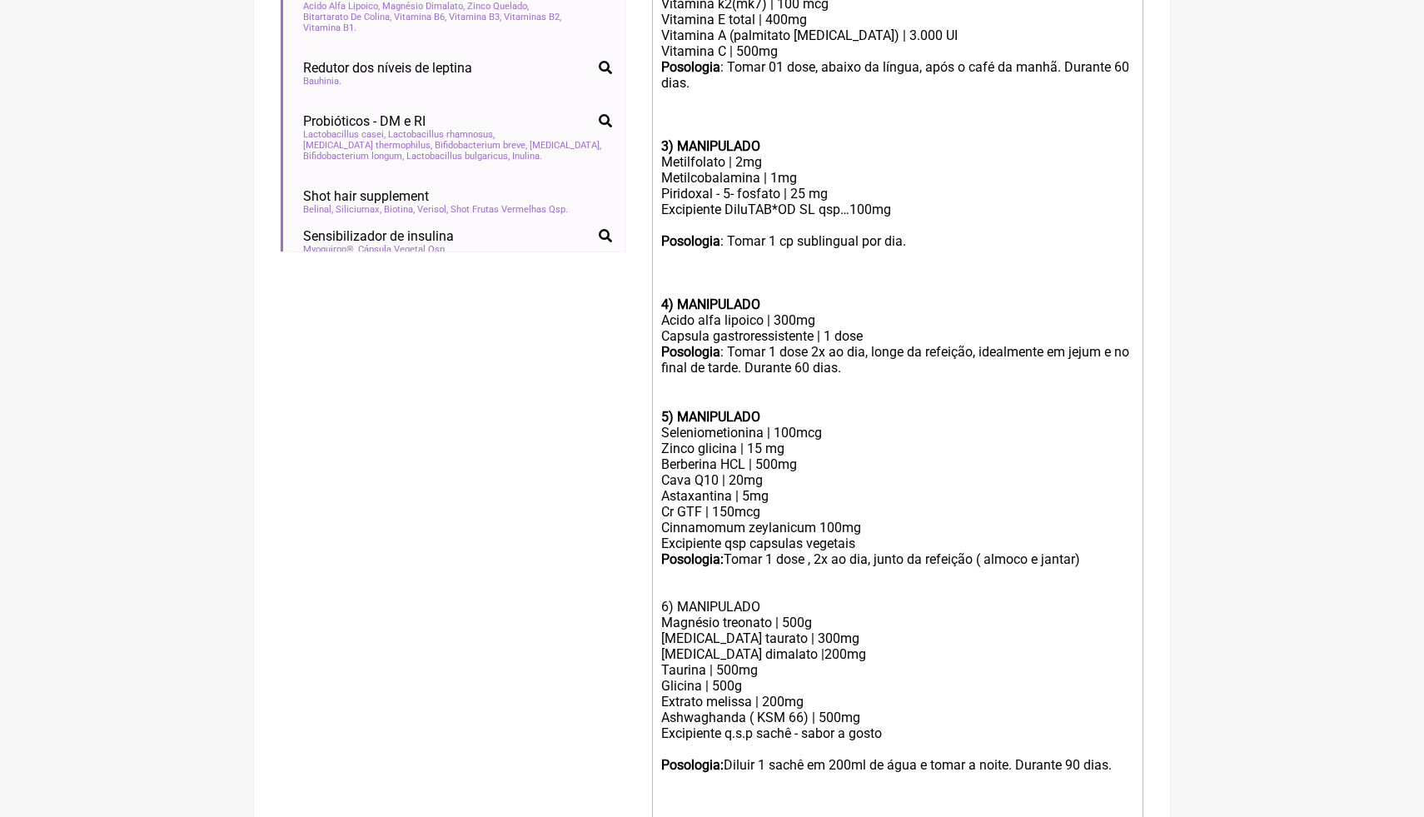
click at [408, 470] on div "Buscar resistencia Protocolos Formulas Medicamentos Industrializados Suplemento…" at bounding box center [453, 175] width 345 height 1515
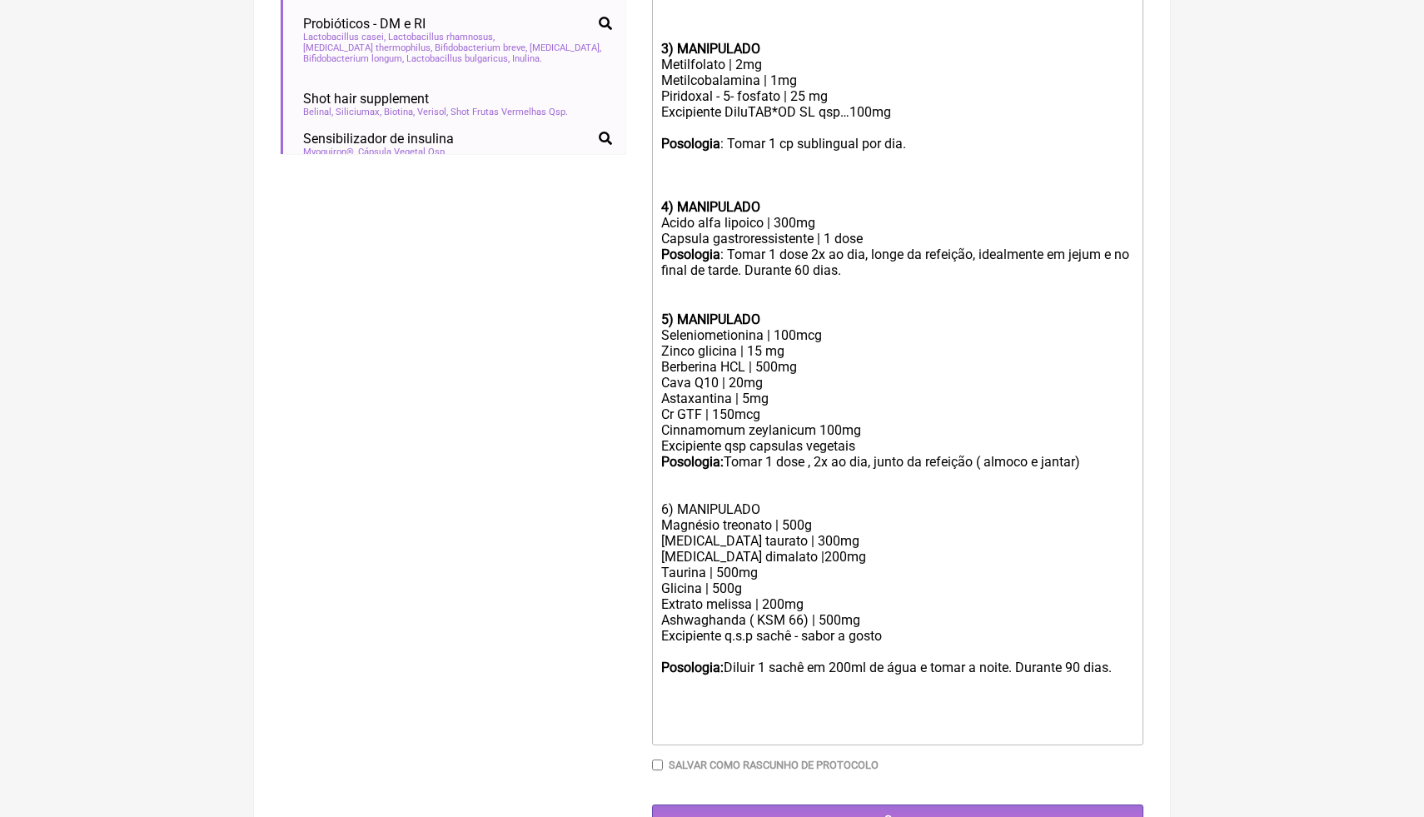
scroll to position [884, 0]
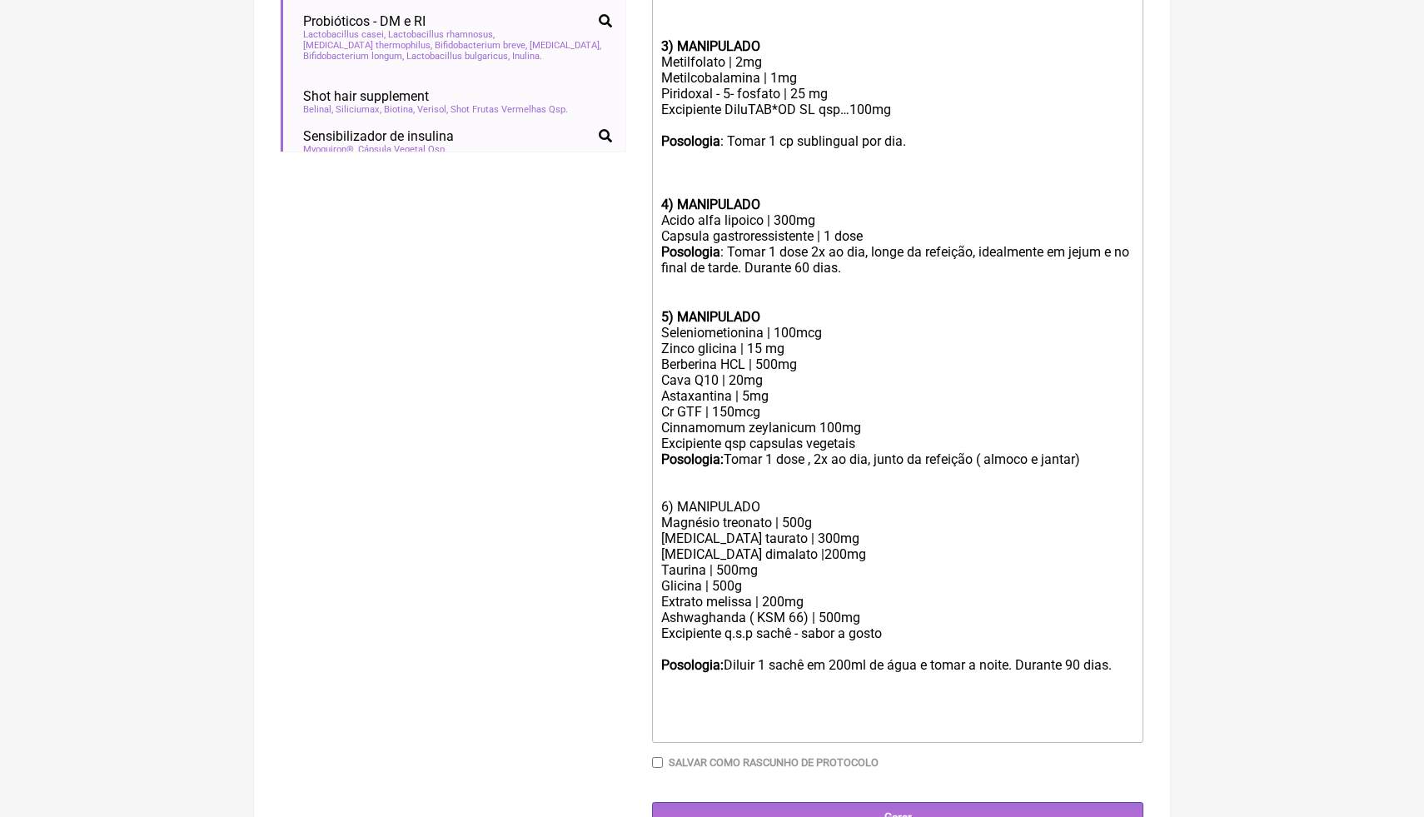
click at [887, 618] on div "Ashwaghanda ( KSM 66) | 500mg" at bounding box center [897, 618] width 473 height 16
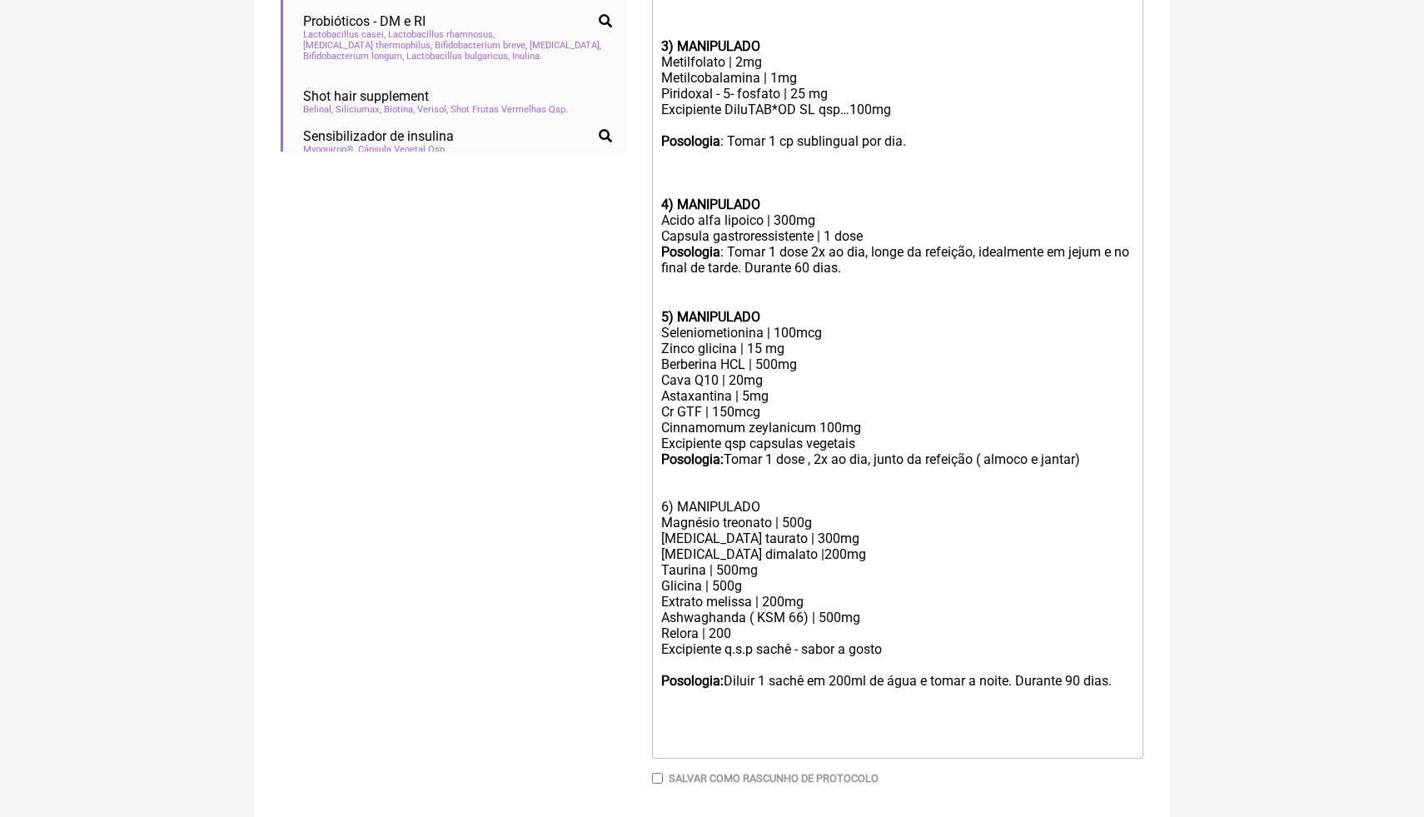
type trix-editor "<div><br><br><strong>1) MANIPULADO</strong></div><div>Ômega 3 | 1000mg</div><di…"
click at [911, 571] on div "Magnesio dimalato |200mg Taurina | 500mg" at bounding box center [897, 562] width 473 height 32
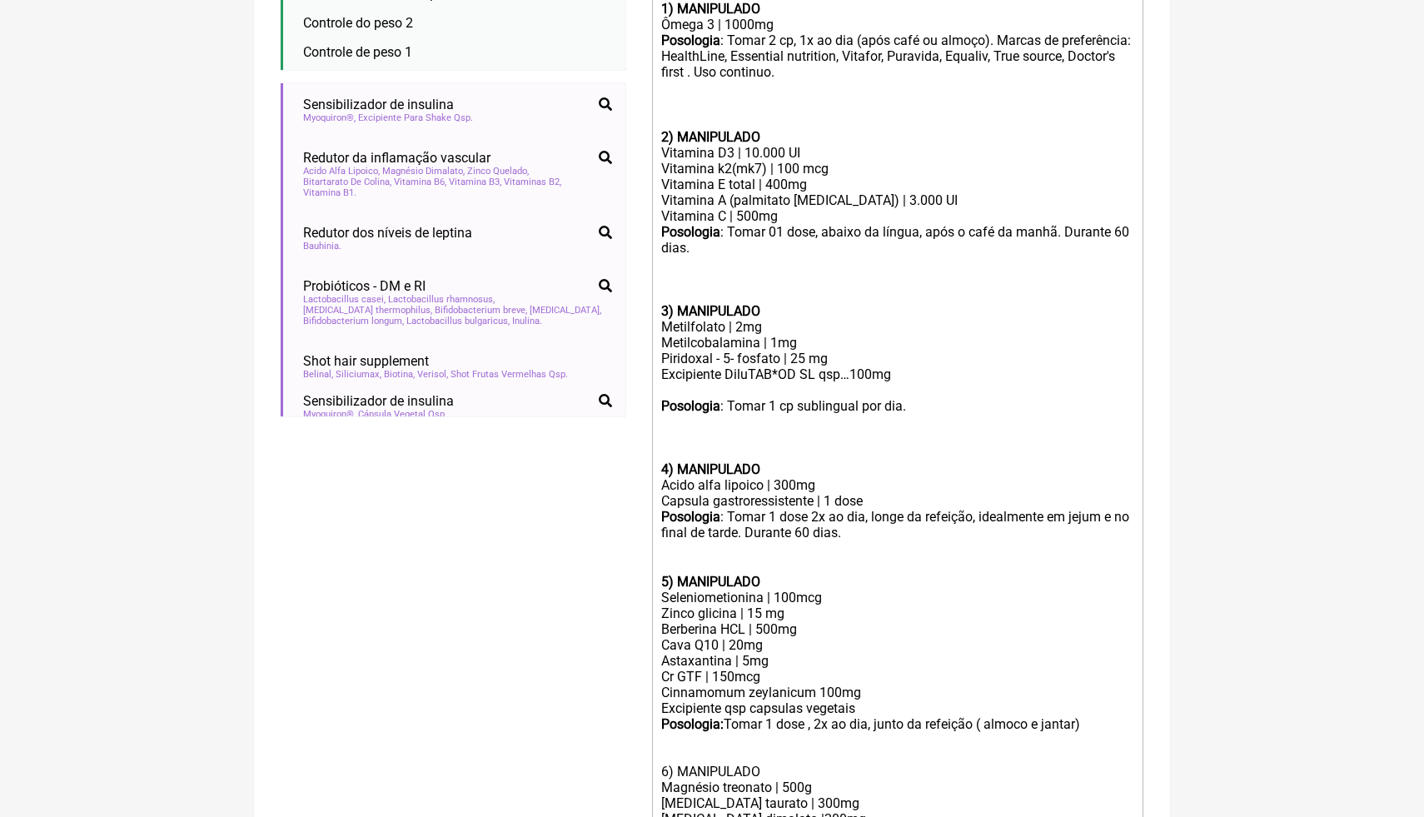
scroll to position [587, 0]
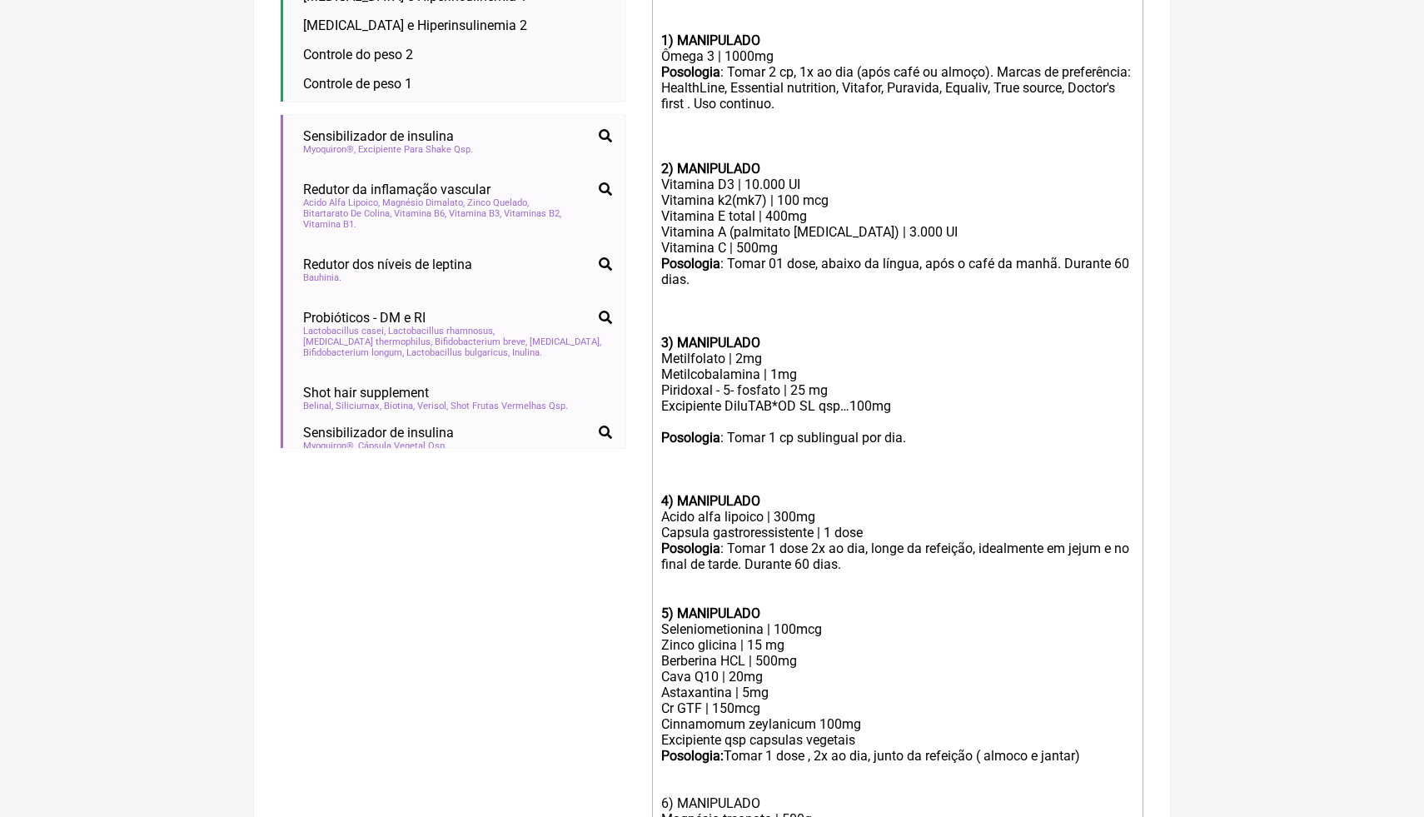
click at [777, 462] on div "Posologia : Tomar 1 cp sublingual por dia. 4) MANIPULADO" at bounding box center [897, 469] width 473 height 79
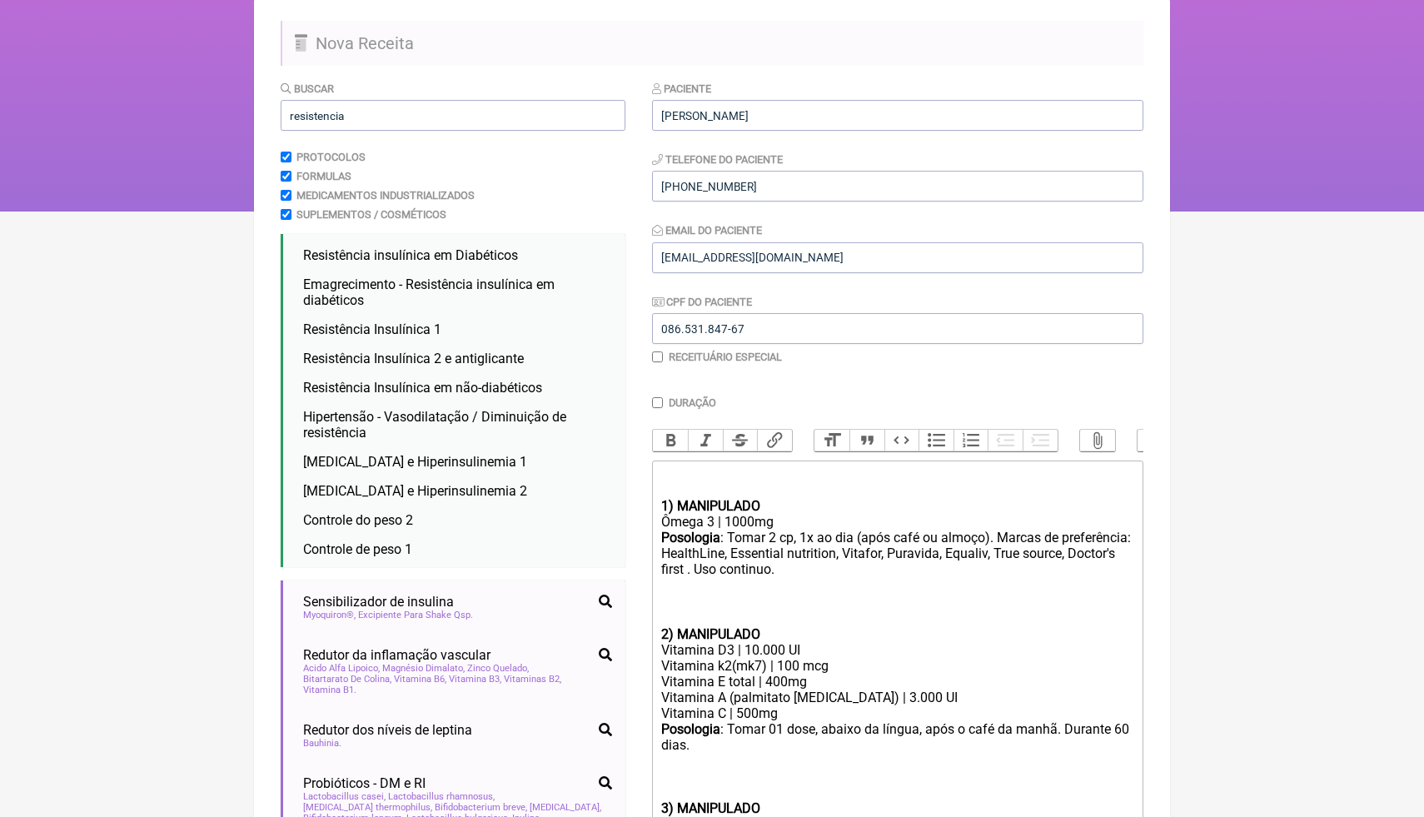
scroll to position [121, 0]
click at [363, 117] on input "resistencia" at bounding box center [453, 116] width 345 height 31
drag, startPoint x: 363, startPoint y: 117, endPoint x: 287, endPoint y: 111, distance: 76.9
click at [287, 114] on input "resistencia" at bounding box center [453, 116] width 345 height 31
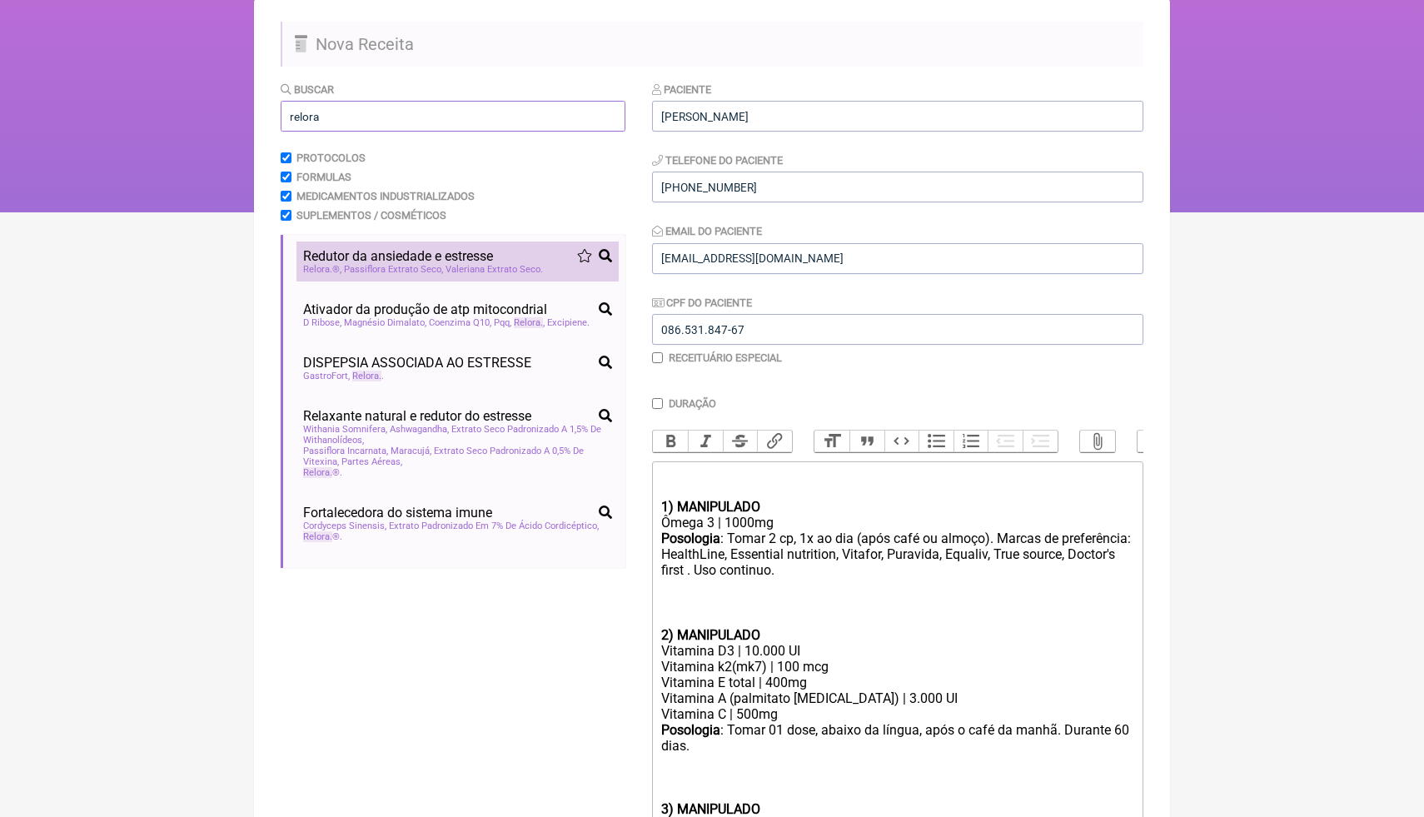
type input "relora"
click at [396, 260] on span "Redutor da ansiedade e estresse" at bounding box center [398, 256] width 190 height 16
click at [1179, 212] on html "FormulApp (Clínica Balance - Dra. Bruna Scalco) Sair Pacientes Receitas Protoco…" at bounding box center [712, 45] width 1424 height 333
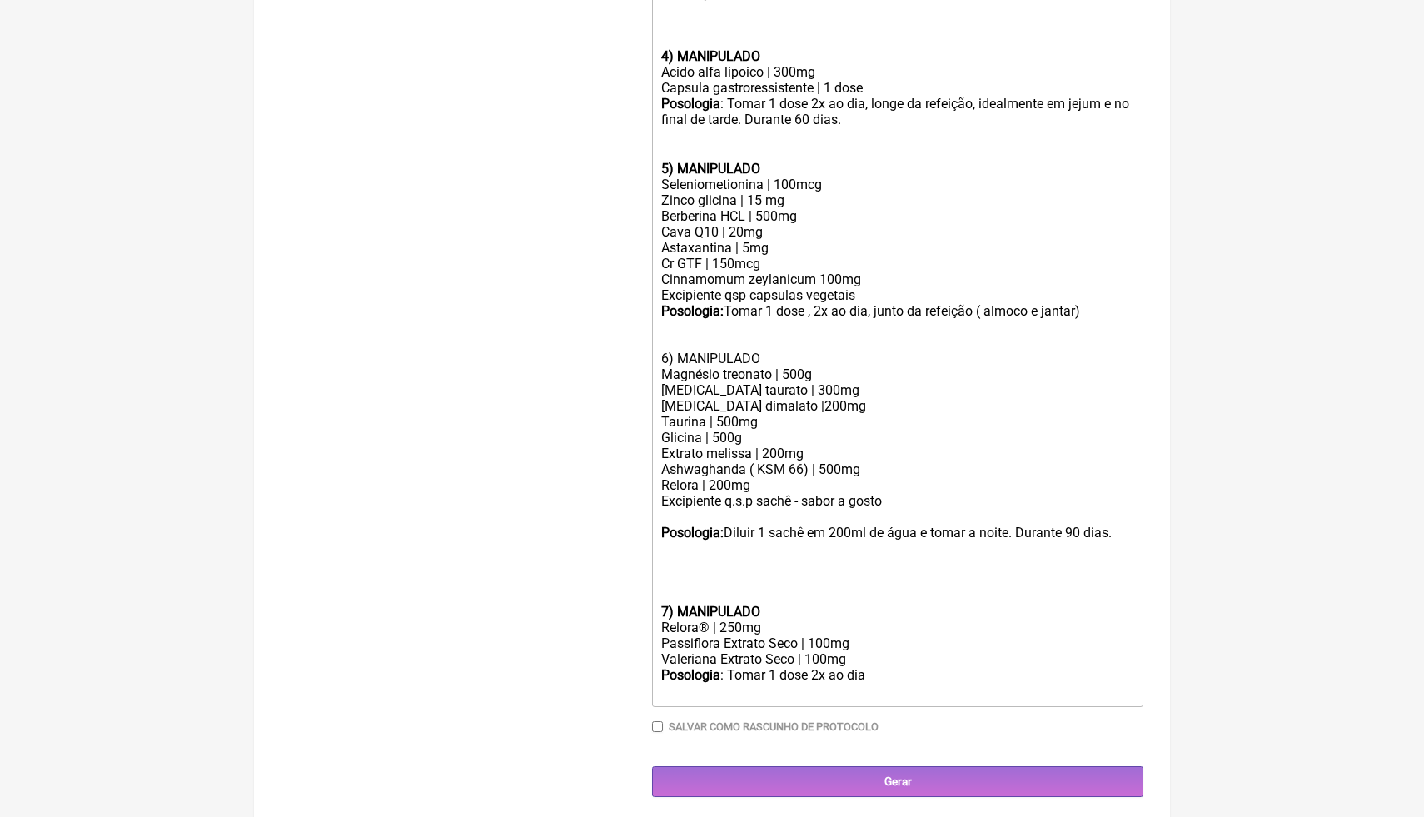
scroll to position [1033, 0]
click at [798, 656] on div "Valeriana Extrato Seco | 100mg" at bounding box center [897, 659] width 473 height 16
drag, startPoint x: 869, startPoint y: 657, endPoint x: 647, endPoint y: 633, distance: 222.9
copy trix-editor "Passiflora Extrato Seco | 100mg Valeriana Extrato Seco | 100mg"
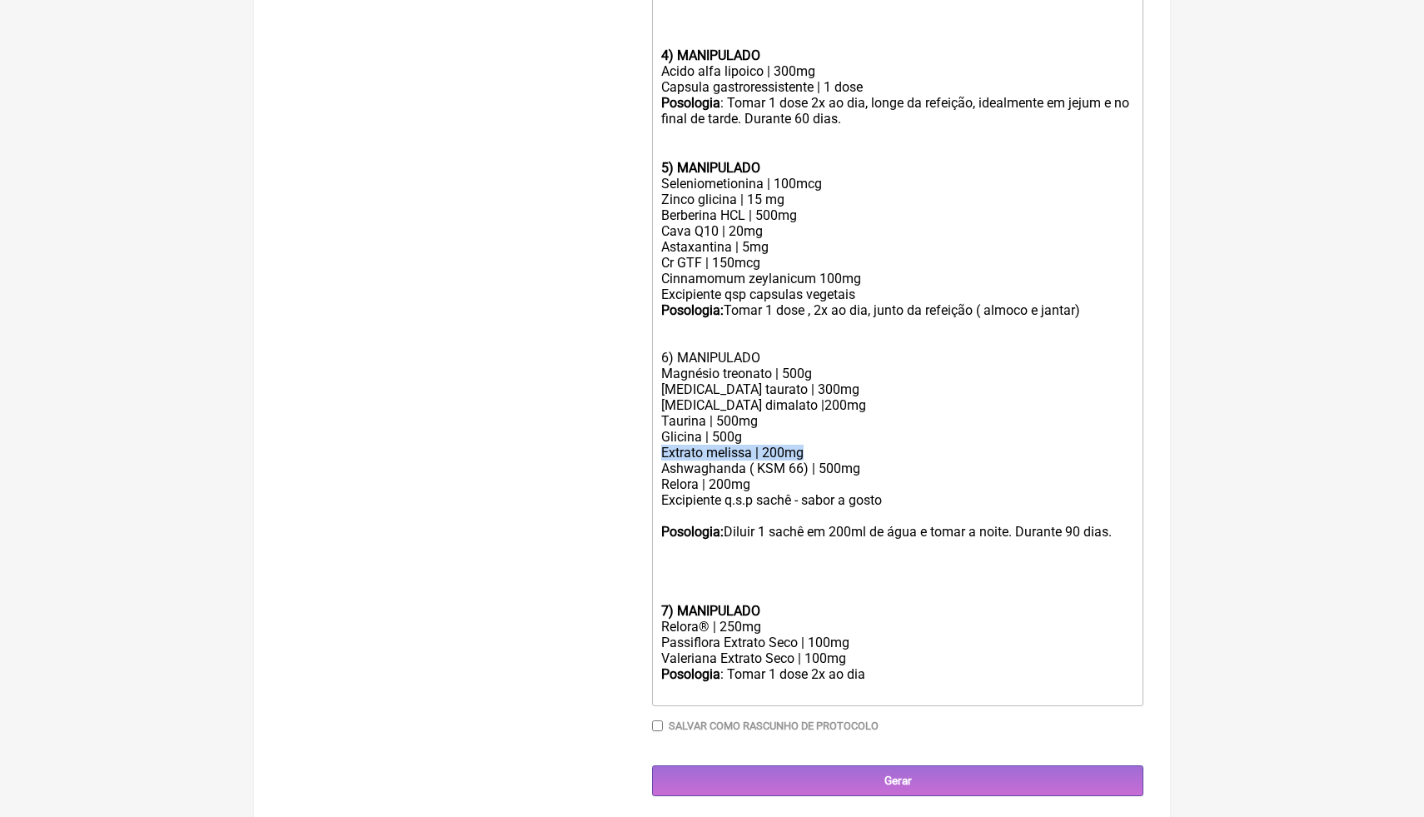
drag, startPoint x: 814, startPoint y: 448, endPoint x: 644, endPoint y: 448, distance: 169.9
paste trix-editor "Passiflora Extrato Seco | 100mg</div><div>Valeriana Extrato Seco | 1"
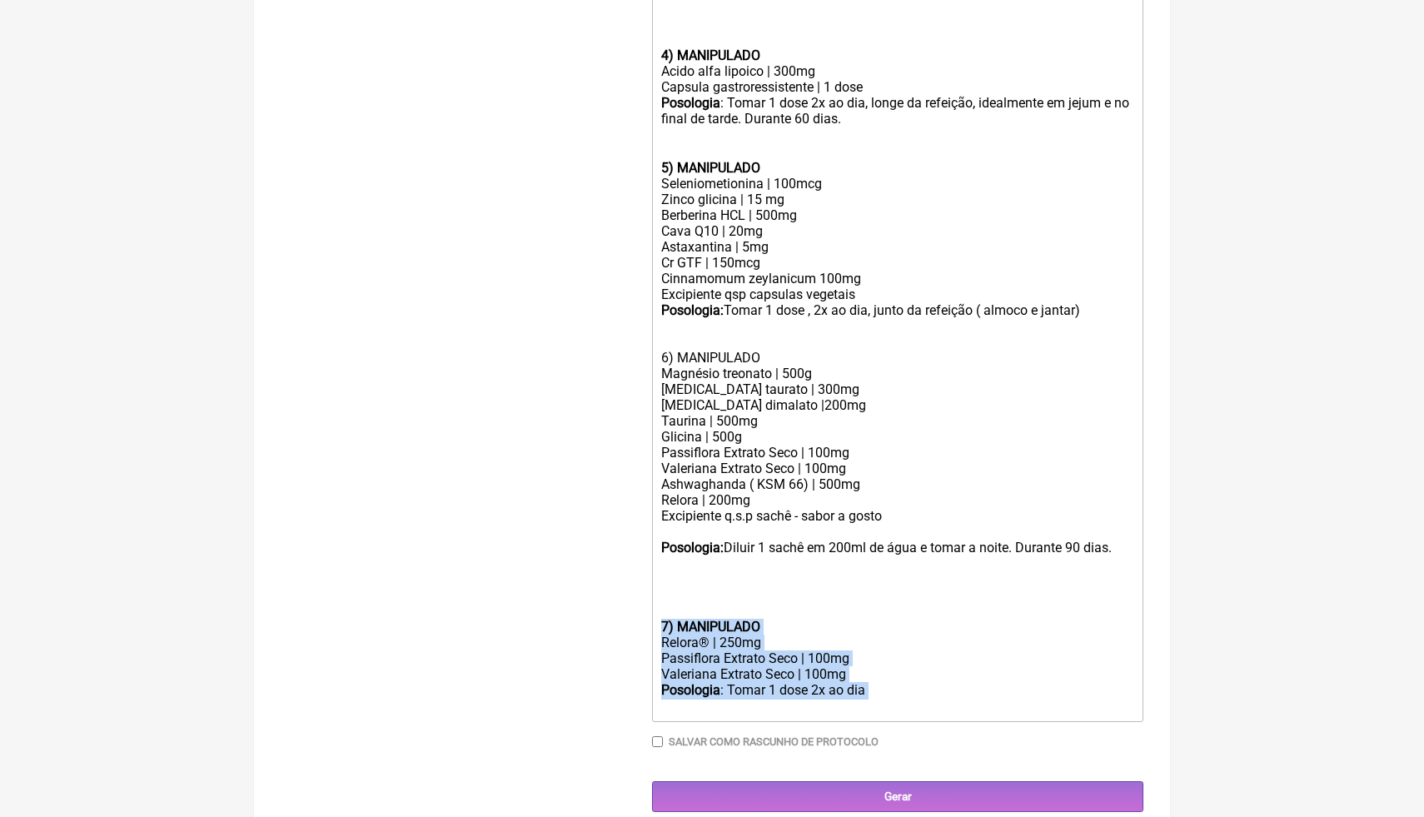
drag, startPoint x: 885, startPoint y: 686, endPoint x: 650, endPoint y: 618, distance: 244.6
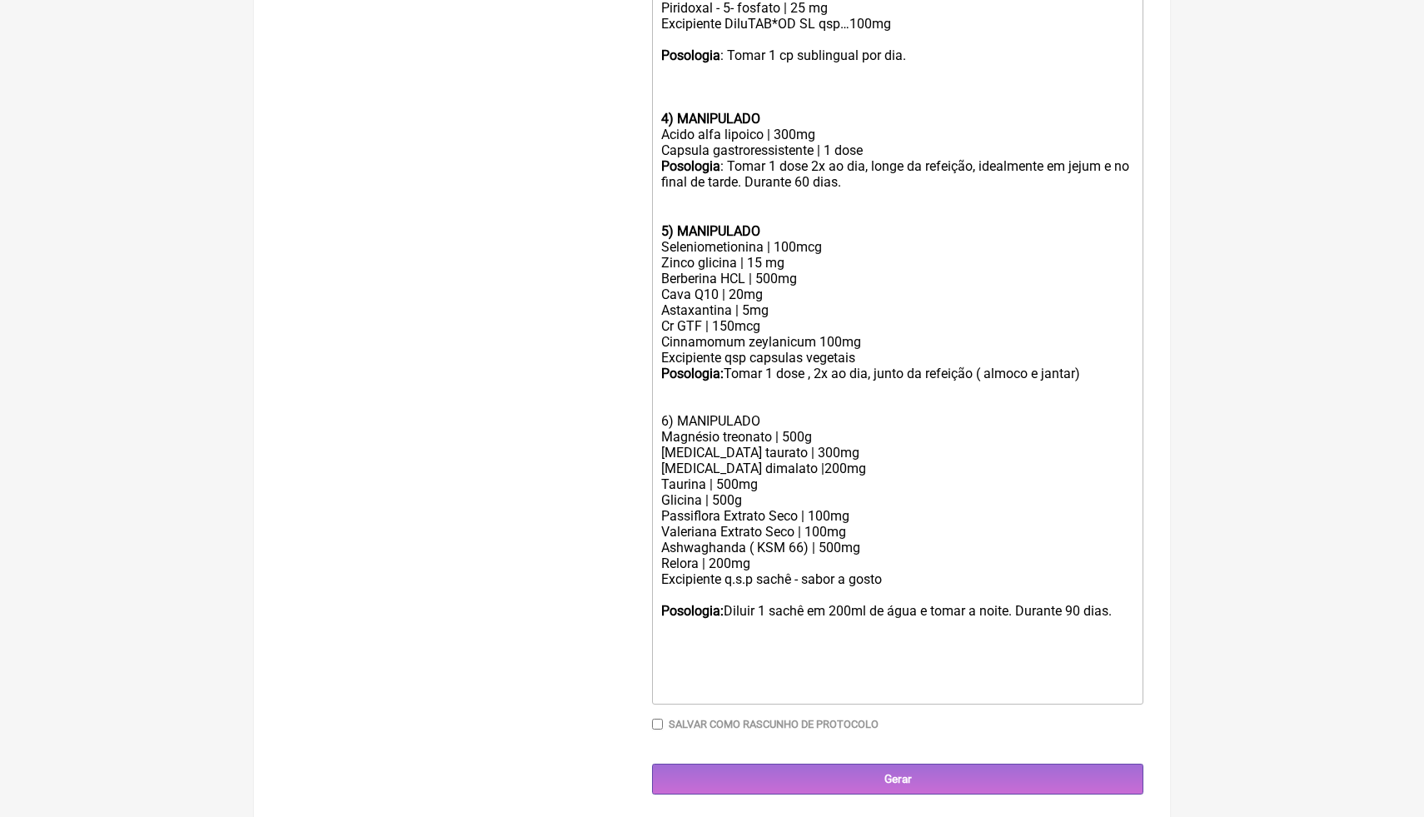
scroll to position [954, 0]
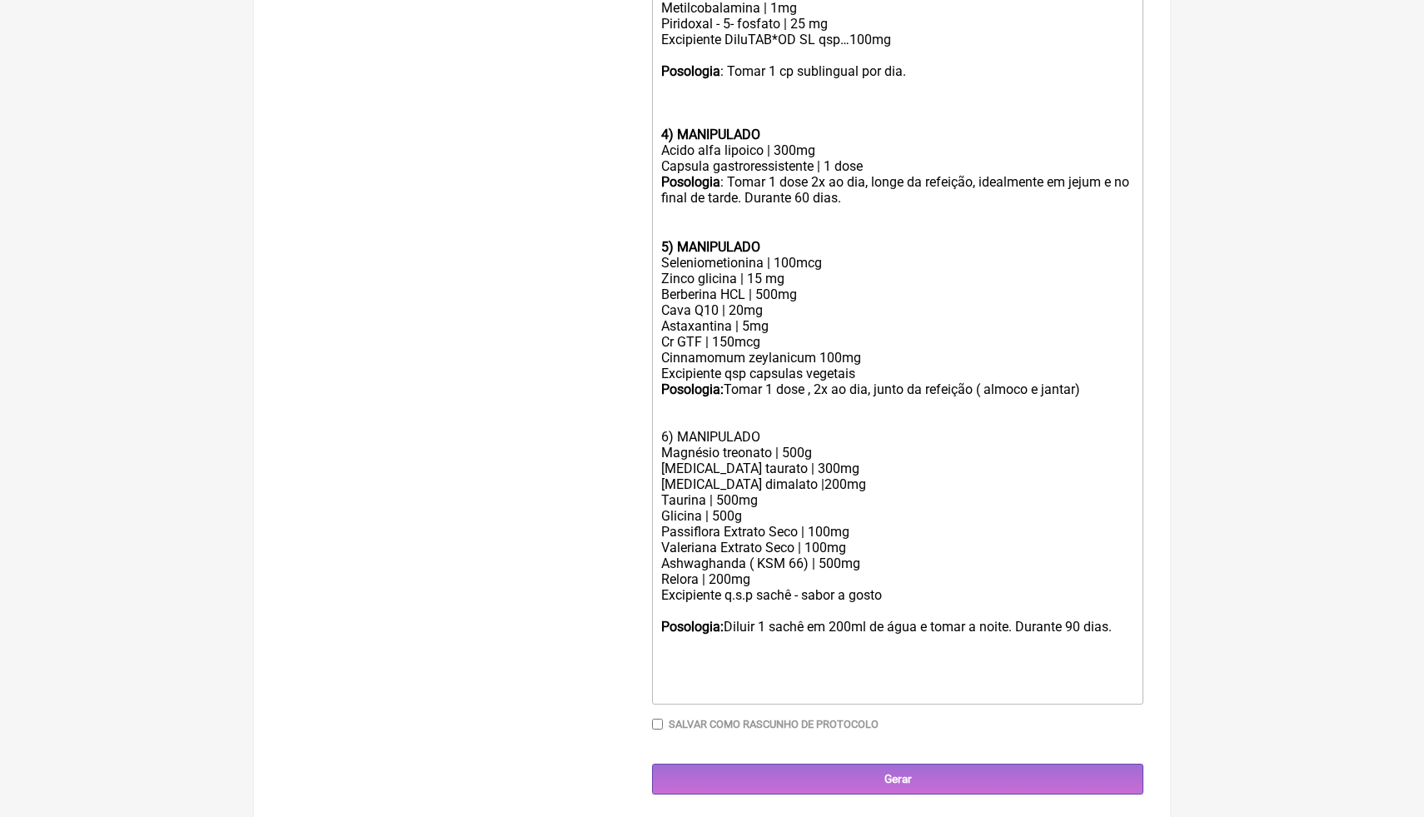
click at [760, 517] on div "Glicina | 500g" at bounding box center [897, 516] width 473 height 16
drag, startPoint x: 721, startPoint y: 531, endPoint x: 639, endPoint y: 527, distance: 82.6
click at [639, 528] on form "Buscar relora Protocolos Formulas Medicamentos Industrializados Suplementos / C…" at bounding box center [712, 21] width 863 height 1547
drag, startPoint x: 716, startPoint y: 546, endPoint x: 643, endPoint y: 541, distance: 73.5
click at [643, 544] on form "Buscar relora Protocolos Formulas Medicamentos Industrializados Suplementos / C…" at bounding box center [712, 21] width 863 height 1547
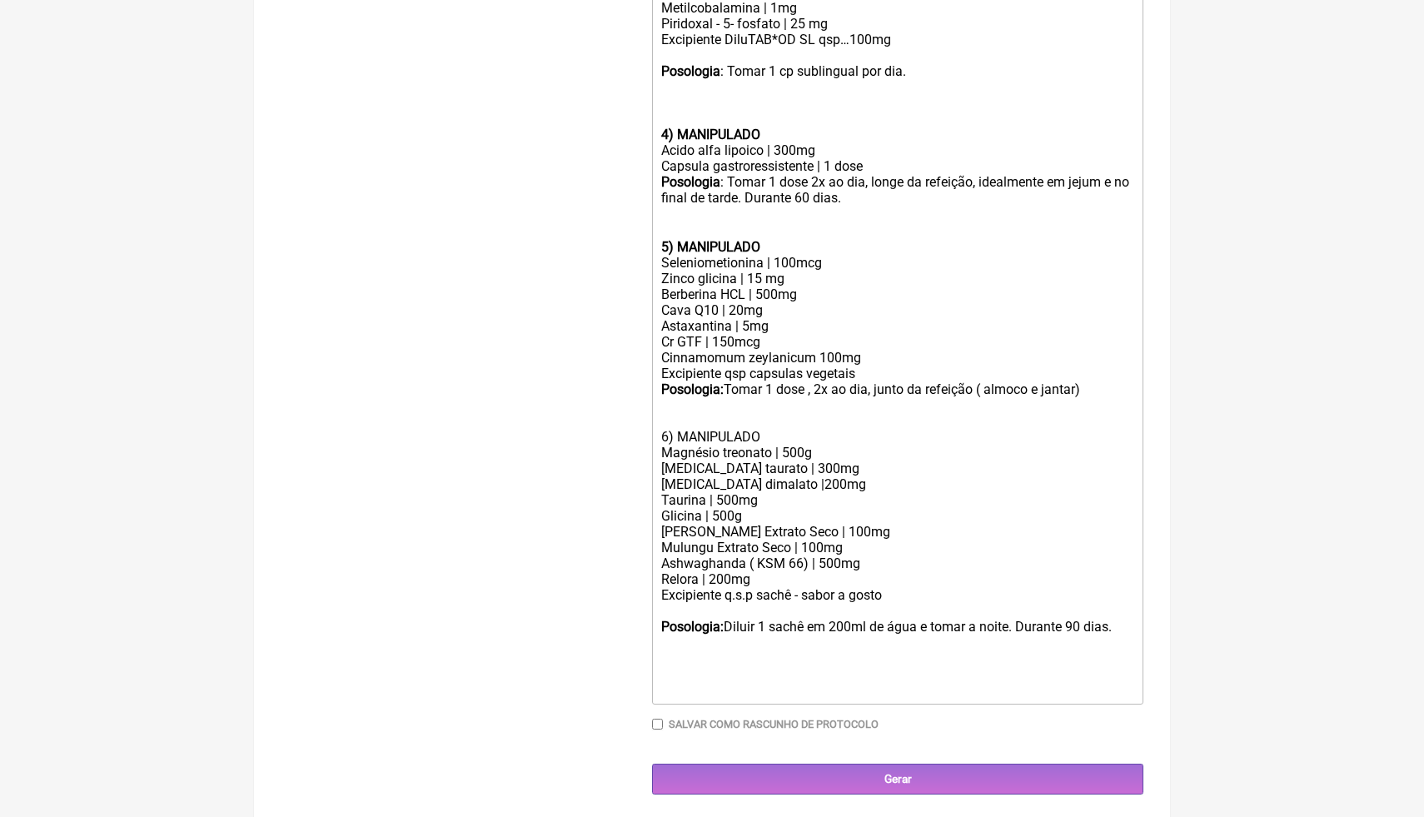
click at [754, 511] on div "Glicina | 500g" at bounding box center [897, 516] width 473 height 16
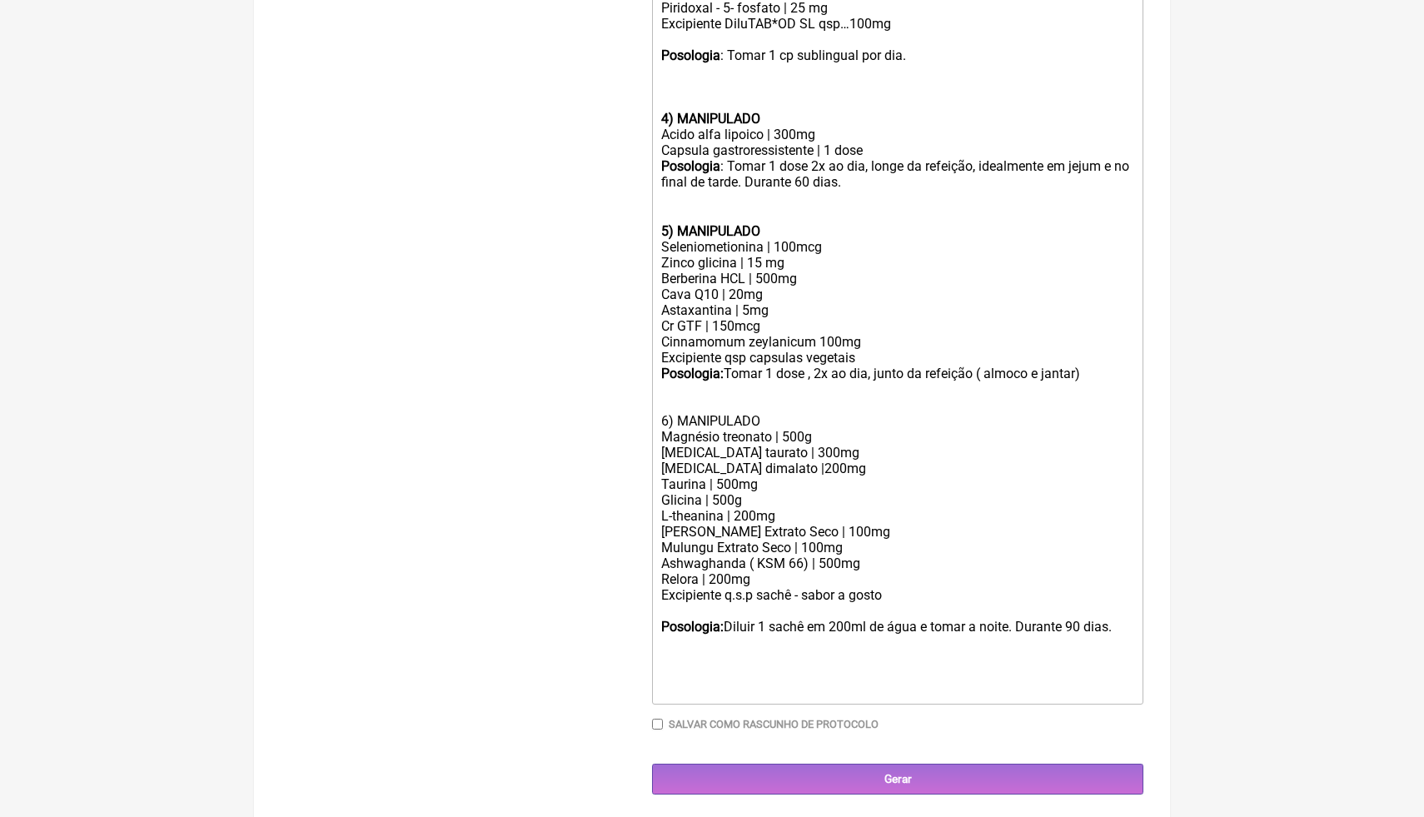
click at [718, 581] on div "Ashwaghanda ( KSM 66) | 500mg Relora | 200mg" at bounding box center [897, 572] width 473 height 32
click at [892, 508] on div "Glicina | 500g L-theanina | 200mg" at bounding box center [897, 508] width 473 height 32
drag, startPoint x: 775, startPoint y: 418, endPoint x: 647, endPoint y: 393, distance: 129.9
click at [647, 393] on form "Buscar relora Protocolos Formulas Medicamentos Industrializados Suplementos / C…" at bounding box center [712, 13] width 863 height 1563
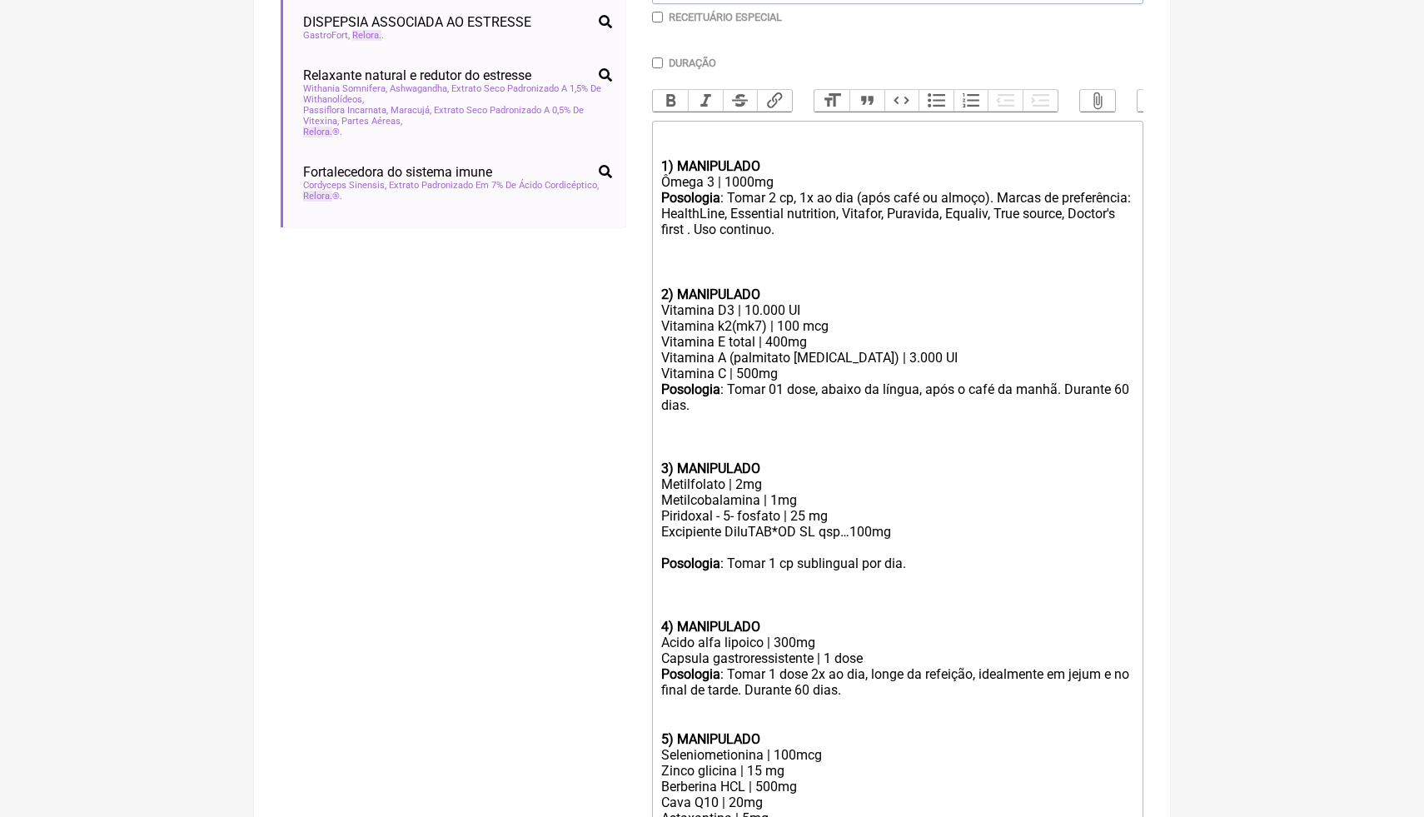
scroll to position [436, 0]
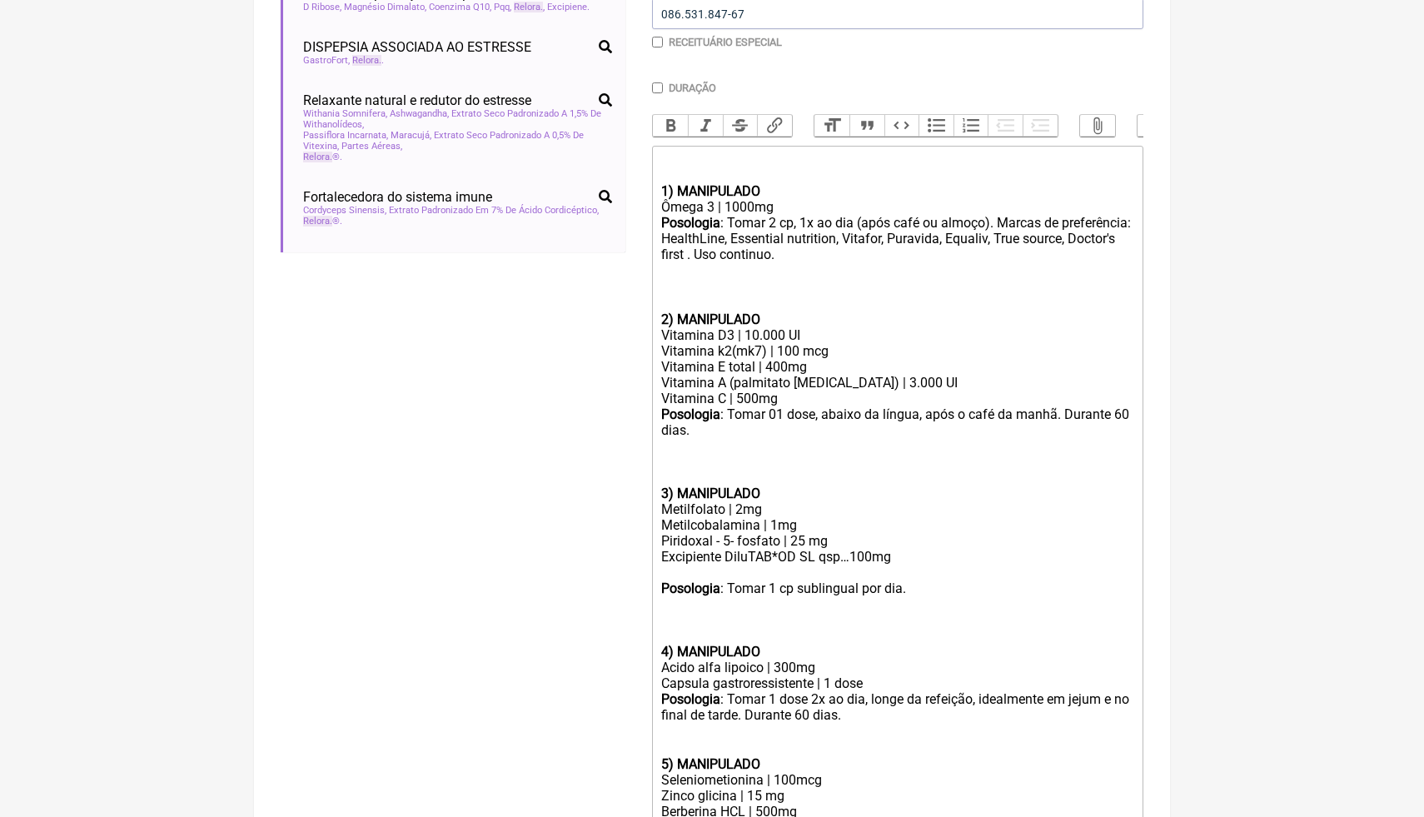
click at [756, 751] on div at bounding box center [897, 748] width 473 height 16
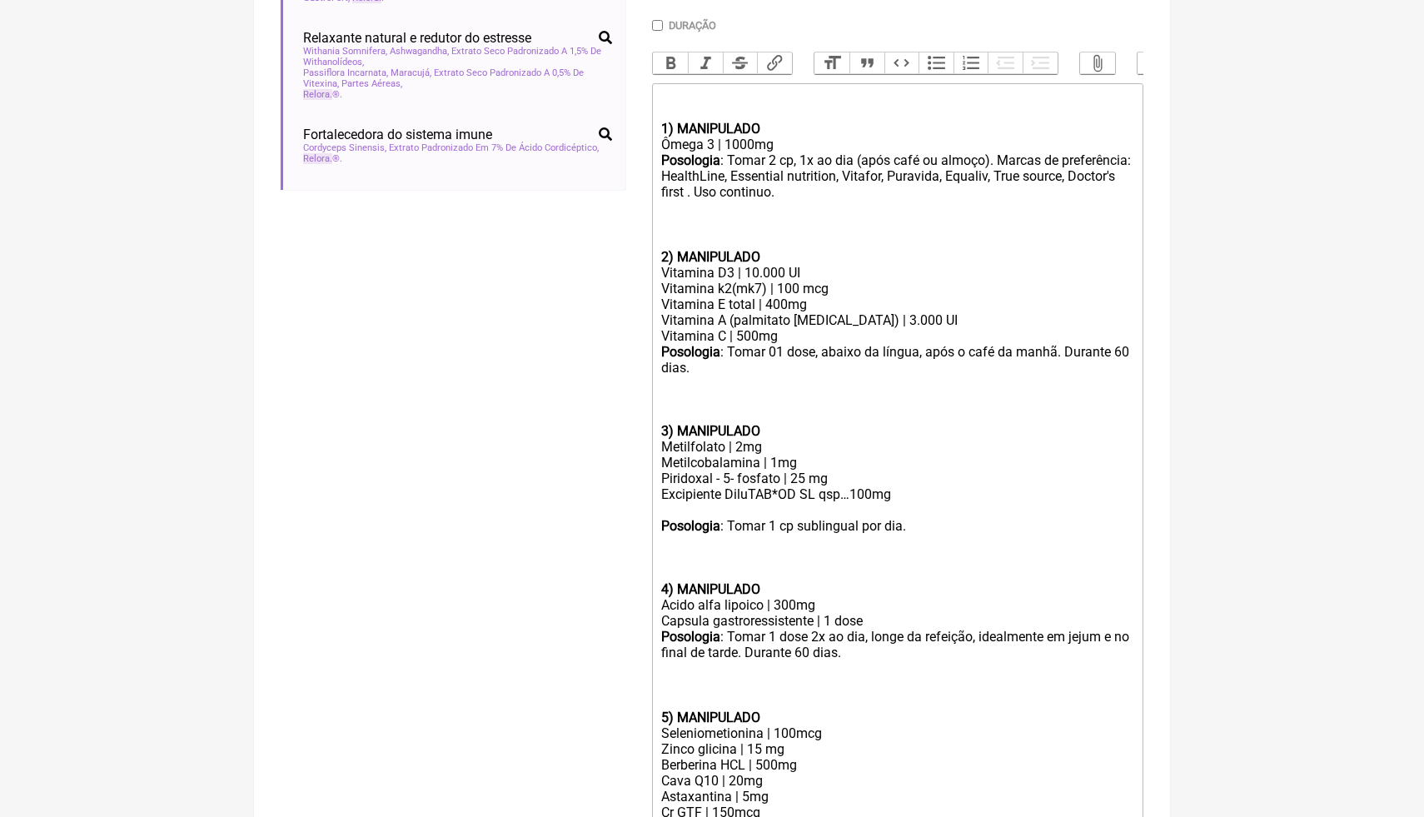
scroll to position [515, 0]
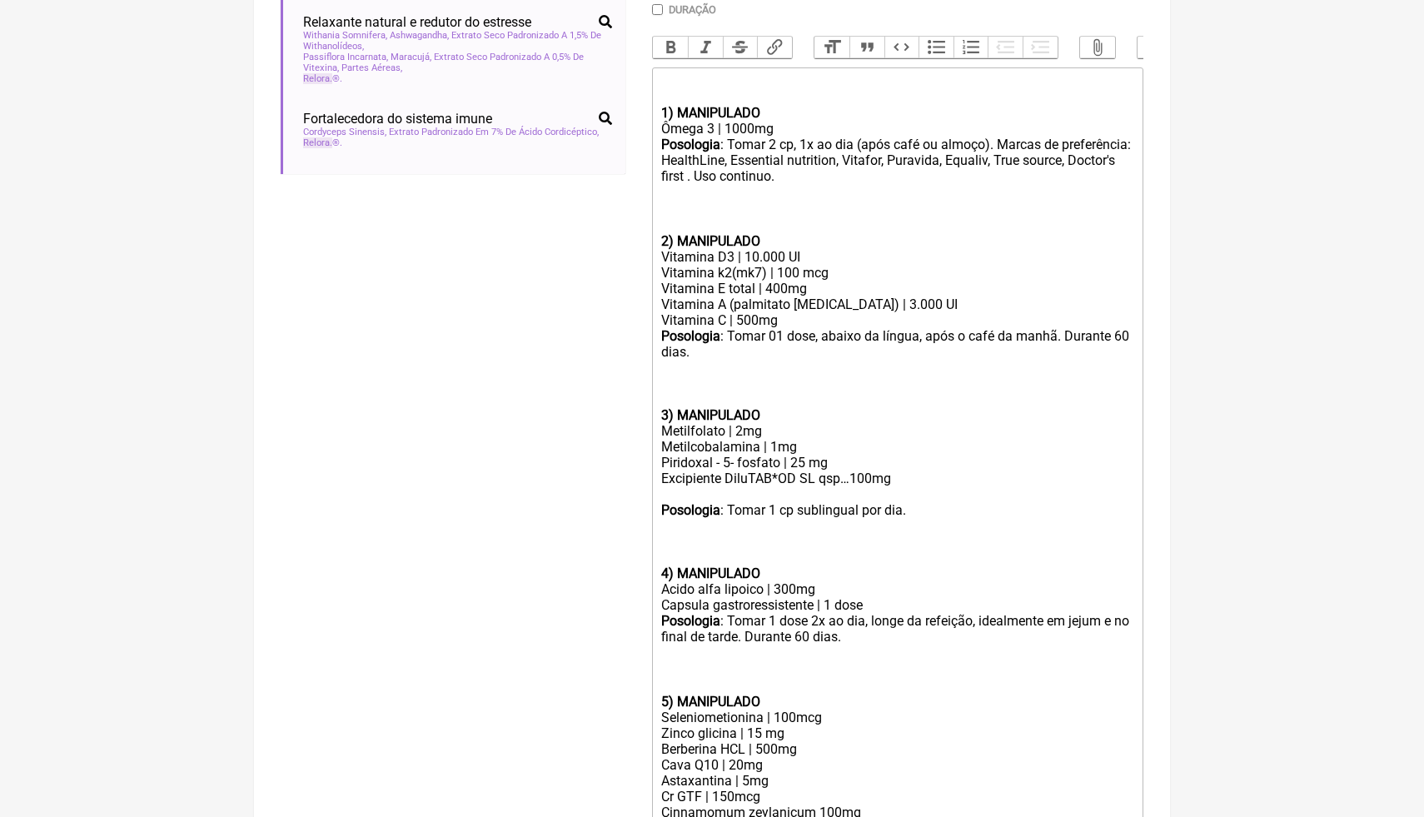
click at [935, 517] on div "Posologia : Tomar 1 cp sublingual por dia. 4) MANIPULADO" at bounding box center [897, 541] width 473 height 79
click at [935, 512] on div "Posologia : Tomar 1 cp sublingual por dia. 4) MANIPULADO" at bounding box center [897, 541] width 473 height 79
drag, startPoint x: 1074, startPoint y: 337, endPoint x: 1123, endPoint y: 366, distance: 56.9
click at [1123, 369] on div "Posologia : Tomar 01 dose, abaixo da língua, após o café da manhã. Durante 60 d…" at bounding box center [897, 367] width 473 height 79
click at [935, 515] on div "Posologia : Tomar 1 cp sublingual por dia. 4) MANIPULADO" at bounding box center [897, 541] width 473 height 79
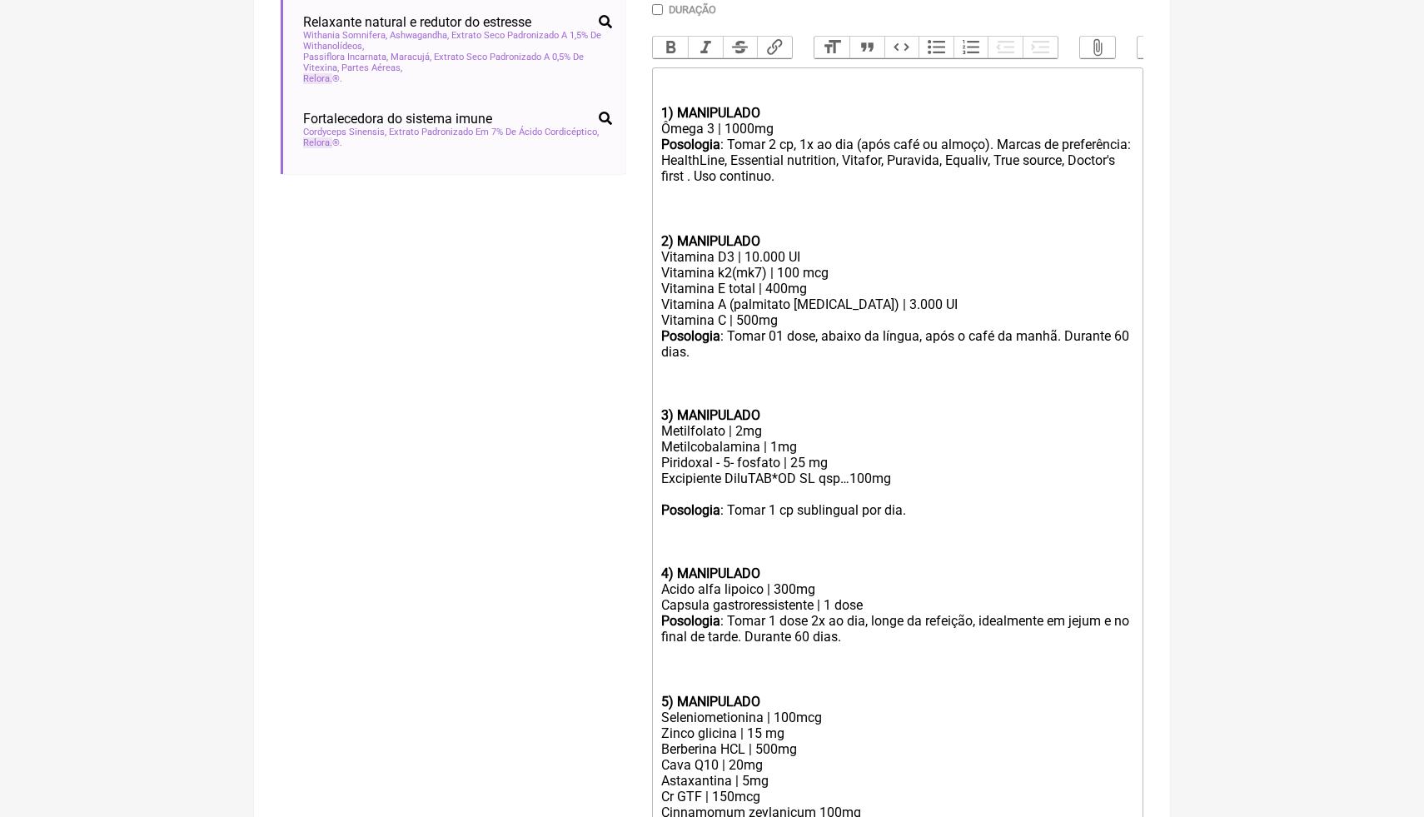
paste trix-editor "Durante 60 dias.&nbsp;<br>"
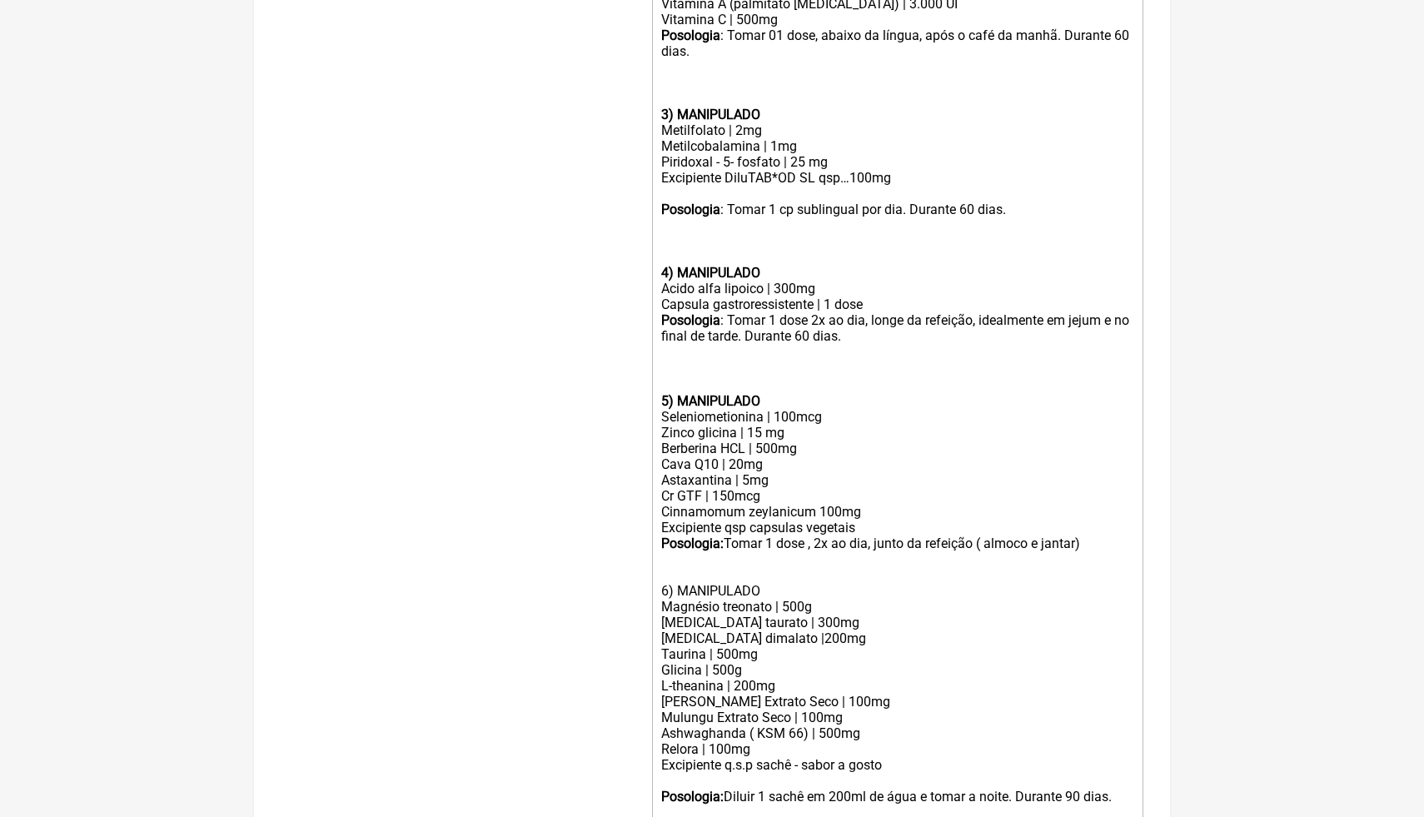
scroll to position [863, 0]
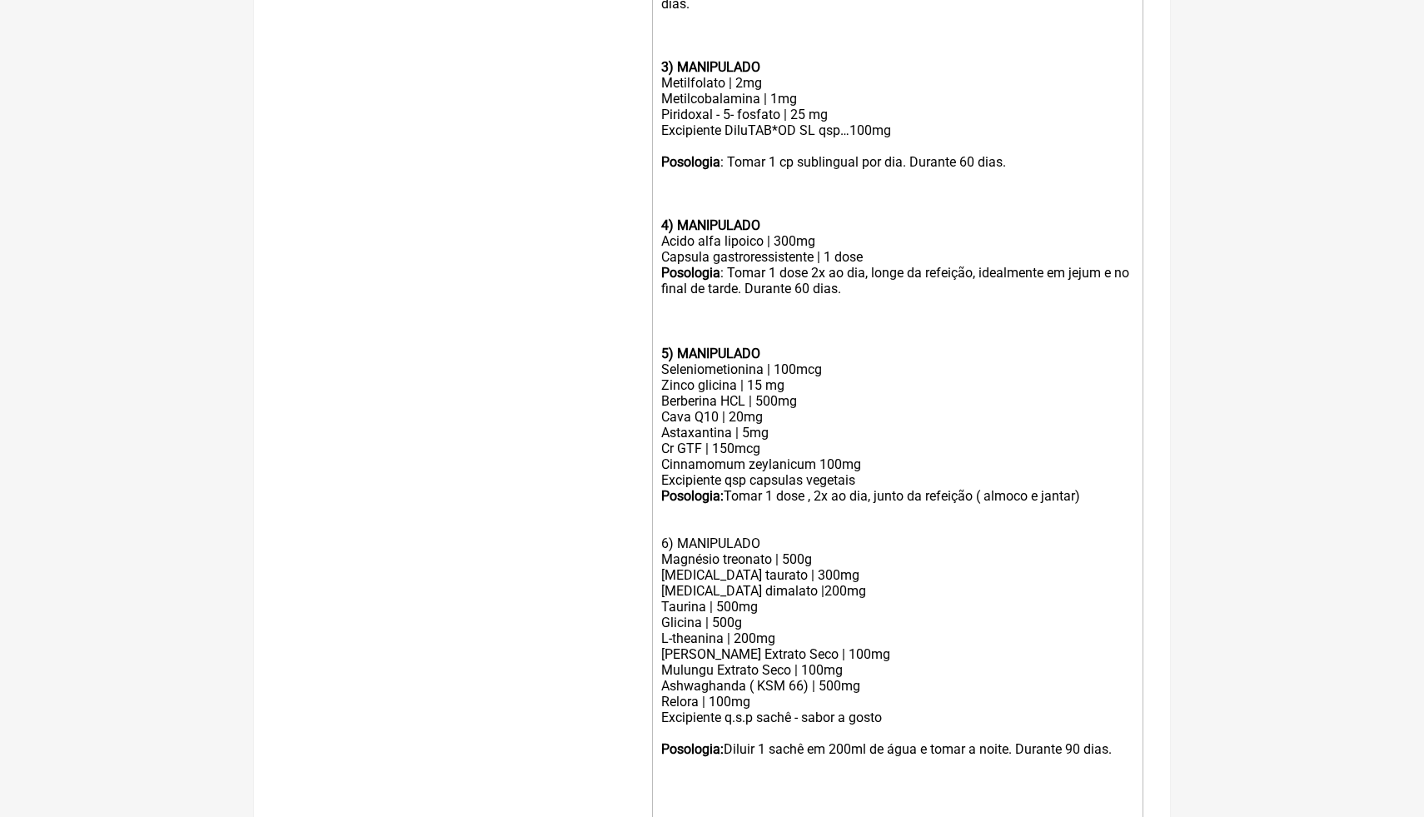
click at [1104, 493] on div "Posologia: Tomar 1 dose , 2x ao dia, junto da refeição ( almoco e jantar)" at bounding box center [897, 496] width 473 height 16
paste trix-editor "<br><br><br><br><strong>4) MANIPULADO</strong></div><div>Acido alfa lipoico | 3…"
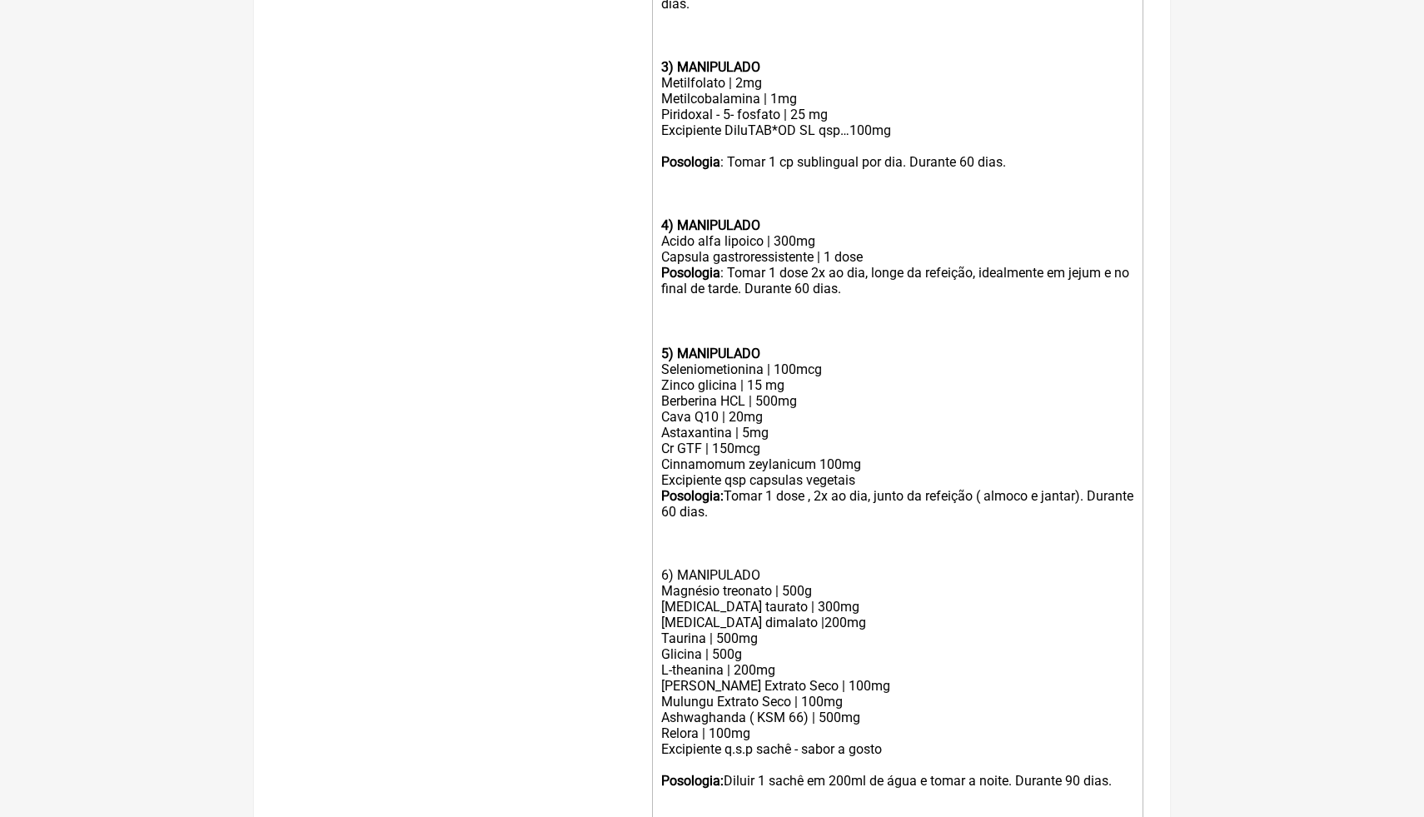
click at [1067, 678] on div "Melissa Extrato Seco | 100mg" at bounding box center [897, 686] width 473 height 16
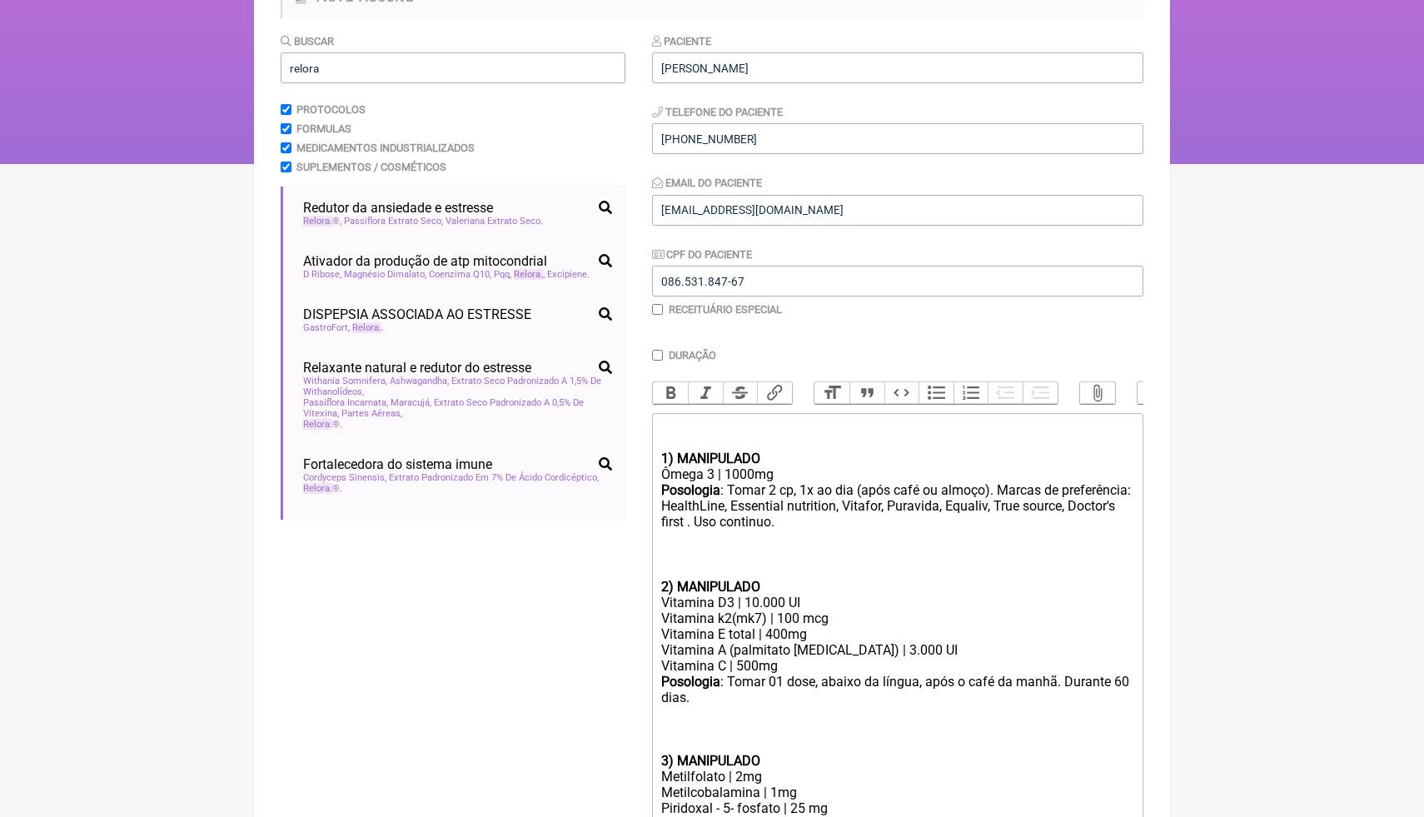
scroll to position [163, 0]
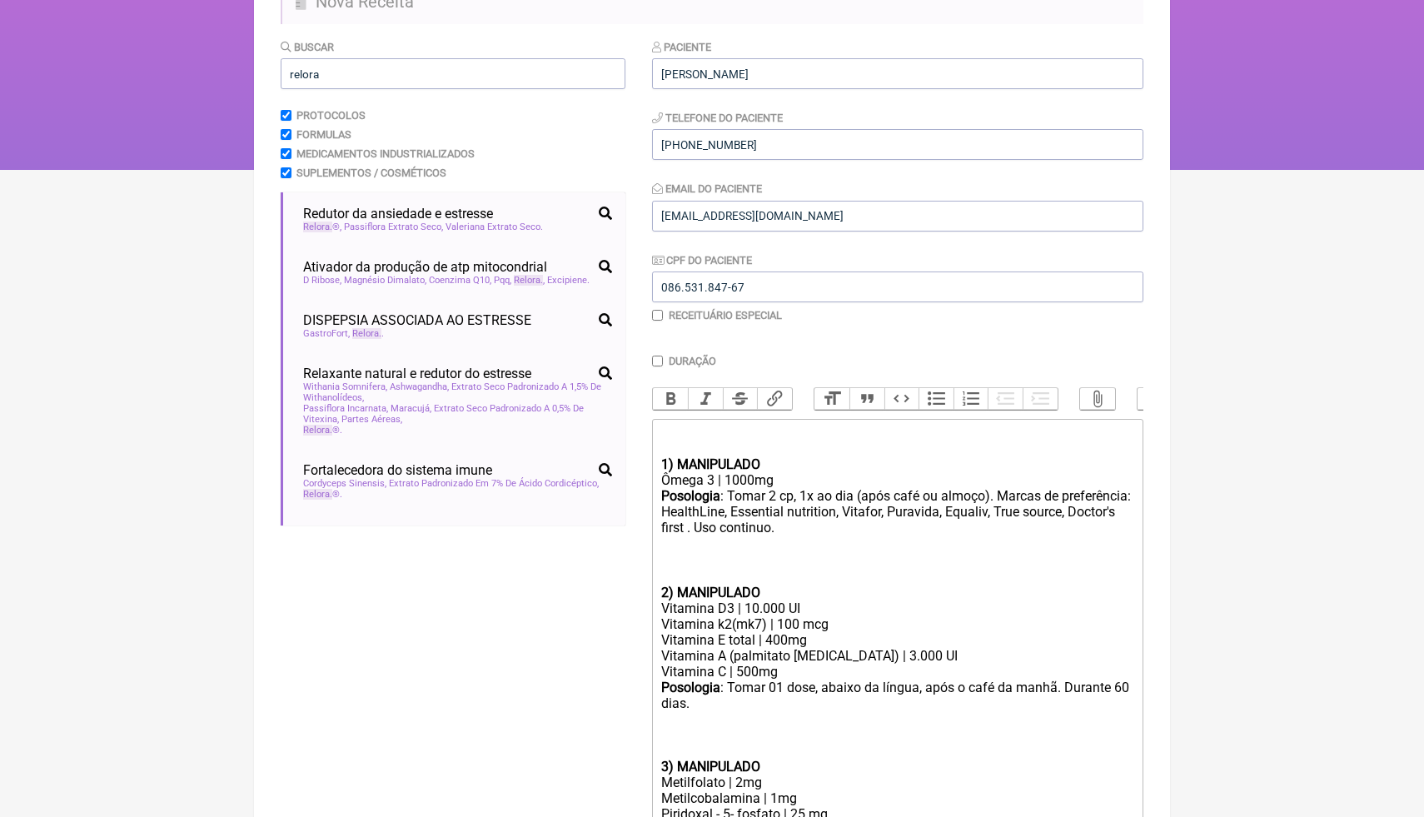
click at [1232, 170] on html "FormulApp (Clínica Balance - Dra. Bruna Scalco) Sair Pacientes Receitas Protoco…" at bounding box center [712, 3] width 1424 height 333
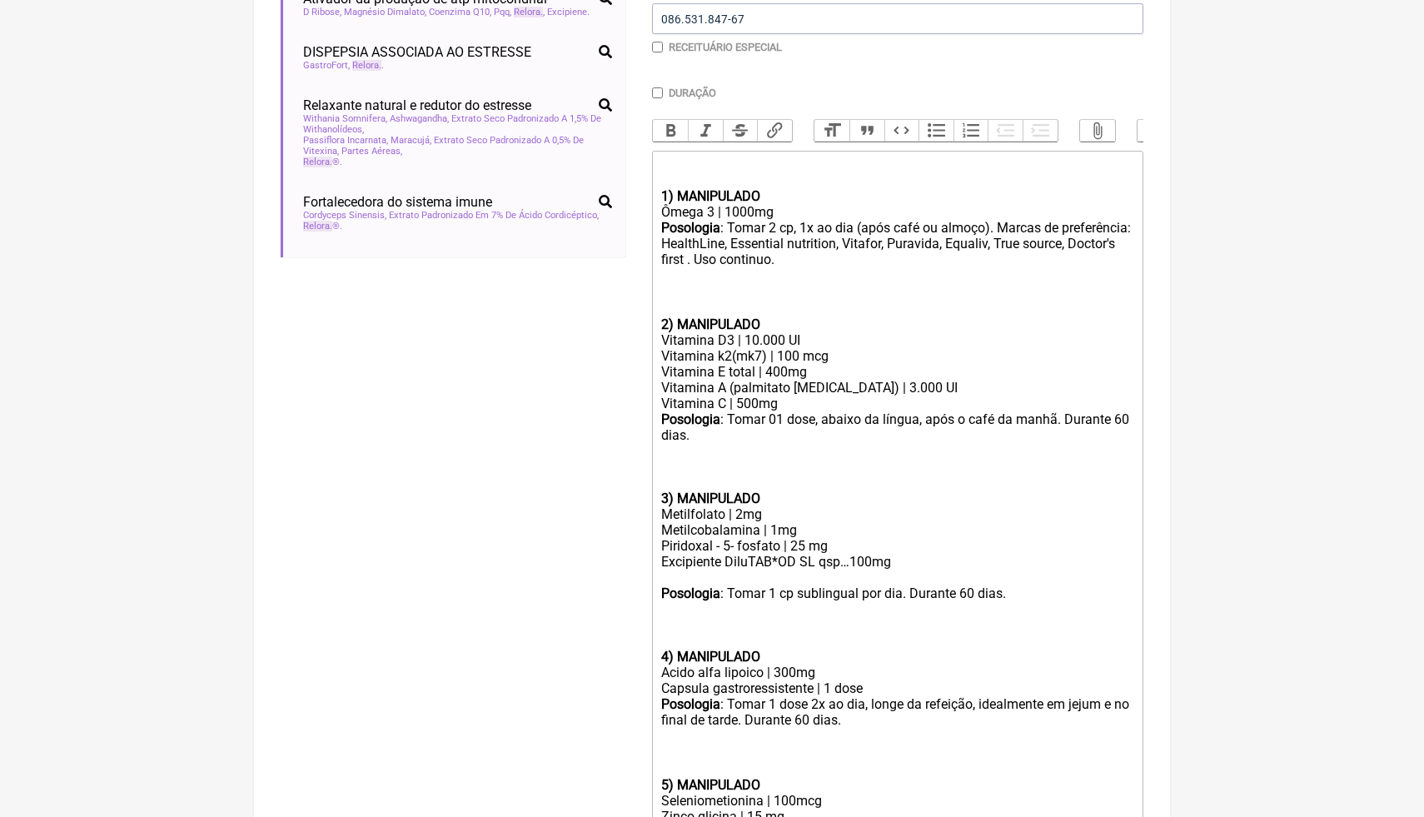
scroll to position [463, 0]
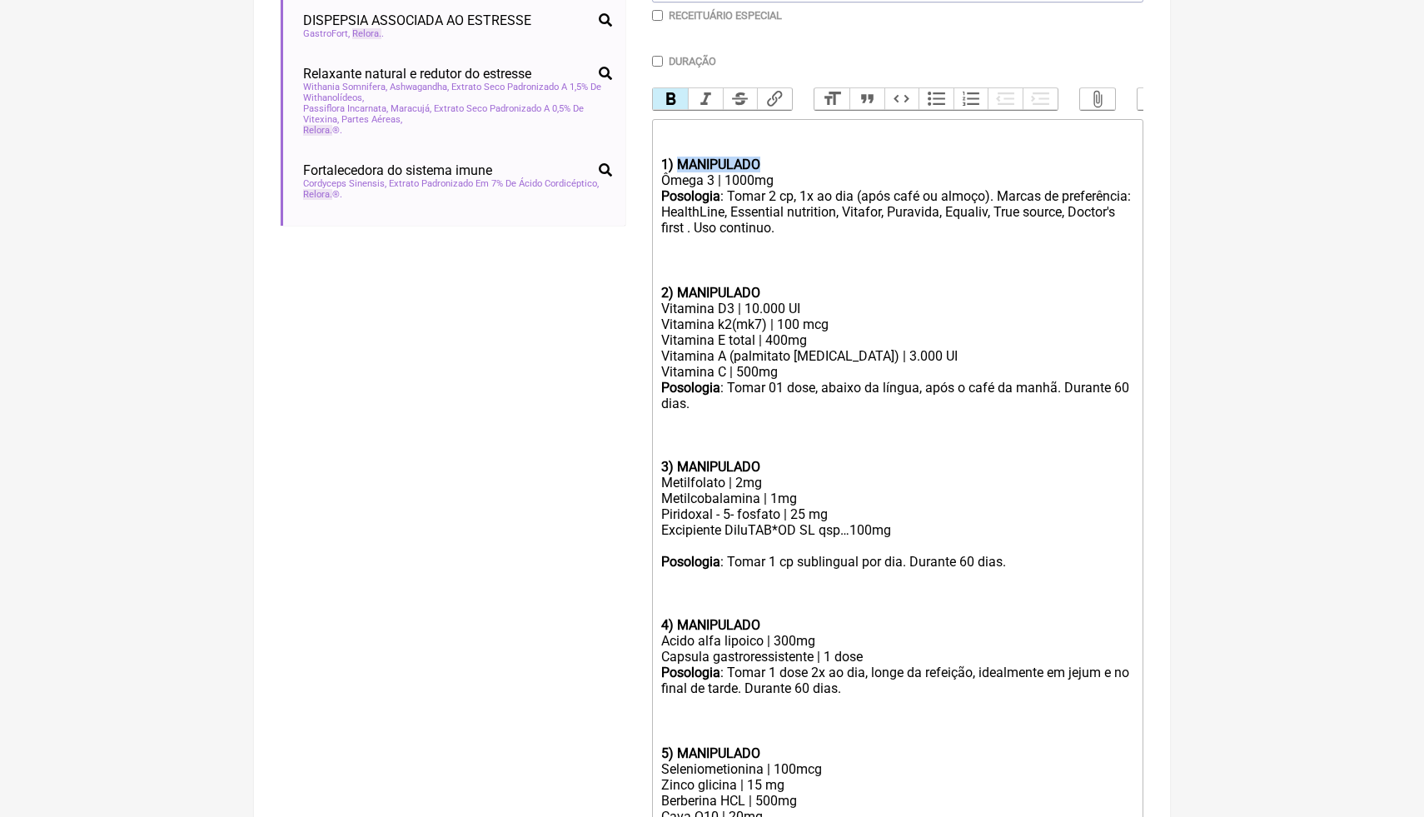
drag, startPoint x: 780, startPoint y: 165, endPoint x: 679, endPoint y: 159, distance: 101.0
click at [679, 160] on div "1) MANIPULADO" at bounding box center [897, 148] width 473 height 47
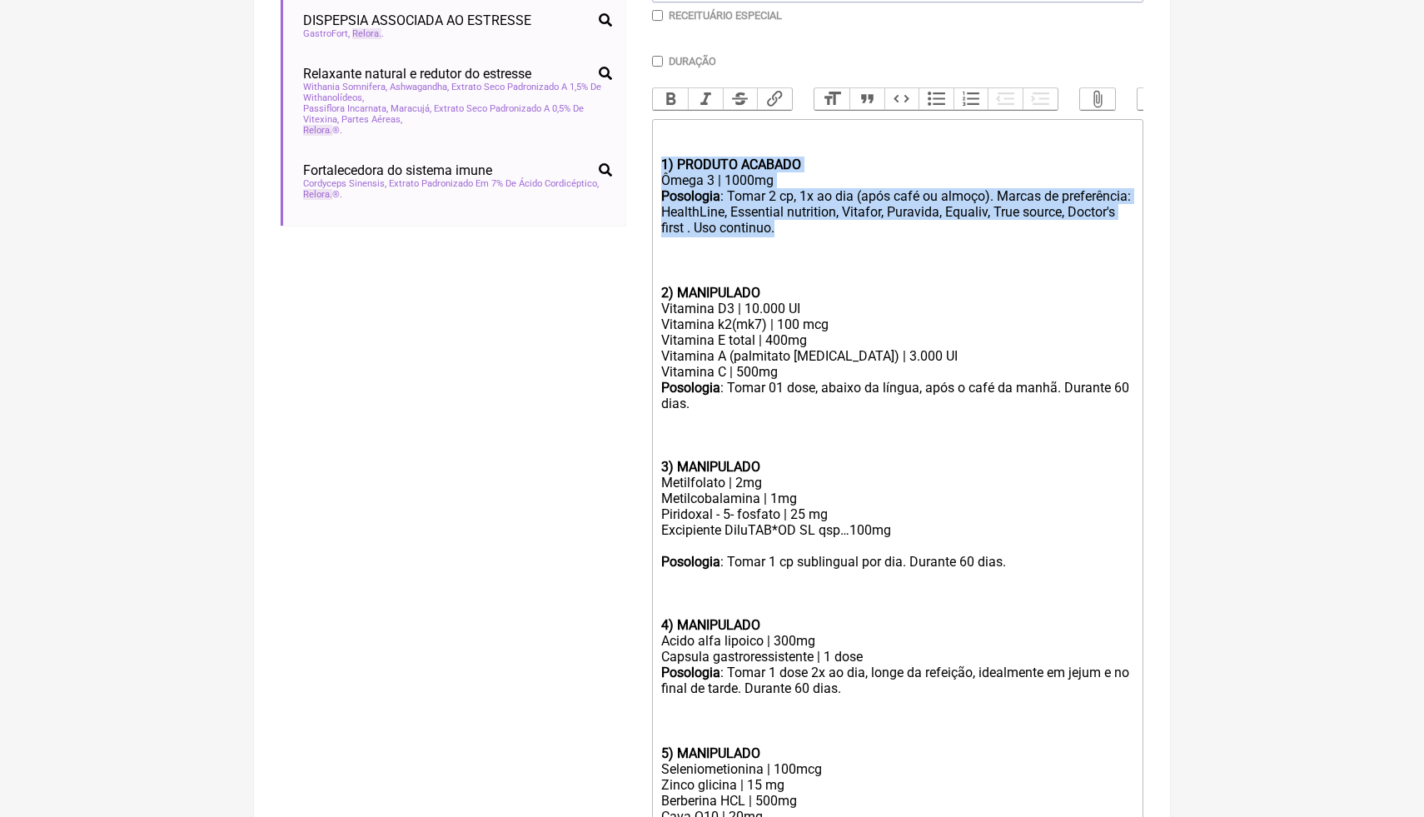
drag, startPoint x: 910, startPoint y: 231, endPoint x: 661, endPoint y: 164, distance: 257.8
click at [661, 164] on trix-editor "1) PRODUTO ACABADO Ômega 3 | 1000mg Posologia : Tomar 2 cp, 1x ao dia (após caf…" at bounding box center [897, 688] width 491 height 1139
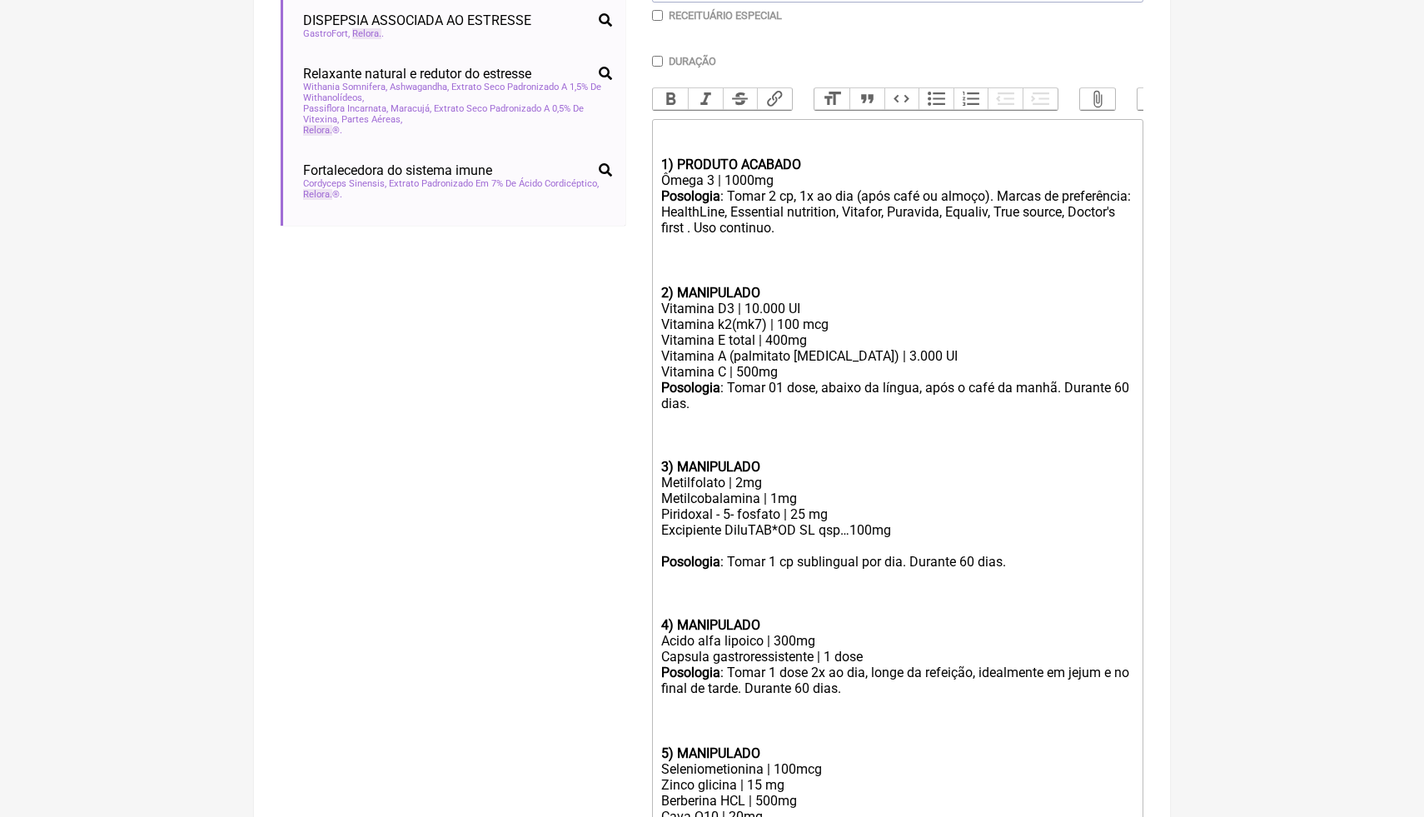
click at [1158, 336] on main "Nova Receita Buscar relora Protocolos Formulas Medicamentos Industrializados Su…" at bounding box center [712, 516] width 916 height 1718
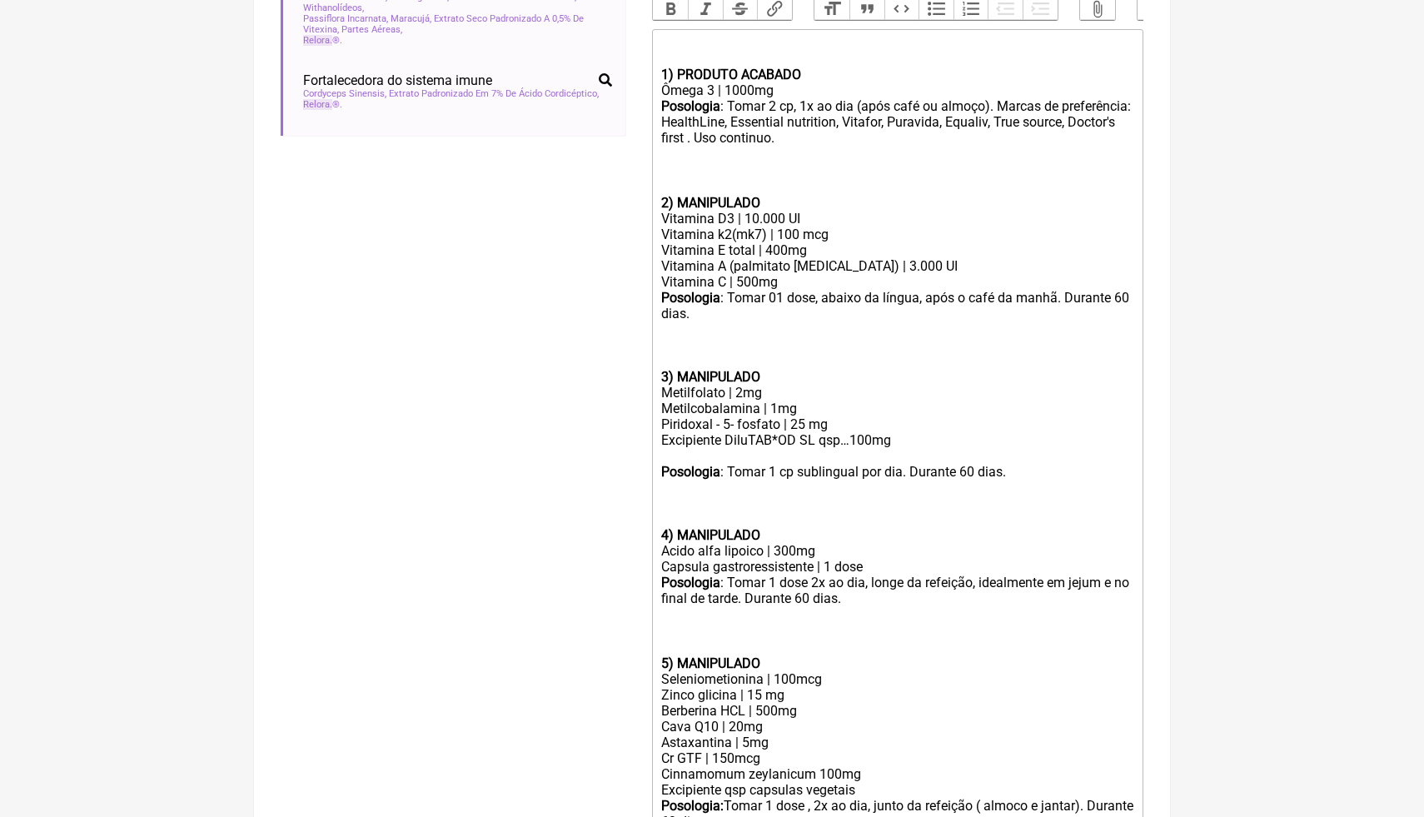
scroll to position [530, 0]
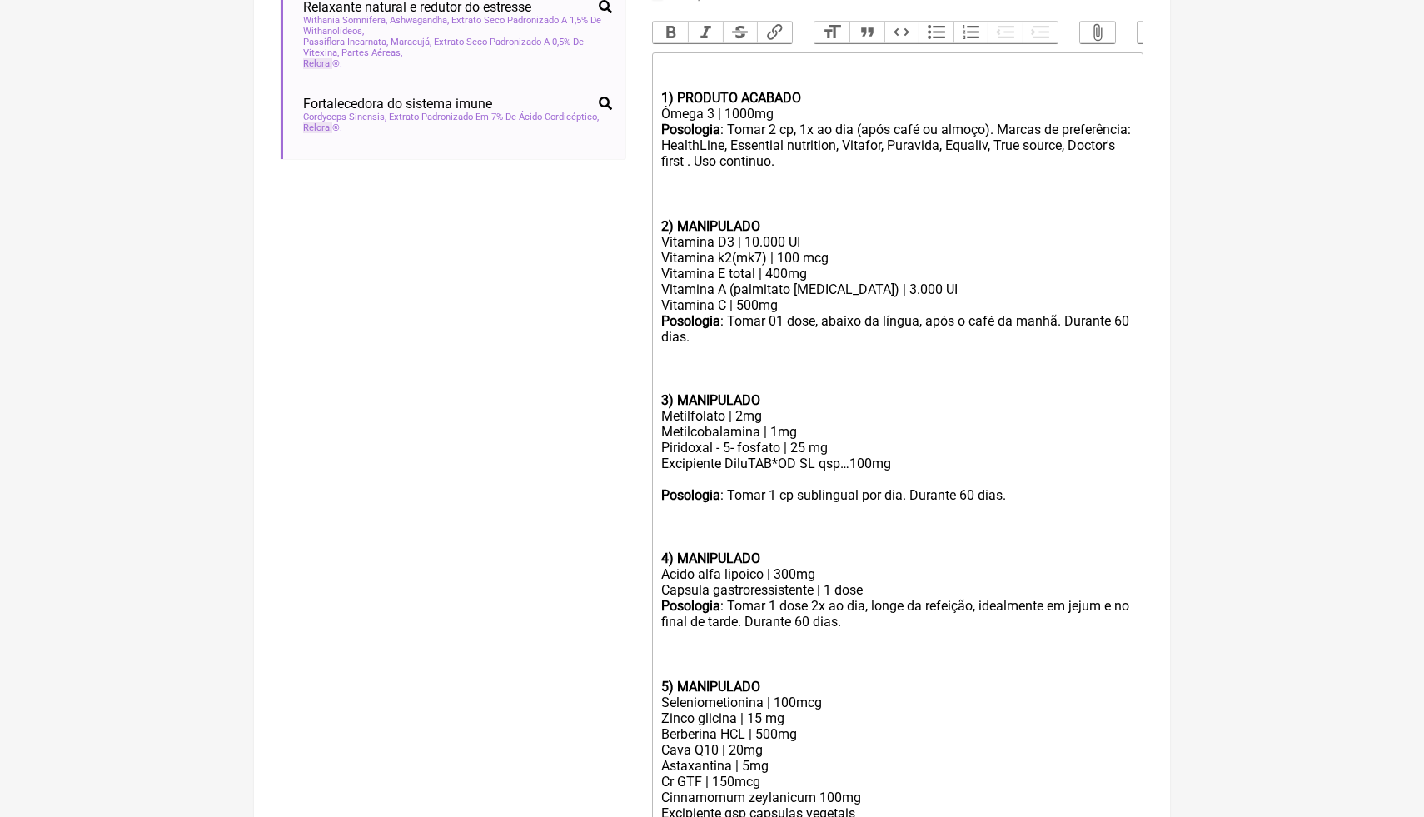
click at [781, 128] on div "Posologia : Tomar 2 cp, 1x ao dia (após café ou almoço). Marcas de preferência:…" at bounding box center [897, 170] width 473 height 97
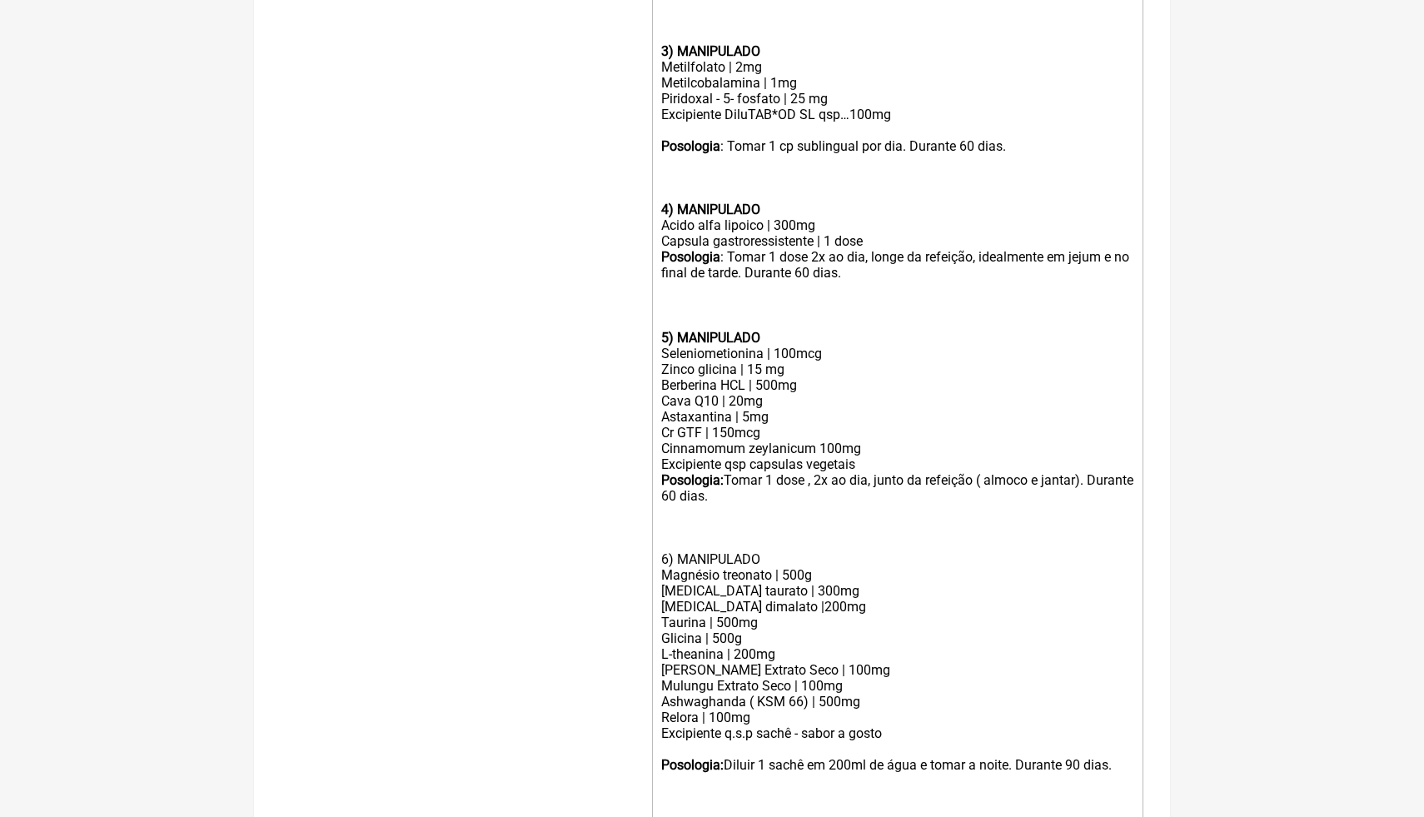
scroll to position [895, 0]
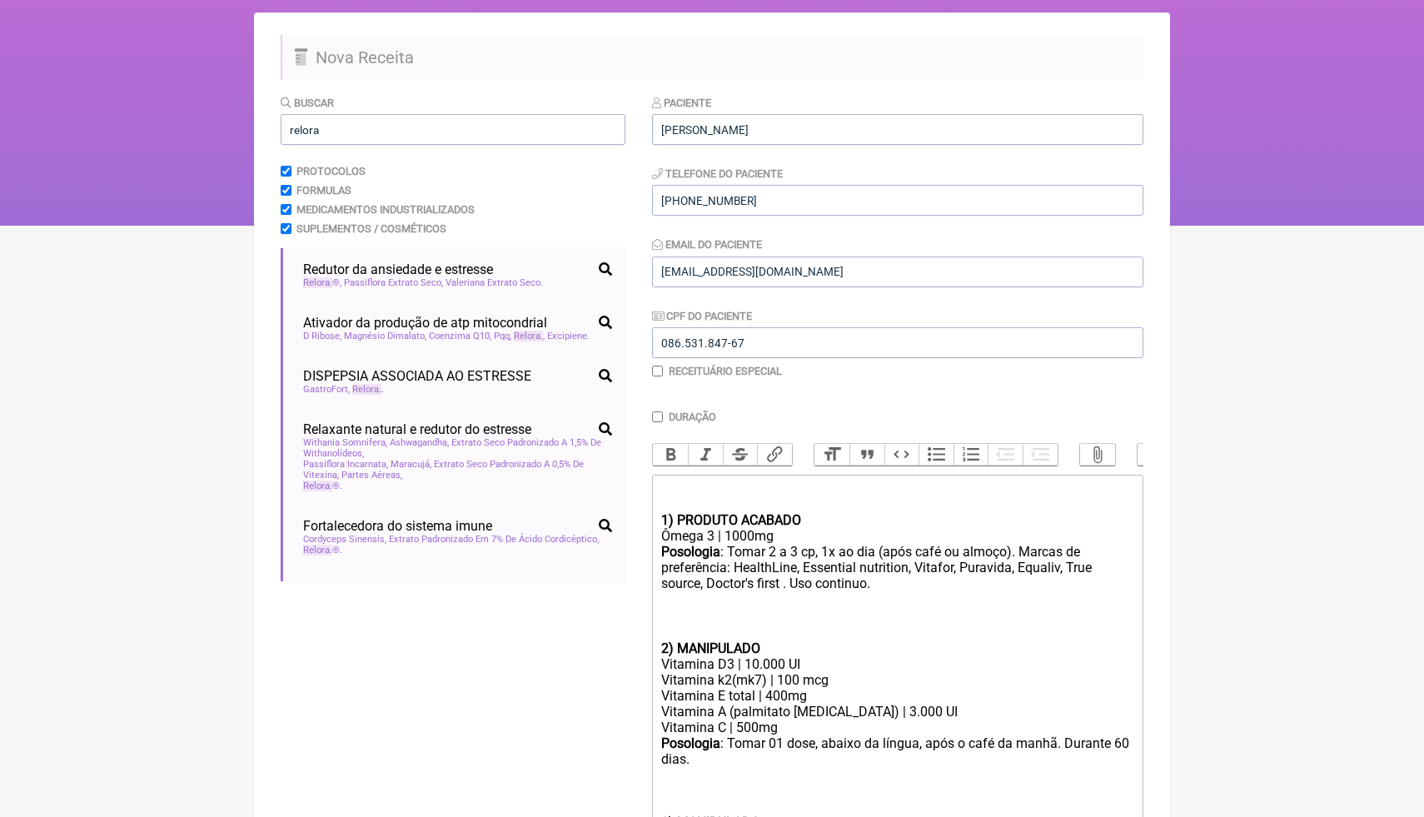
scroll to position [92, 0]
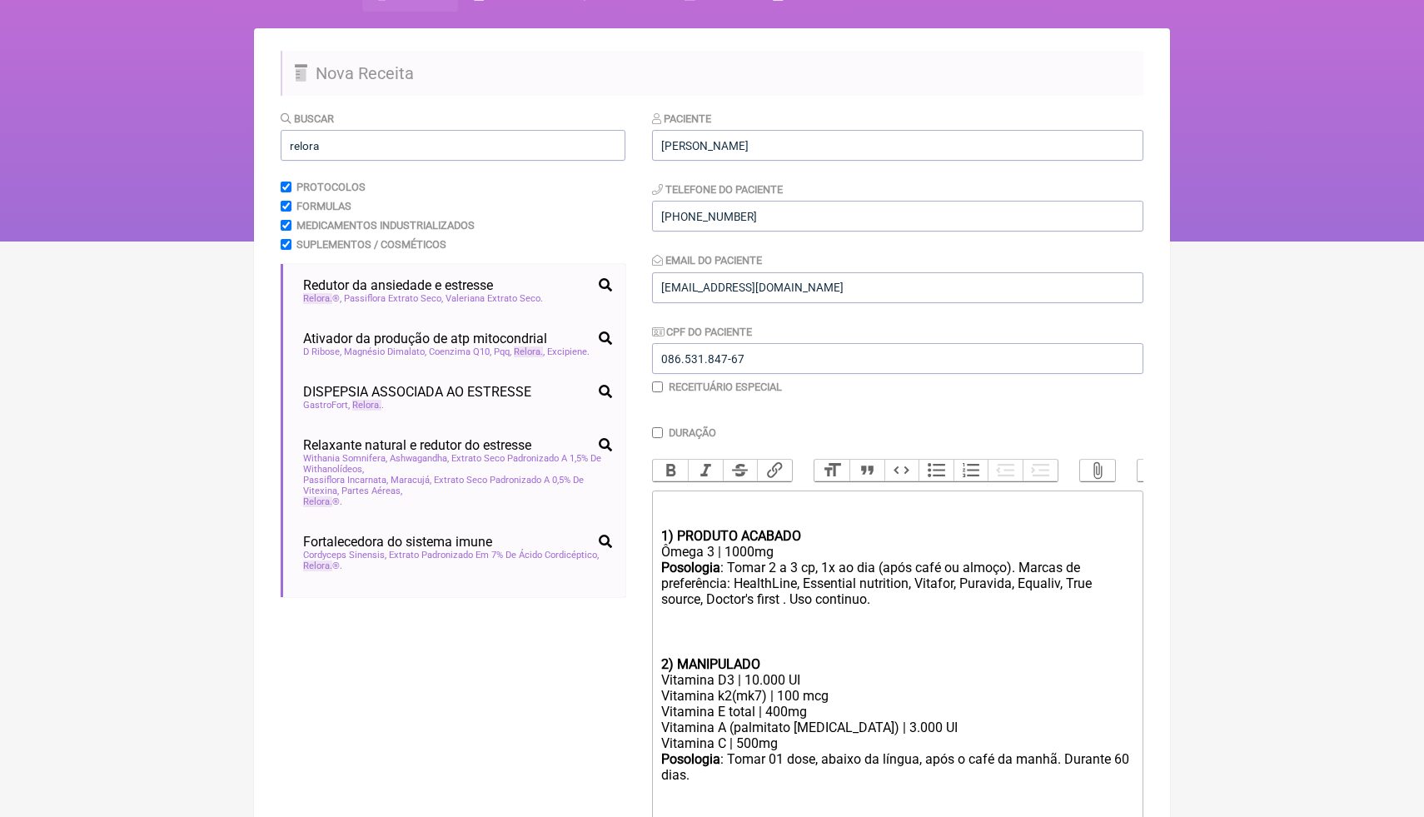
drag, startPoint x: 1133, startPoint y: 629, endPoint x: 651, endPoint y: 536, distance: 490.4
click at [971, 581] on div "Posologia : Tomar 2 a 3 cp, 1x ao dia (após café ou almoço). Marcas de preferên…" at bounding box center [897, 608] width 473 height 97
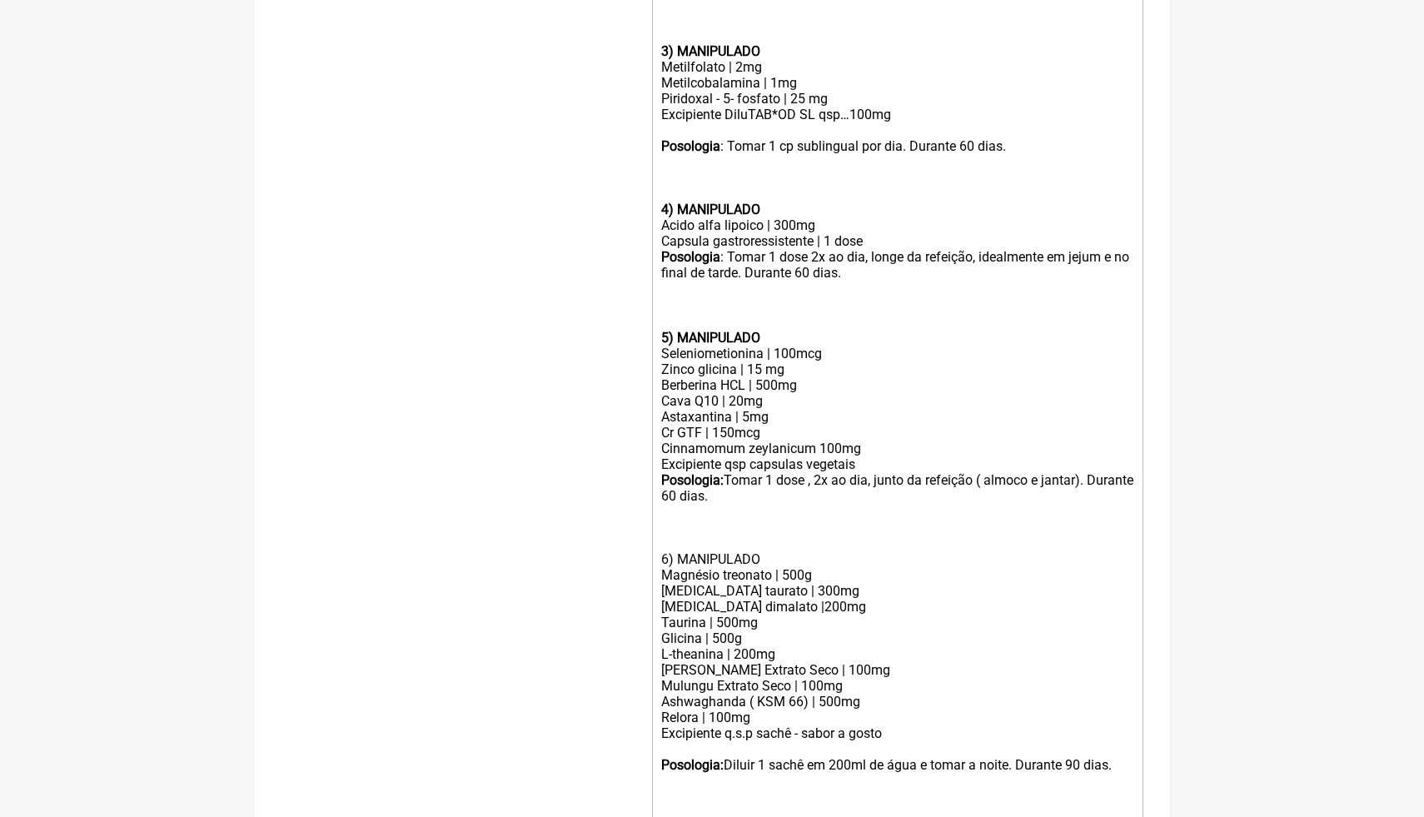
scroll to position [895, 0]
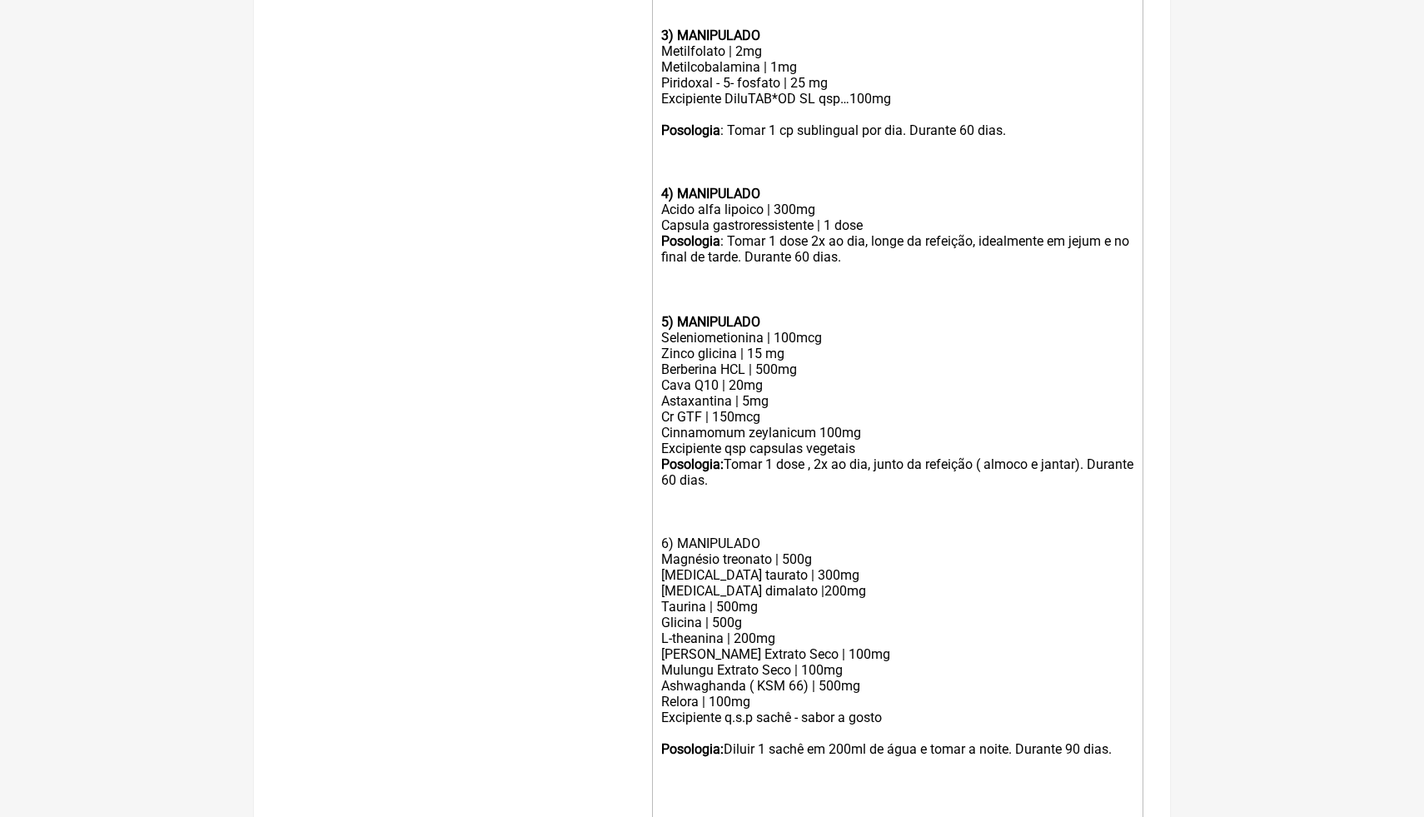
drag, startPoint x: 1133, startPoint y: 747, endPoint x: 637, endPoint y: 308, distance: 662.0
click at [637, 308] on form "Buscar relora Protocolos Formulas Medicamentos Industrializados Suplementos / C…" at bounding box center [712, 112] width 863 height 1610
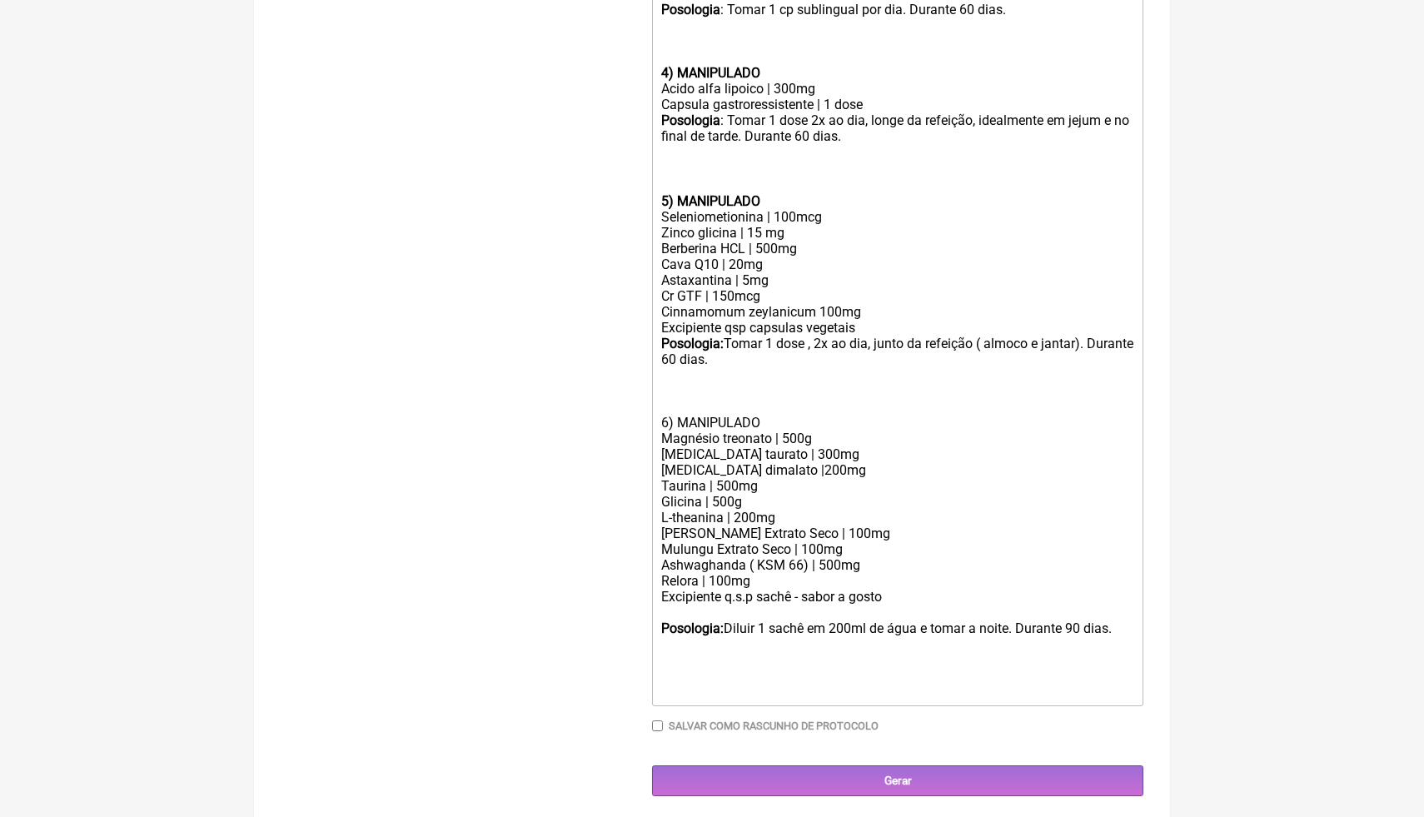
scroll to position [1017, 0]
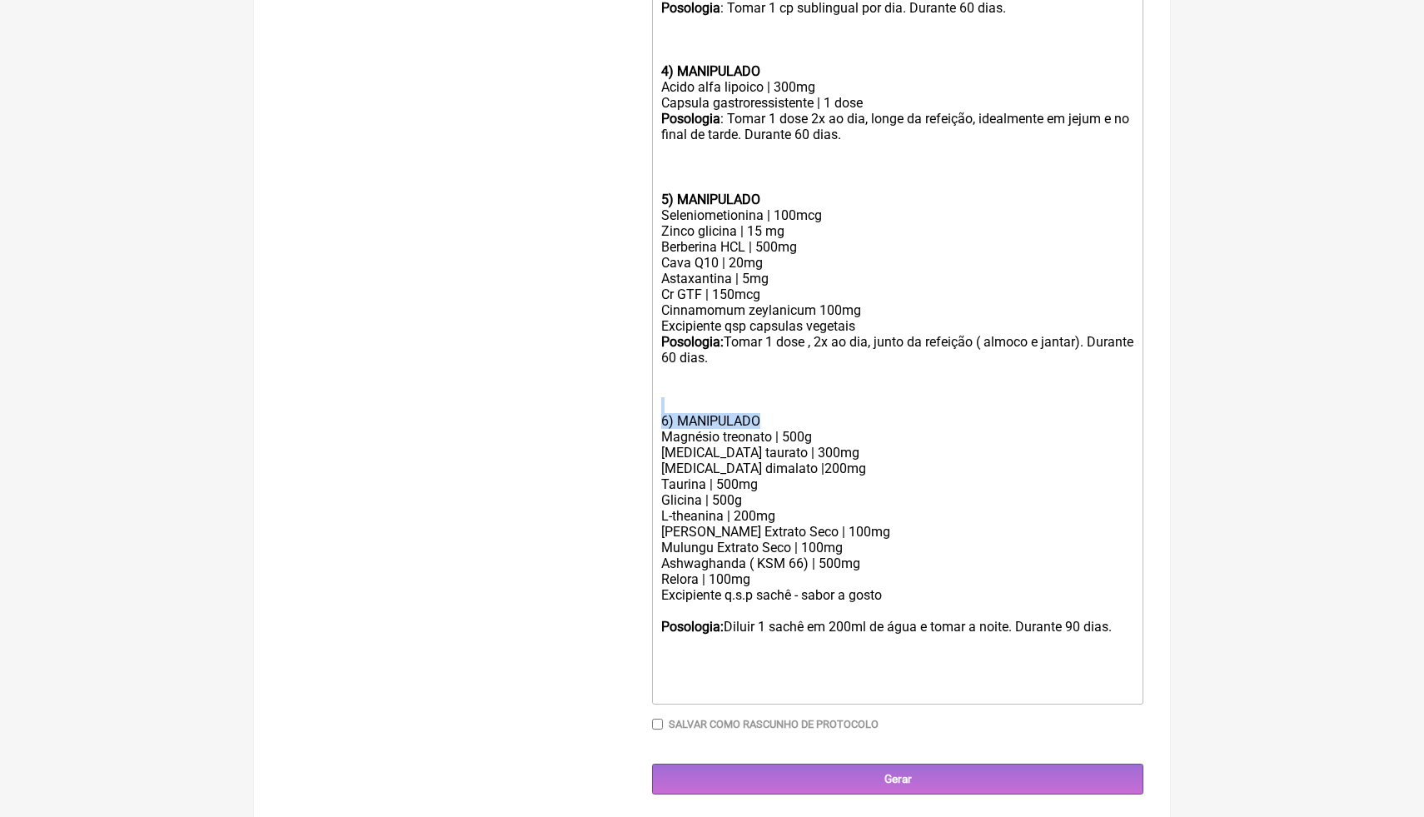
drag, startPoint x: 791, startPoint y: 416, endPoint x: 621, endPoint y: 400, distance: 170.7
drag, startPoint x: 781, startPoint y: 195, endPoint x: 662, endPoint y: 192, distance: 119.1
click at [662, 192] on div "5) MANIPULADO" at bounding box center [897, 200] width 473 height 16
drag, startPoint x: 765, startPoint y: 417, endPoint x: 645, endPoint y: 415, distance: 120.0
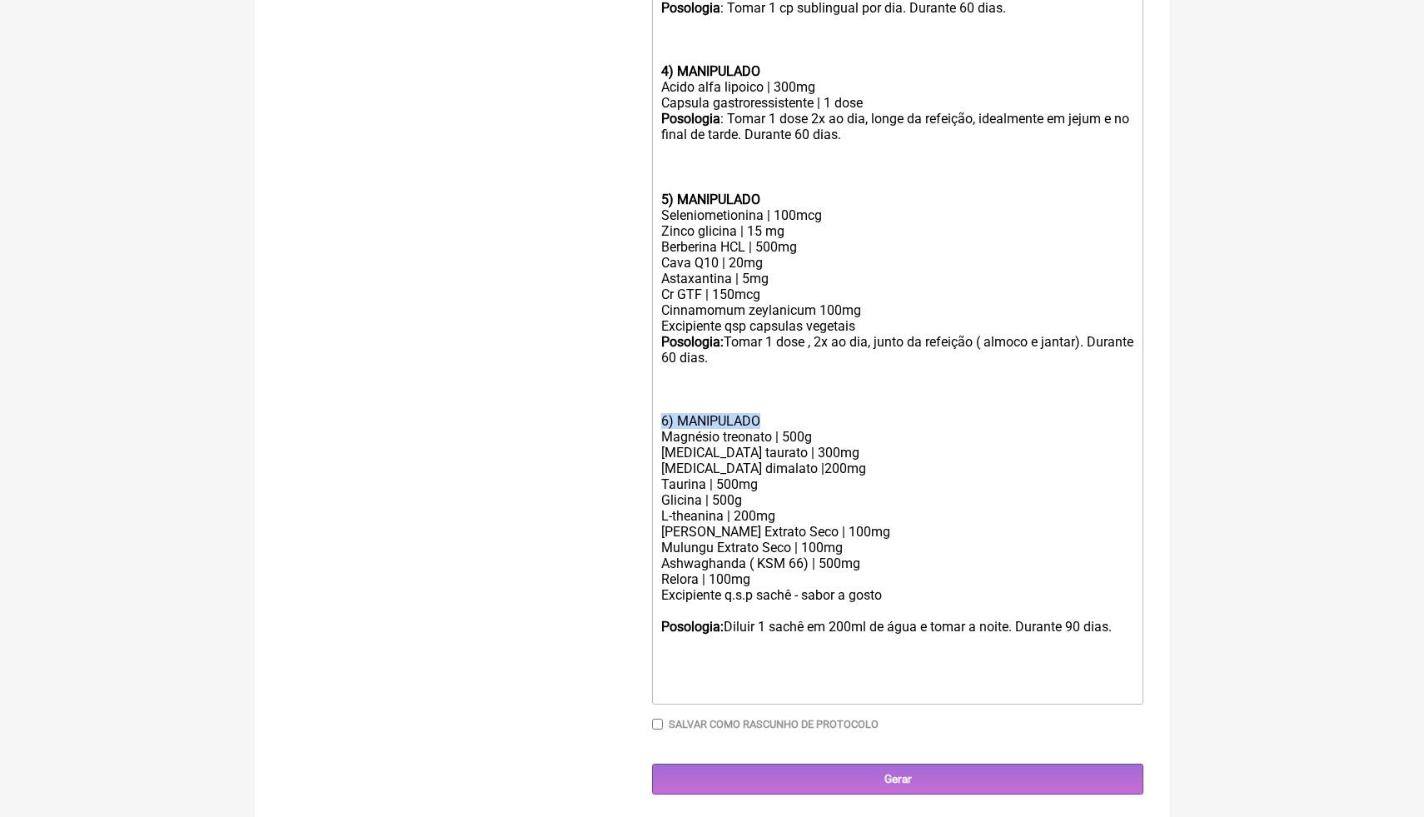
paste trix-editor "<div><br><br><strong>1) PRODUTO ACABADO</strong></div><div>Ômega 3 | 1000mg</di…"
click at [671, 416] on strong "5) MANIPULADO" at bounding box center [710, 421] width 99 height 16
click at [667, 419] on strong ")6) MANIPULADO" at bounding box center [713, 421] width 104 height 16
type trix-editor "<div><br><br><strong>1) PRODUTO ACABADO</strong></div><div>Ômega 3 | 1000mg</di…"
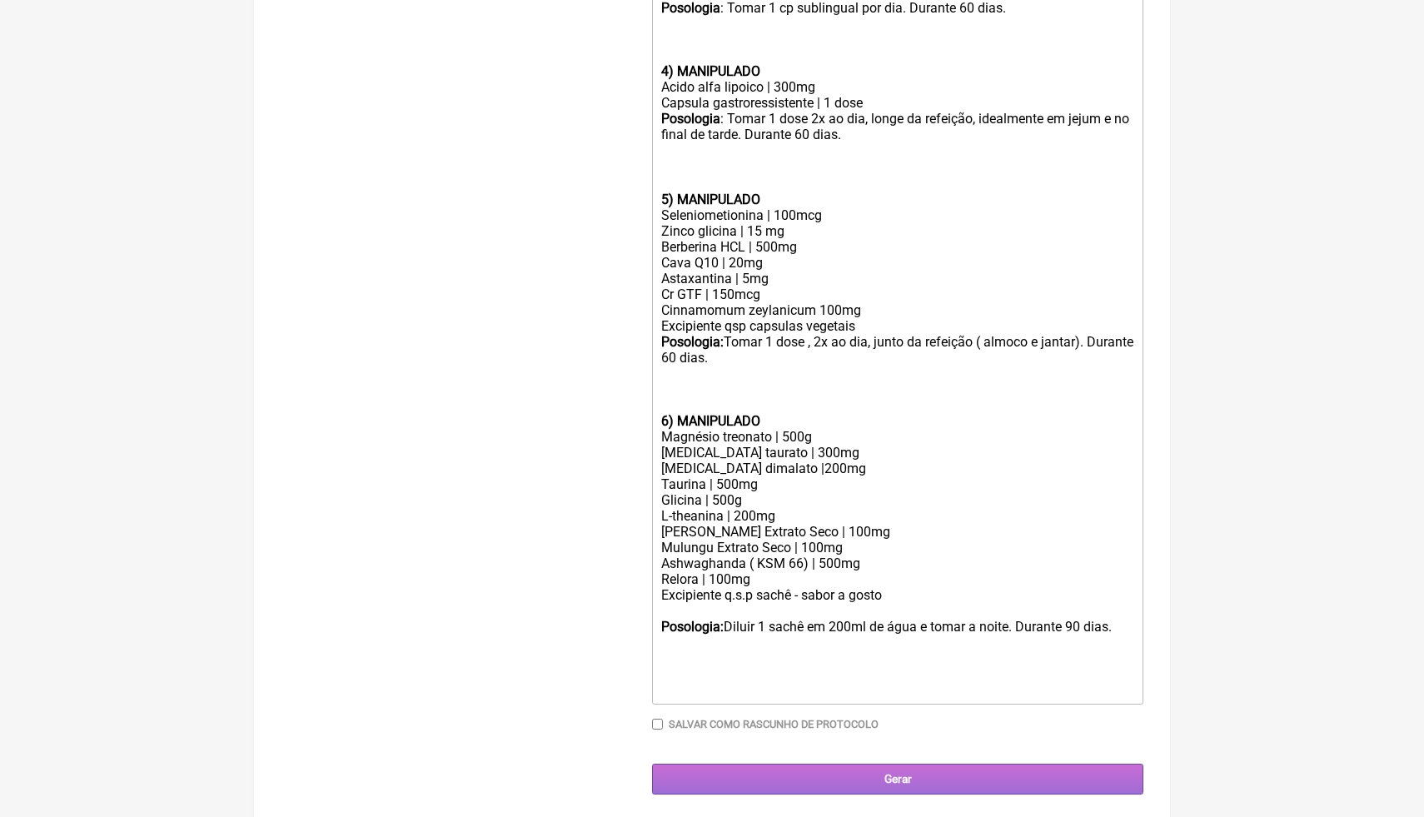
click at [835, 770] on input "Gerar" at bounding box center [897, 779] width 491 height 31
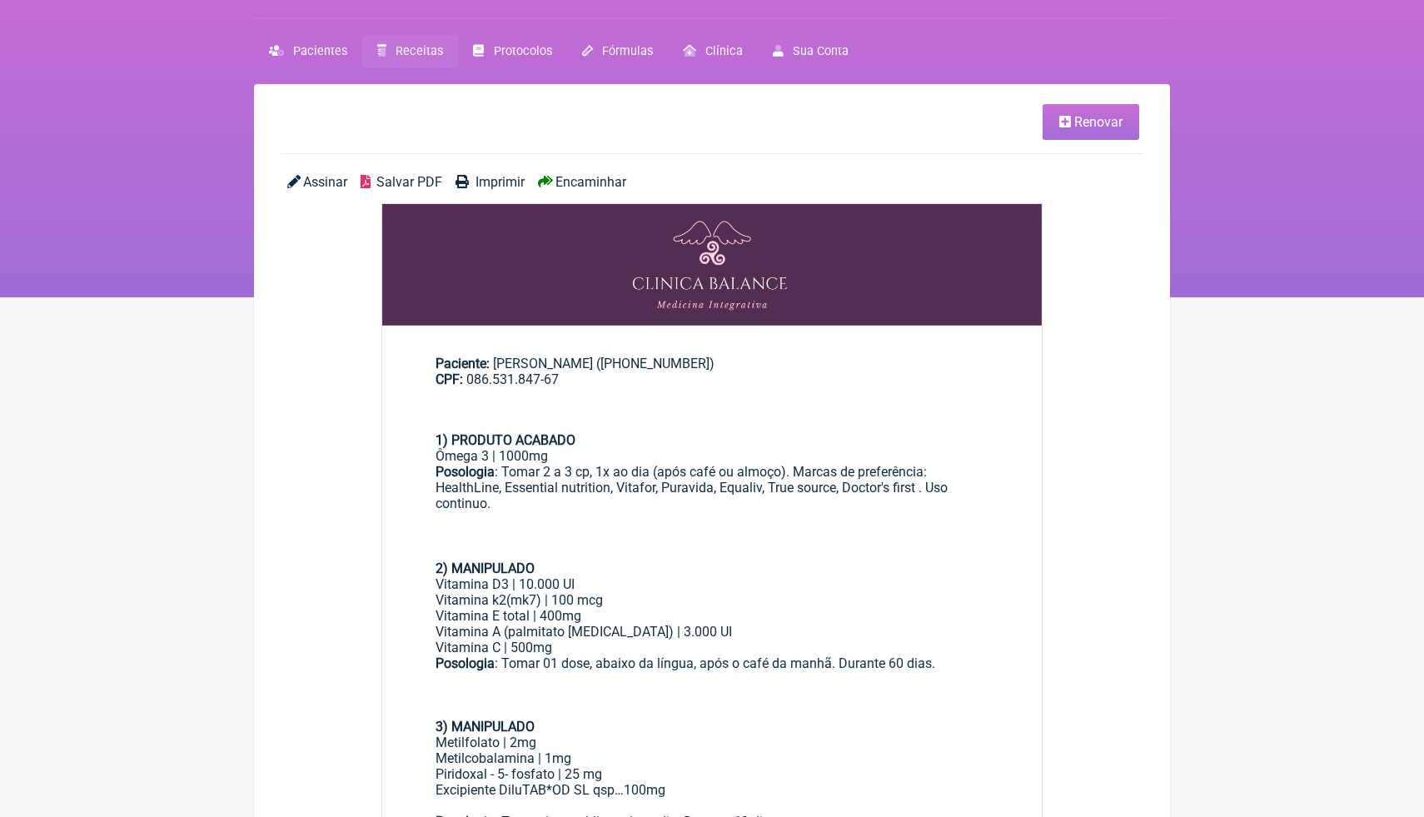
scroll to position [33, 0]
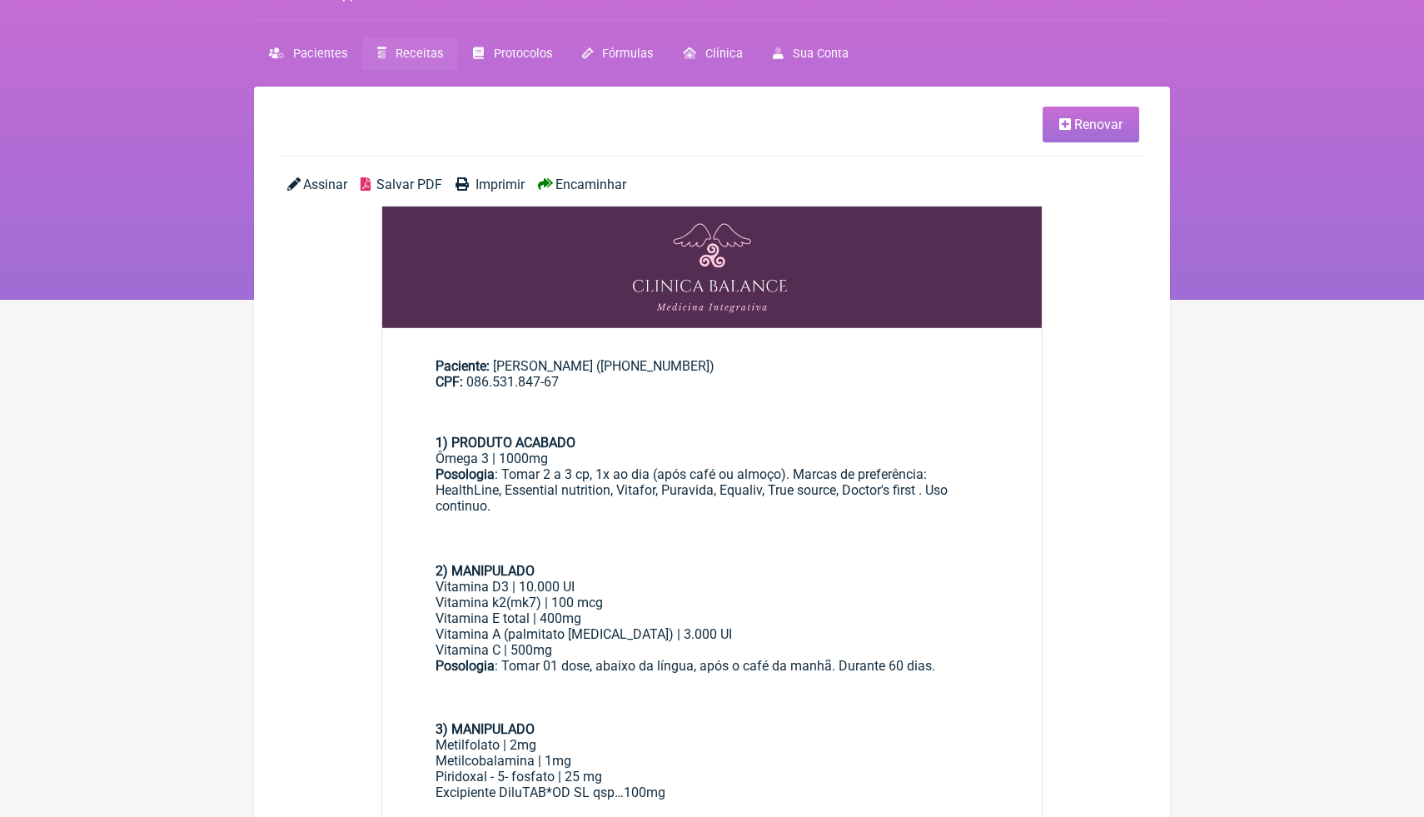
click at [421, 187] on span "Salvar PDF" at bounding box center [409, 185] width 66 height 16
click at [421, 57] on span "Receitas" at bounding box center [419, 54] width 47 height 14
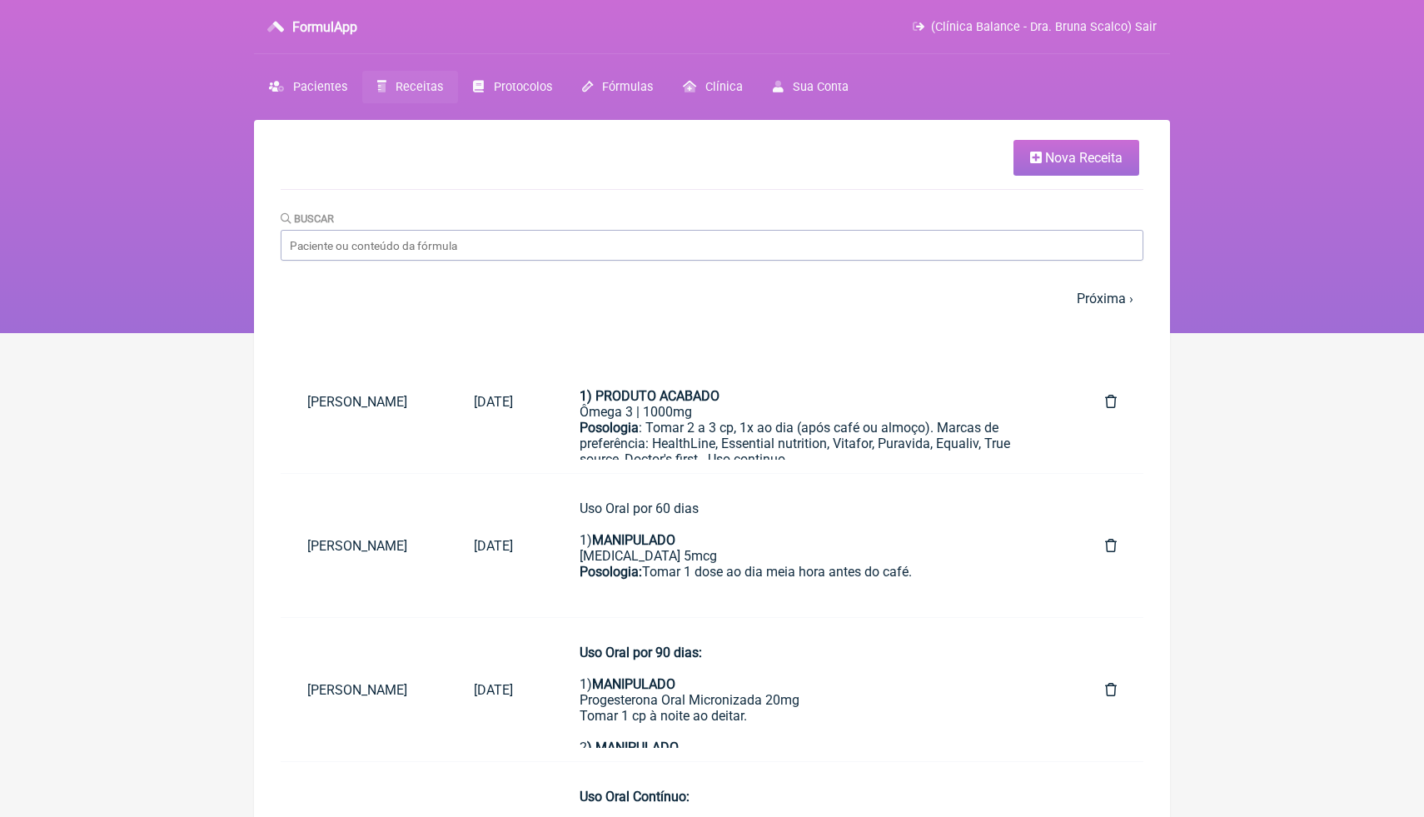
click at [1078, 166] on link "Nova Receita" at bounding box center [1077, 158] width 126 height 36
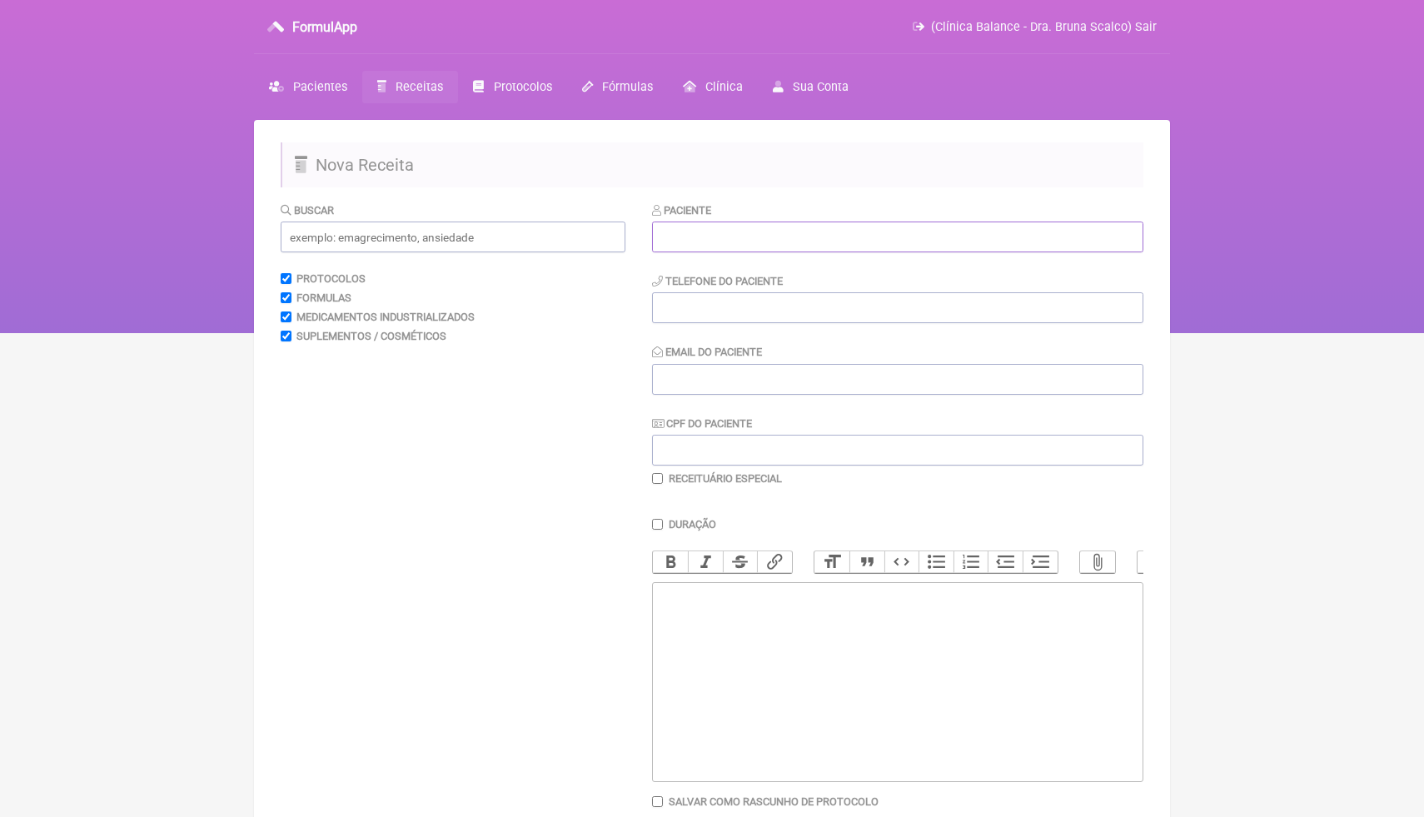
click at [780, 241] on input "text" at bounding box center [897, 237] width 491 height 31
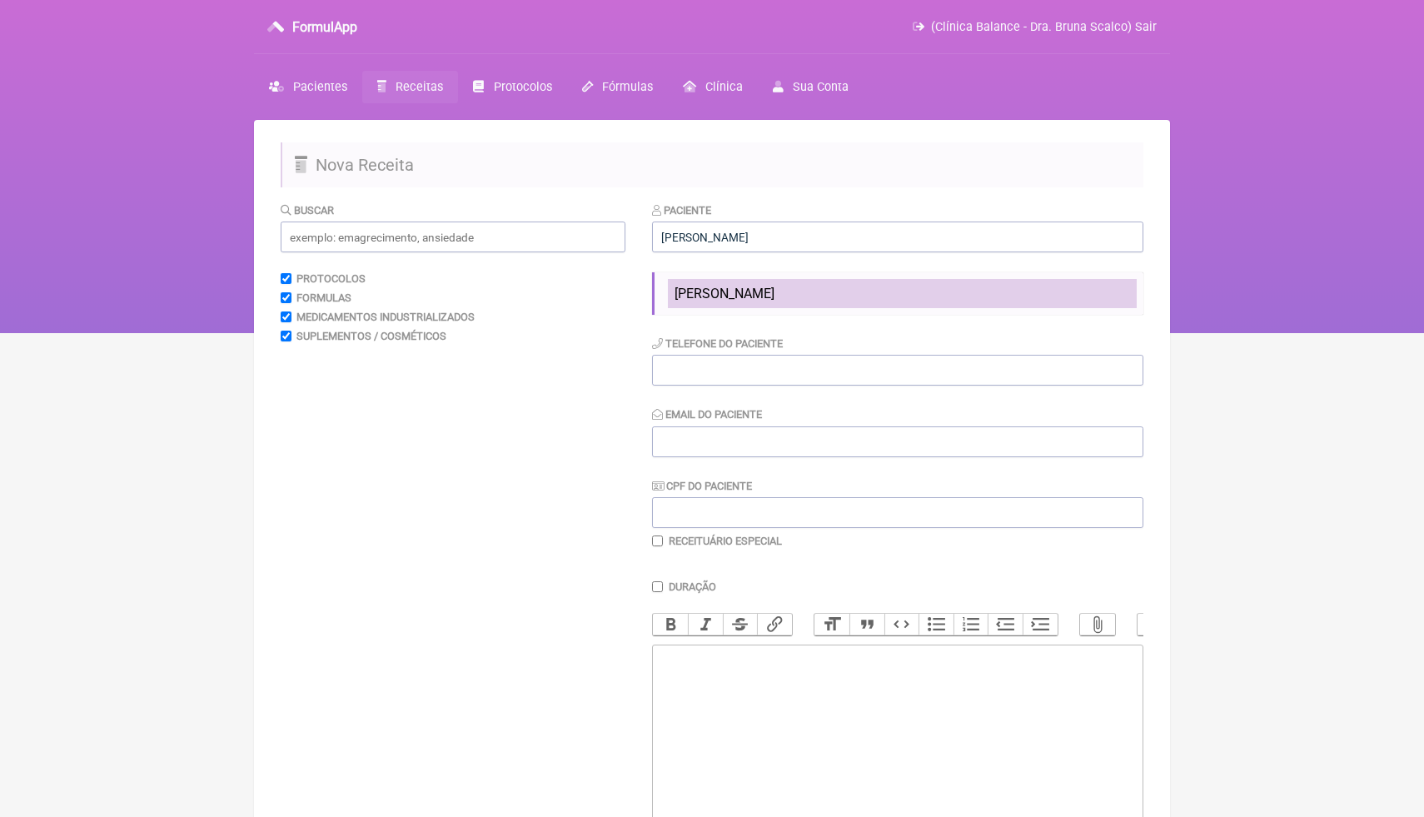
click at [775, 295] on span "Vanessa Eduardo Marques" at bounding box center [725, 294] width 100 height 16
type input "Vanessa Eduardo Marques"
type input "(24) 99826-4027"
type input "vanessafeam@gmail.com"
type input "086.531.847-67"
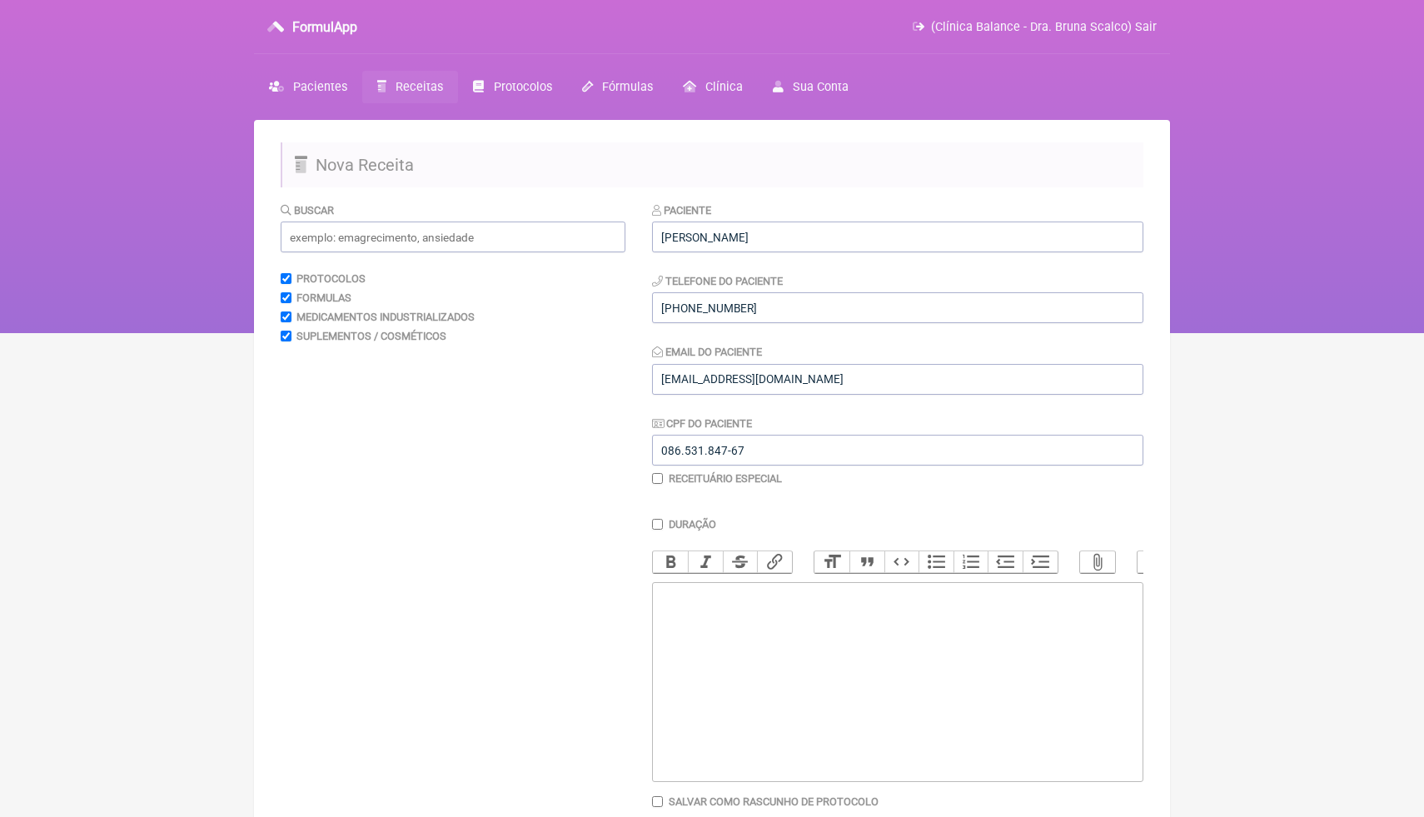
click at [741, 620] on trix-editor at bounding box center [897, 682] width 491 height 200
click at [399, 245] on input "text" at bounding box center [453, 237] width 345 height 31
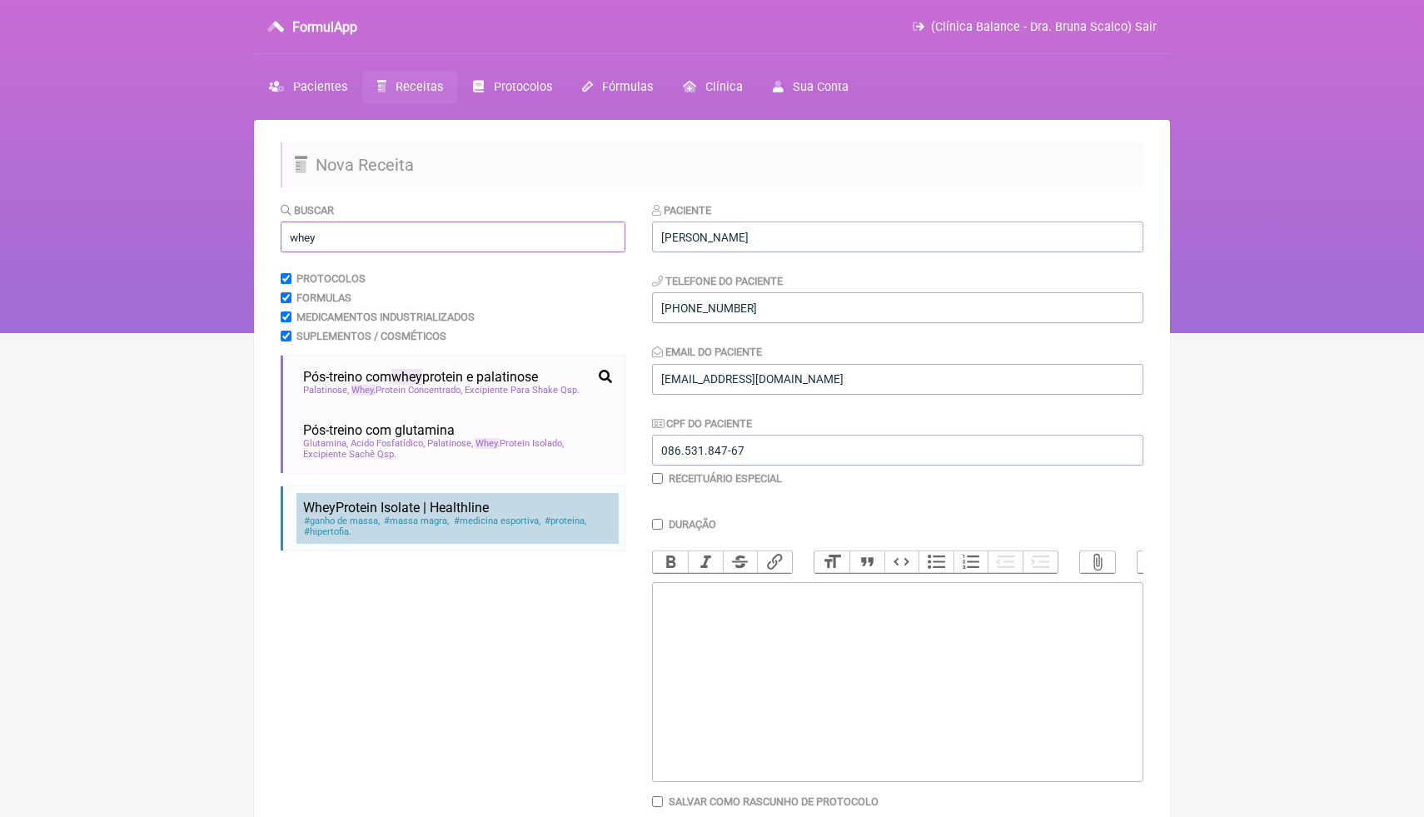
type input "whey"
click at [375, 524] on span "ganho de massa" at bounding box center [341, 521] width 77 height 11
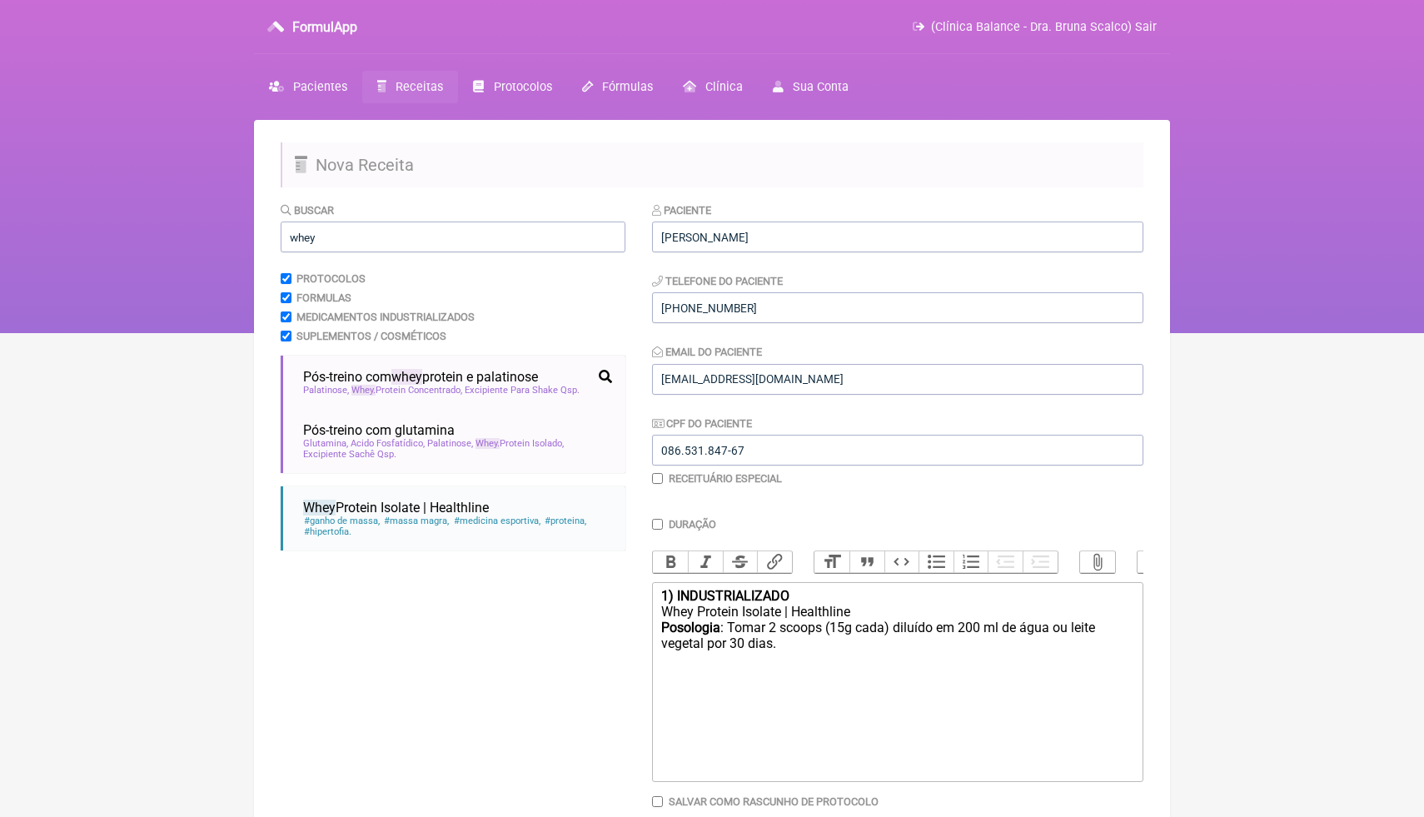
drag, startPoint x: 787, startPoint y: 647, endPoint x: 653, endPoint y: 600, distance: 142.3
click at [653, 600] on trix-editor "1) INDUSTRIALIZADO Whey Protein Isolate | Healthline Posologia : Tomar 2 scoops…" at bounding box center [897, 682] width 491 height 200
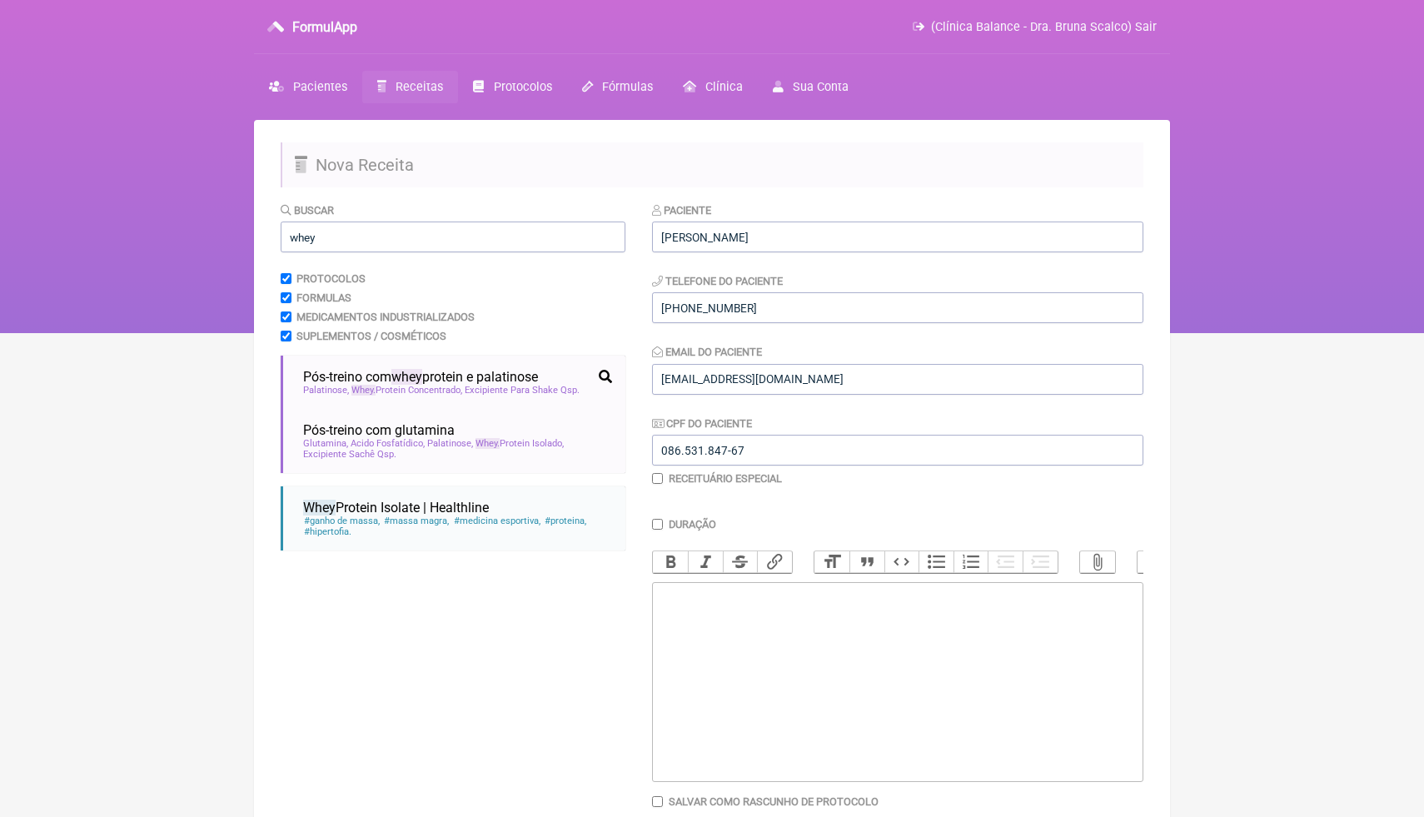
click at [676, 631] on trix-editor at bounding box center [897, 682] width 491 height 200
paste trix-editor "<div><br>Whey Protein Isolado&nbsp; ……………………1 lata</div><div><br></div><div>Tom…"
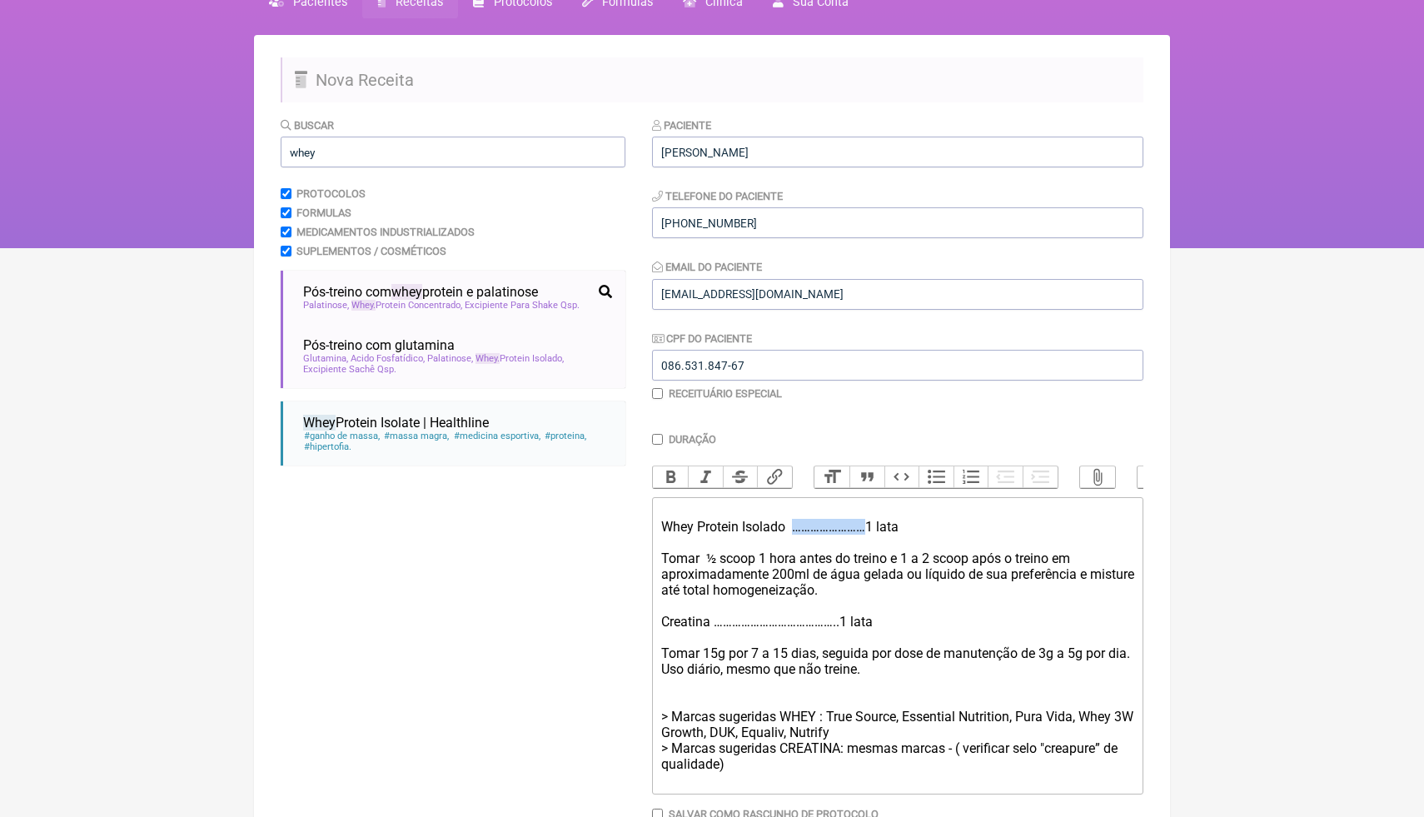
drag, startPoint x: 881, startPoint y: 531, endPoint x: 796, endPoint y: 516, distance: 86.1
click at [796, 517] on div "Whey Protein Isolado ……………………1 lata" at bounding box center [897, 519] width 473 height 32
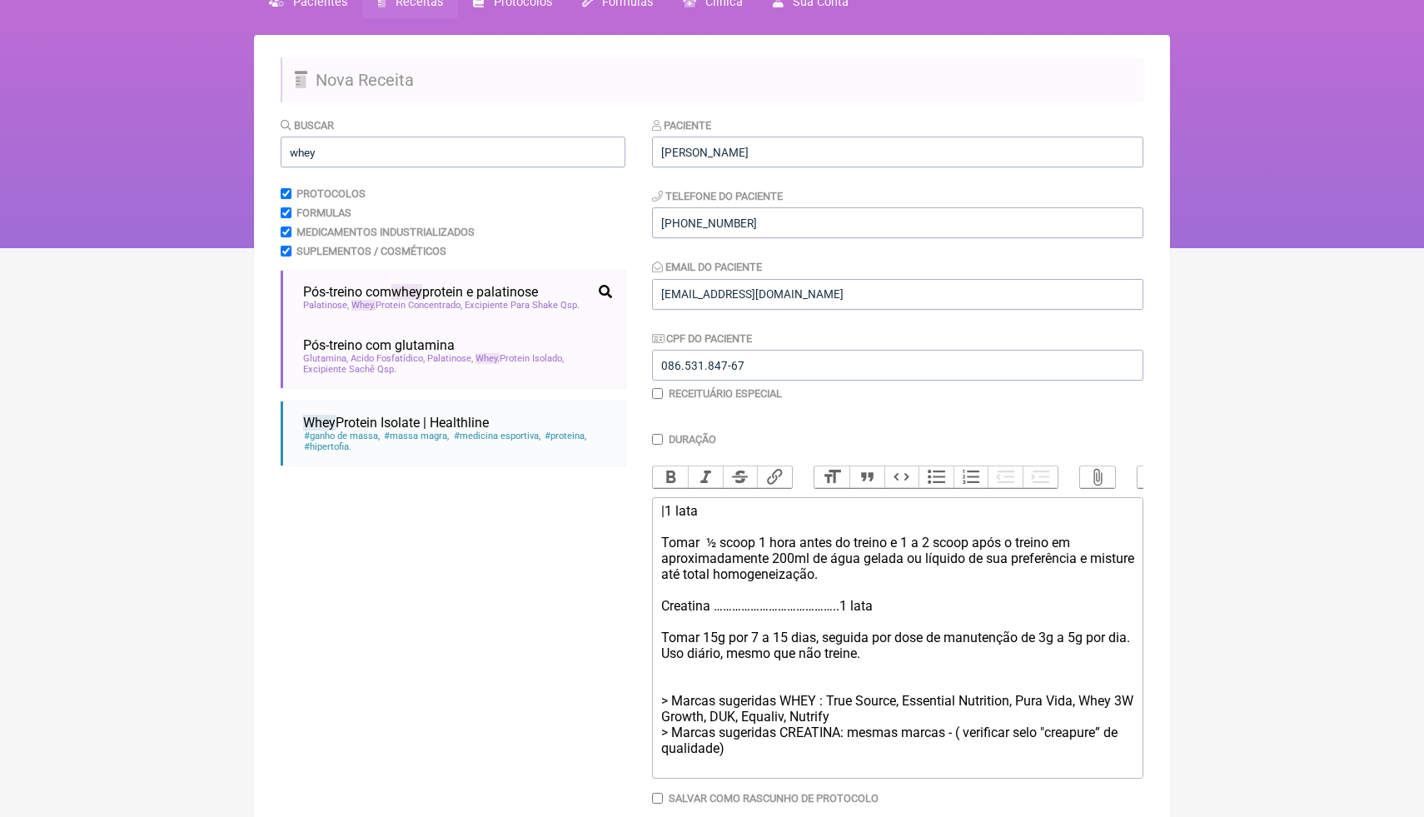
click at [733, 519] on div at bounding box center [897, 527] width 473 height 16
click at [663, 515] on div "|1 lata" at bounding box center [897, 511] width 473 height 16
drag, startPoint x: 860, startPoint y: 610, endPoint x: 719, endPoint y: 606, distance: 140.8
click at [719, 606] on div "Creatina …………………………………..1 lata" at bounding box center [897, 606] width 473 height 16
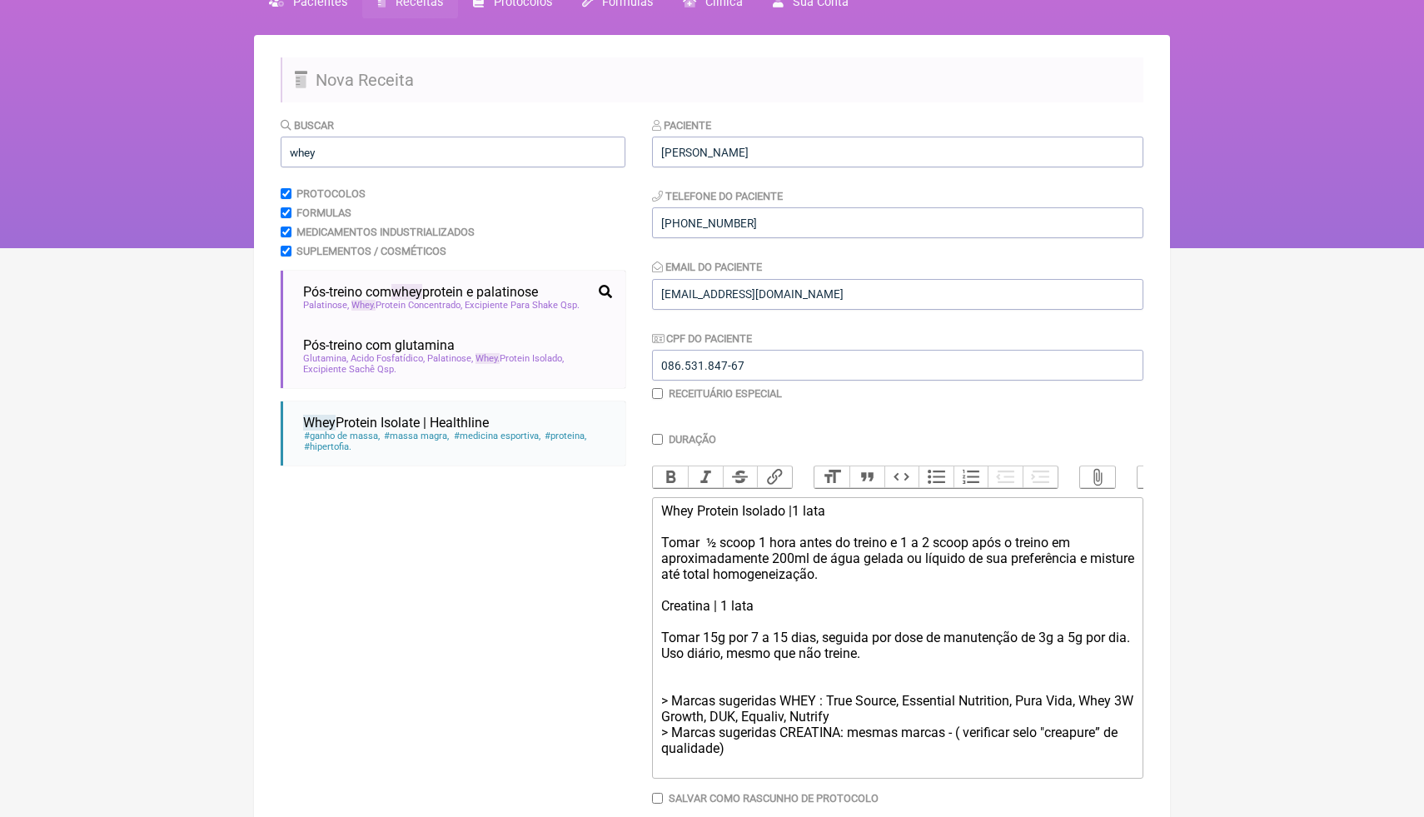
click at [661, 511] on div "Whey Protein Isolado |1 lata" at bounding box center [897, 511] width 473 height 16
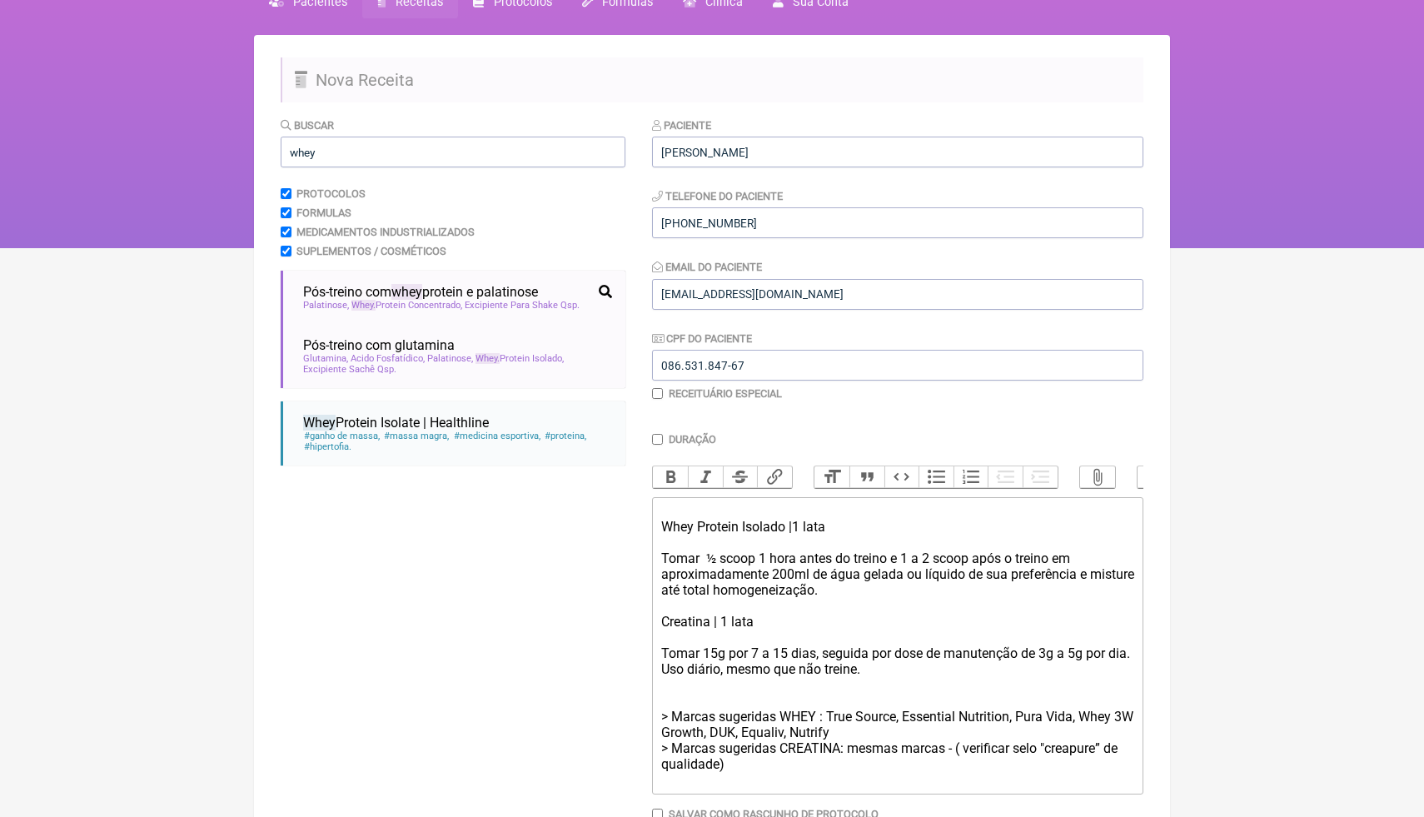
click at [669, 508] on div "Whey Protein Isolado |1 lata" at bounding box center [897, 519] width 473 height 32
drag, startPoint x: 814, startPoint y: 510, endPoint x: 656, endPoint y: 503, distance: 157.6
click at [656, 505] on trix-editor "1) PRODUTO ACABADO Whey Protein Isolado |1 lata Tomar ½ scoop 1 hora antes do t…" at bounding box center [897, 645] width 491 height 297
click at [665, 481] on button "Bold" at bounding box center [670, 477] width 35 height 22
click at [801, 513] on strong "1) PRODUTO ACABADO" at bounding box center [731, 511] width 140 height 16
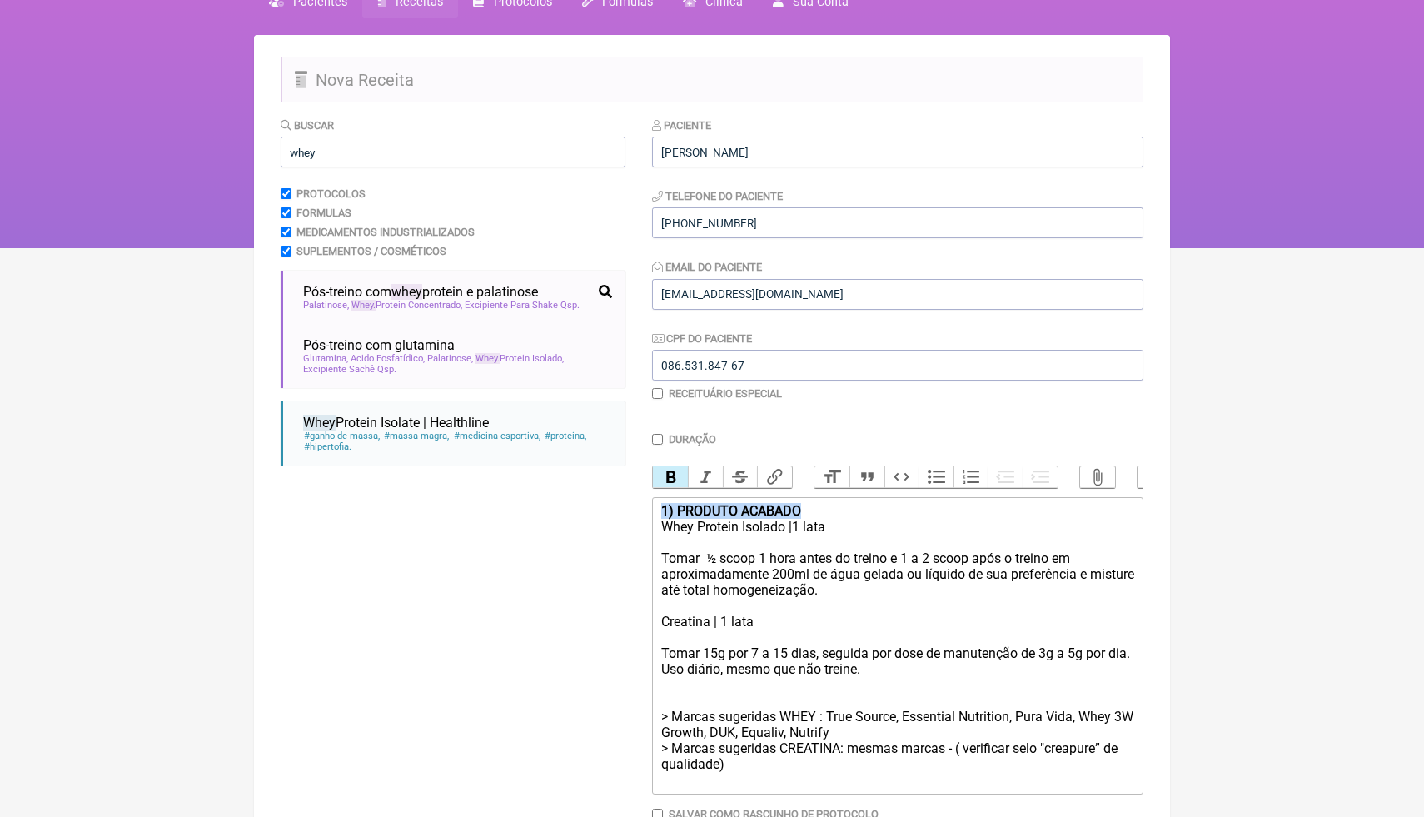
drag, startPoint x: 821, startPoint y: 511, endPoint x: 626, endPoint y: 508, distance: 195.8
click at [625, 509] on form "Buscar whey Protocolos Formulas Medicamentos Industrializados Suplementos / Cos…" at bounding box center [712, 501] width 863 height 768
copy strong "1) PRODUTO ACABADO"
click at [676, 609] on div at bounding box center [897, 606] width 473 height 16
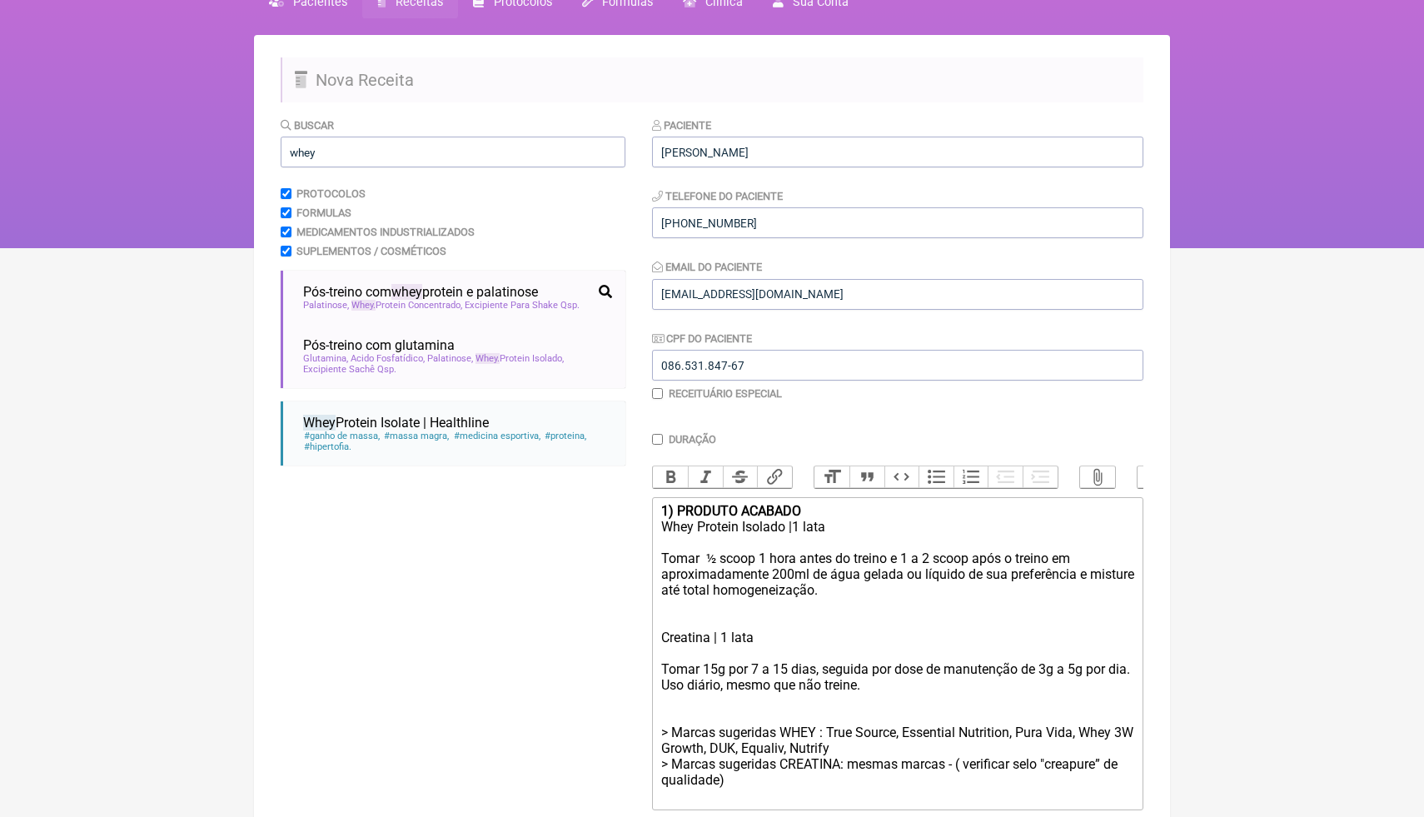
paste trix-editor "strong>1) PRODUTO ACABADO</strong"
click at [668, 619] on strong "1) PRODUTO ACABADO" at bounding box center [731, 622] width 140 height 16
drag, startPoint x: 670, startPoint y: 617, endPoint x: 661, endPoint y: 616, distance: 8.5
click at [661, 616] on div "2 ) PRODUTO ACABADO" at bounding box center [897, 614] width 473 height 32
click at [675, 473] on button "Bold" at bounding box center [670, 477] width 35 height 22
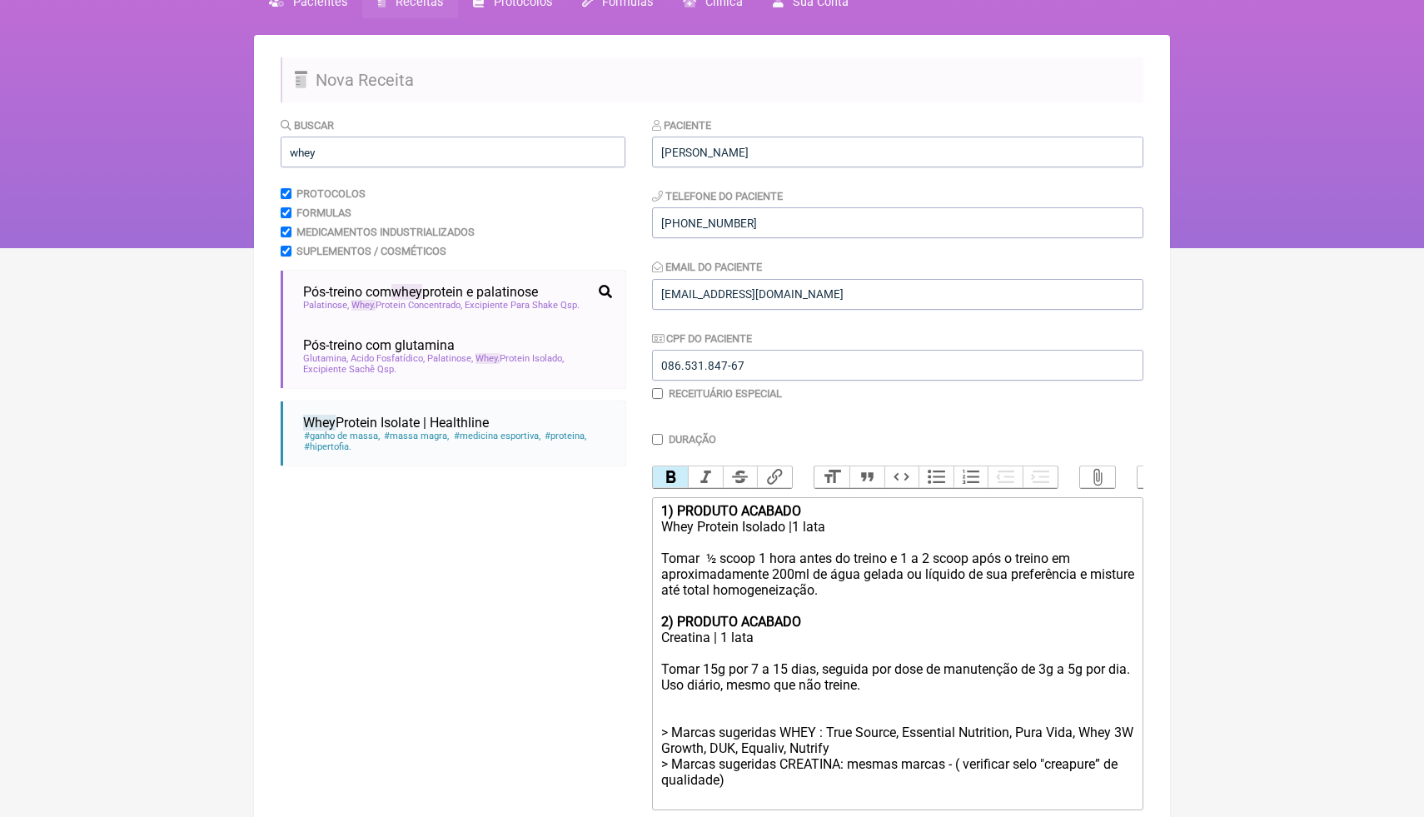
click at [845, 631] on div "Creatina | 1 lata" at bounding box center [897, 638] width 473 height 16
click at [838, 616] on div "2) PRODUTO ACABADO" at bounding box center [897, 614] width 473 height 32
click at [830, 508] on div "1) PRODUTO ACABADO Whey Protein Isolado |1 lata" at bounding box center [897, 519] width 473 height 32
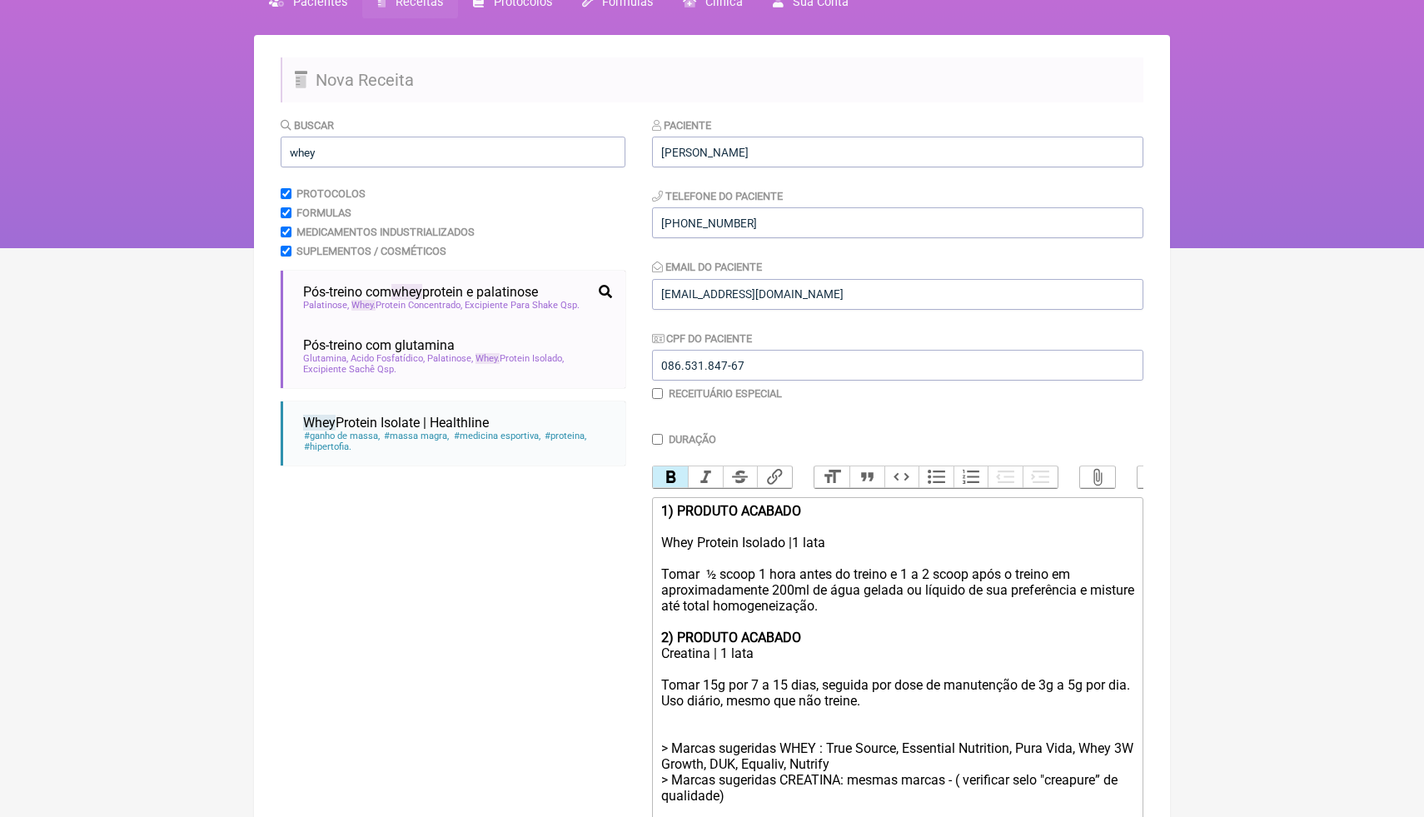
click at [830, 634] on div "2) PRODUTO ACABADO" at bounding box center [897, 630] width 473 height 32
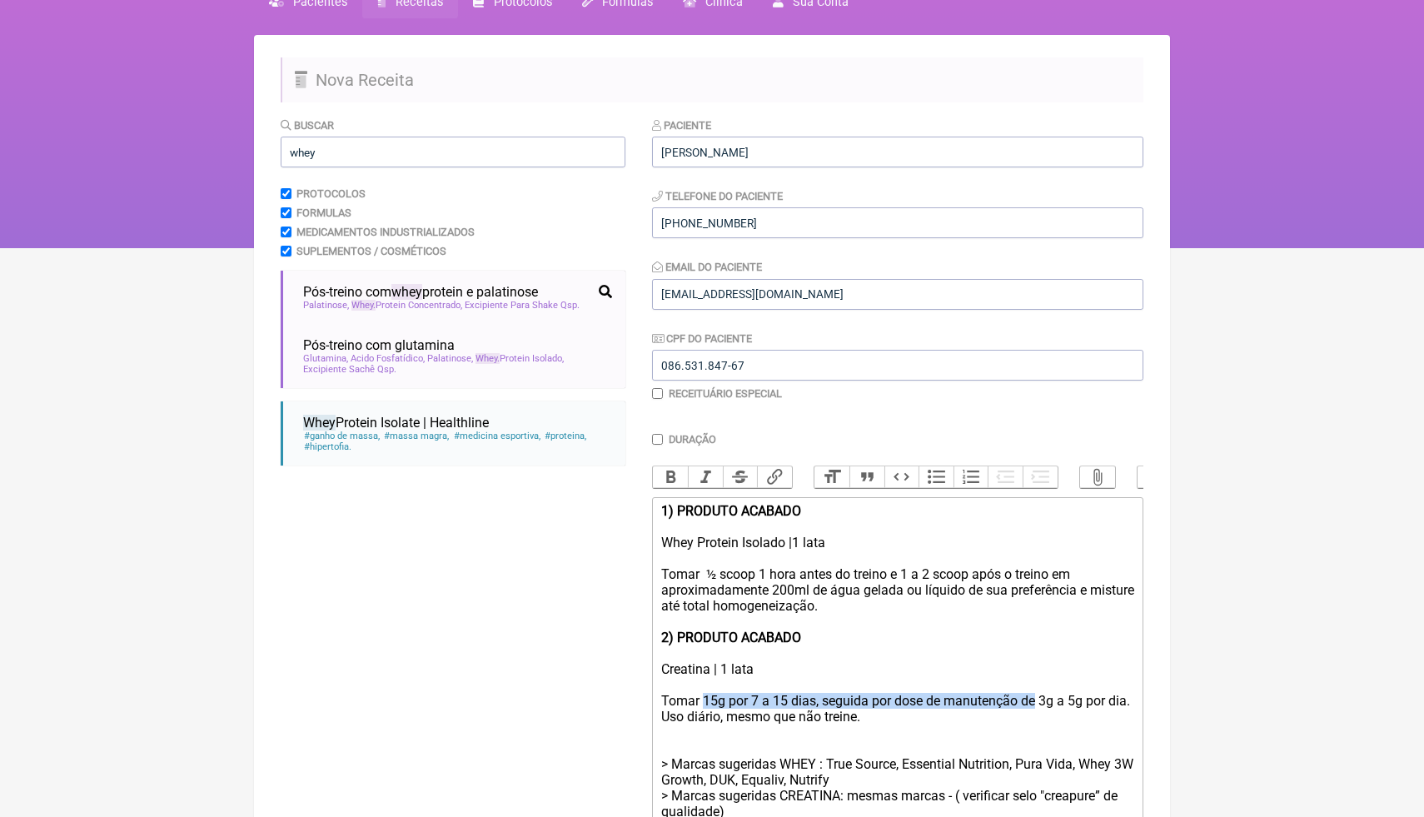
drag, startPoint x: 1042, startPoint y: 704, endPoint x: 704, endPoint y: 699, distance: 338.2
click at [704, 699] on div "Tomar 15g por 7 a 15 dias, seguida por dose de manutenção de 3g a 5g por dia. U…" at bounding box center [897, 709] width 473 height 32
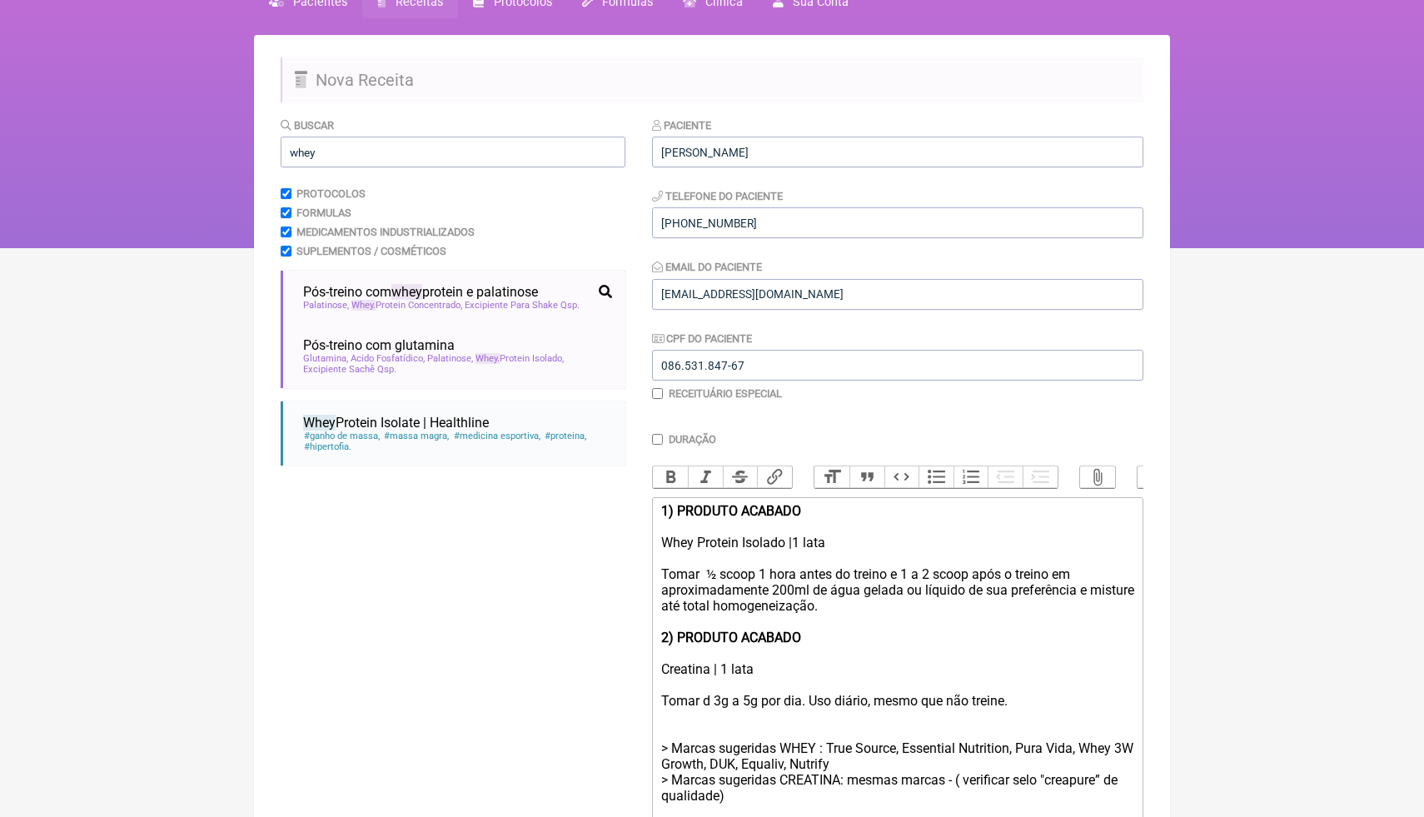
type trix-editor "<div><strong>1) PRODUTO ACABADO<br></strong><br>Whey Protein Isolado |1 lata</d…"
click at [960, 670] on div "Creatina | 1 lata" at bounding box center [897, 669] width 473 height 16
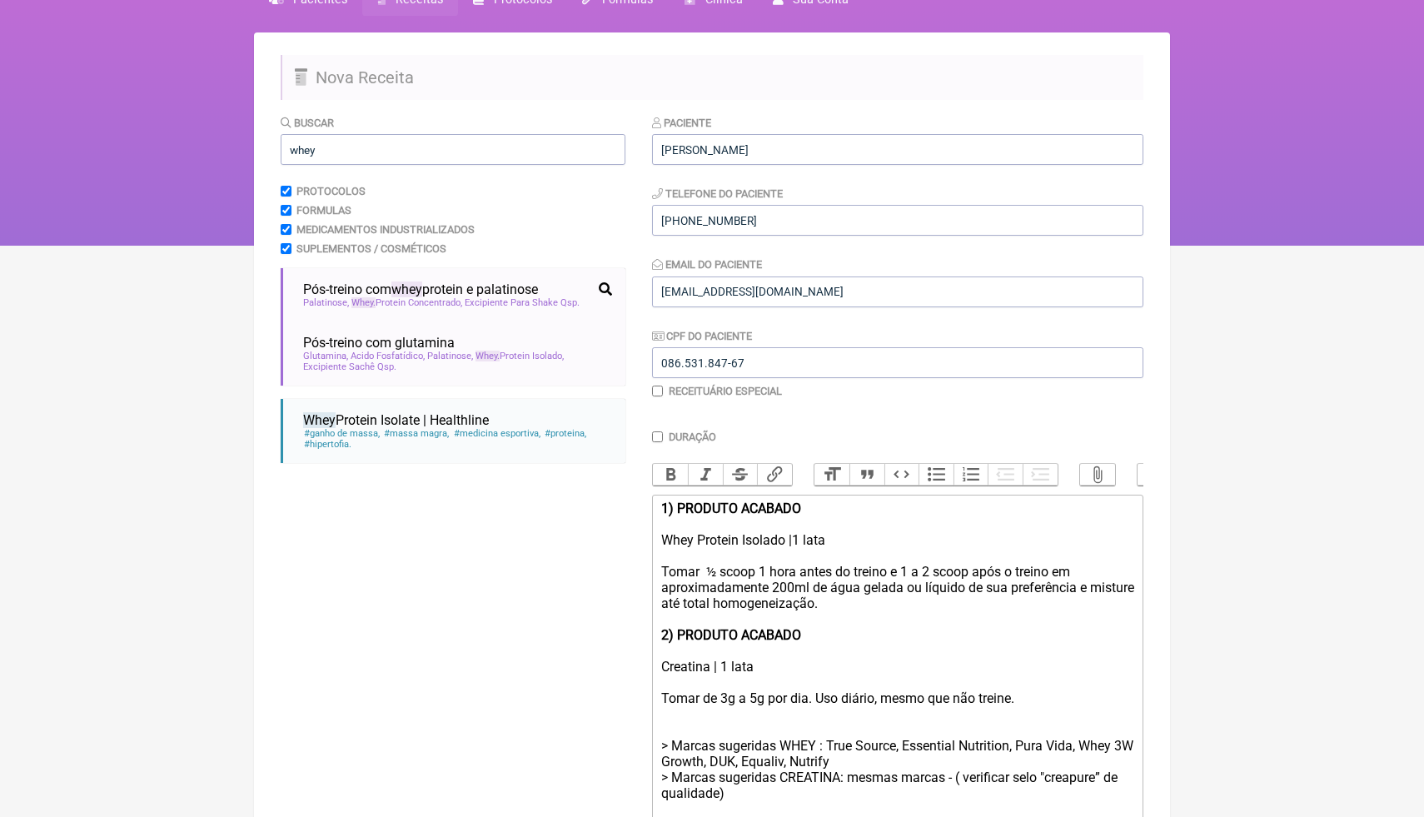
click at [1328, 246] on html "FormulApp (Clínica Balance - Dra. Bruna Scalco) Sair Pacientes Receitas Protoco…" at bounding box center [712, 79] width 1424 height 333
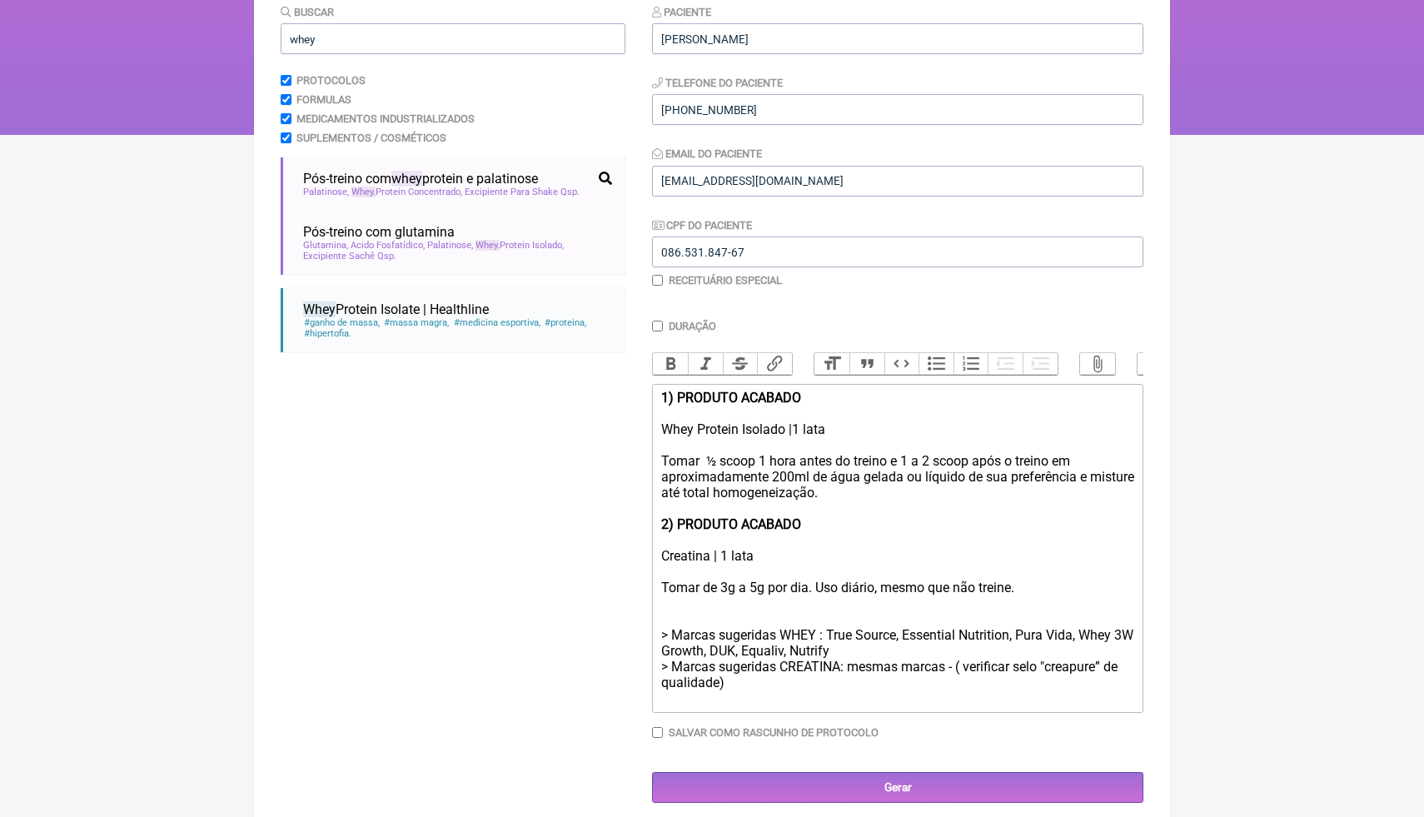
scroll to position [210, 0]
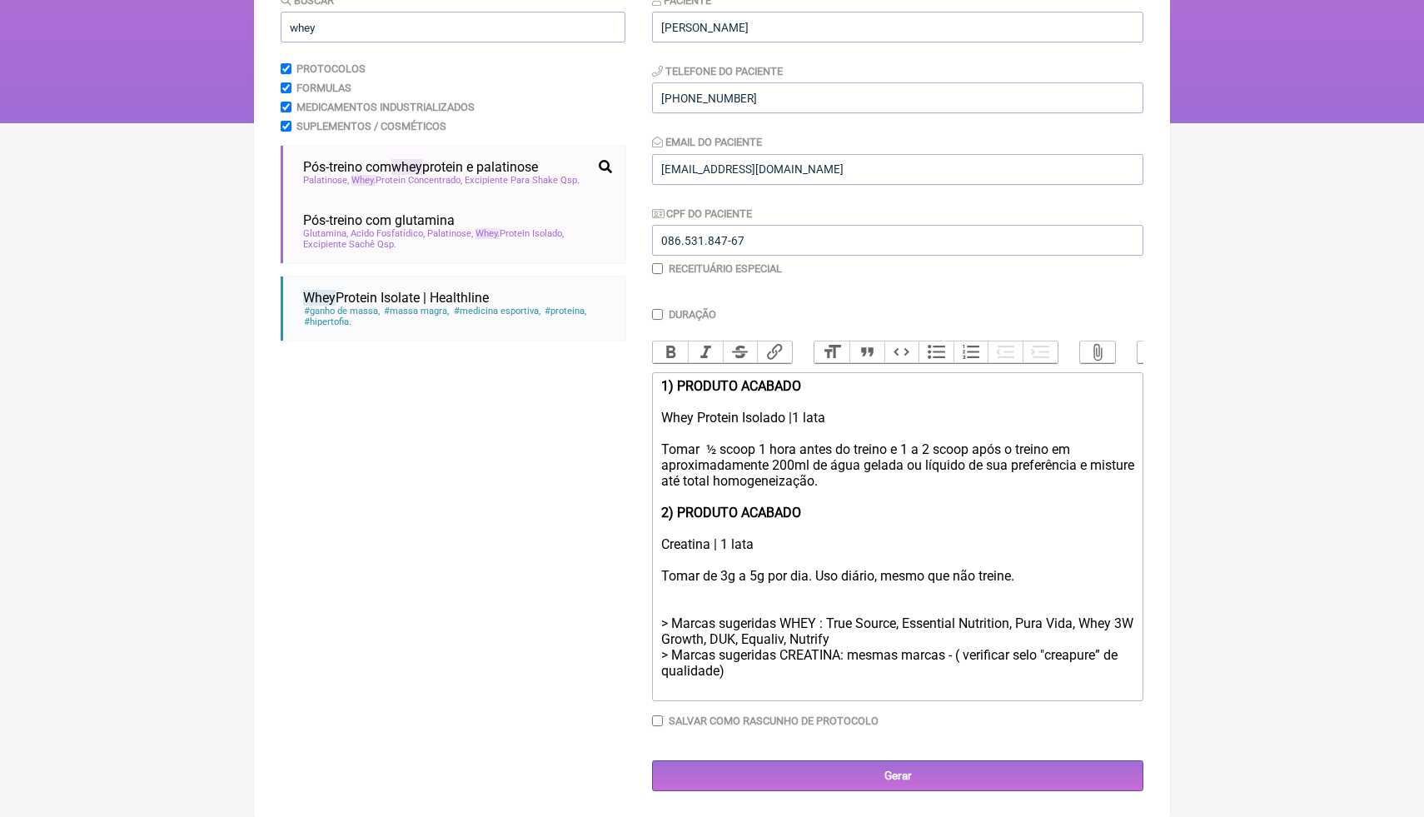
click at [661, 720] on input "Salvar como rascunho de Protocolo" at bounding box center [657, 720] width 11 height 11
checkbox input "true"
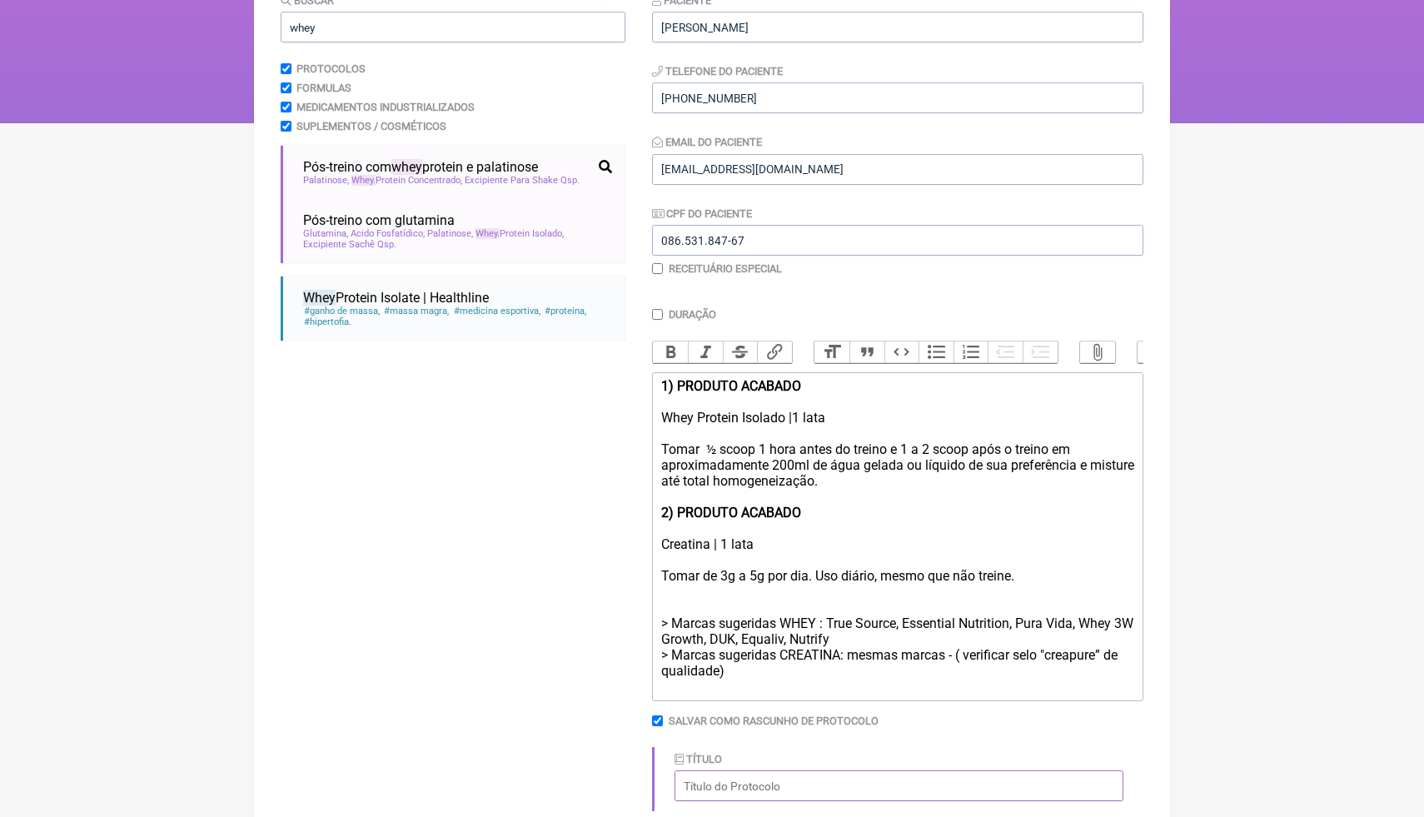
click at [715, 790] on input "Título" at bounding box center [899, 785] width 449 height 31
type input "WHEY + CREATINA"
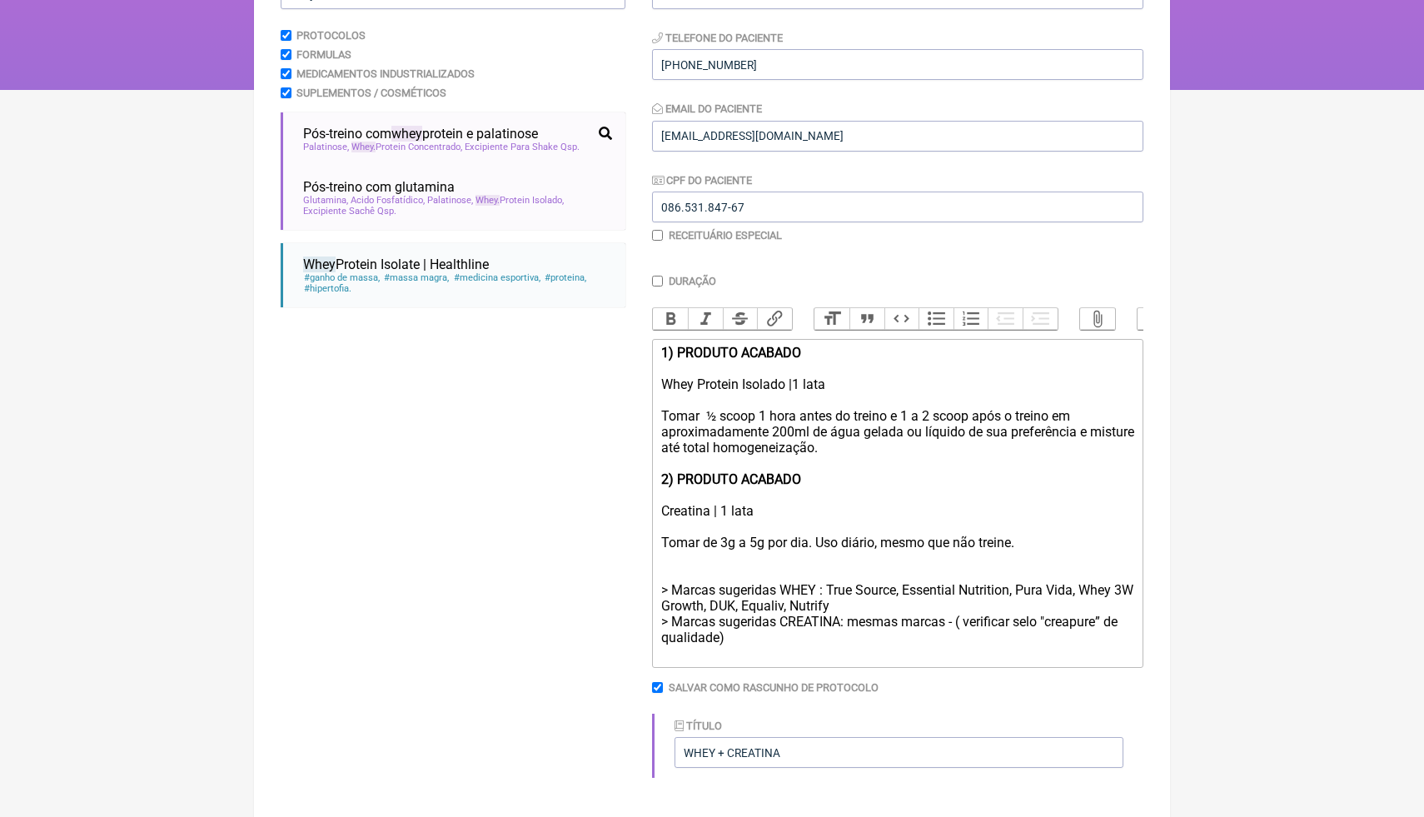
scroll to position [302, 0]
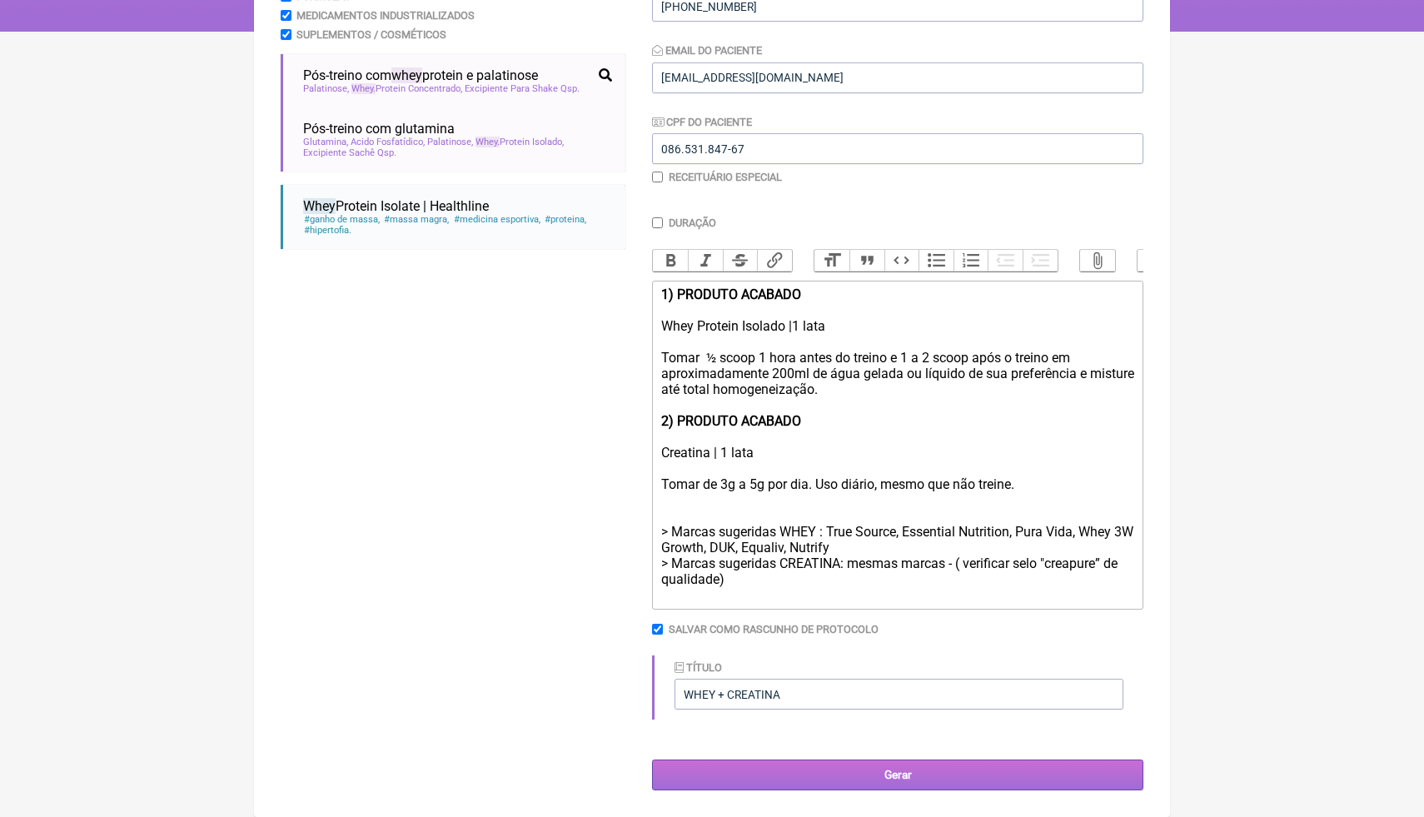
click at [916, 775] on input "Gerar" at bounding box center [897, 775] width 491 height 31
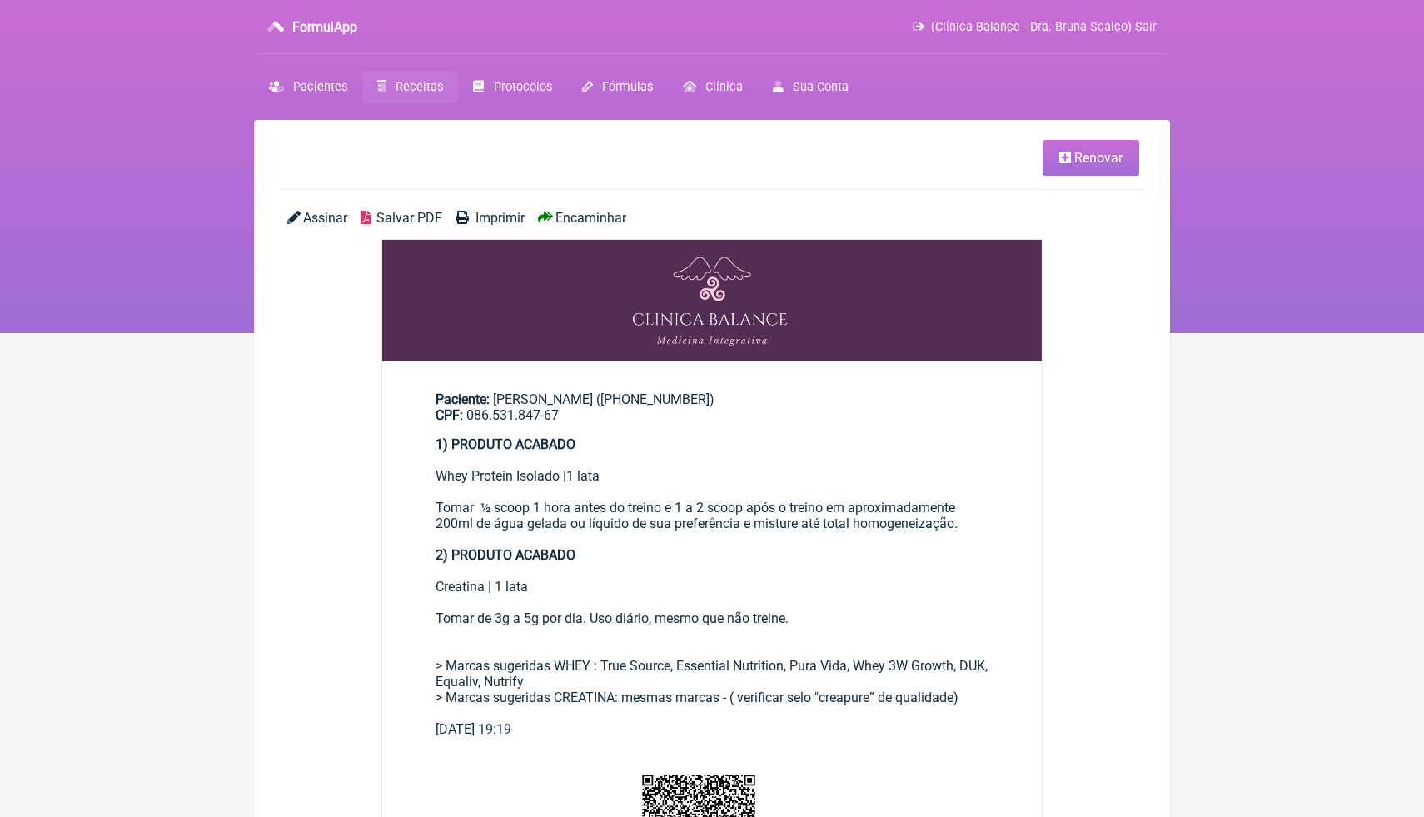
click at [408, 215] on span "Salvar PDF" at bounding box center [409, 218] width 66 height 16
